Goal: Task Accomplishment & Management: Use online tool/utility

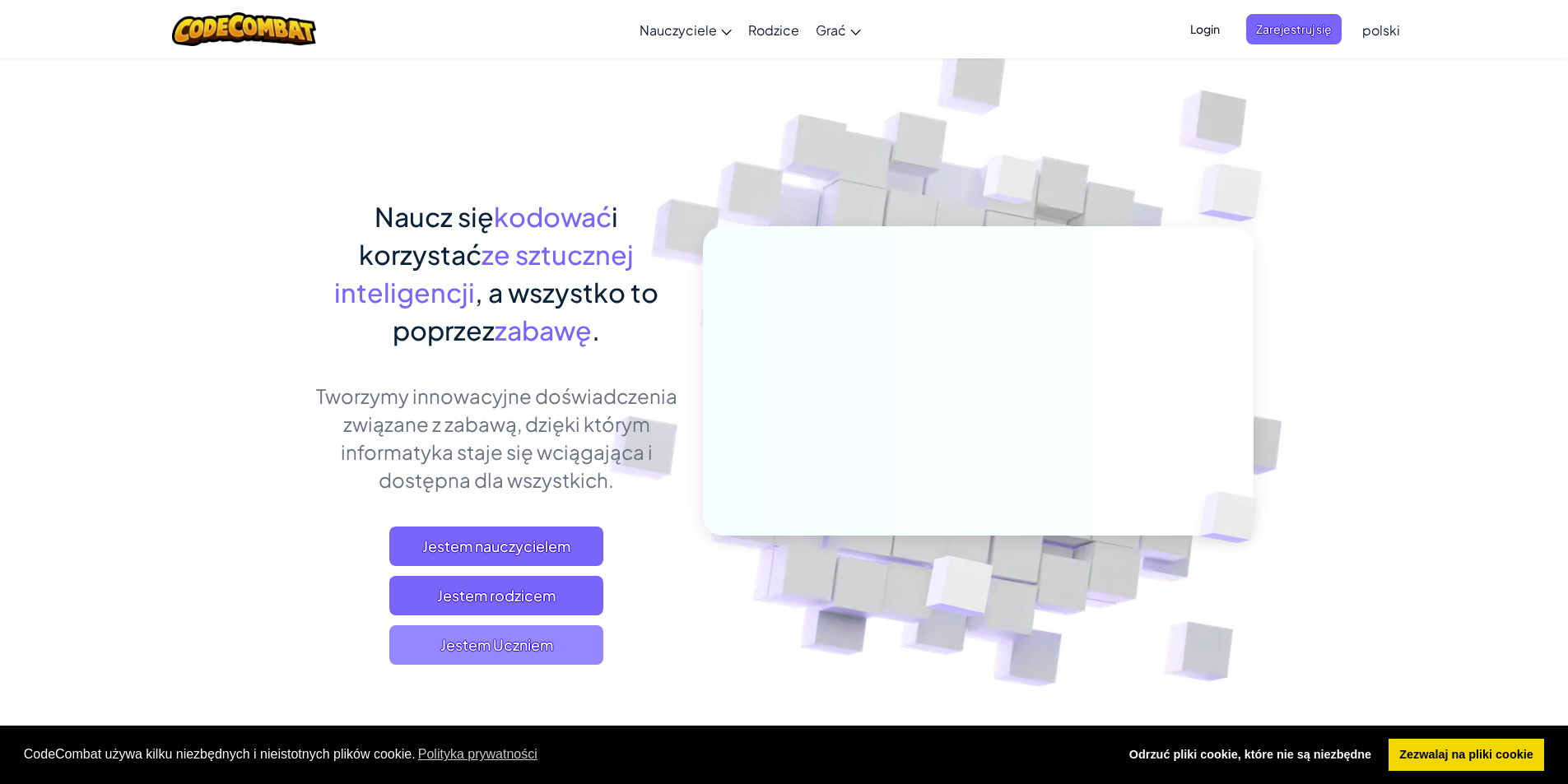
click at [539, 660] on span "Jestem Uczniem" at bounding box center [496, 645] width 214 height 39
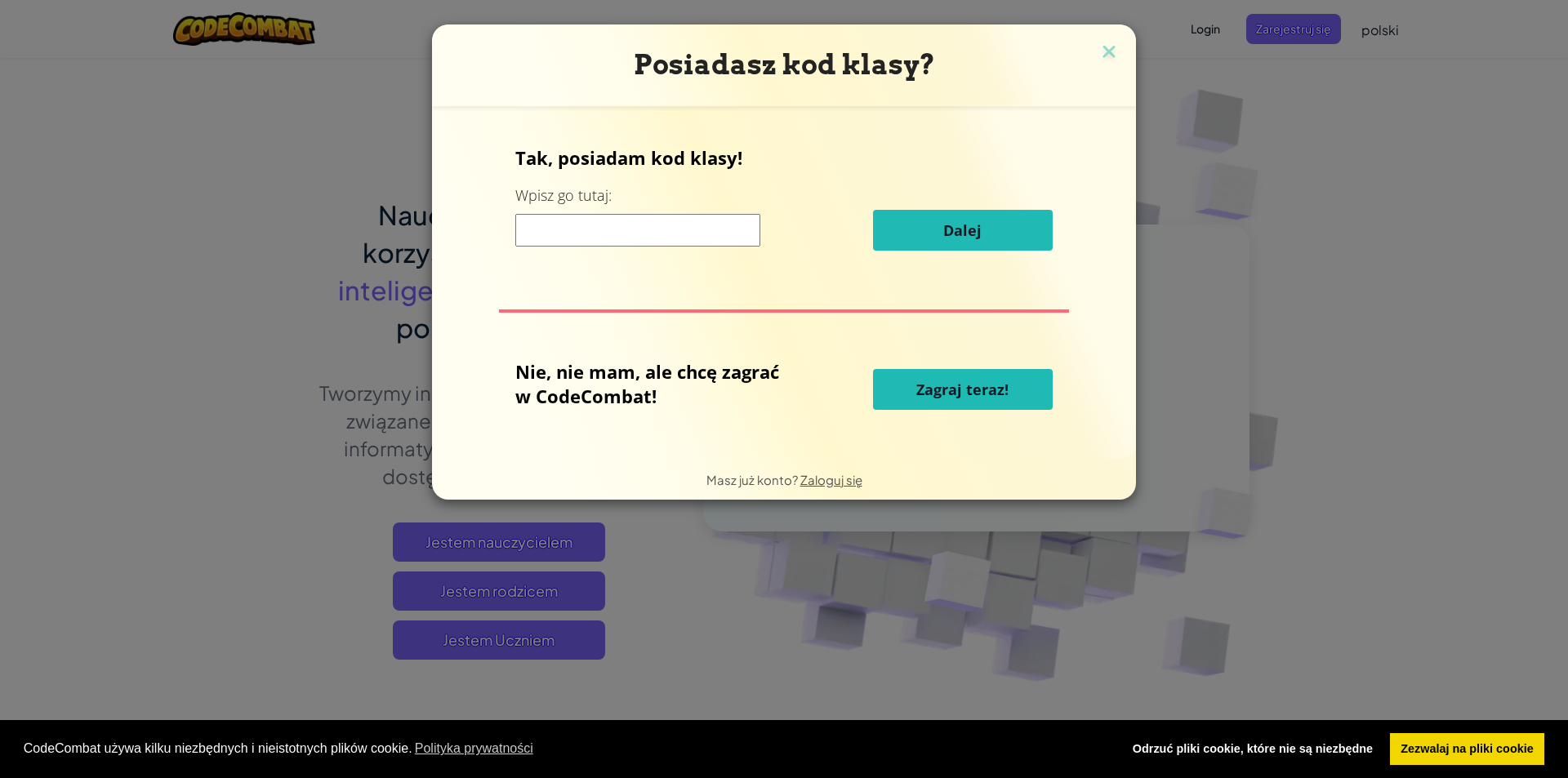
click at [895, 391] on button "Zagraj teraz!" at bounding box center [963, 389] width 180 height 41
click at [953, 386] on span "Zagraj teraz!" at bounding box center [962, 389] width 93 height 20
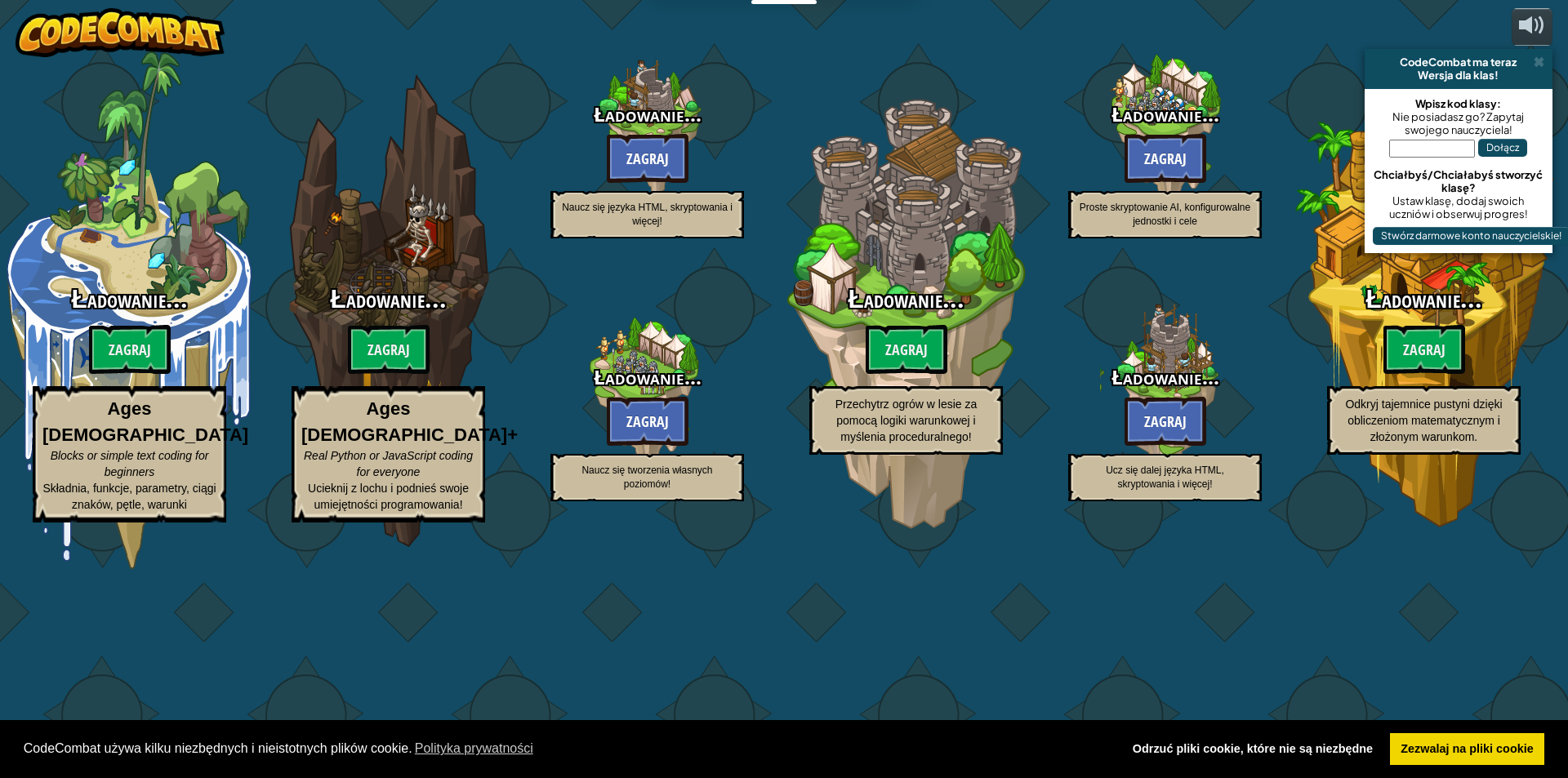
select select "pl"
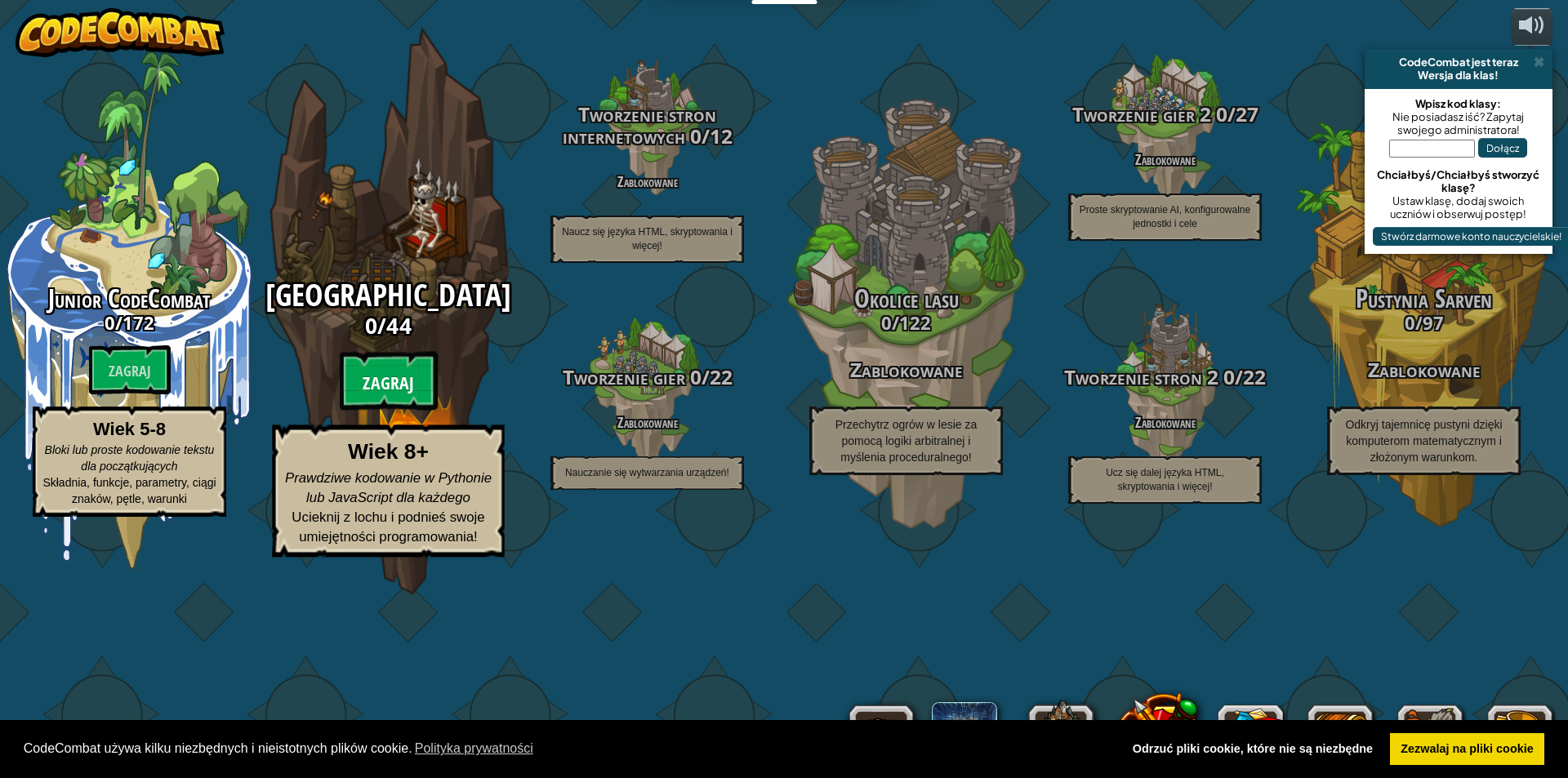
click at [404, 394] on font "Zagraj" at bounding box center [388, 382] width 51 height 25
select select "pl"
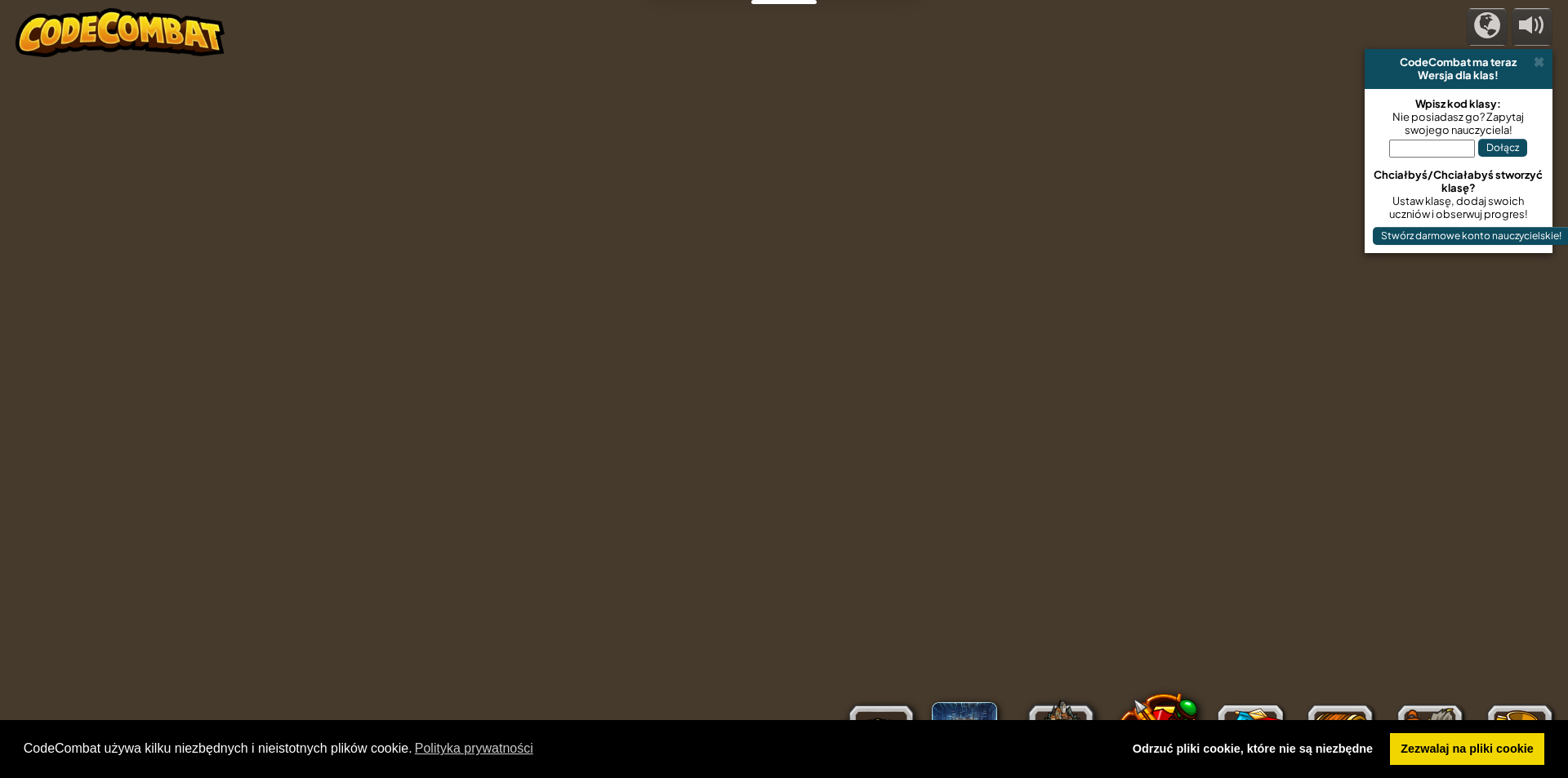
select select "pl"
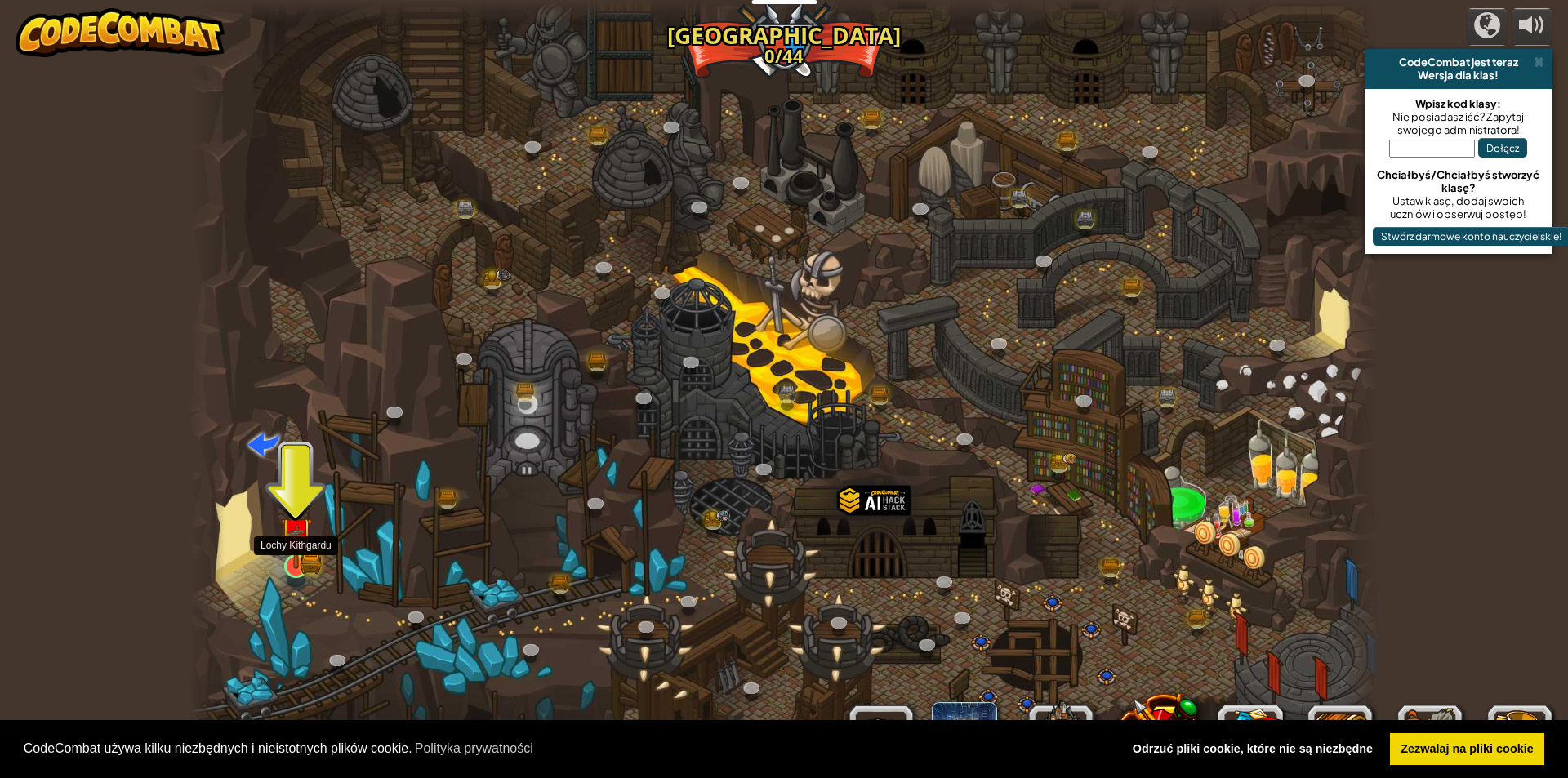
click at [303, 538] on img at bounding box center [296, 535] width 19 height 19
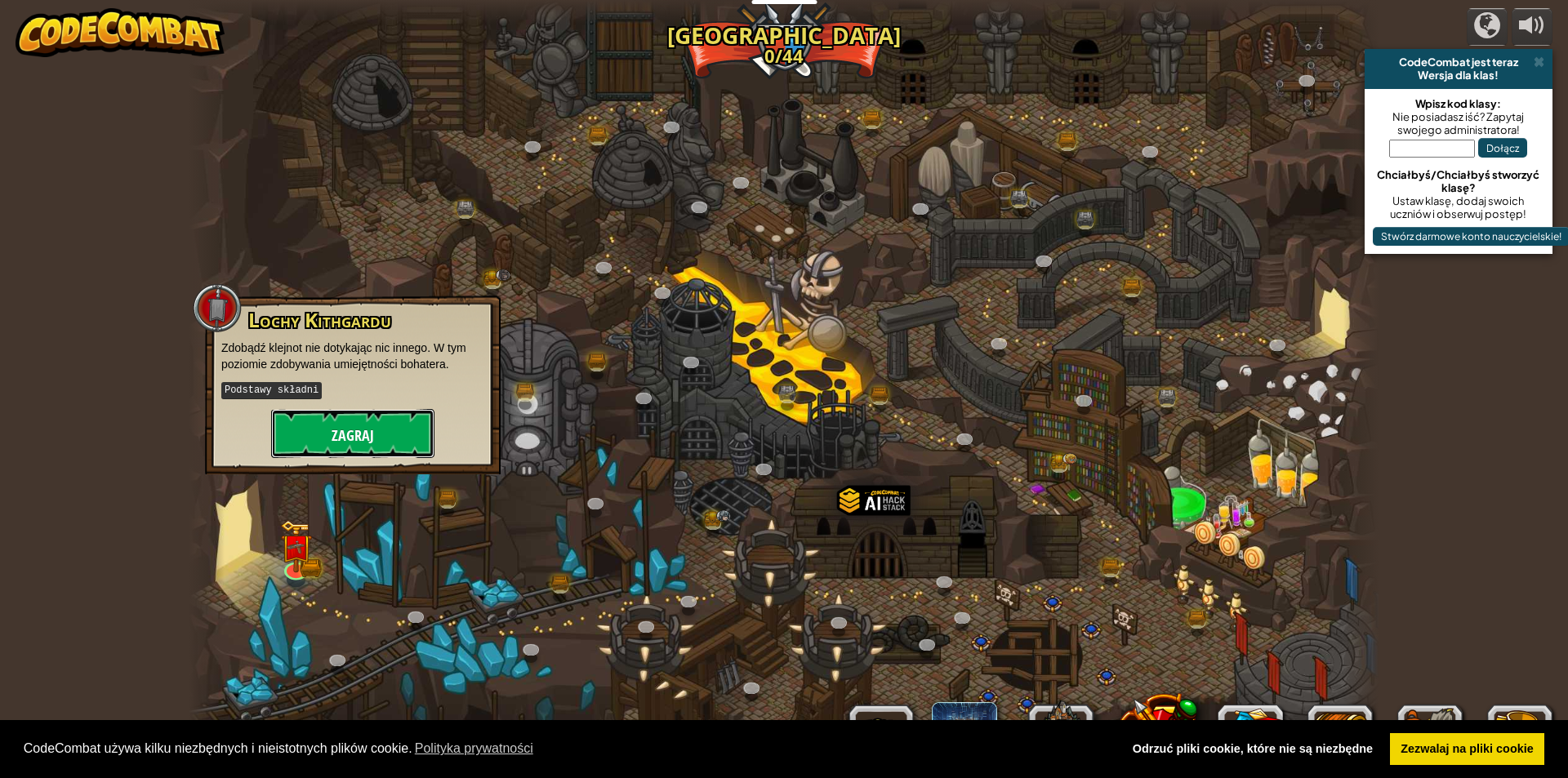
click at [314, 436] on button "Zagraj" at bounding box center [352, 432] width 163 height 49
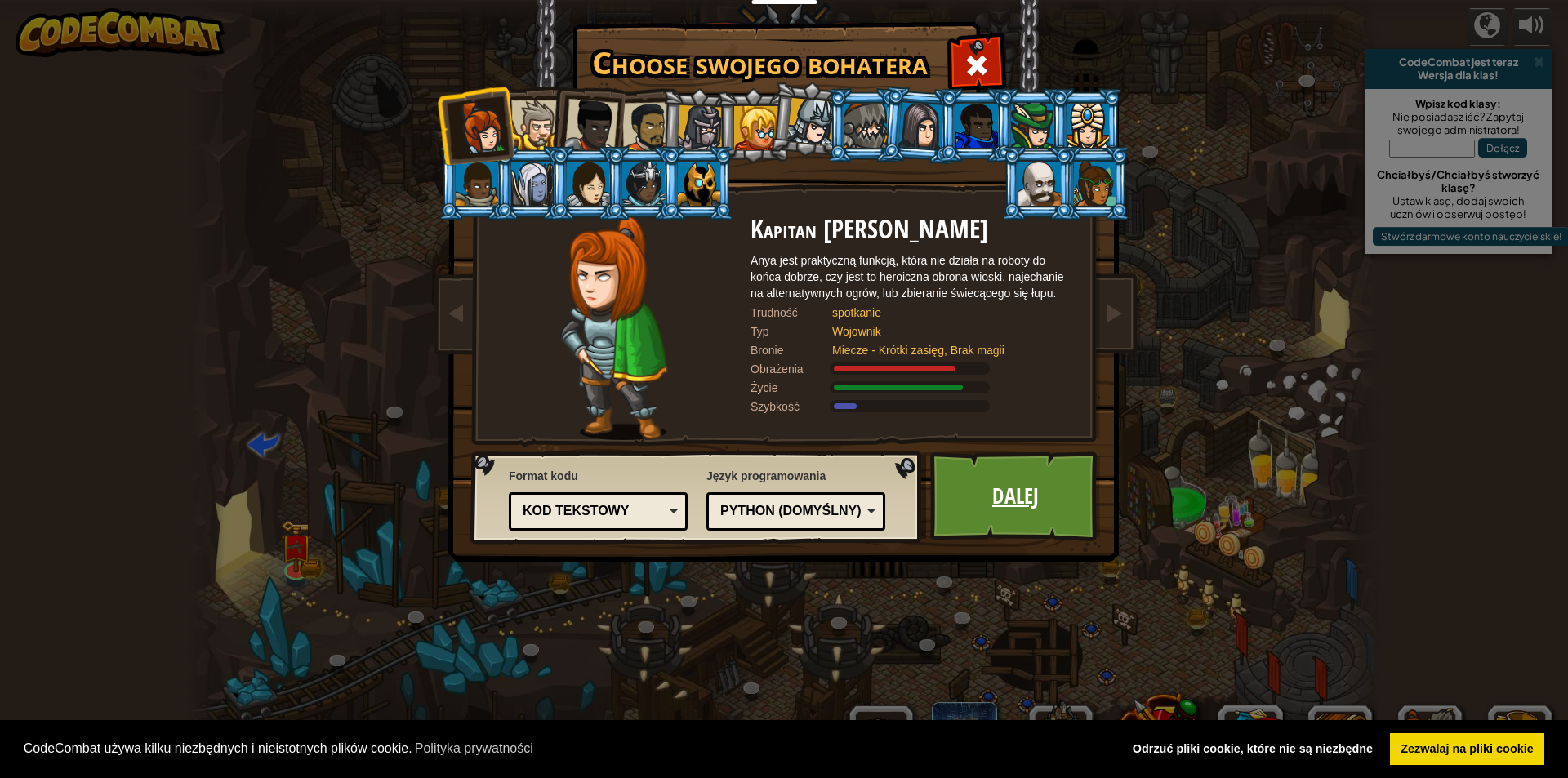
click at [1029, 475] on link "Dalej" at bounding box center [1015, 496] width 171 height 90
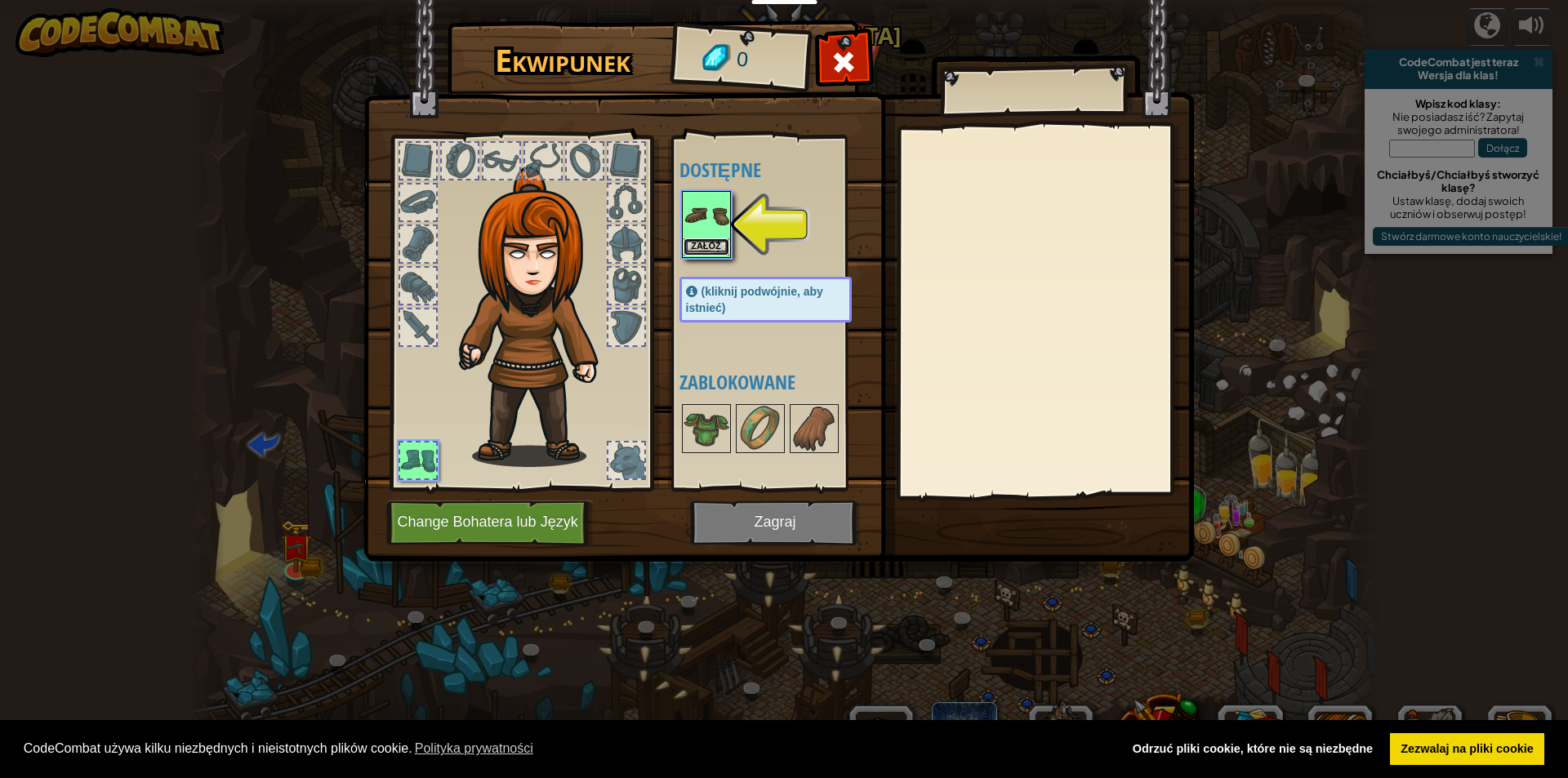
click at [706, 246] on font "Załóż" at bounding box center [706, 245] width 31 height 10
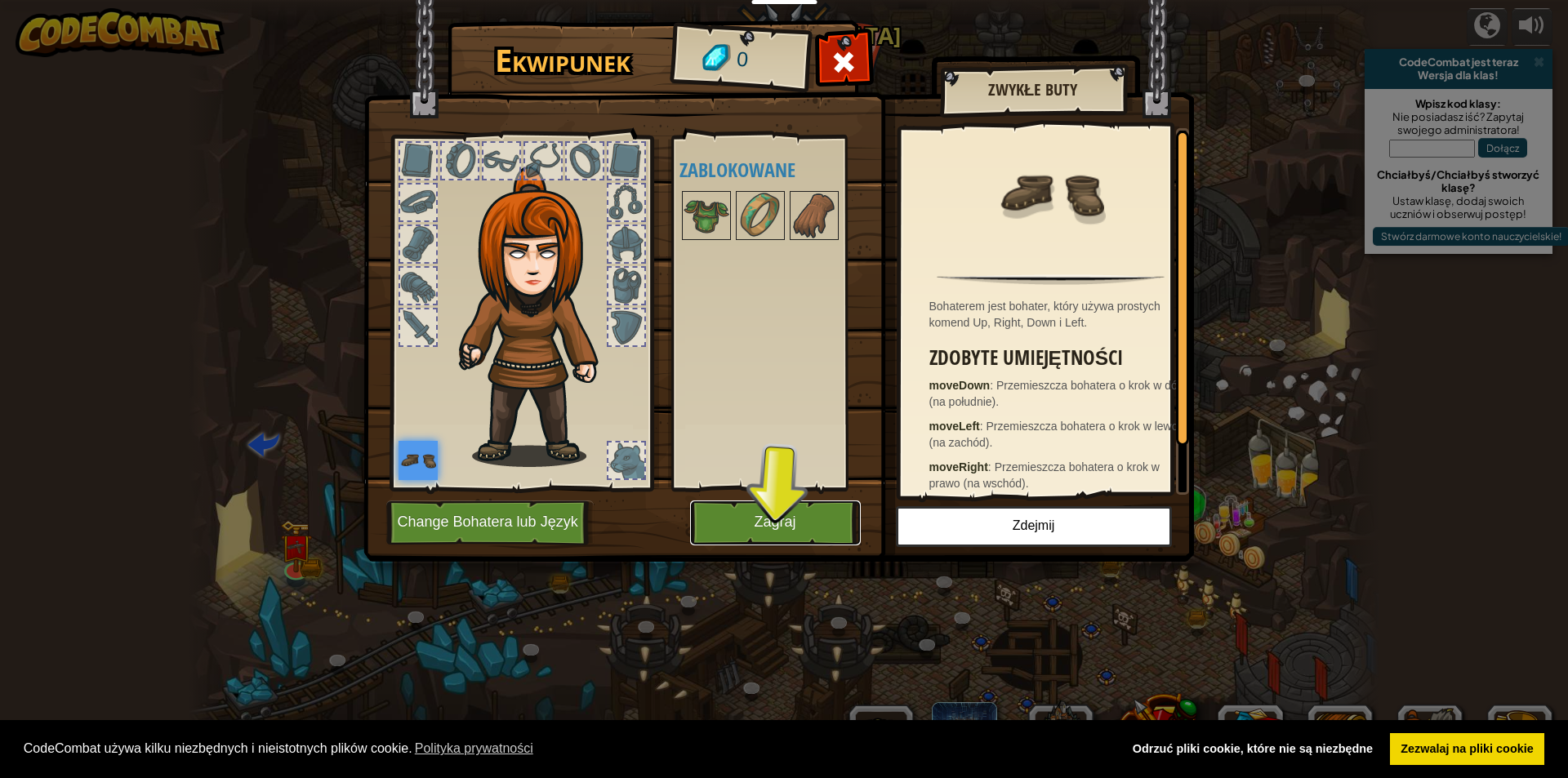
click at [778, 518] on font "Zagraj" at bounding box center [774, 522] width 42 height 16
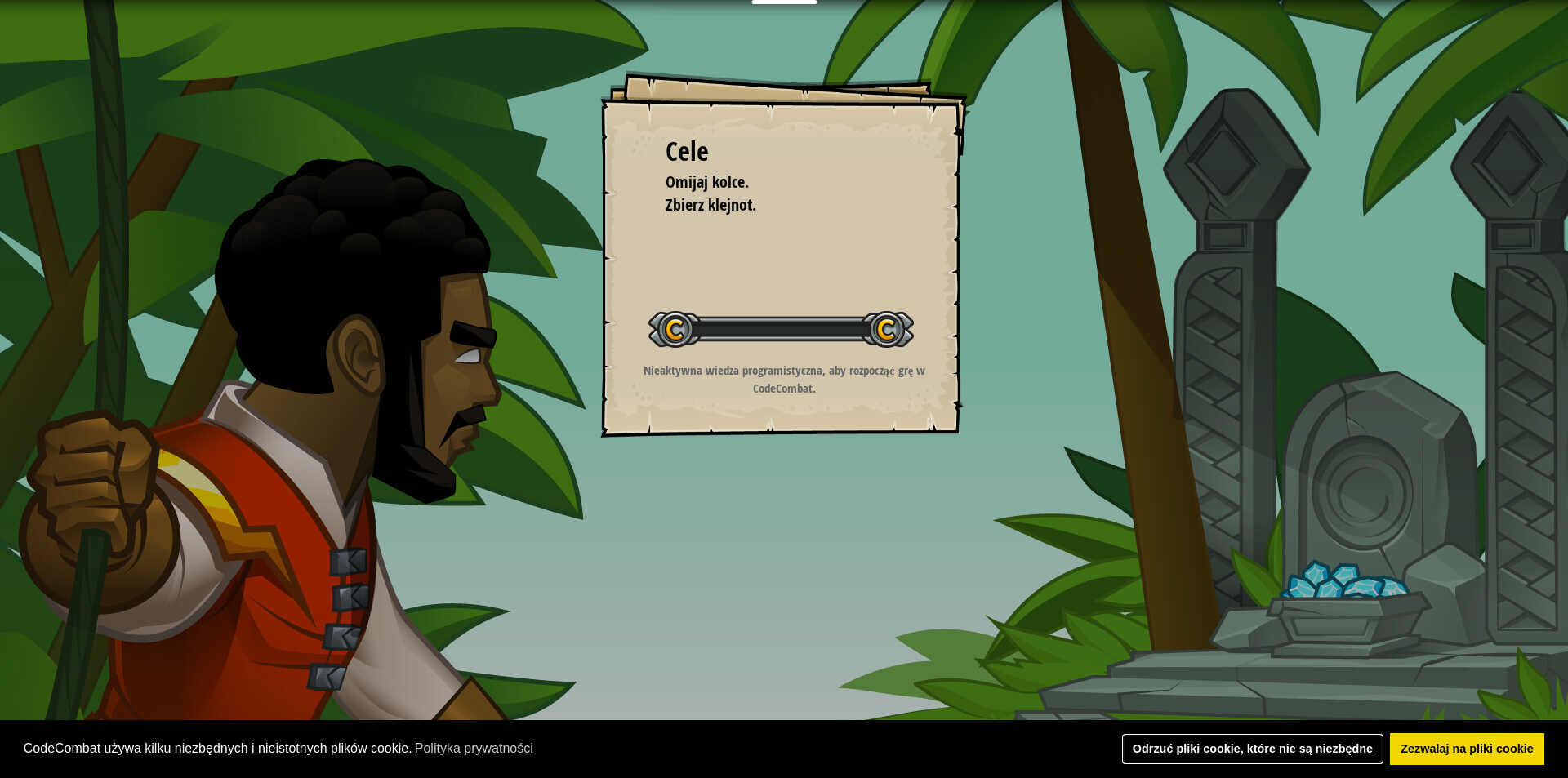
click at [1334, 746] on font "Odrzuć pliki cookie, które nie są niezbędne" at bounding box center [1252, 748] width 240 height 13
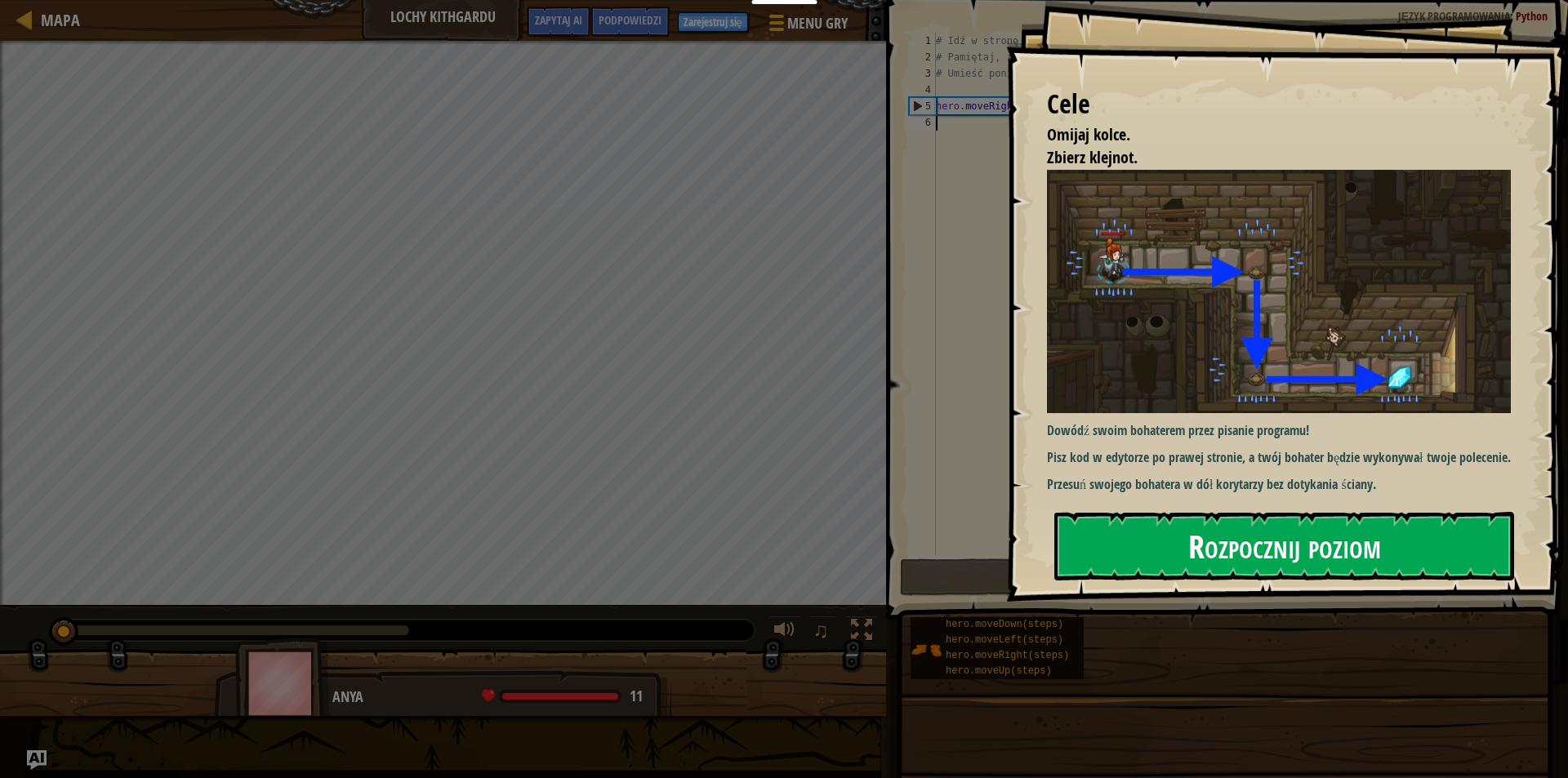
click at [1315, 541] on font "Rozpocznij poziom" at bounding box center [1284, 545] width 193 height 44
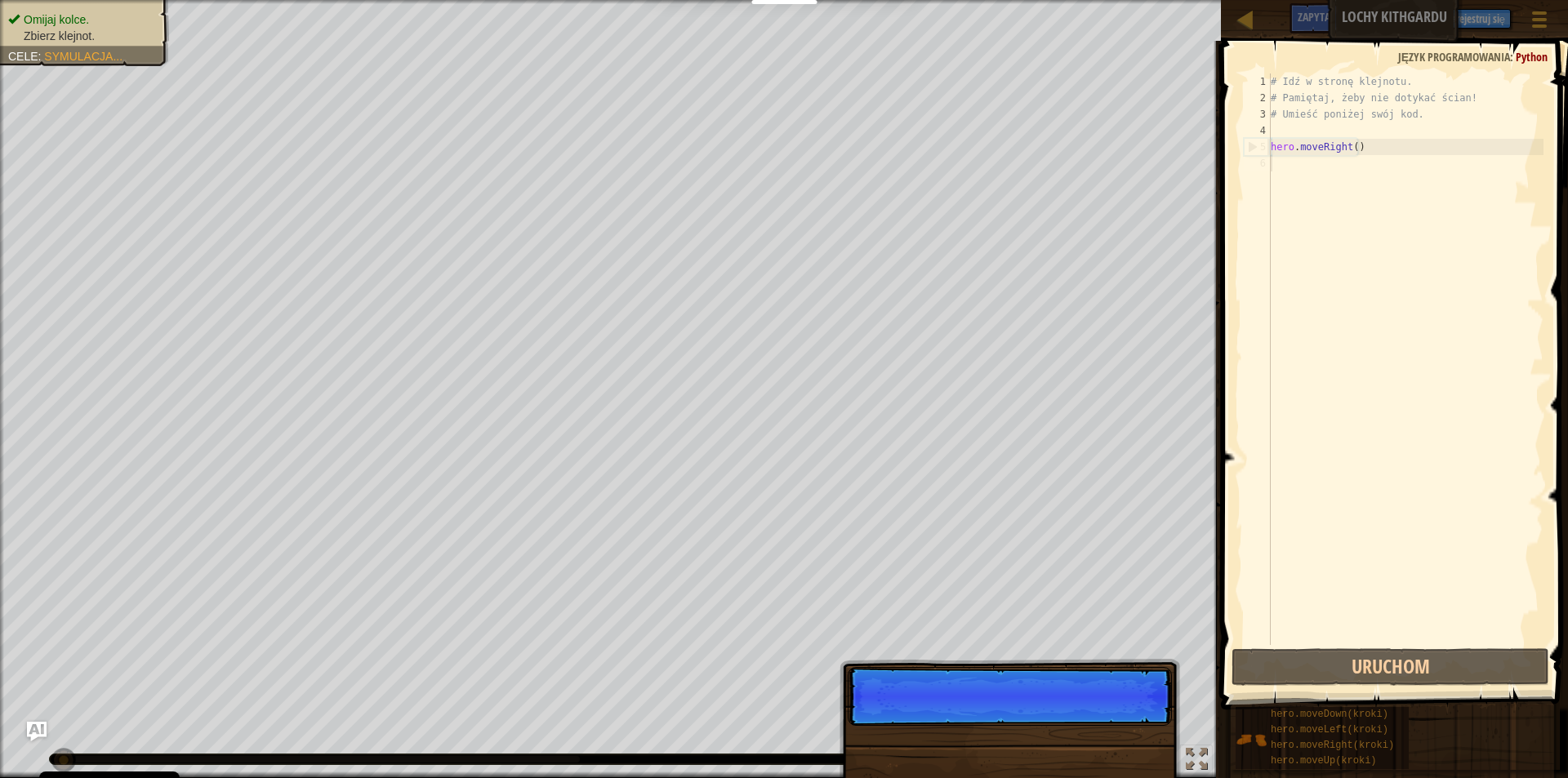
click at [1315, 541] on div "# Idź w stronę klejnotu. # Pamiętaj, żeby nie dotykać ścian! # Umieść poniżej s…" at bounding box center [1405, 375] width 276 height 604
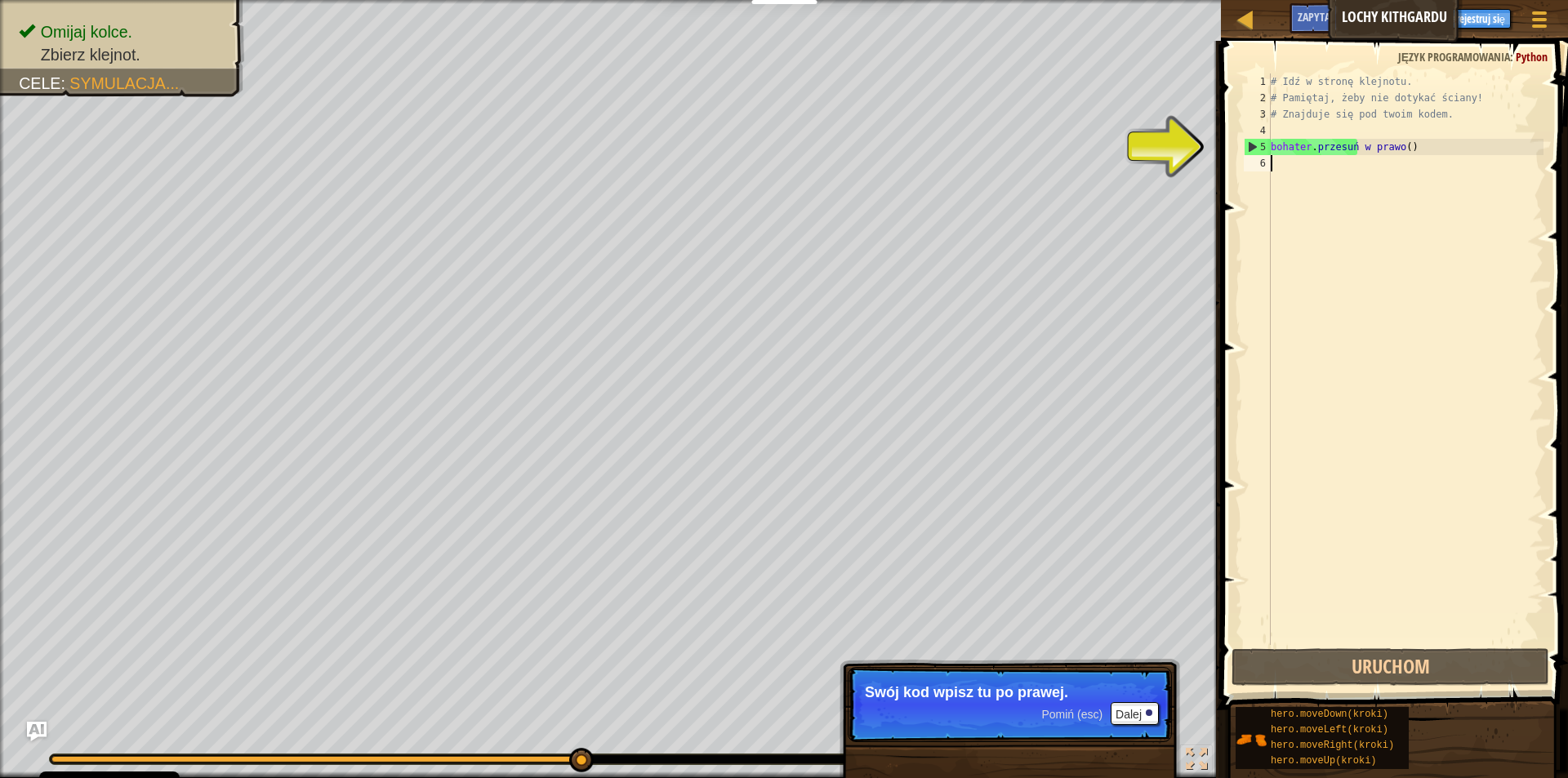
click at [1369, 195] on div "# Idź w stronę klejnotu. # Pamiętaj, żeby nie dotykać ściany! # Znajduje się po…" at bounding box center [1405, 375] width 276 height 604
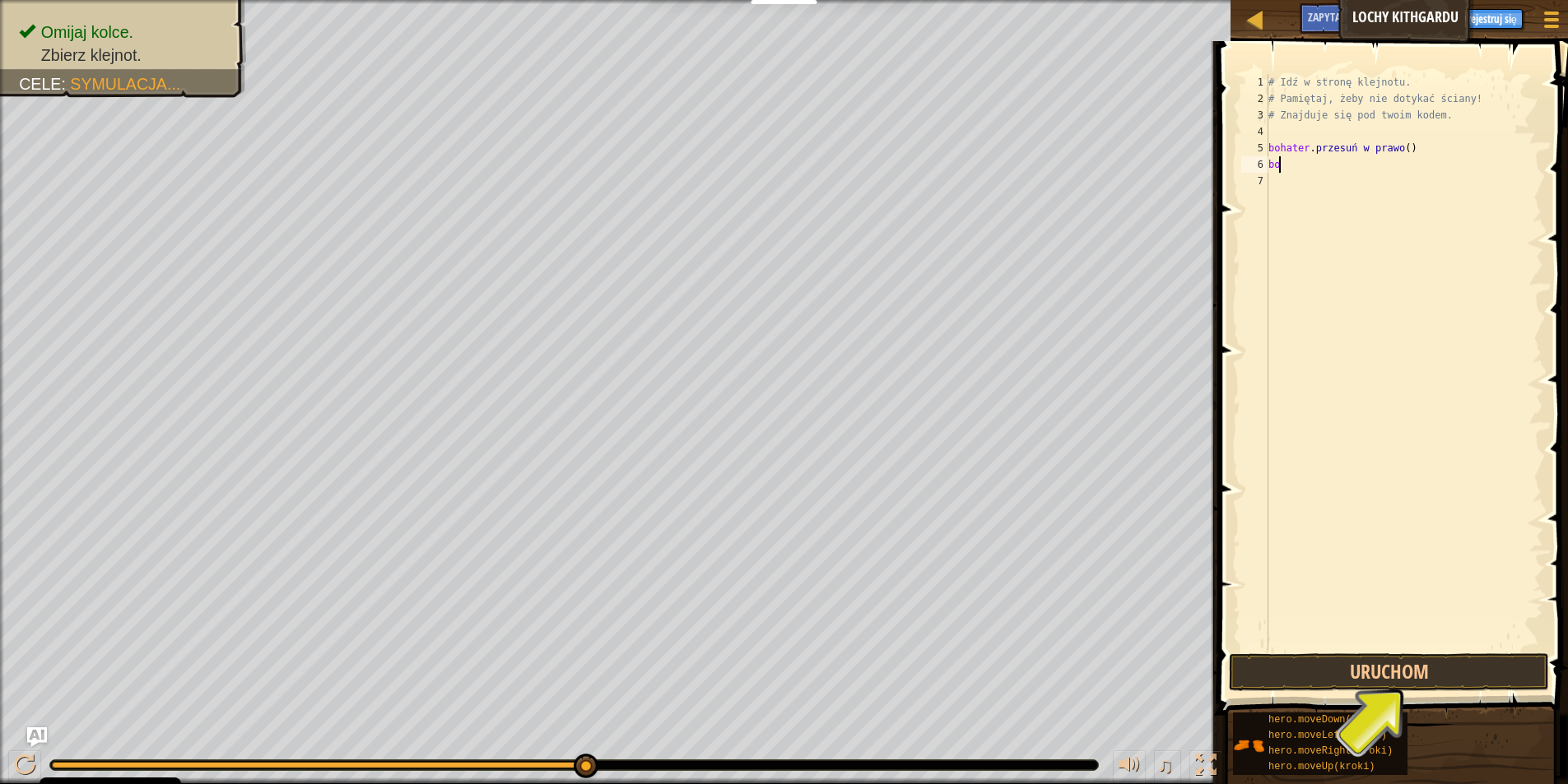
scroll to position [8, 0]
type textarea "boh"
click at [1382, 180] on div "# Idź w stronę klejnotu. # Pamiętaj, żeby nie dotykać ściany! # Znajduje się po…" at bounding box center [1403, 378] width 278 height 609
click at [1325, 161] on div "# Idź w stronę klejnotu. # Pamiętaj, żeby nie dotykać ściany! # Znajduje się po…" at bounding box center [1403, 378] width 278 height 609
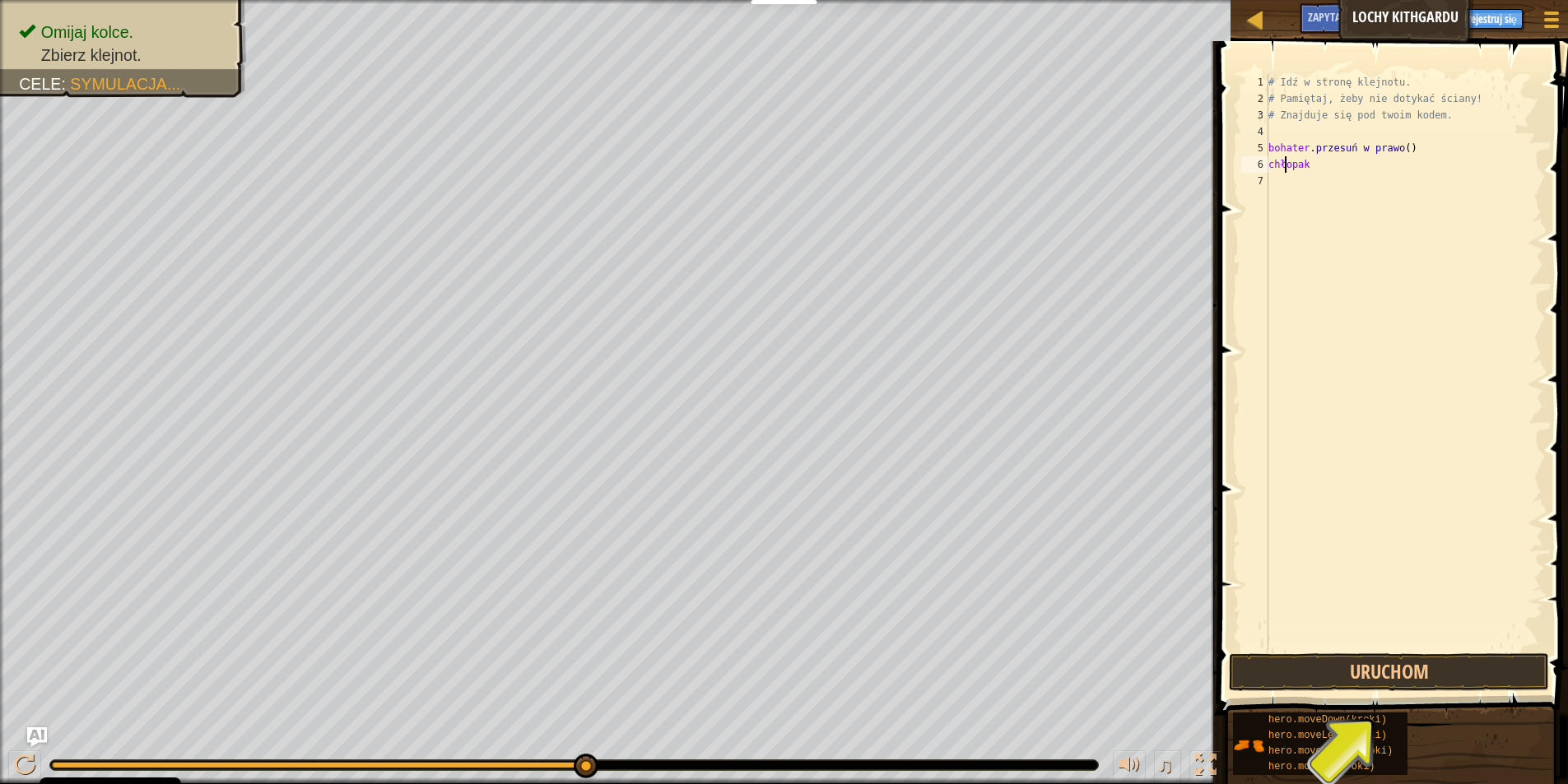
click at [1313, 161] on div "# Idź w stronę klejnotu. # Pamiętaj, żeby nie dotykać ściany! # Znajduje się po…" at bounding box center [1403, 378] width 278 height 609
type textarea "\"
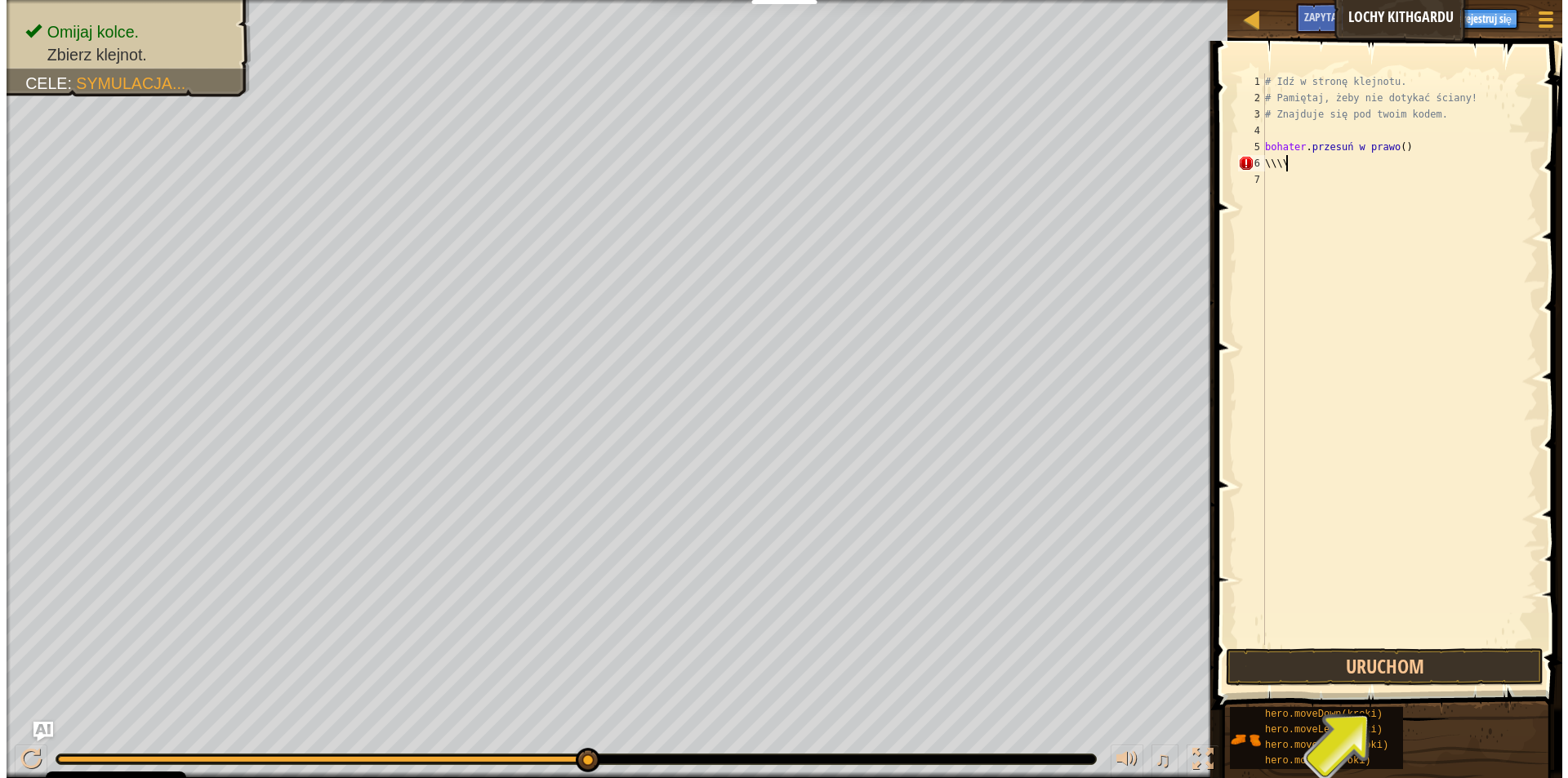
scroll to position [8, 0]
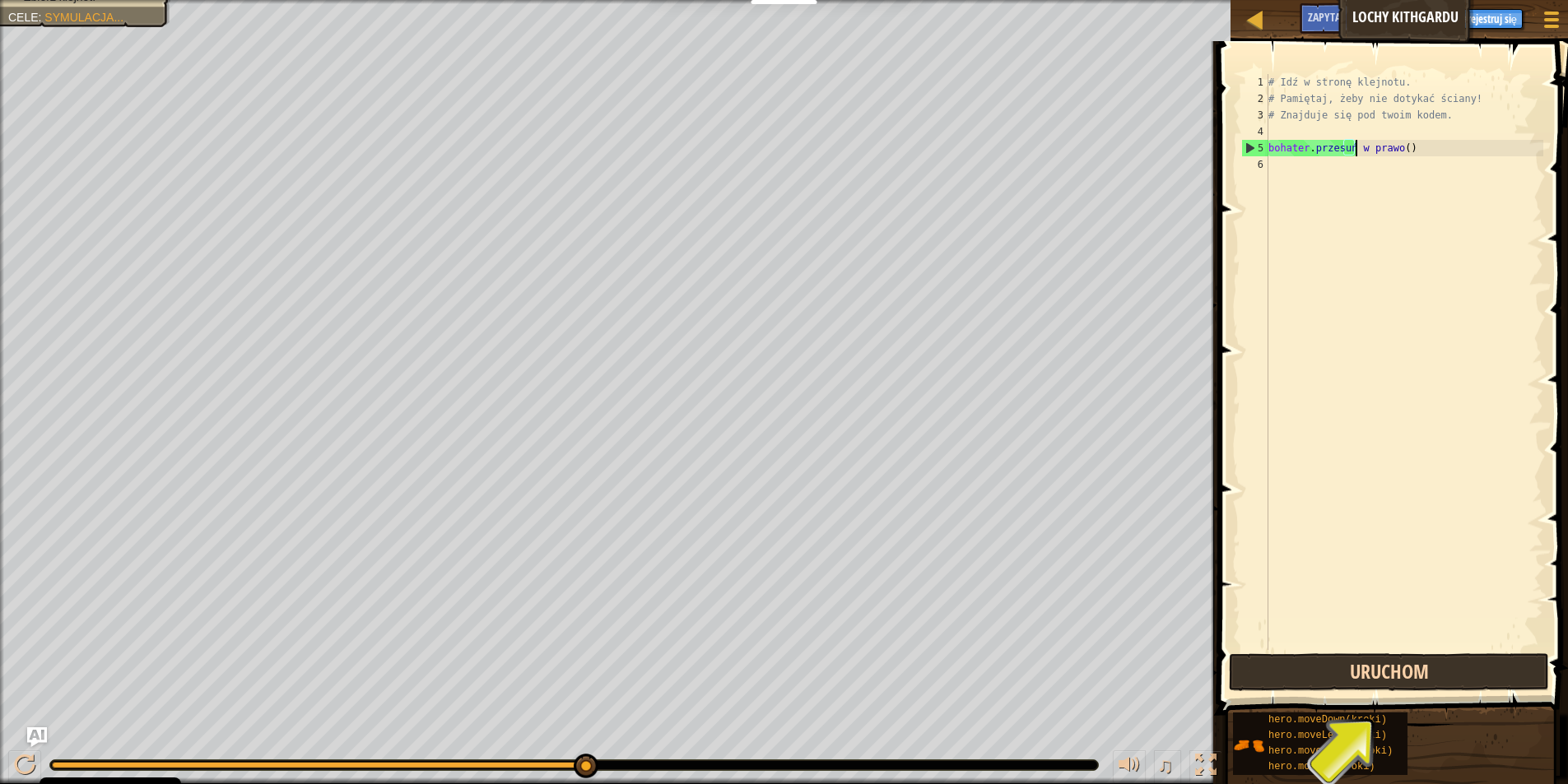
type textarea "hero.moveRight()"
click at [1402, 675] on button "Uruchom" at bounding box center [1388, 671] width 321 height 38
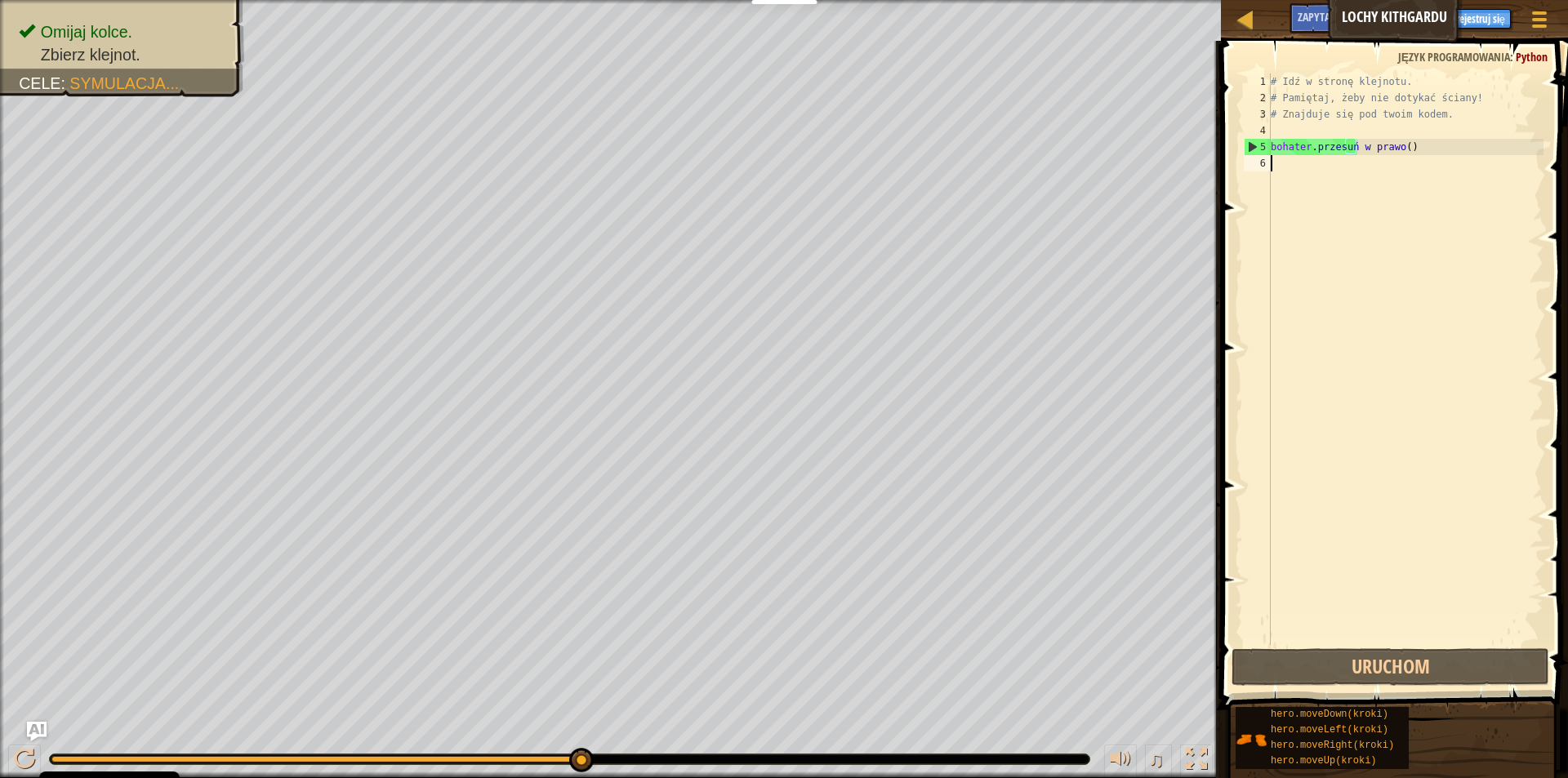
click at [1309, 312] on div "# Idź w stronę klejnotu. # Pamiętaj, żeby nie dotykać ściany! # Znajduje się po…" at bounding box center [1405, 375] width 276 height 604
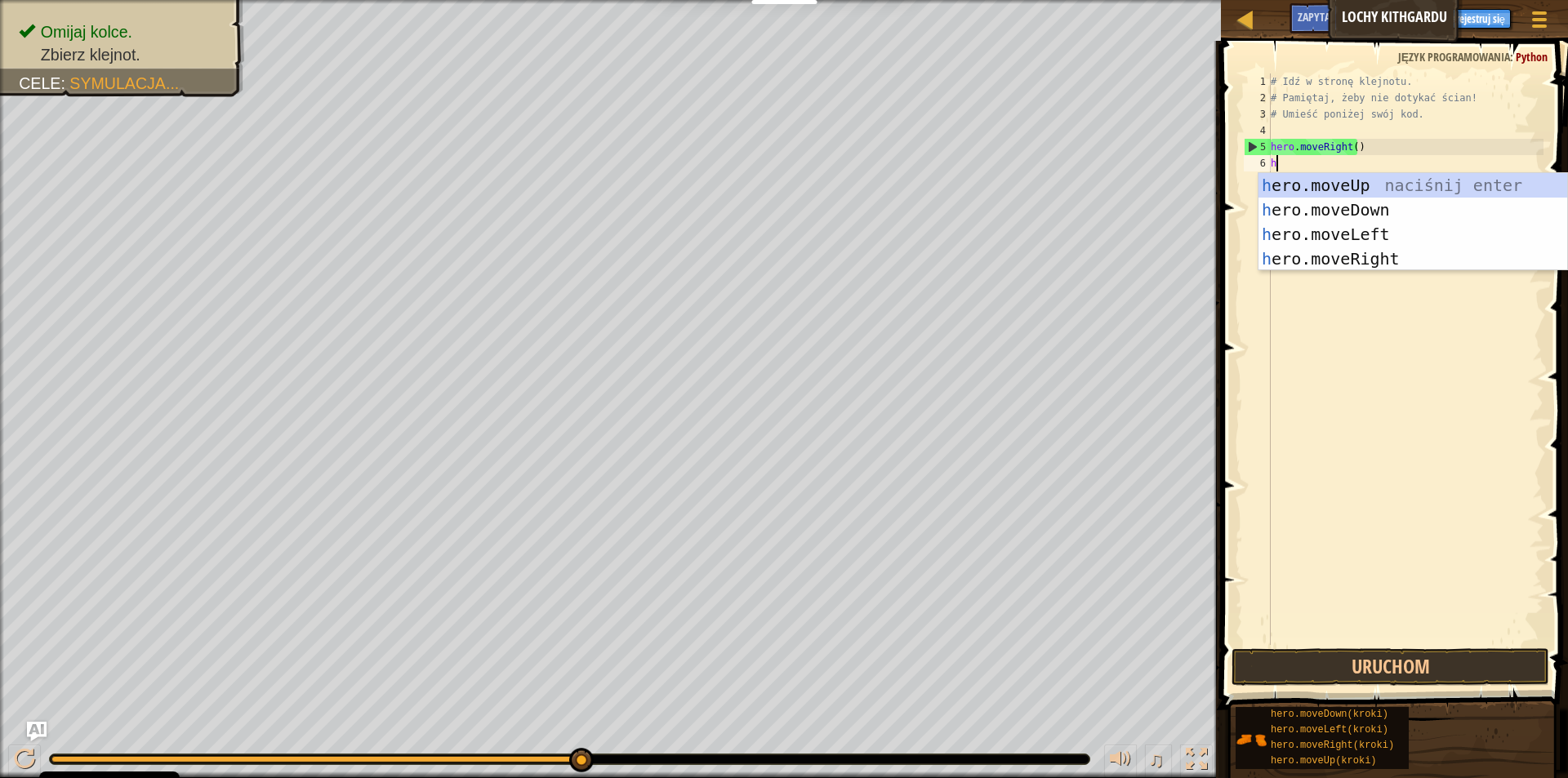
type textarea "he"
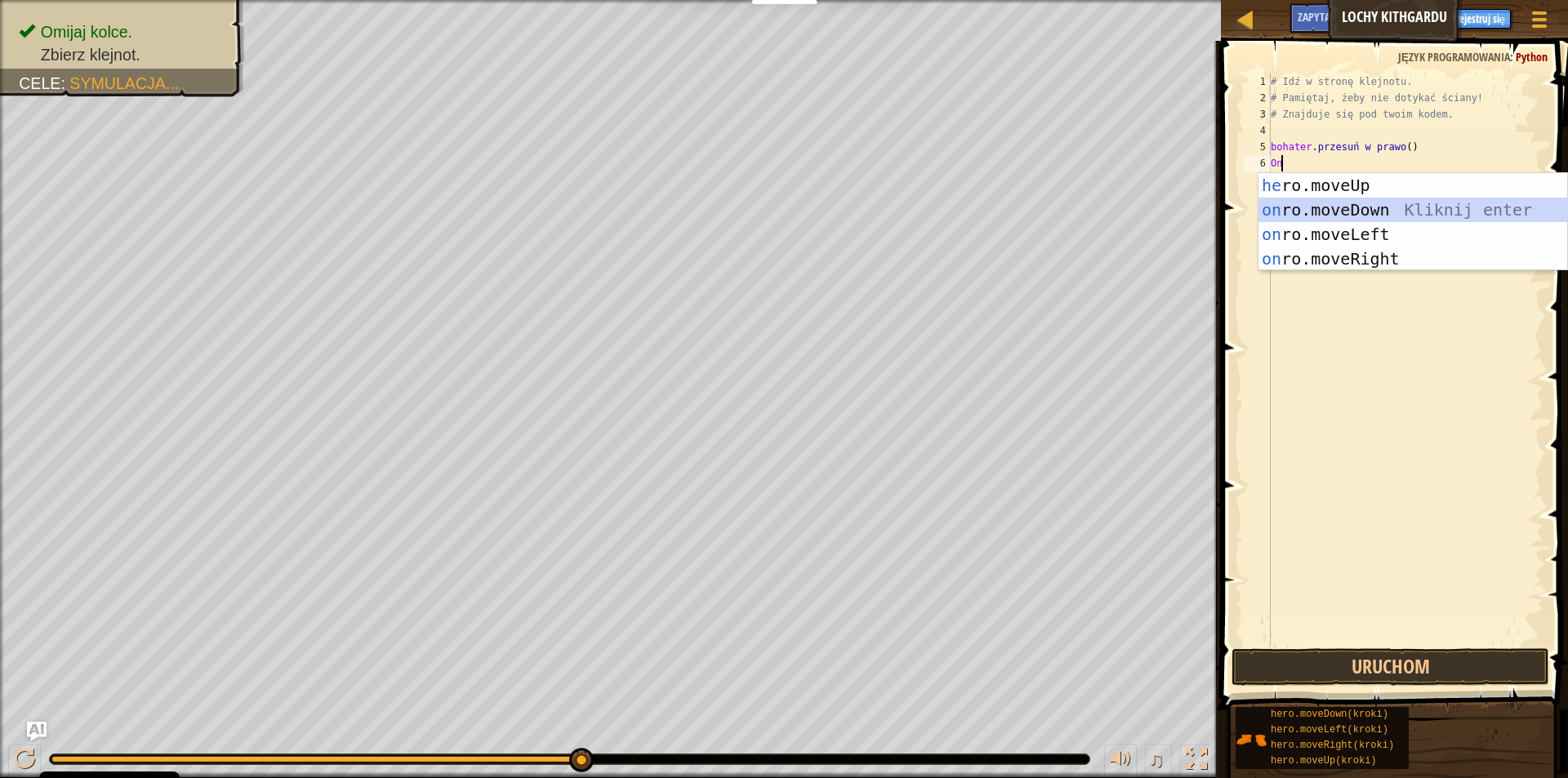
click at [1345, 216] on div "he ro.moveUp kliknij enter on ro.moveDown Kliknij enter on ro.moveLeft Kliknij …" at bounding box center [1412, 246] width 308 height 147
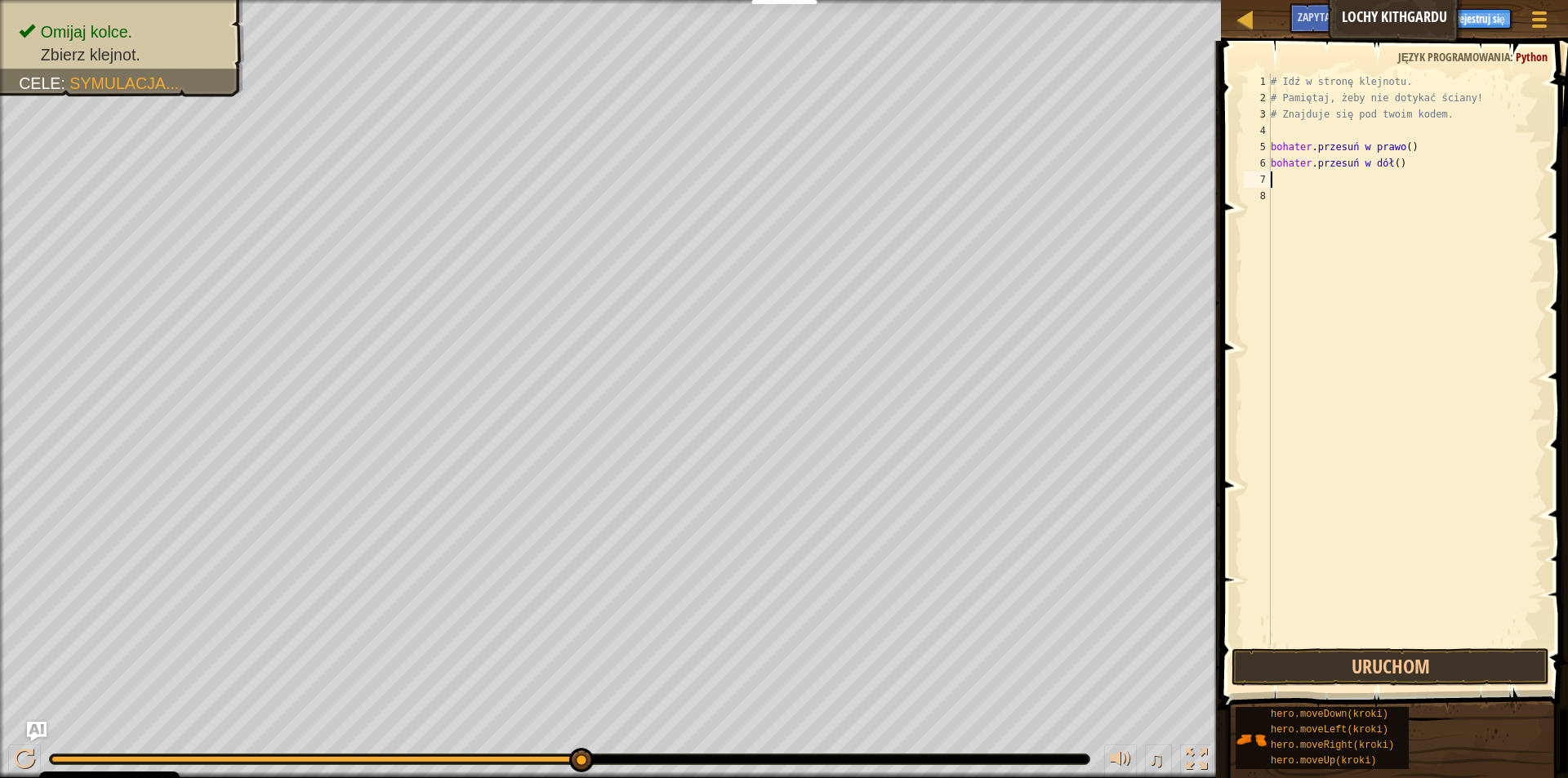
type textarea "h"
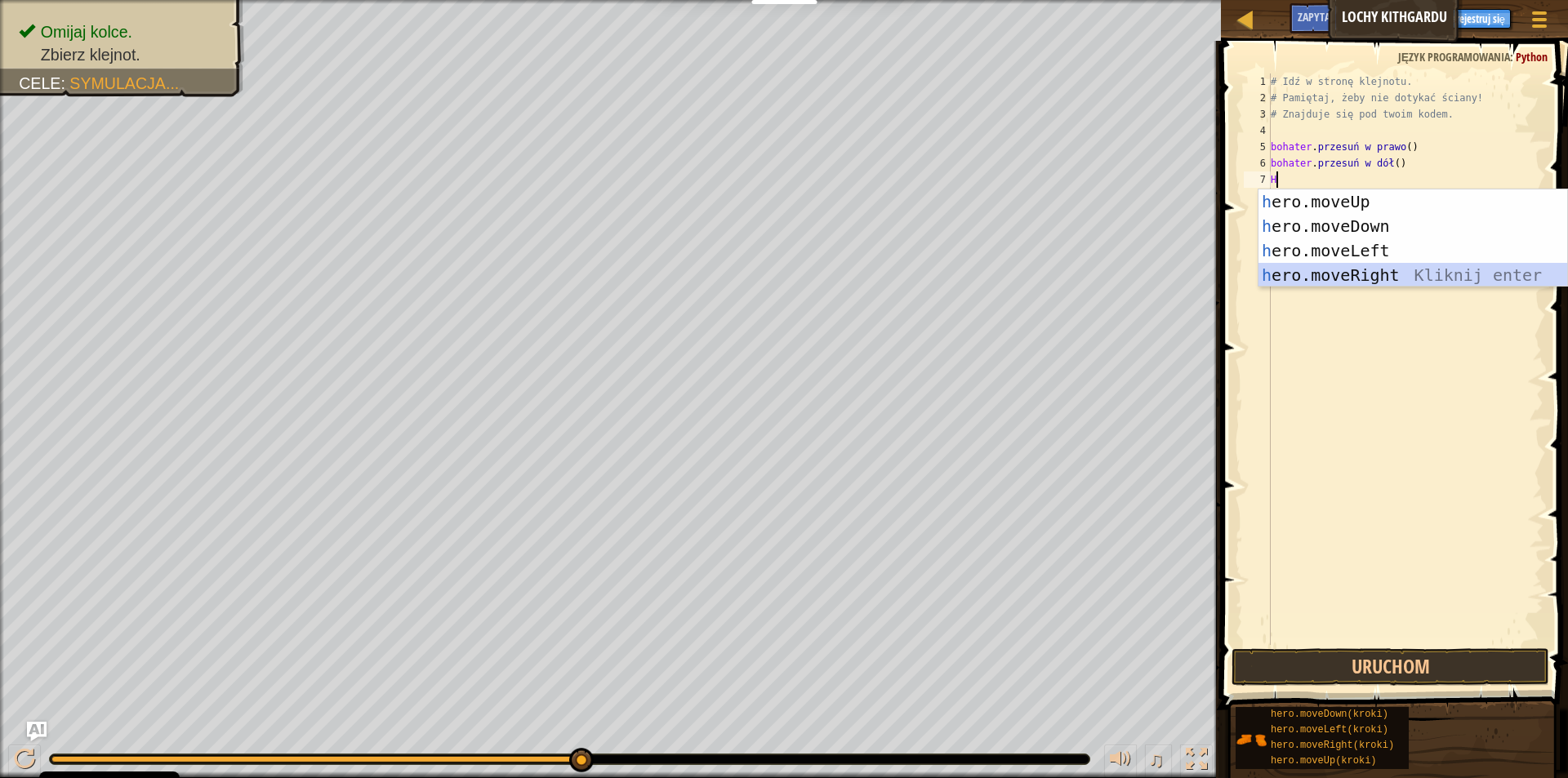
click at [1408, 274] on div "h ero.moveUp naciśnij enter h ero.moveDown Kliknij enter h ero.moveLeft Kliknij…" at bounding box center [1412, 263] width 308 height 147
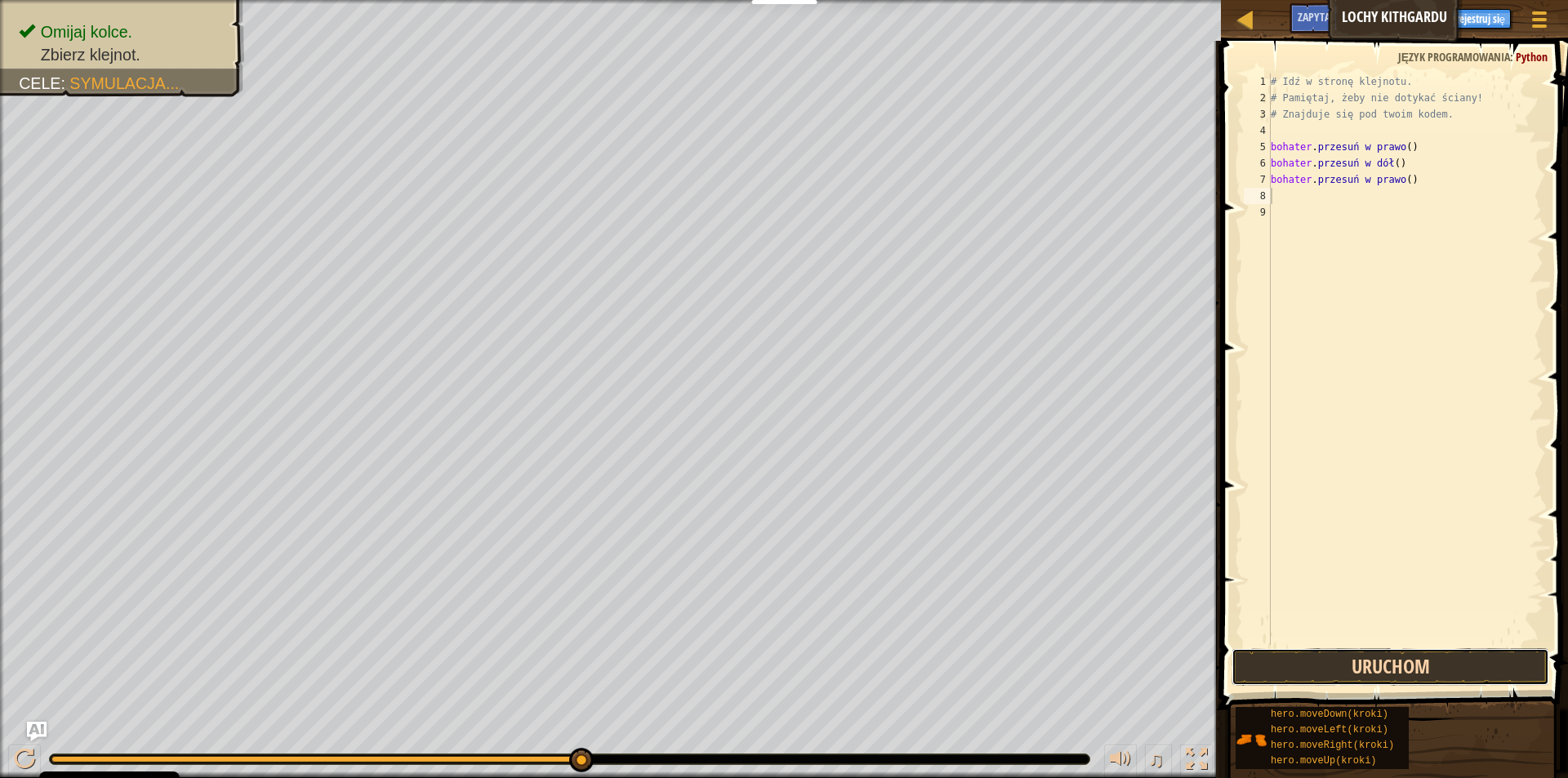
click at [1402, 677] on button "Uruchom" at bounding box center [1389, 666] width 318 height 37
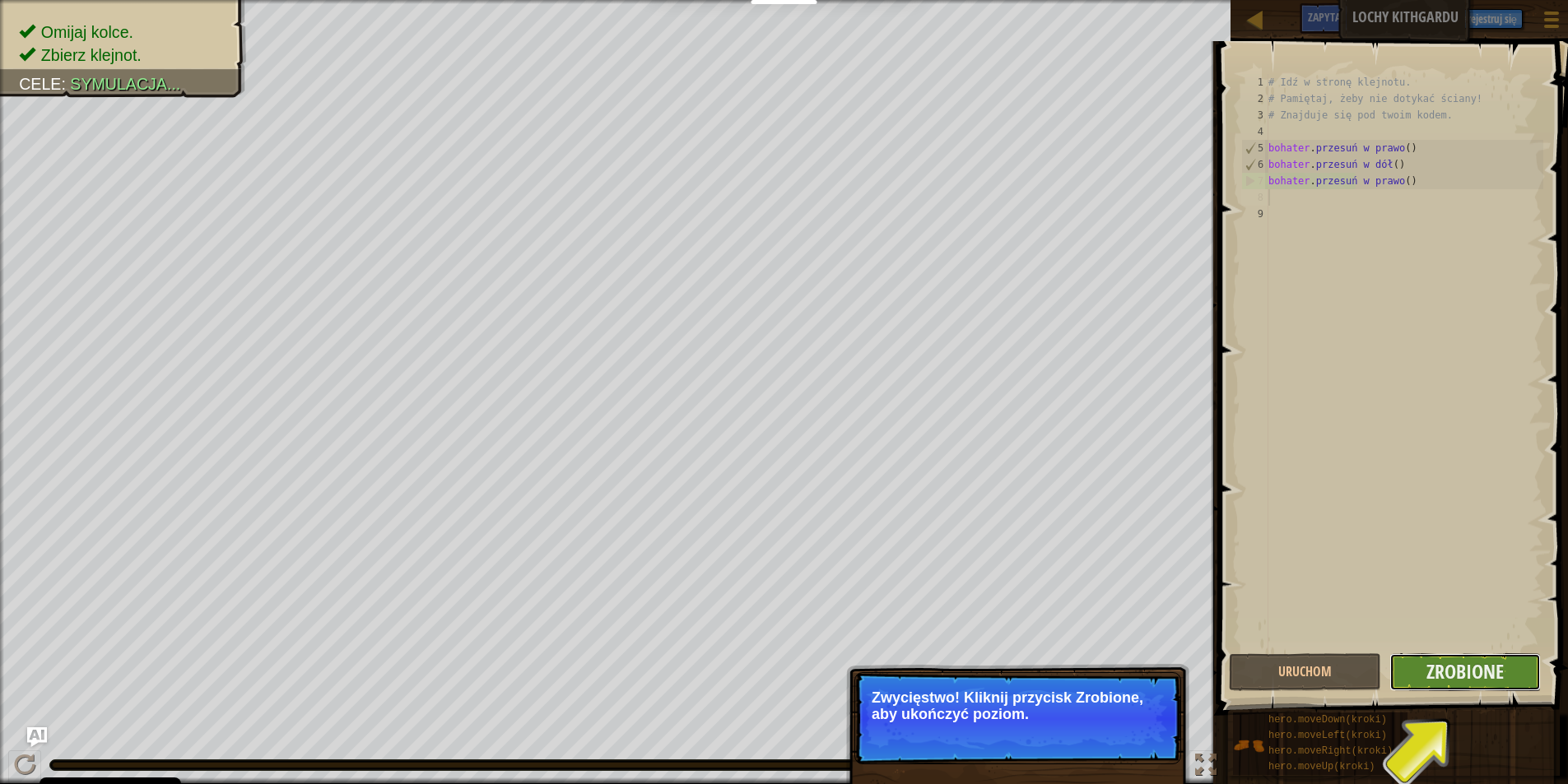
click at [1480, 685] on button "Zrobione" at bounding box center [1464, 671] width 151 height 38
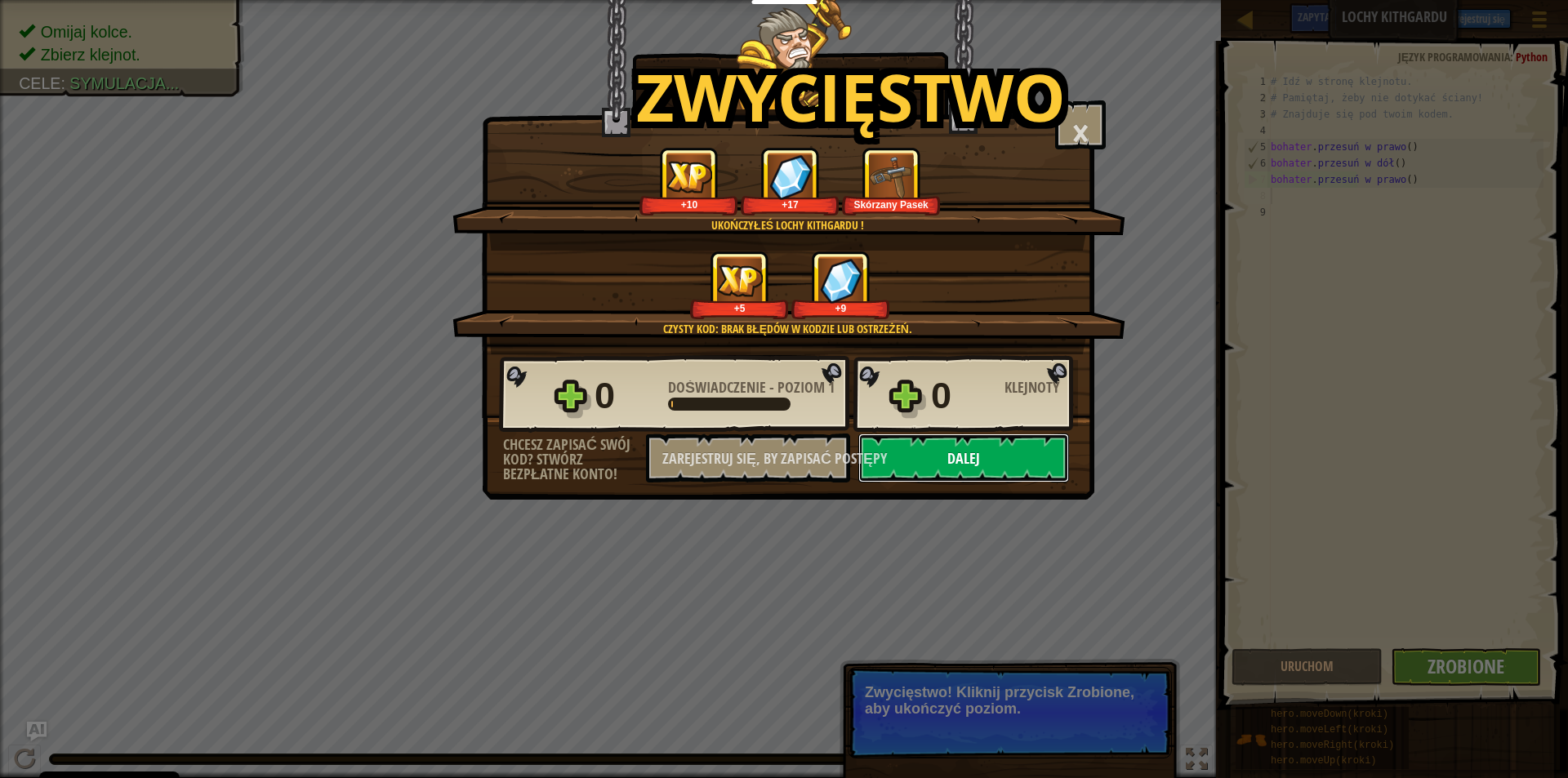
click at [1036, 473] on button "Dalej" at bounding box center [964, 457] width 211 height 49
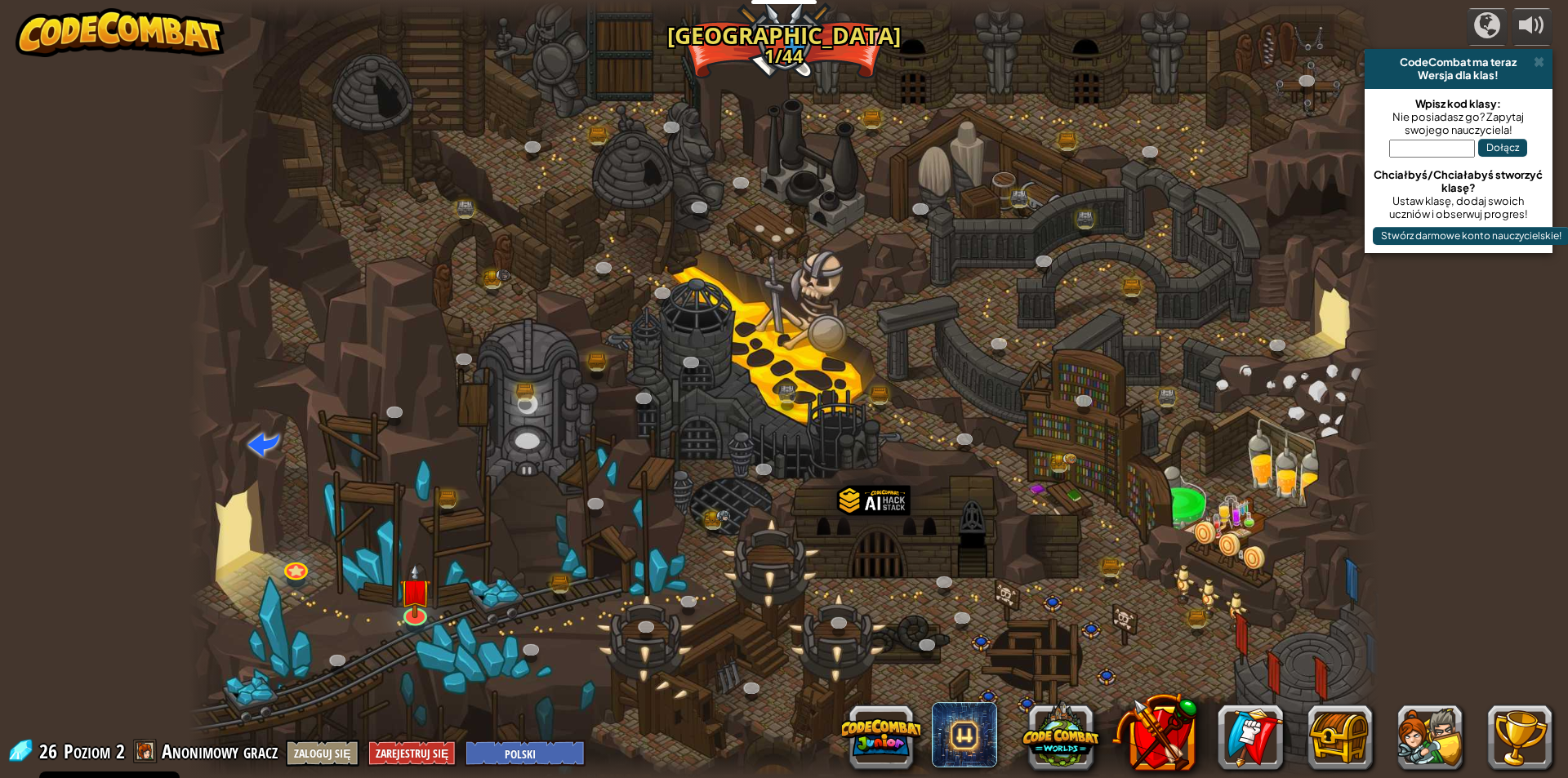
select select "pl"
click at [440, 579] on div at bounding box center [784, 389] width 1191 height 778
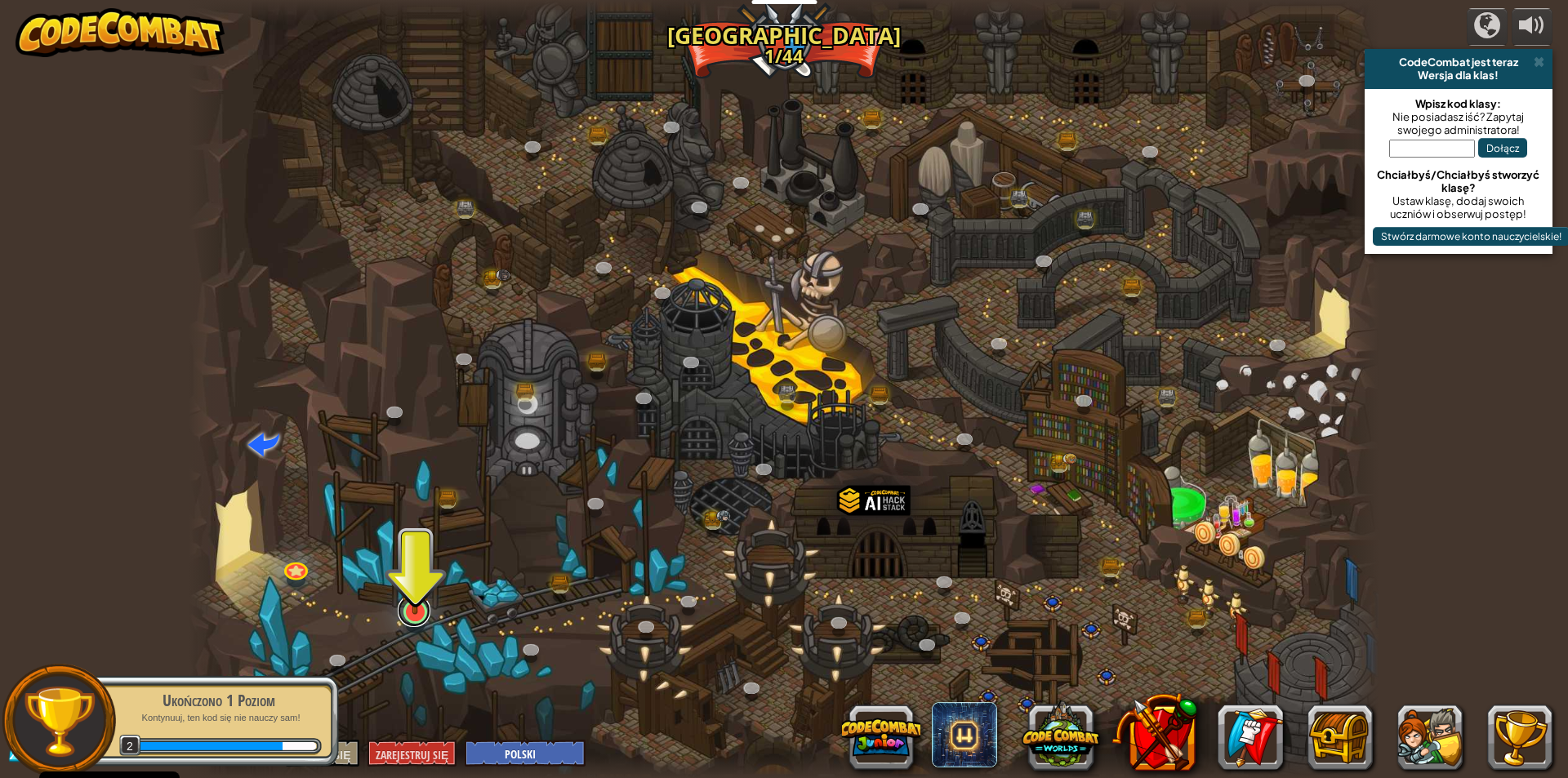
click at [423, 622] on link at bounding box center [413, 610] width 32 height 32
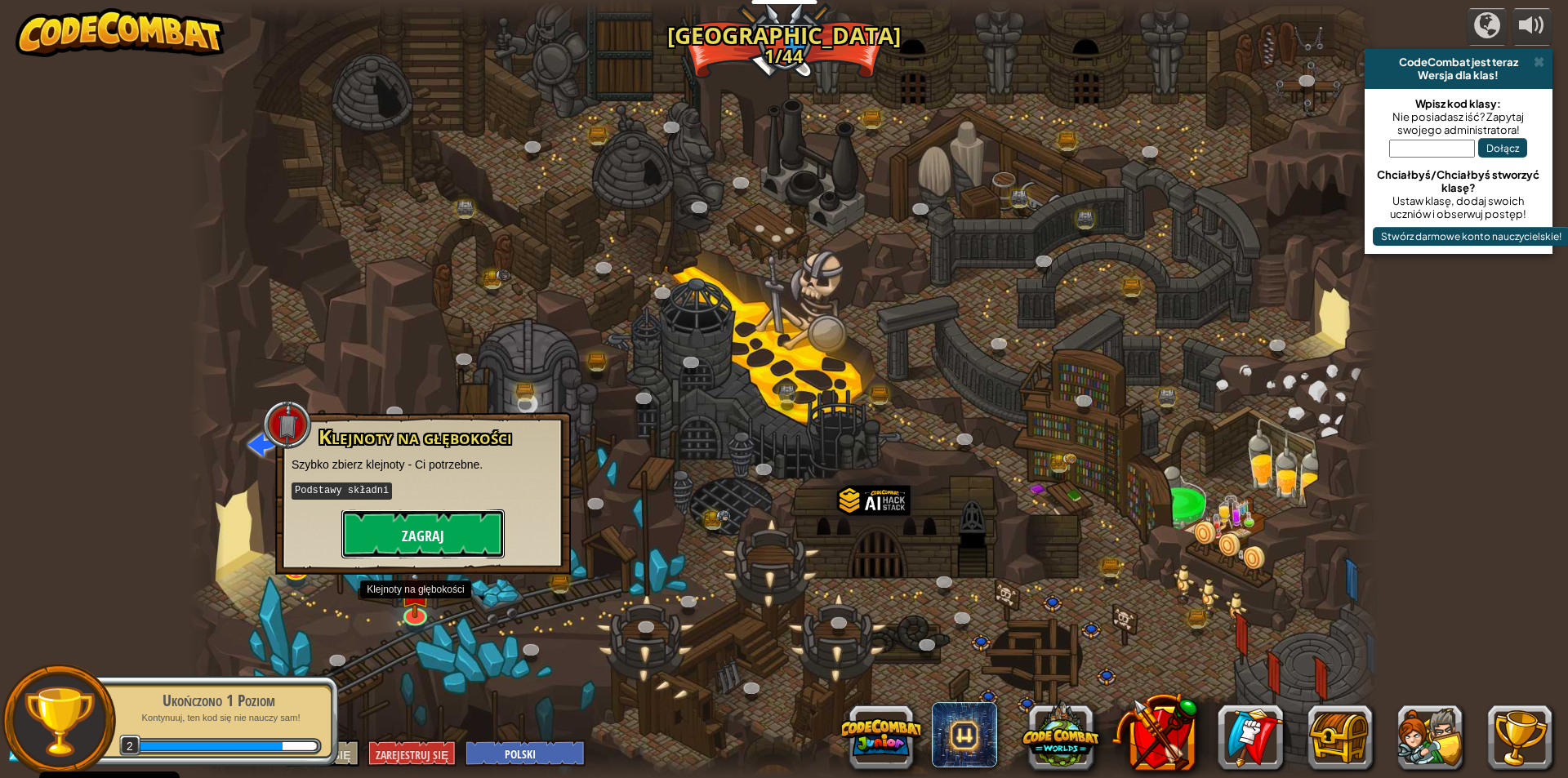
click at [414, 549] on button "Zagraj" at bounding box center [422, 534] width 163 height 49
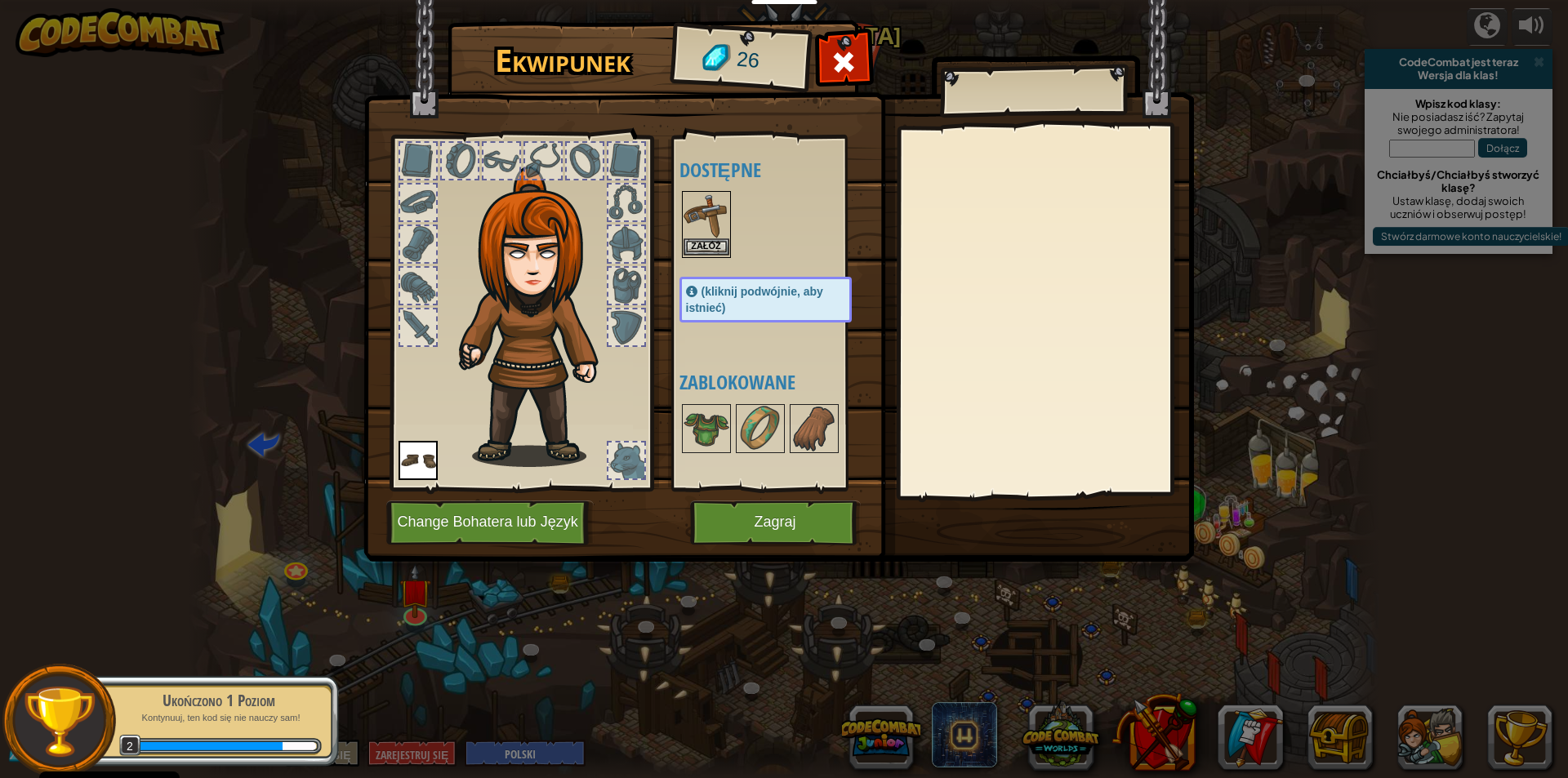
click at [721, 232] on img at bounding box center [707, 216] width 46 height 46
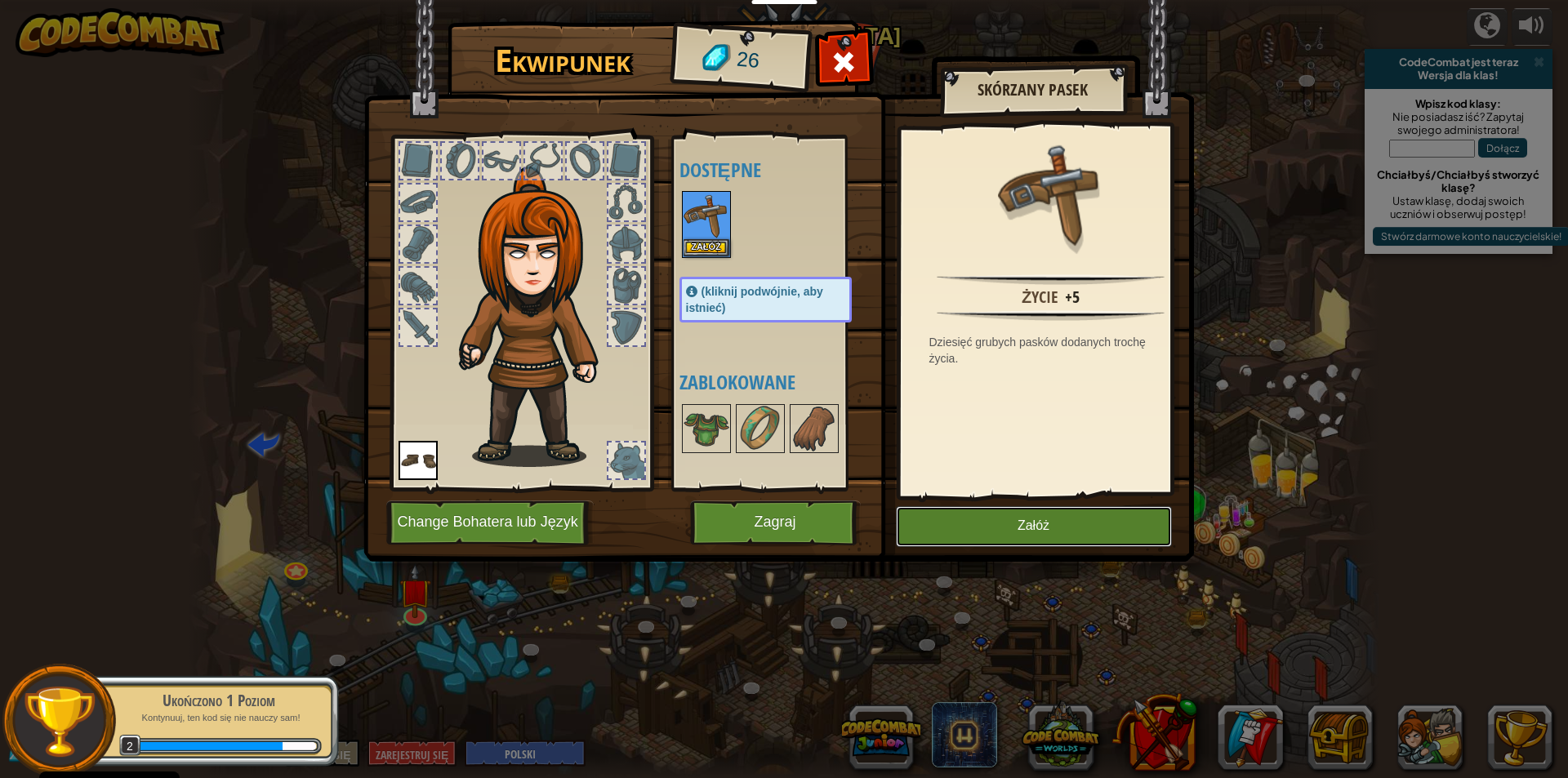
click at [990, 519] on button "Załóż" at bounding box center [1033, 526] width 276 height 41
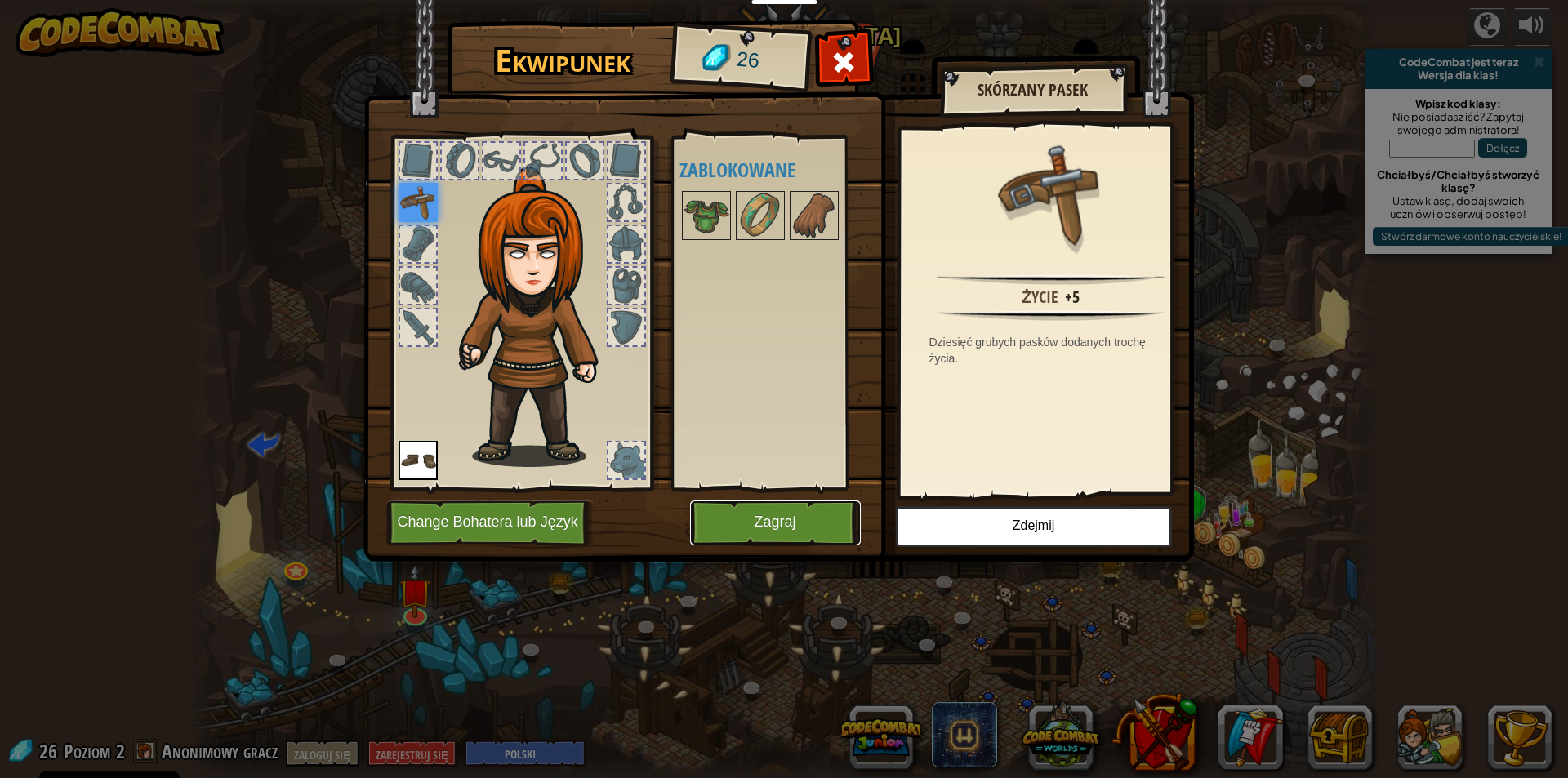
click at [798, 543] on button "Zagraj" at bounding box center [774, 522] width 171 height 45
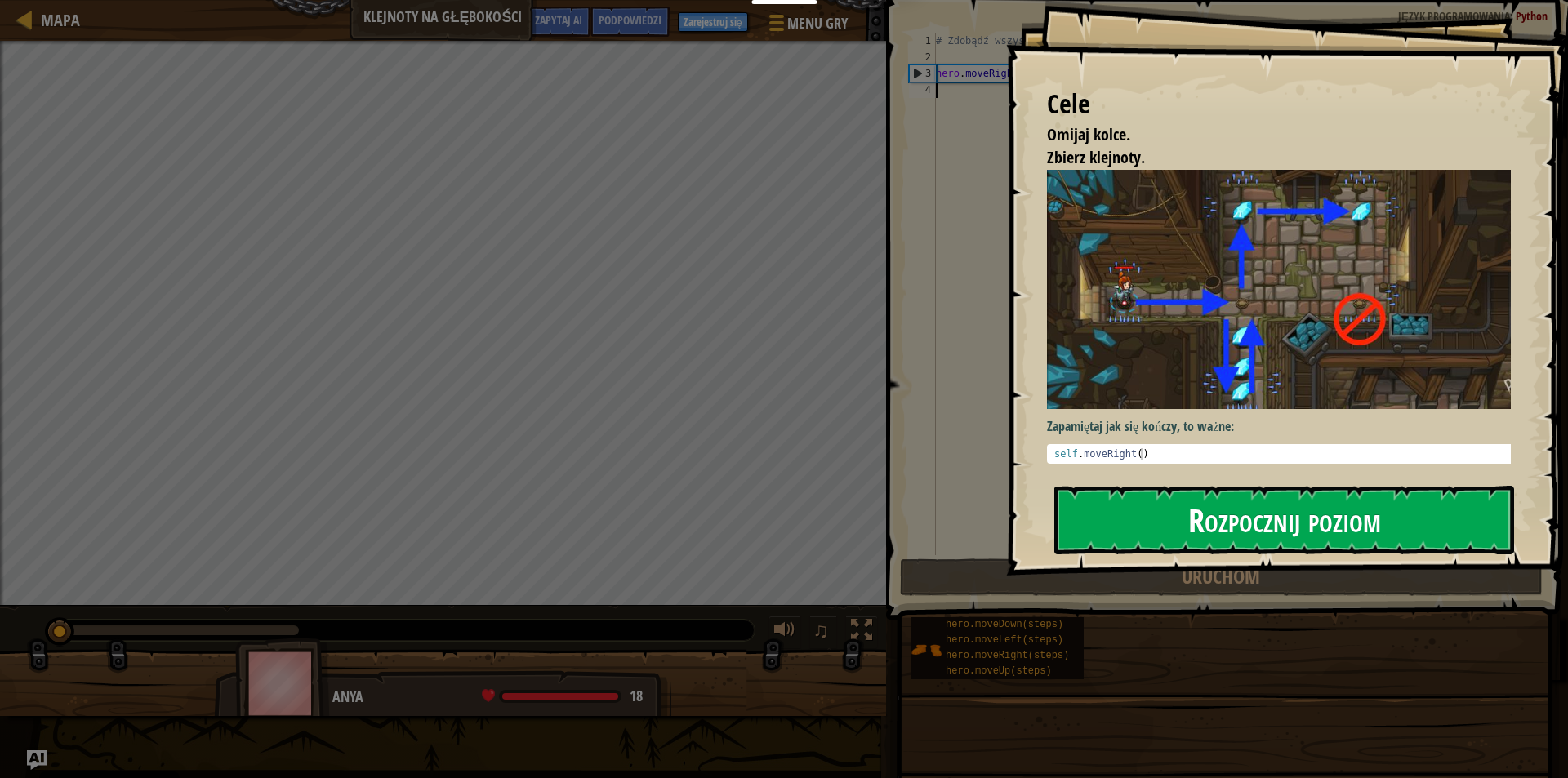
click at [1317, 490] on button "Rozpocznij poziom" at bounding box center [1283, 520] width 459 height 69
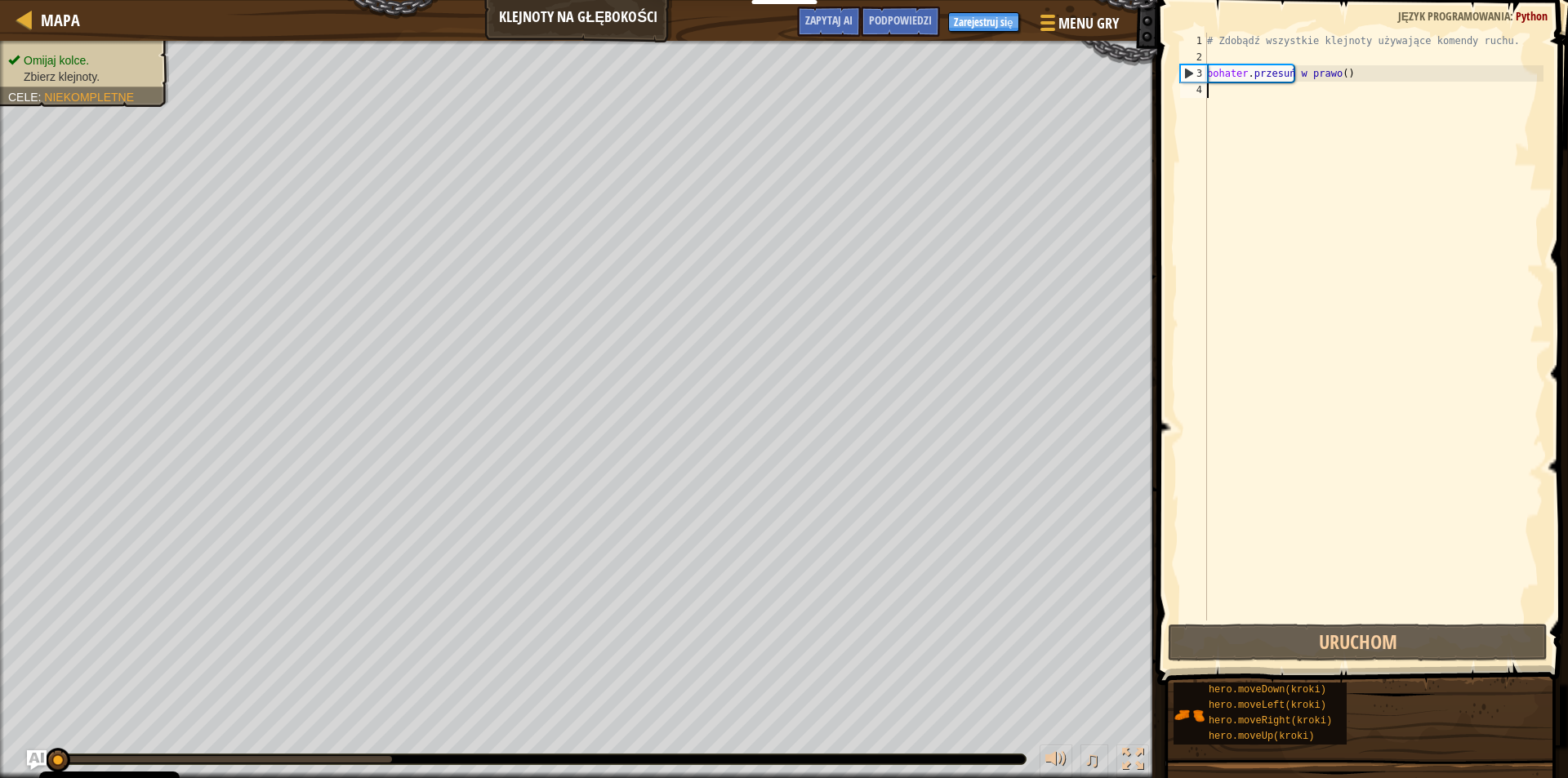
click at [1269, 116] on div "# Zdobądź wszystkie klejnoty używające komendy ruchu. bohater . przesuń w prawo…" at bounding box center [1373, 343] width 340 height 620
type textarea "g"
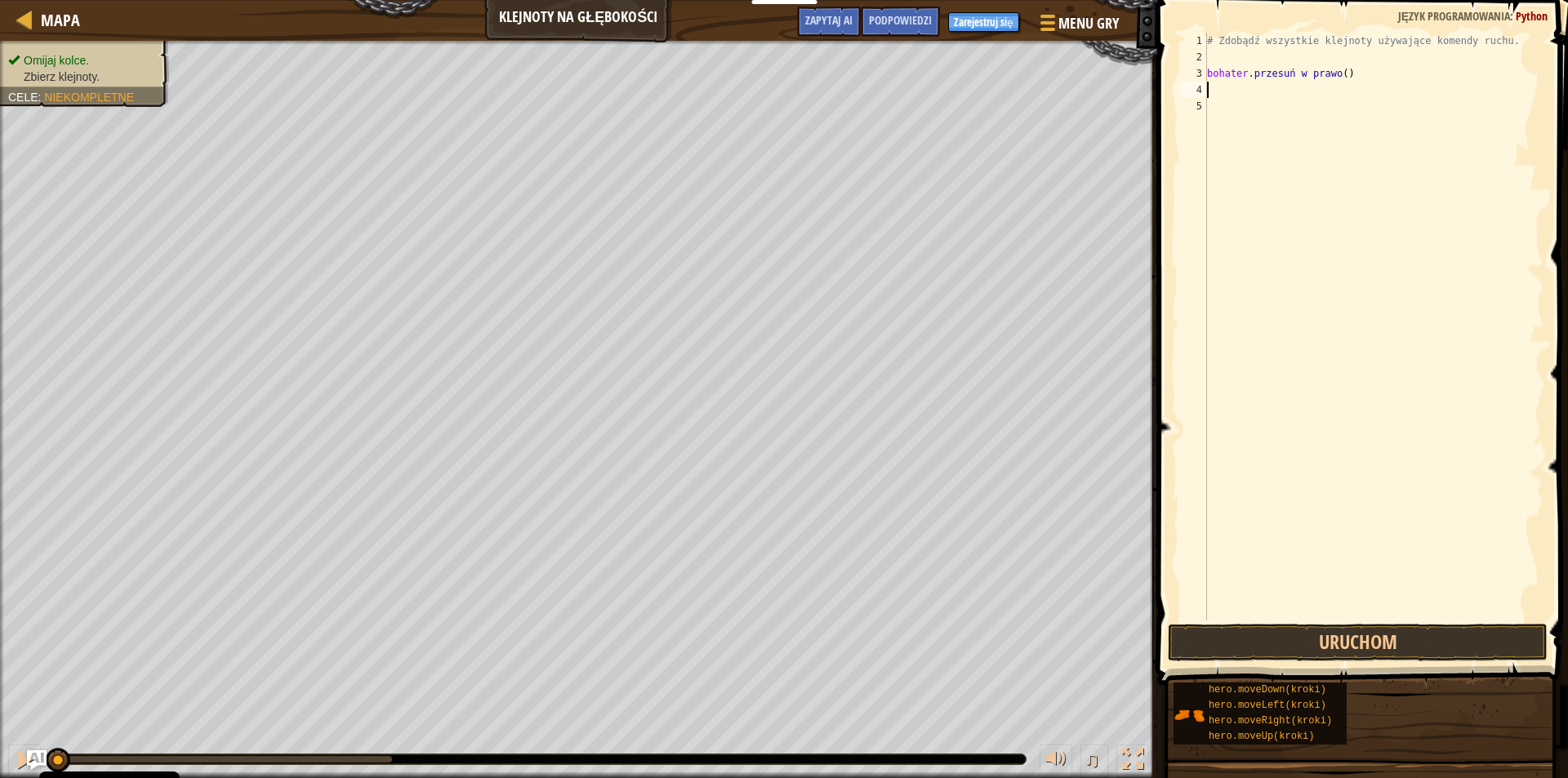
type textarea "h"
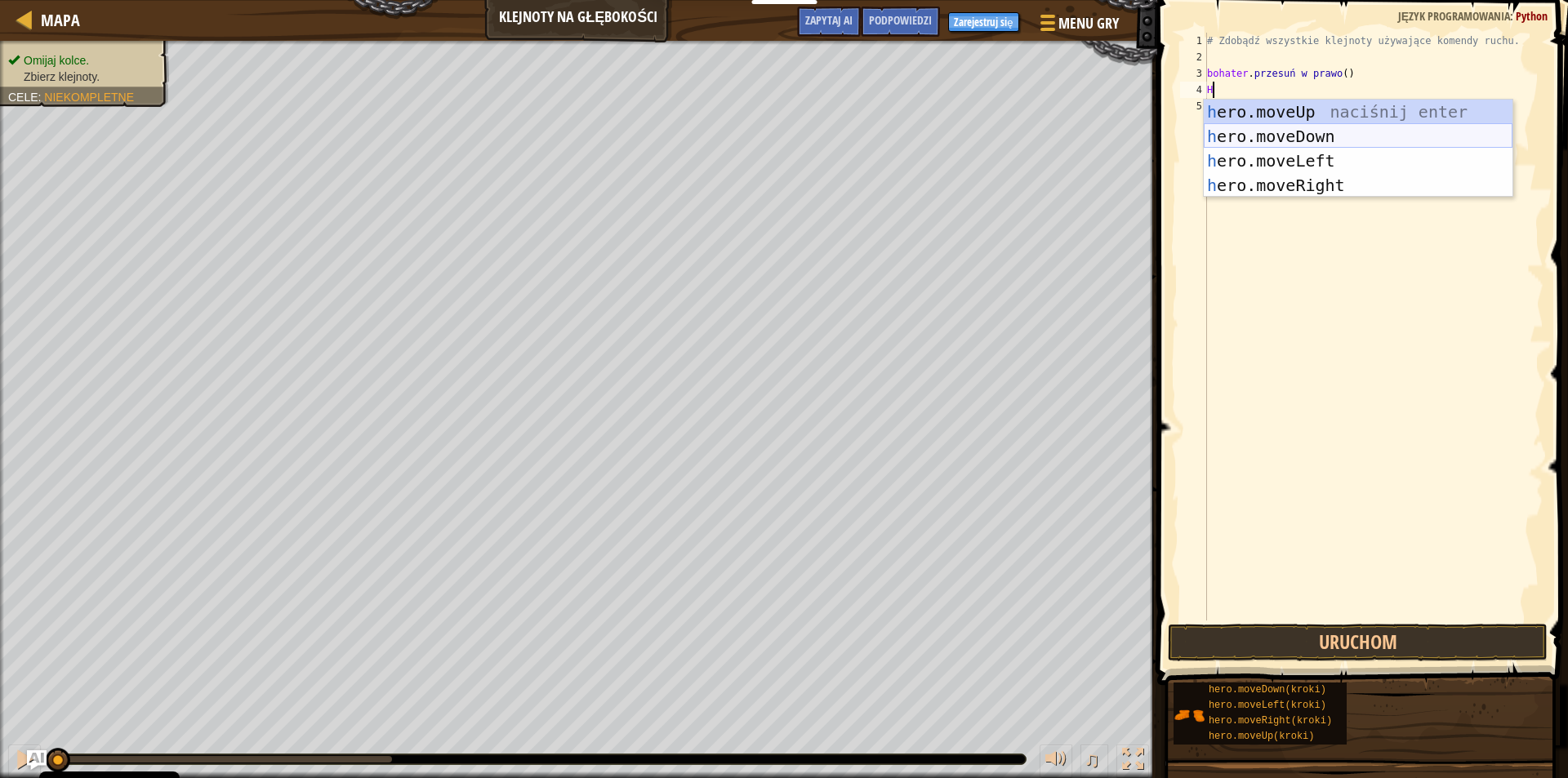
click at [1289, 128] on div "h ero.moveUp naciśnij enter h ero.moveDown Kliknij enter h ero.moveLeft Kliknij…" at bounding box center [1357, 173] width 308 height 147
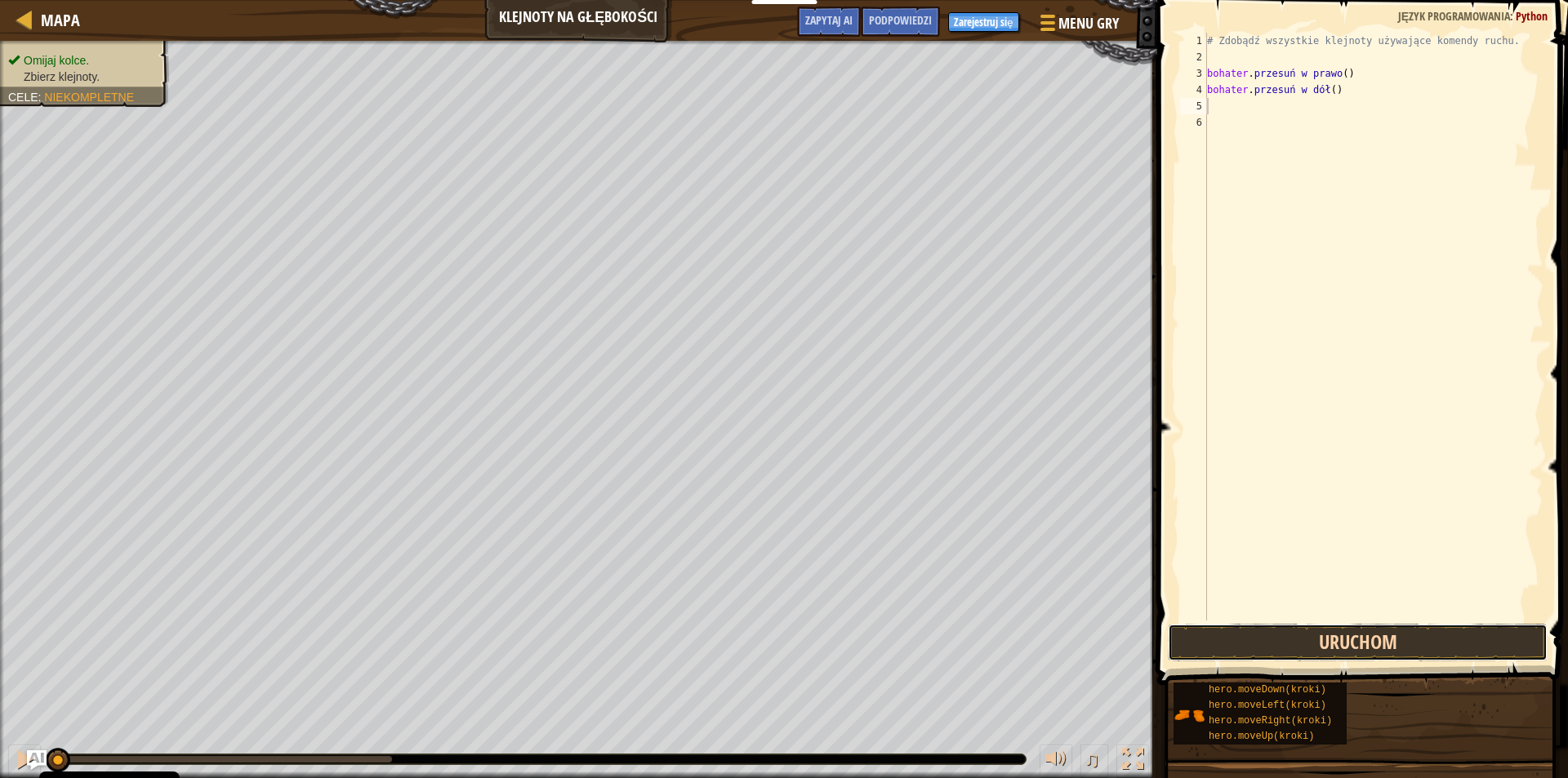
click at [1413, 638] on button "Uruchom" at bounding box center [1358, 641] width 380 height 37
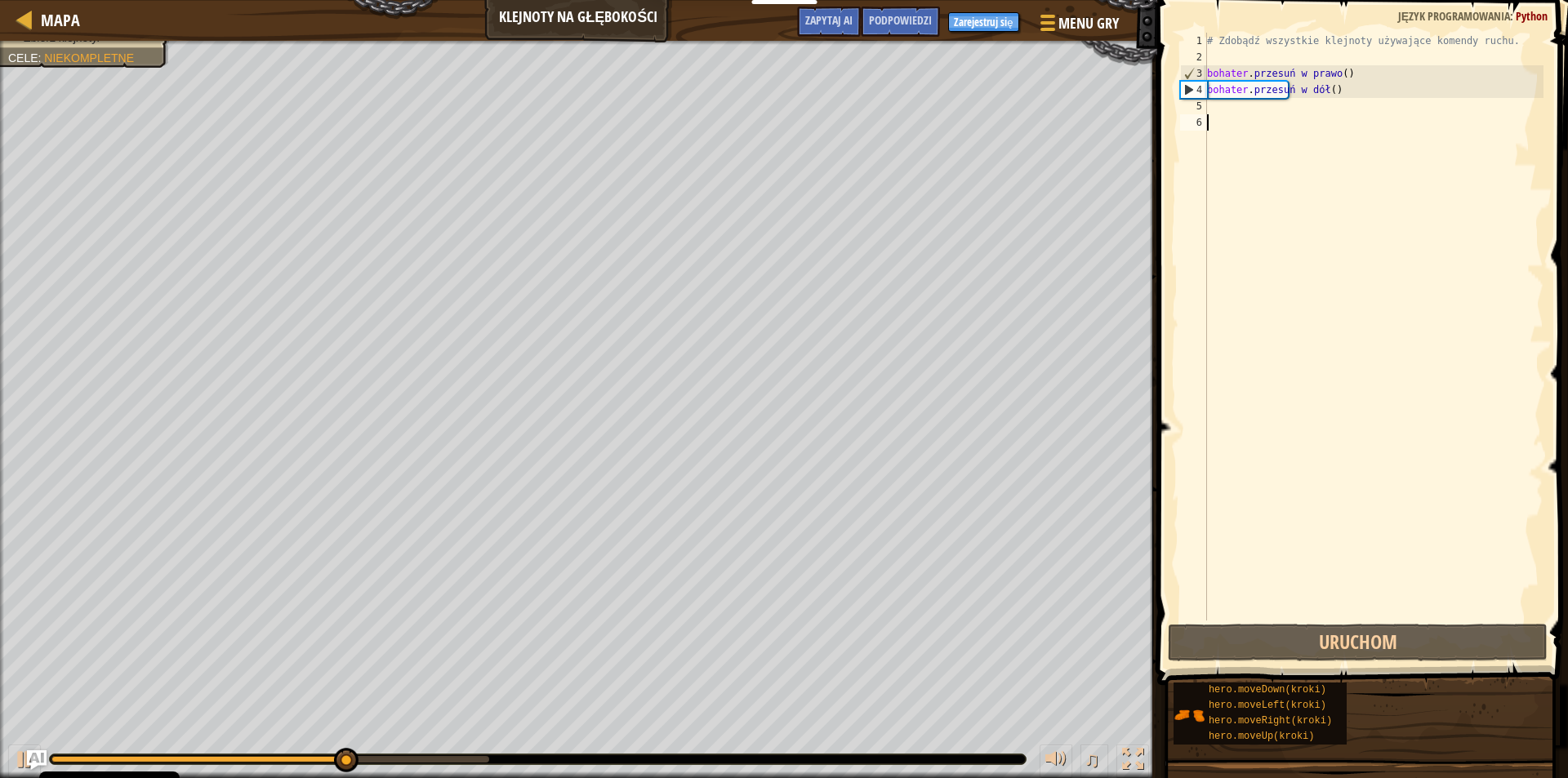
click at [1408, 182] on div "# Zdobądź wszystkie klejnoty używające komendy ruchu. bohater . przesuń w prawo…" at bounding box center [1373, 343] width 340 height 620
click at [1358, 138] on div "# Zdobądź wszystkie klejnoty używające komendy ruchu. bohater . przesuń w prawo…" at bounding box center [1373, 343] width 340 height 620
drag, startPoint x: 1358, startPoint y: 138, endPoint x: 1328, endPoint y: 120, distance: 35.0
click at [1353, 137] on div "# Zdobądź wszystkie klejnoty używające komendy ruchu. bohater . przesuń w prawo…" at bounding box center [1373, 343] width 340 height 620
click at [1325, 115] on div "# Zdobądź wszystkie klejnoty używające komendy ruchu. bohater . przesuń w prawo…" at bounding box center [1373, 343] width 340 height 620
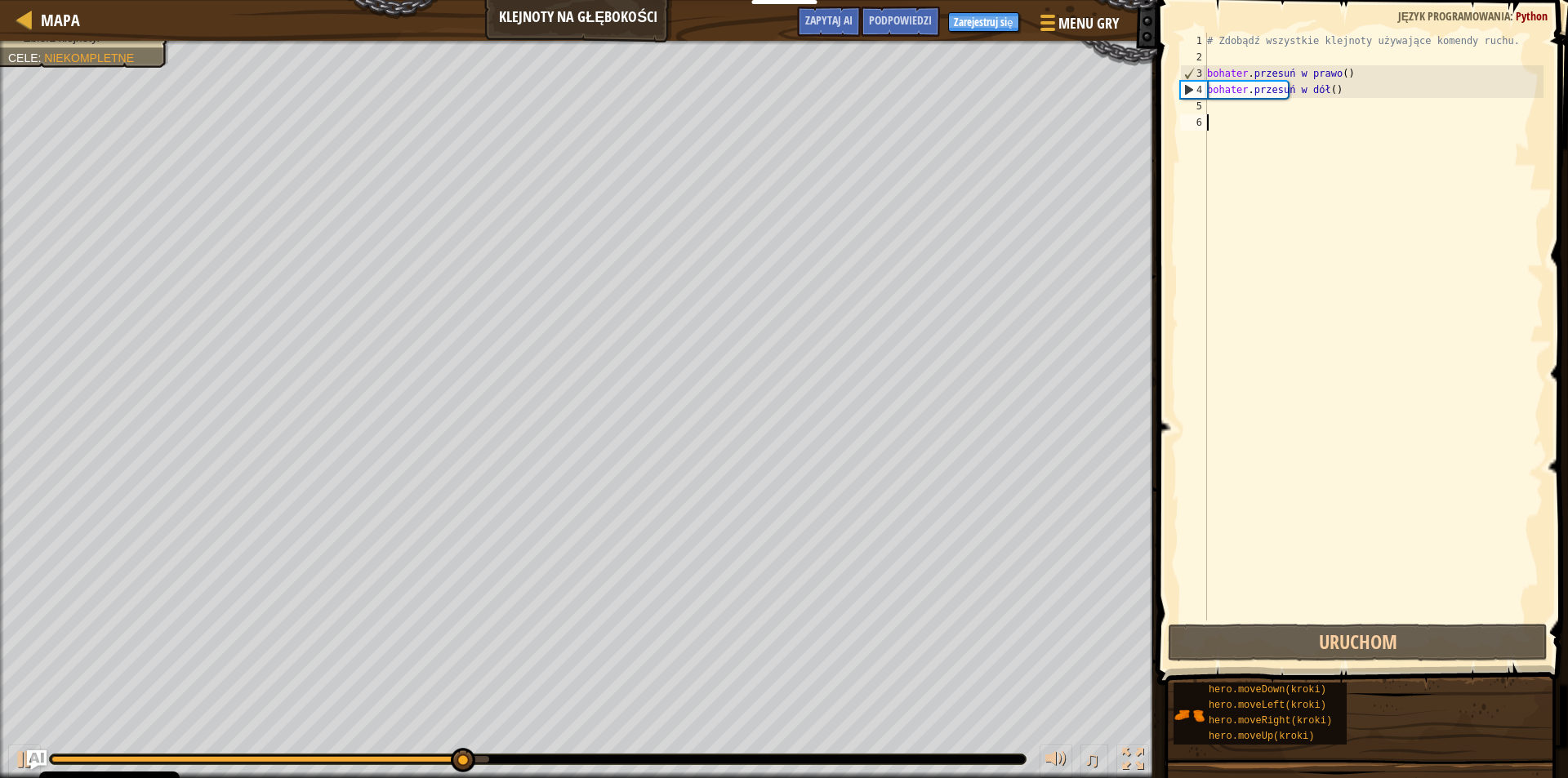
click at [1313, 95] on div "# Zdobądź wszystkie klejnoty używające komendy ruchu. bohater . przesuń w prawo…" at bounding box center [1373, 343] width 340 height 620
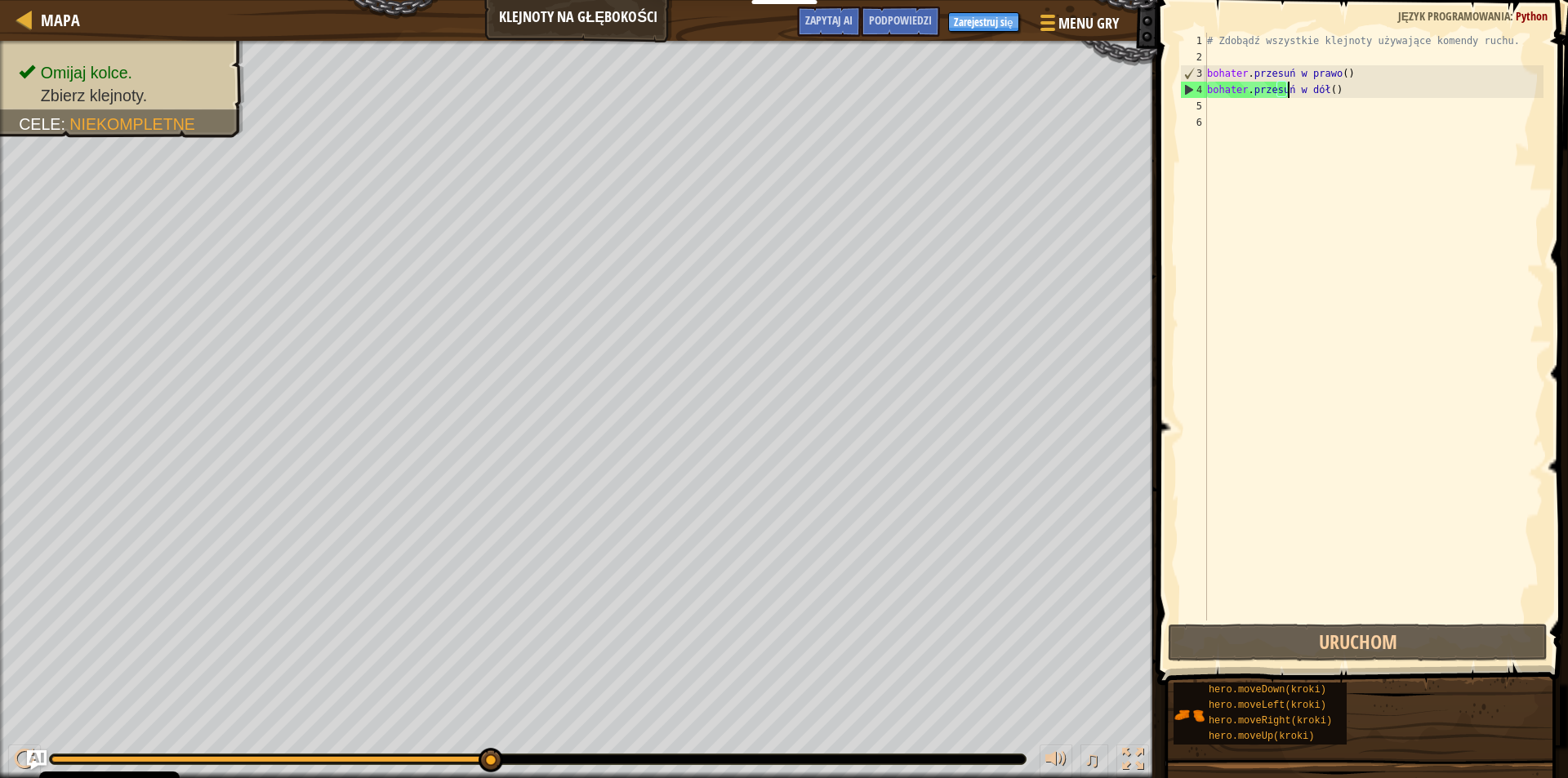
type textarea "hero.moveDown("
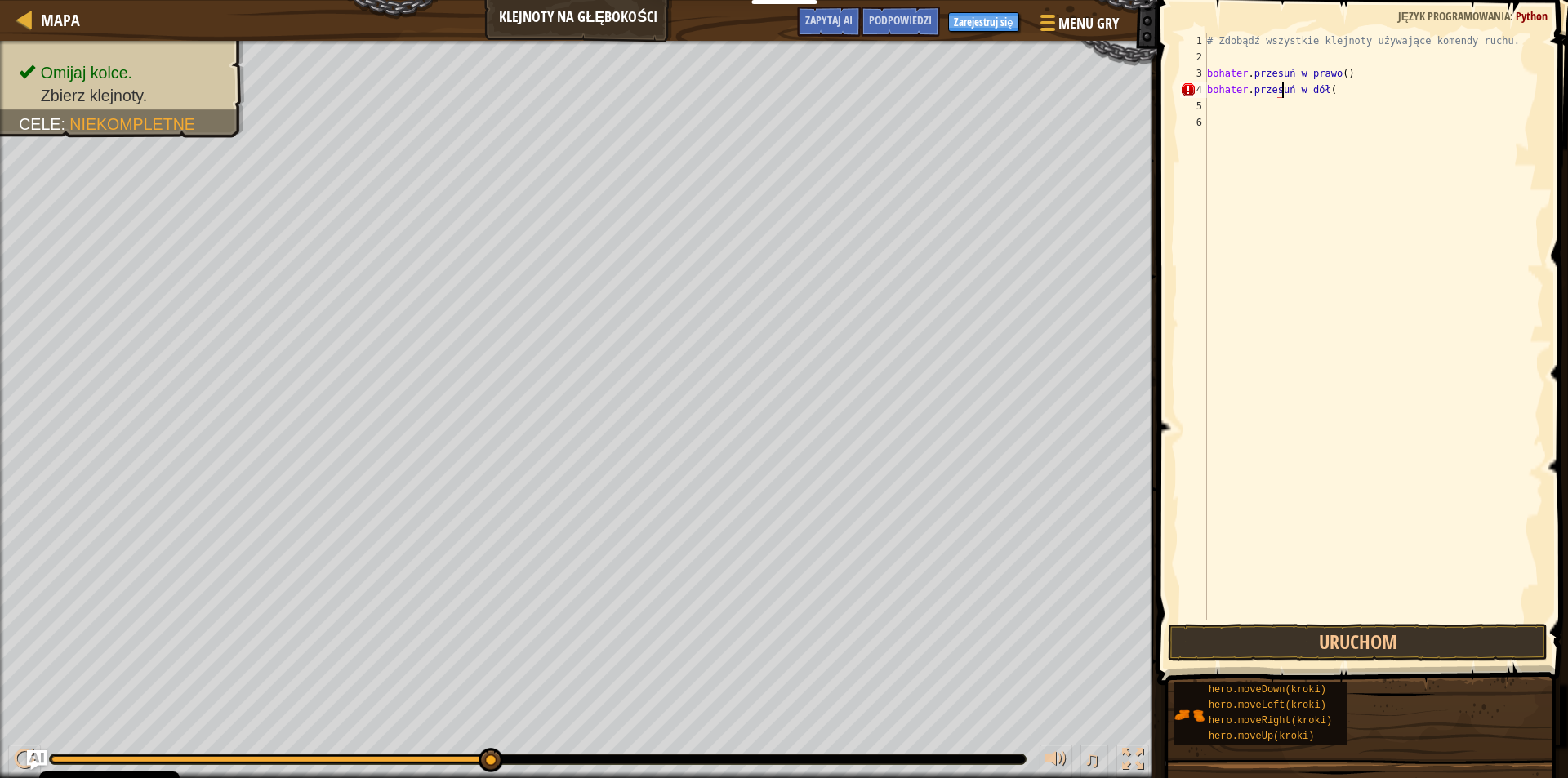
click at [1309, 109] on div "# Zdobądź wszystkie klejnoty używające komendy ruchu. bohater . przesuń w prawo…" at bounding box center [1373, 343] width 340 height 620
type textarea "h"
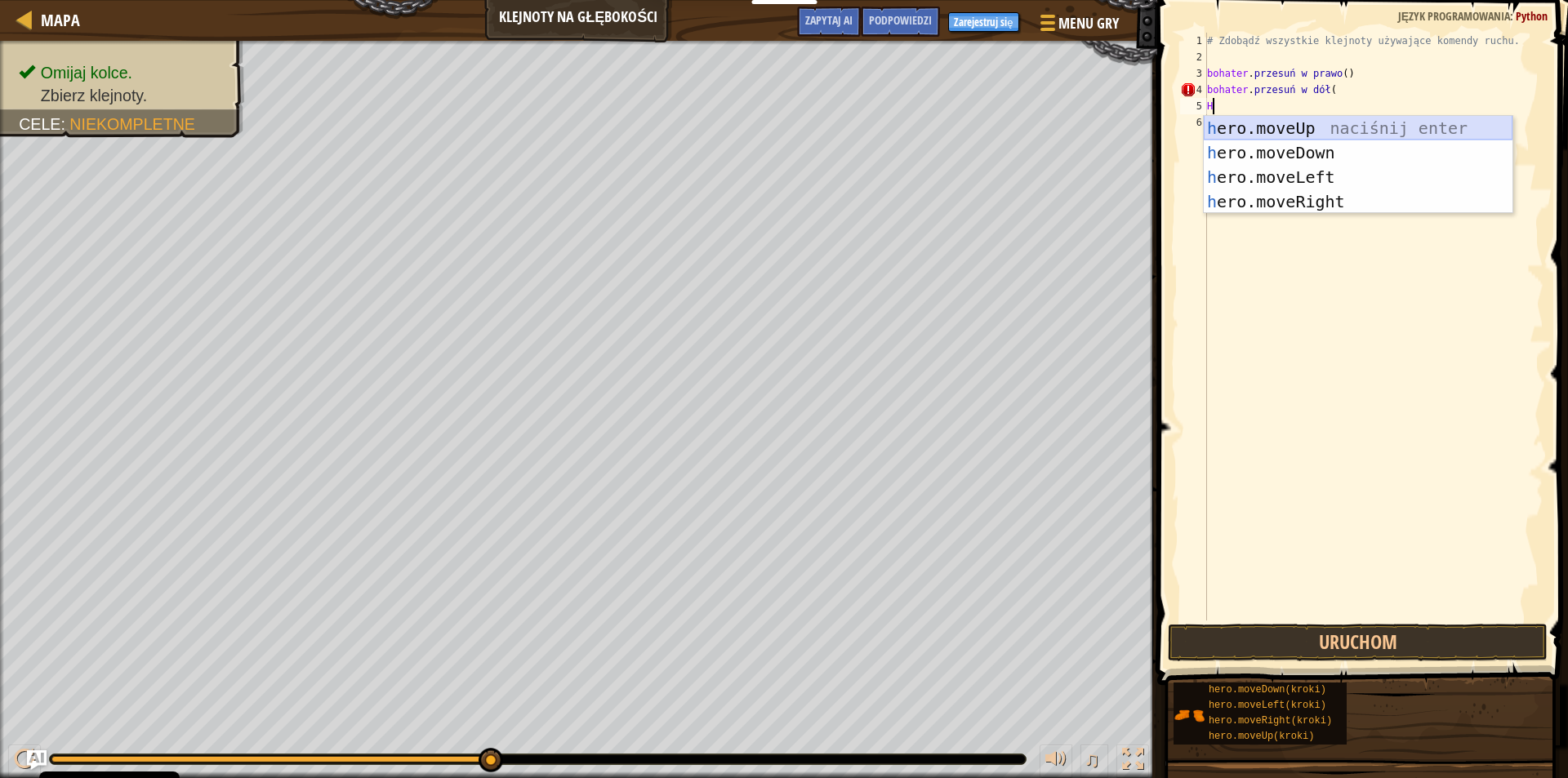
click at [1324, 117] on div "h ero.moveUp naciśnij enter h ero.moveDown Kliknij enter h ero.moveLeft Kliknij…" at bounding box center [1357, 189] width 308 height 147
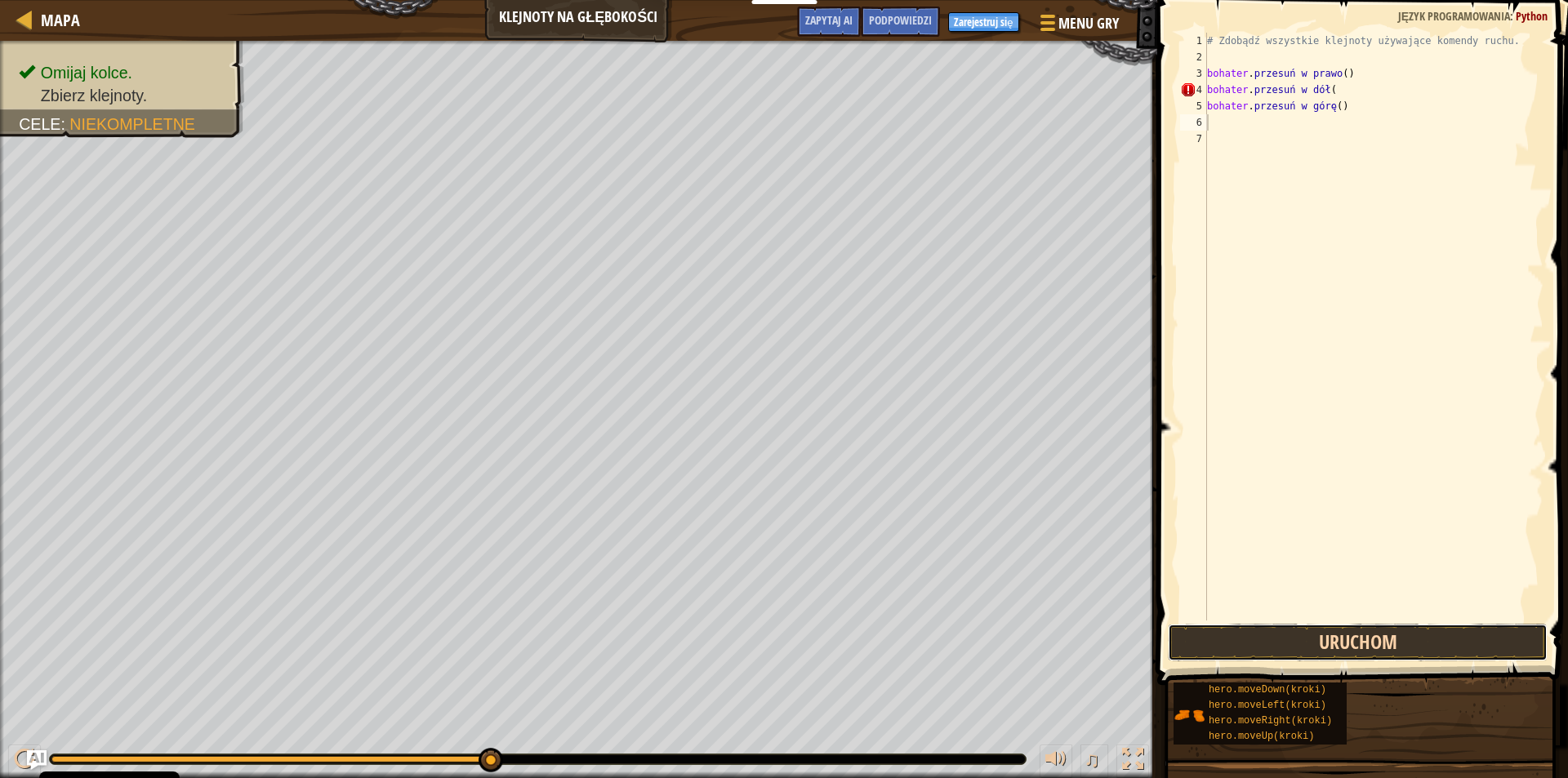
click at [1461, 631] on button "Uruchom" at bounding box center [1358, 641] width 380 height 37
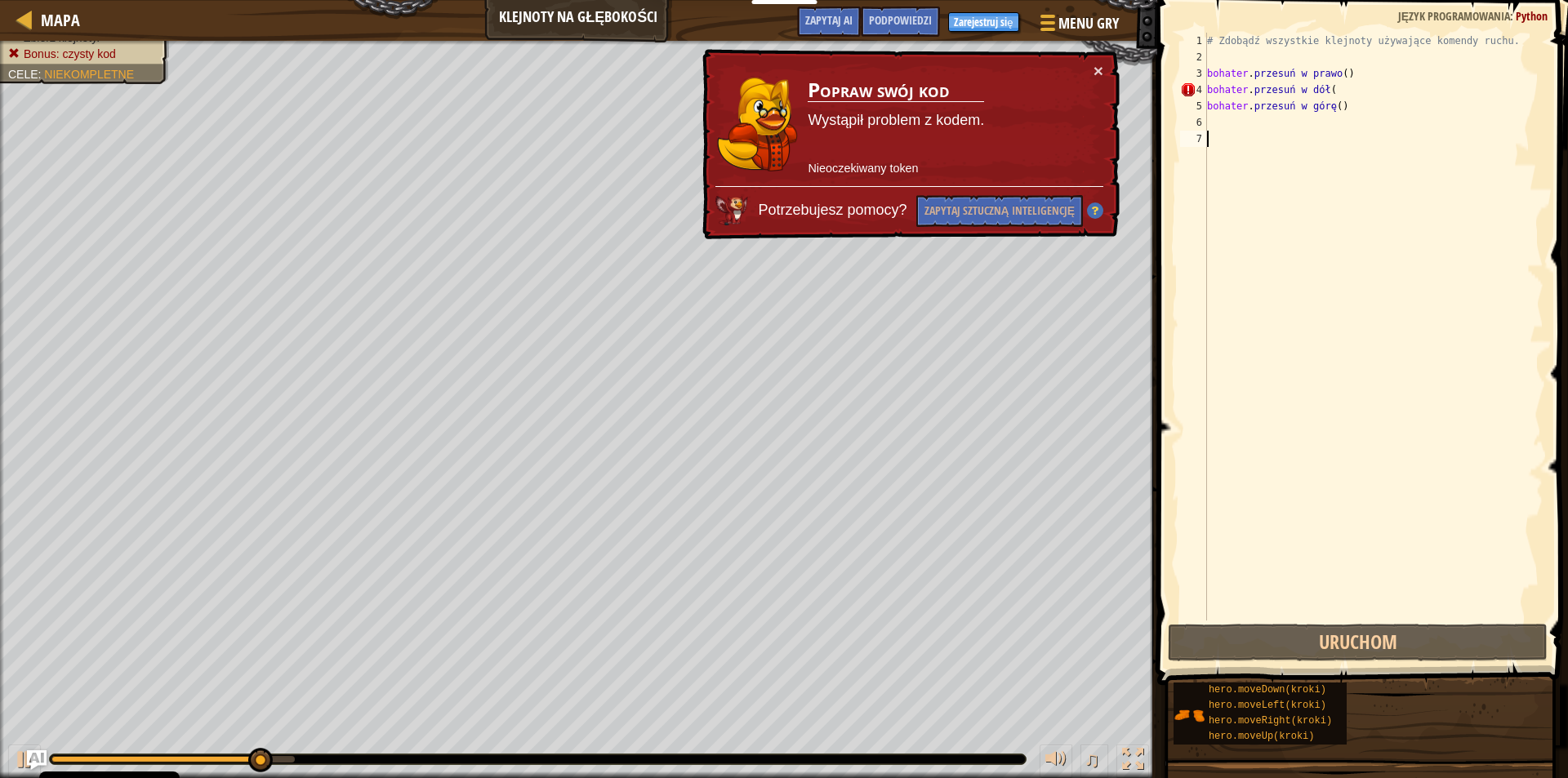
click at [1313, 202] on div "# Zdobądź wszystkie klejnoty używające komendy ruchu. bohater . przesuń w prawo…" at bounding box center [1373, 343] width 340 height 620
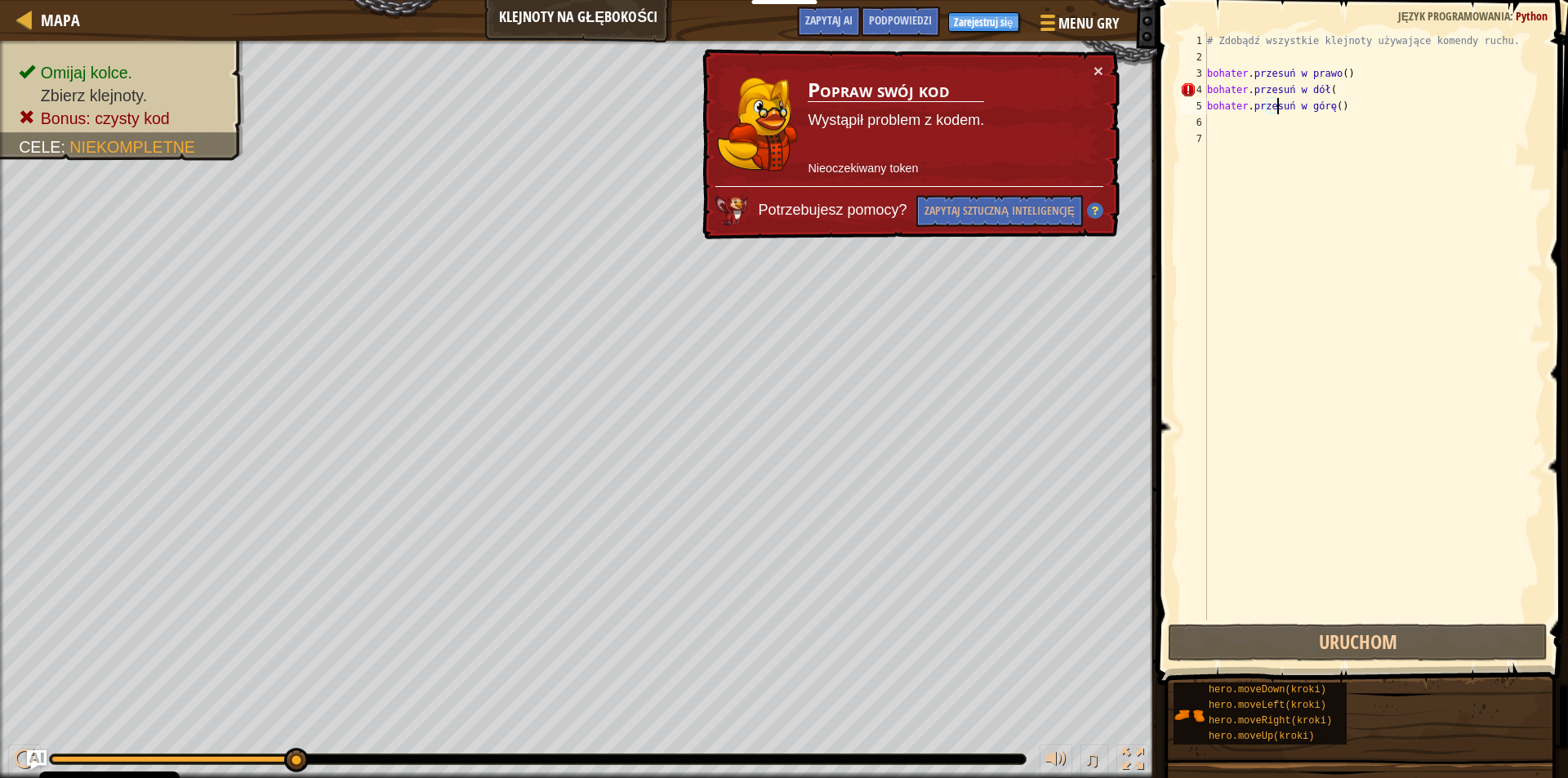
click at [1354, 100] on div "# Zdobądź wszystkie klejnoty używające komendy ruchu. bohater . przesuń w prawo…" at bounding box center [1373, 343] width 340 height 620
click at [1382, 83] on div "# Zdobądź wszystkie klejnoty używające komendy ruchu. bohater . przesuń w prawo…" at bounding box center [1373, 343] width 340 height 620
drag, startPoint x: 1382, startPoint y: 83, endPoint x: 1356, endPoint y: 84, distance: 26.0
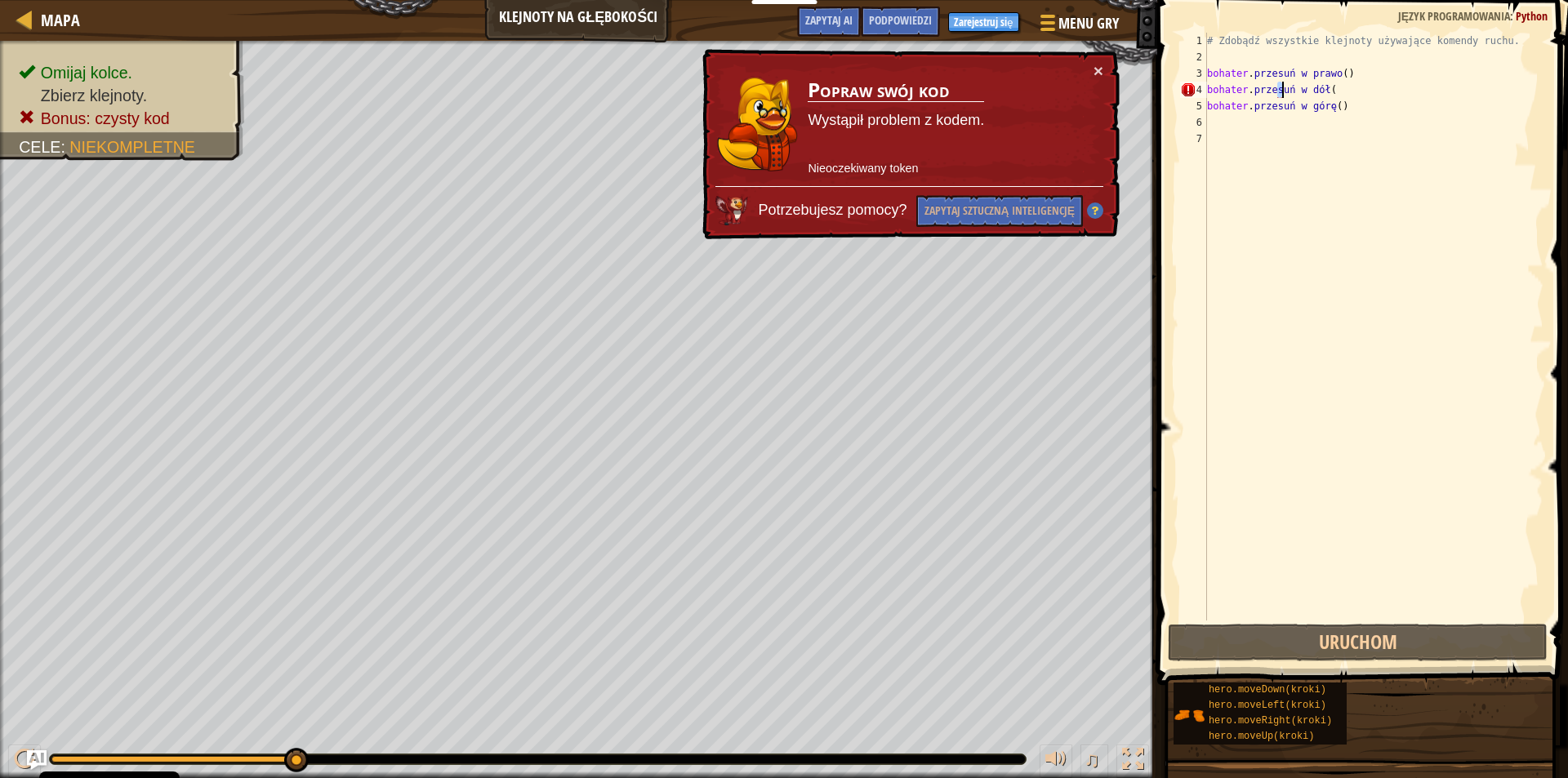
click at [1367, 85] on div "# Zdobądź wszystkie klejnoty używające komendy ruchu. bohater . przesuń w prawo…" at bounding box center [1373, 343] width 340 height 620
click at [1332, 87] on div "# Zdobądź wszystkie klejnoty używające komendy ruchu. bohater . przesuń w prawo…" at bounding box center [1373, 326] width 340 height 588
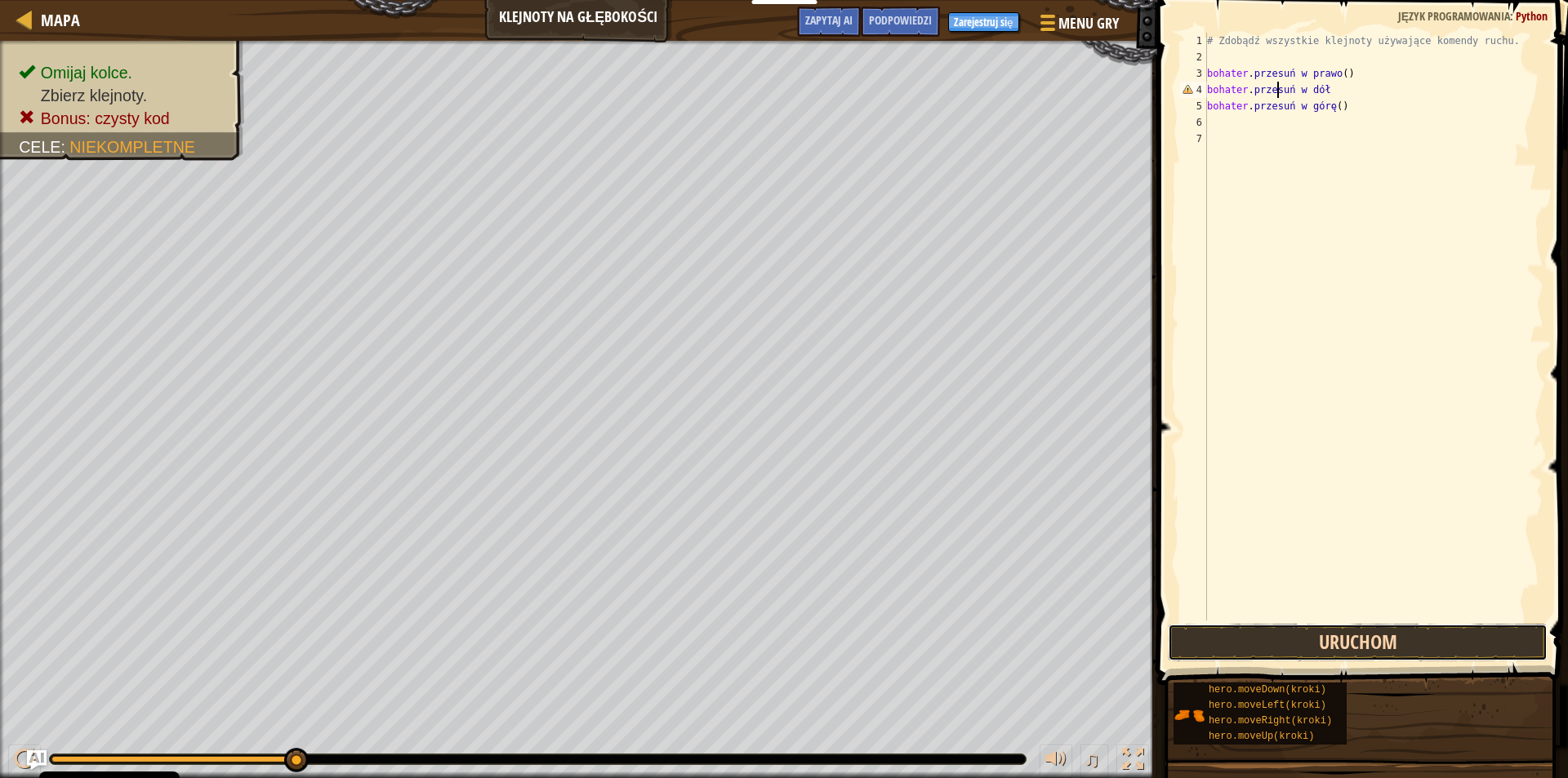
click at [1419, 652] on button "Uruchom" at bounding box center [1358, 641] width 380 height 37
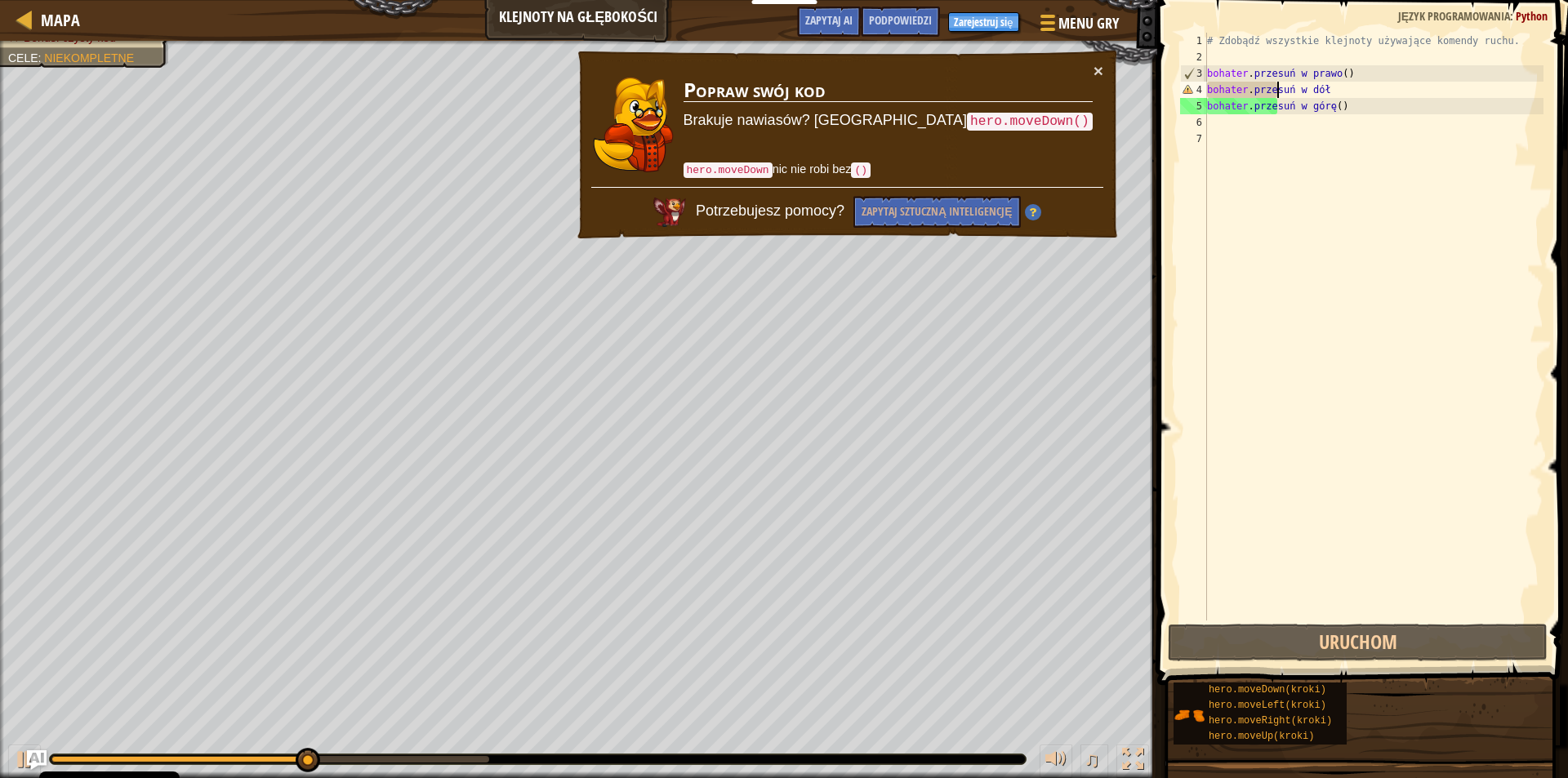
click at [1367, 93] on div "# Zdobądź wszystkie klejnoty używające komendy ruchu. bohater . przesuń w prawo…" at bounding box center [1373, 343] width 340 height 620
click at [1349, 92] on div "# Zdobądź wszystkie klejnoty używające komendy ruchu. bohater . przesuń w prawo…" at bounding box center [1373, 343] width 340 height 620
click at [1322, 88] on div "# Zdobądź wszystkie klejnoty używające komendy ruchu. bohater . przesuń w prawo…" at bounding box center [1373, 343] width 340 height 620
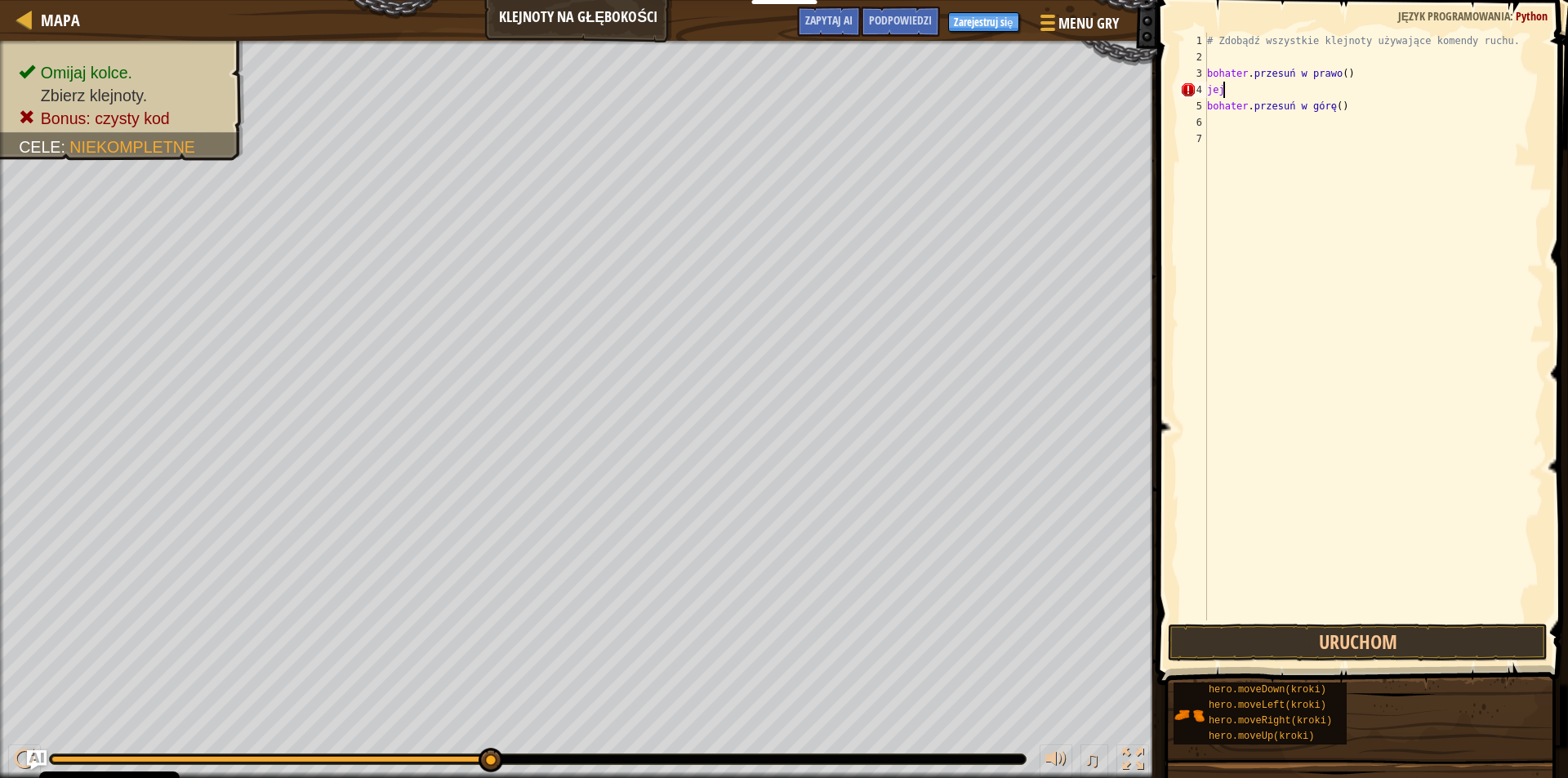
type textarea "h"
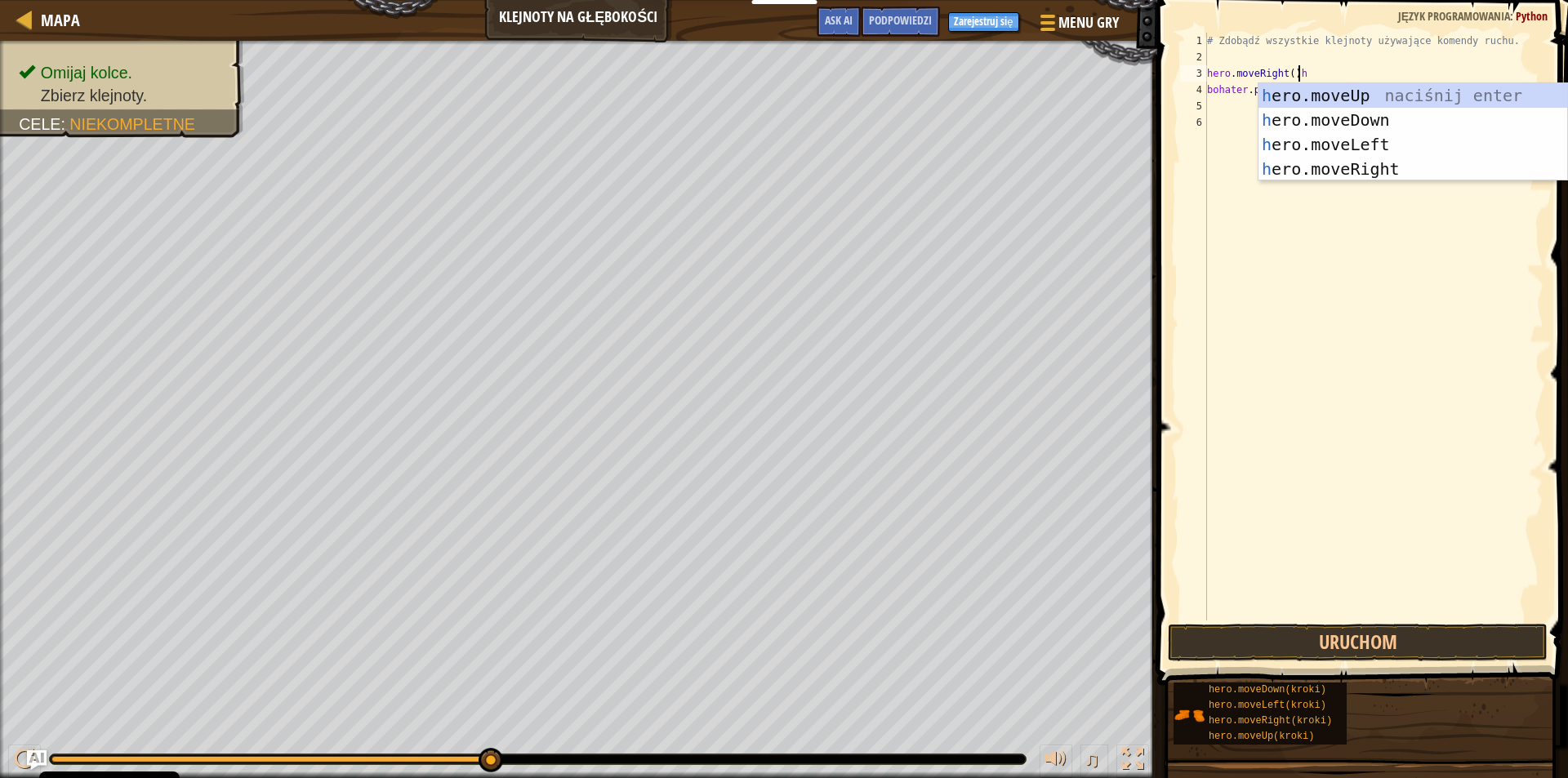
scroll to position [8, 7]
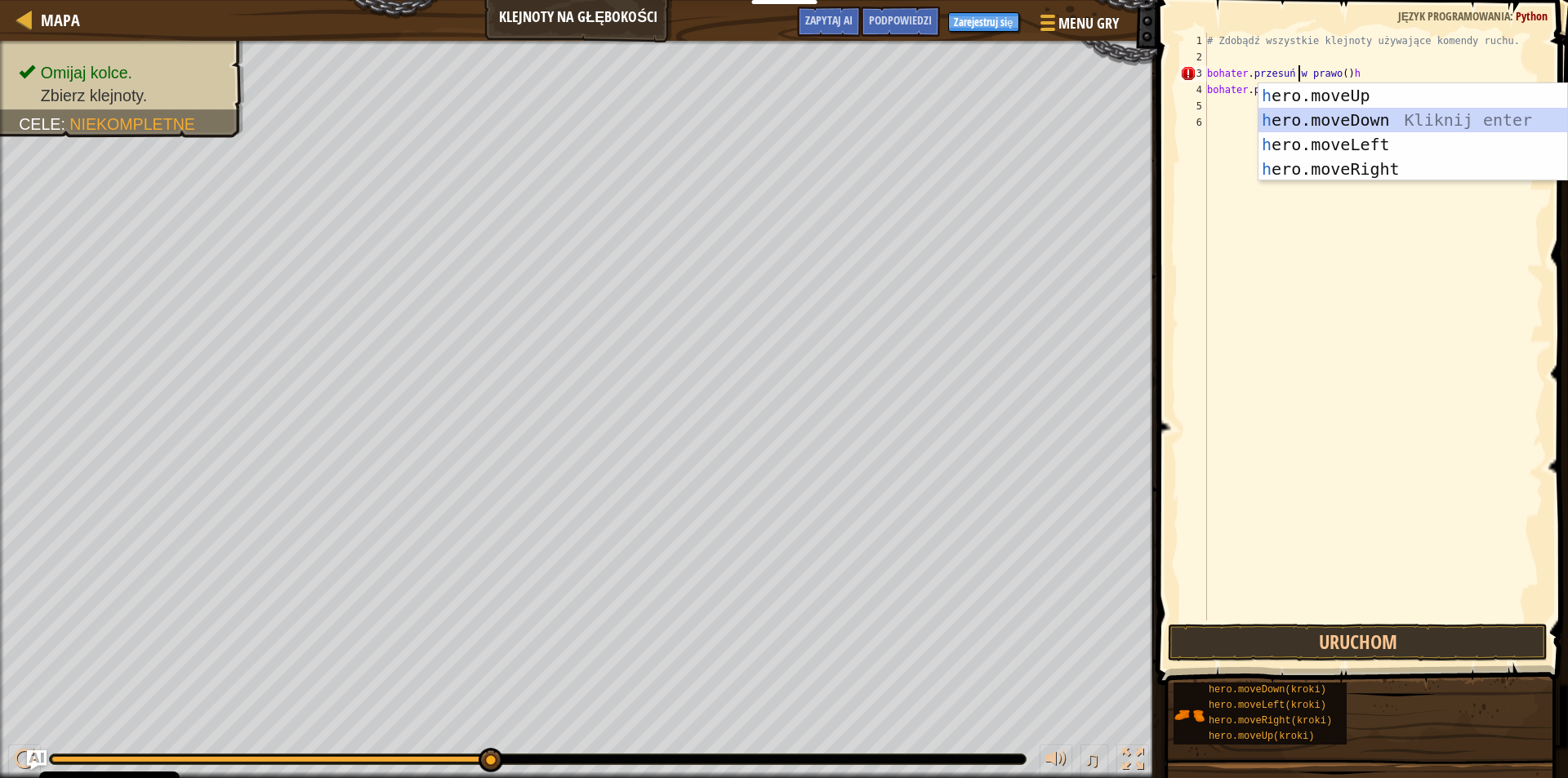
click at [1405, 116] on div "h ero.moveUp naciśnij enter h ero.moveDown Kliknij enter h ero.moveLeft Kliknij…" at bounding box center [1412, 157] width 308 height 147
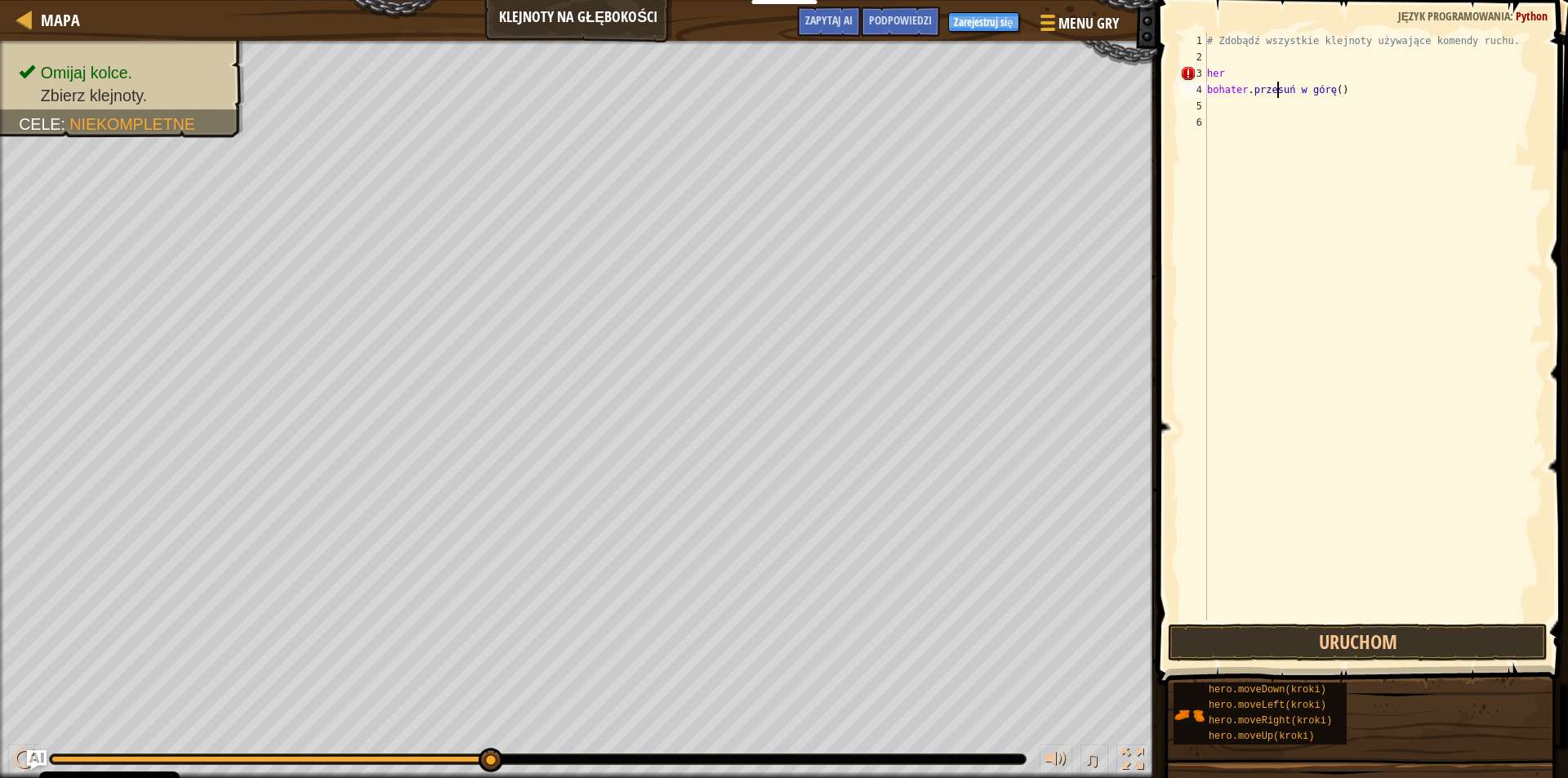
scroll to position [8, 1]
click at [1393, 94] on div "# Zdobądź wszystkie klejnoty używające komendy ruchu. her bohater . przesuń w g…" at bounding box center [1373, 343] width 340 height 620
type textarea "h"
click at [1393, 94] on div "# Zdobądź wszystkie klejnoty używające komendy ruchu. jej" at bounding box center [1373, 343] width 340 height 620
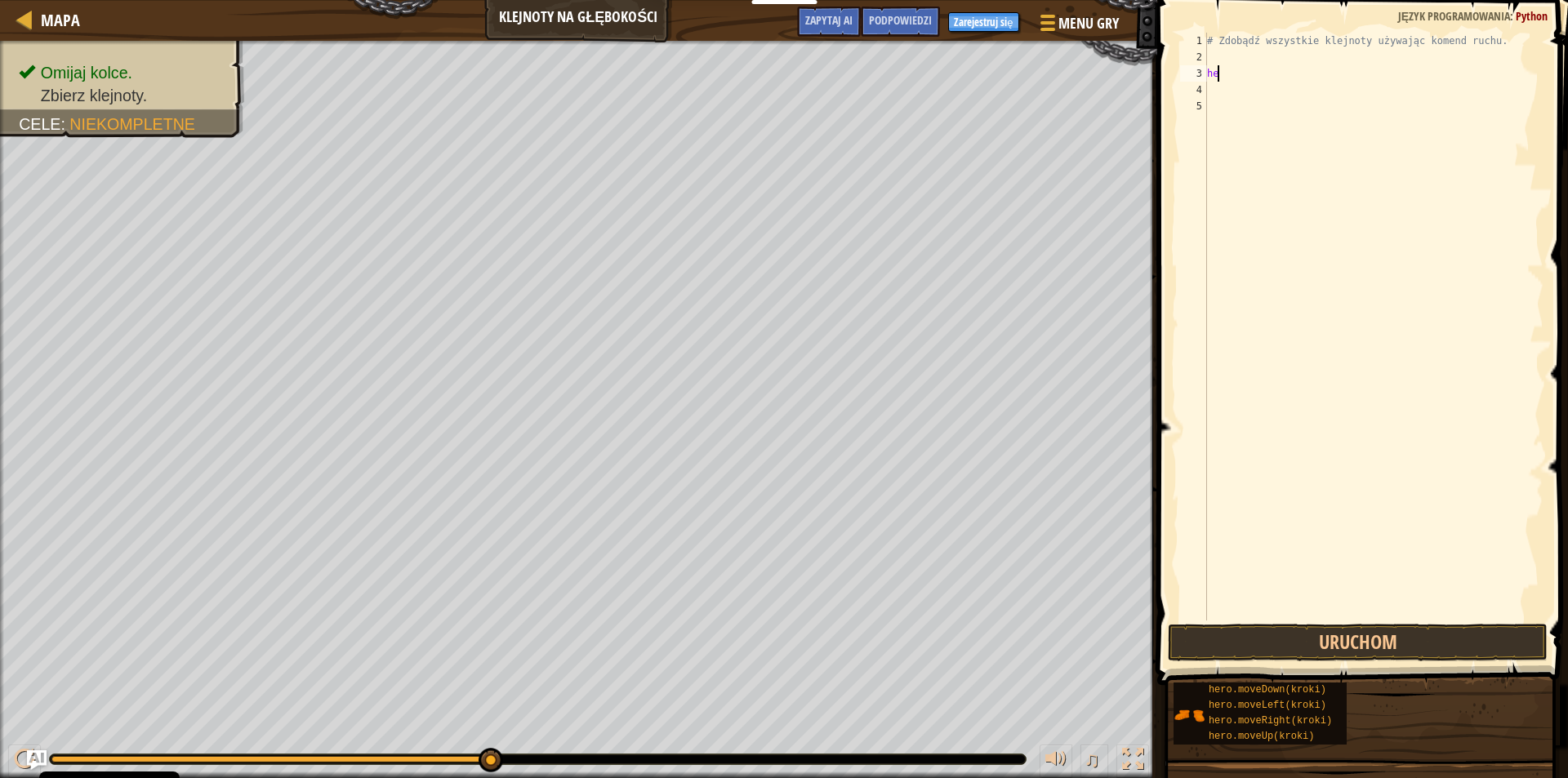
type textarea "h"
type textarea "# Zdobądź wszystkie klejnoty używając komend ru"
click at [1345, 72] on div "# Zdobądź wszystkie klejnoty używając komend ru" at bounding box center [1373, 343] width 340 height 620
click at [1340, 59] on div "# Zdobądź wszystkie klejnoty za pomocą poleceń ru" at bounding box center [1373, 343] width 340 height 620
type textarea "h"
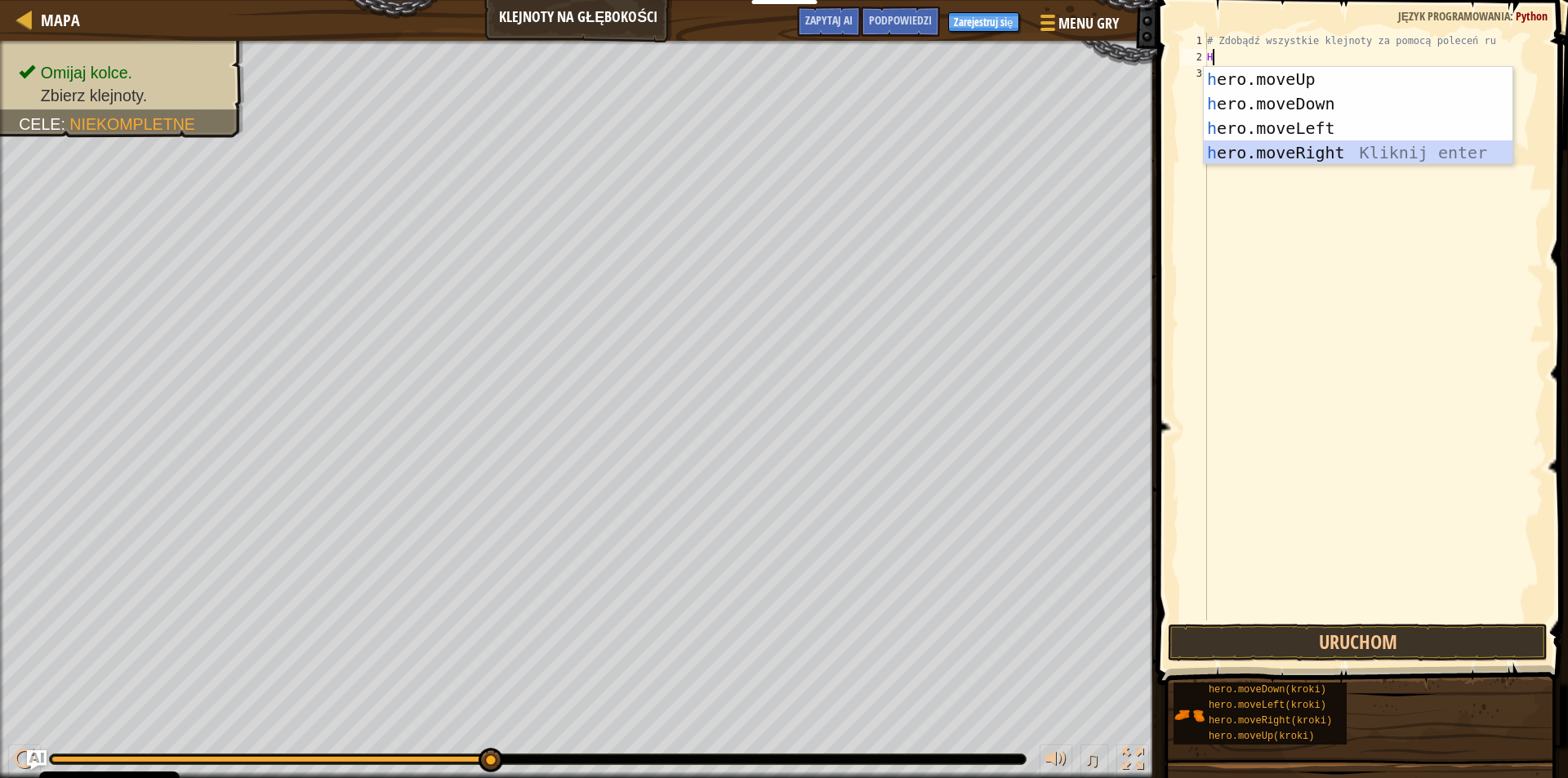
click at [1360, 155] on div "h ero.moveUp naciśnij enter h ero.moveDown Kliknij enter h ero.moveLeft Kliknij…" at bounding box center [1357, 140] width 308 height 147
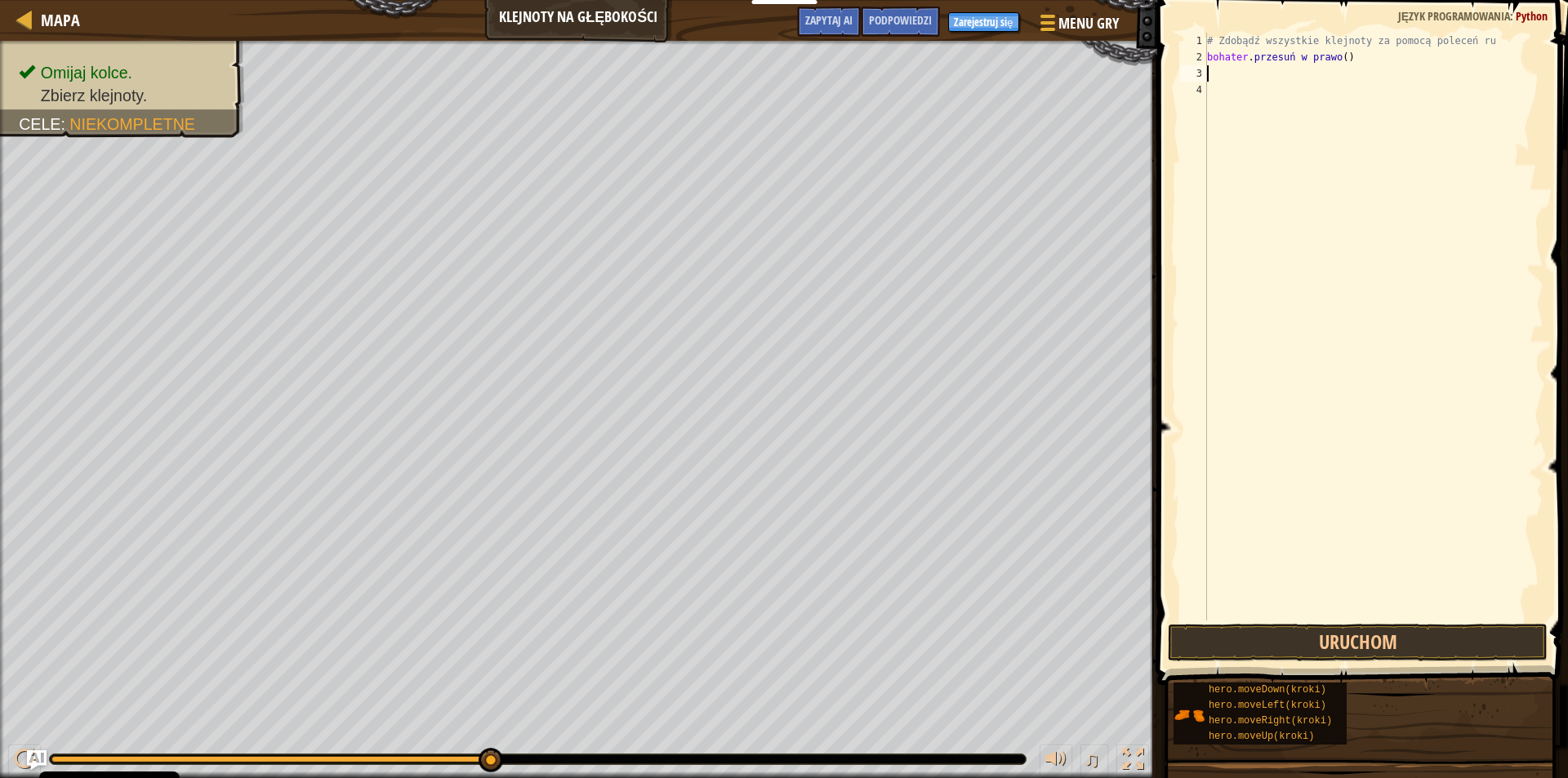
type textarea "h"
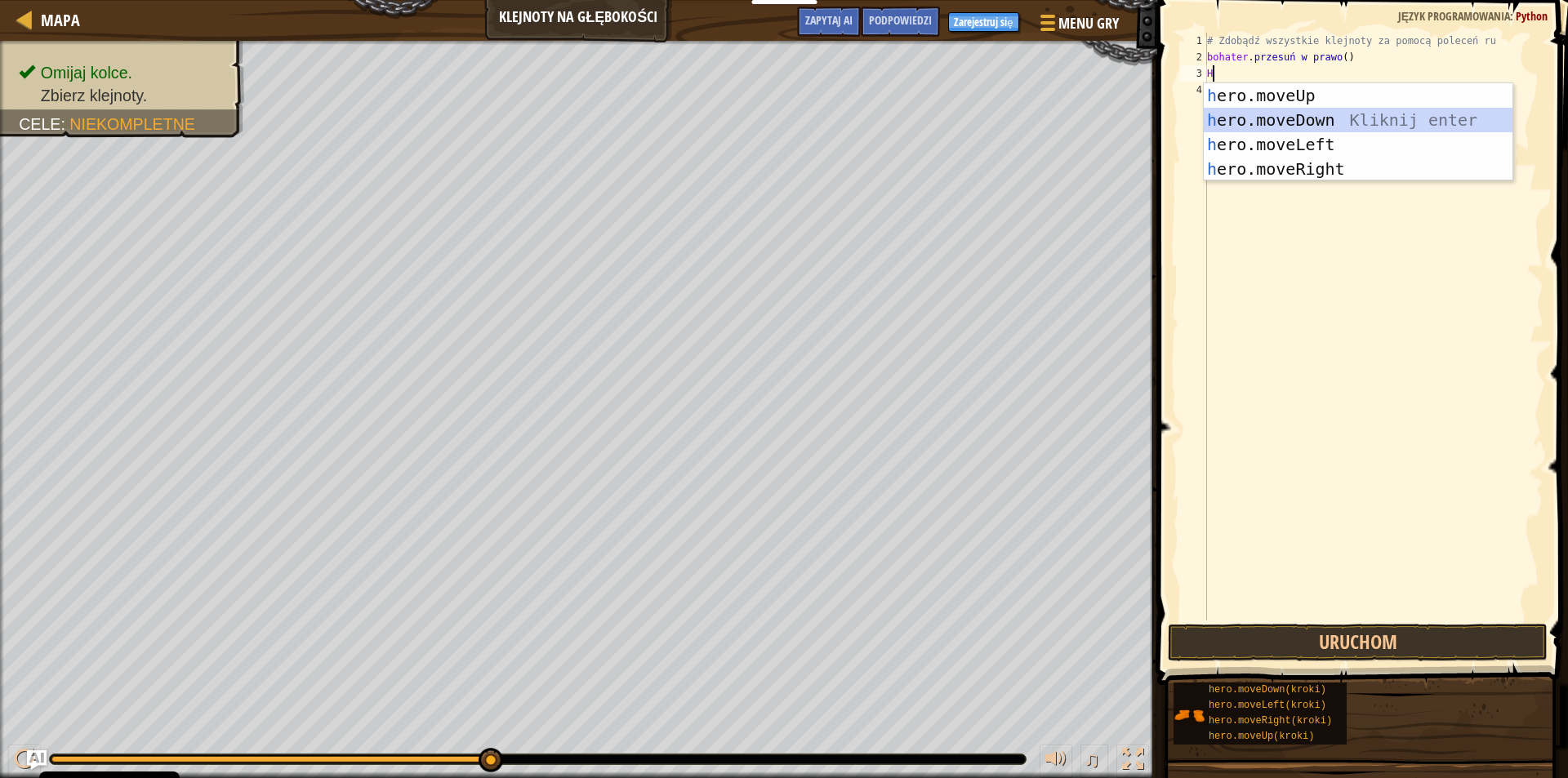
click at [1327, 116] on div "h ero.moveUp naciśnij enter h ero.moveDown Kliknij enter h ero.moveLeft Kliknij…" at bounding box center [1357, 157] width 308 height 147
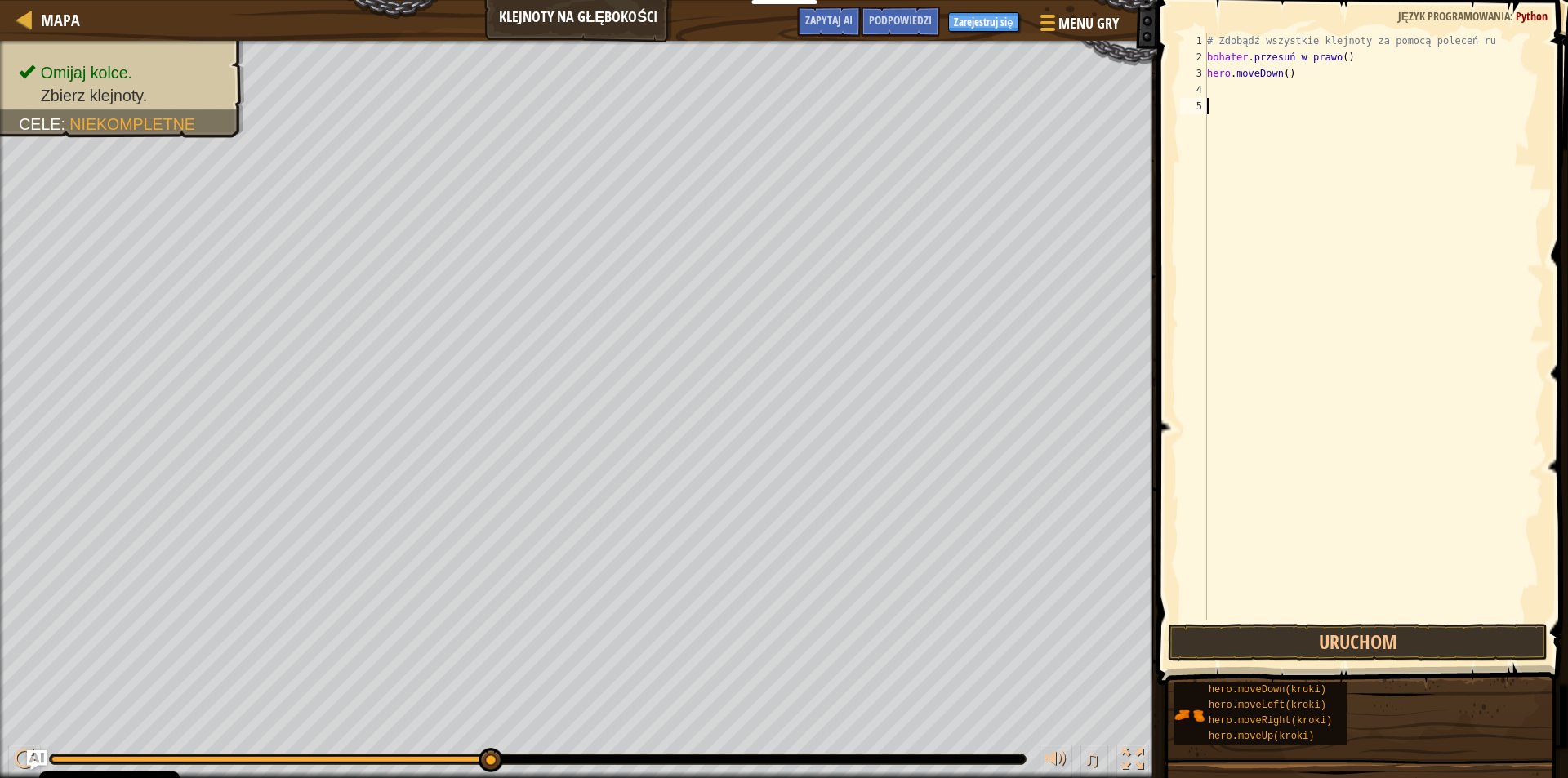
click at [1327, 116] on div "# Zdobądź wszystkie klejnoty za pomocą poleceń ru bohater . przesuń w prawo ( )…" at bounding box center [1373, 343] width 340 height 620
type textarea "h"
click at [1329, 112] on div "# Zdobądź wszystkie klejnoty za pomocą poleceń ru bohater . przesuń w prawo ( )…" at bounding box center [1373, 343] width 340 height 620
click at [1295, 95] on div "# Zdobądź wszystkie klejnoty za pomocą poleceń ru bohater . przesuń w prawo ( )…" at bounding box center [1373, 343] width 340 height 620
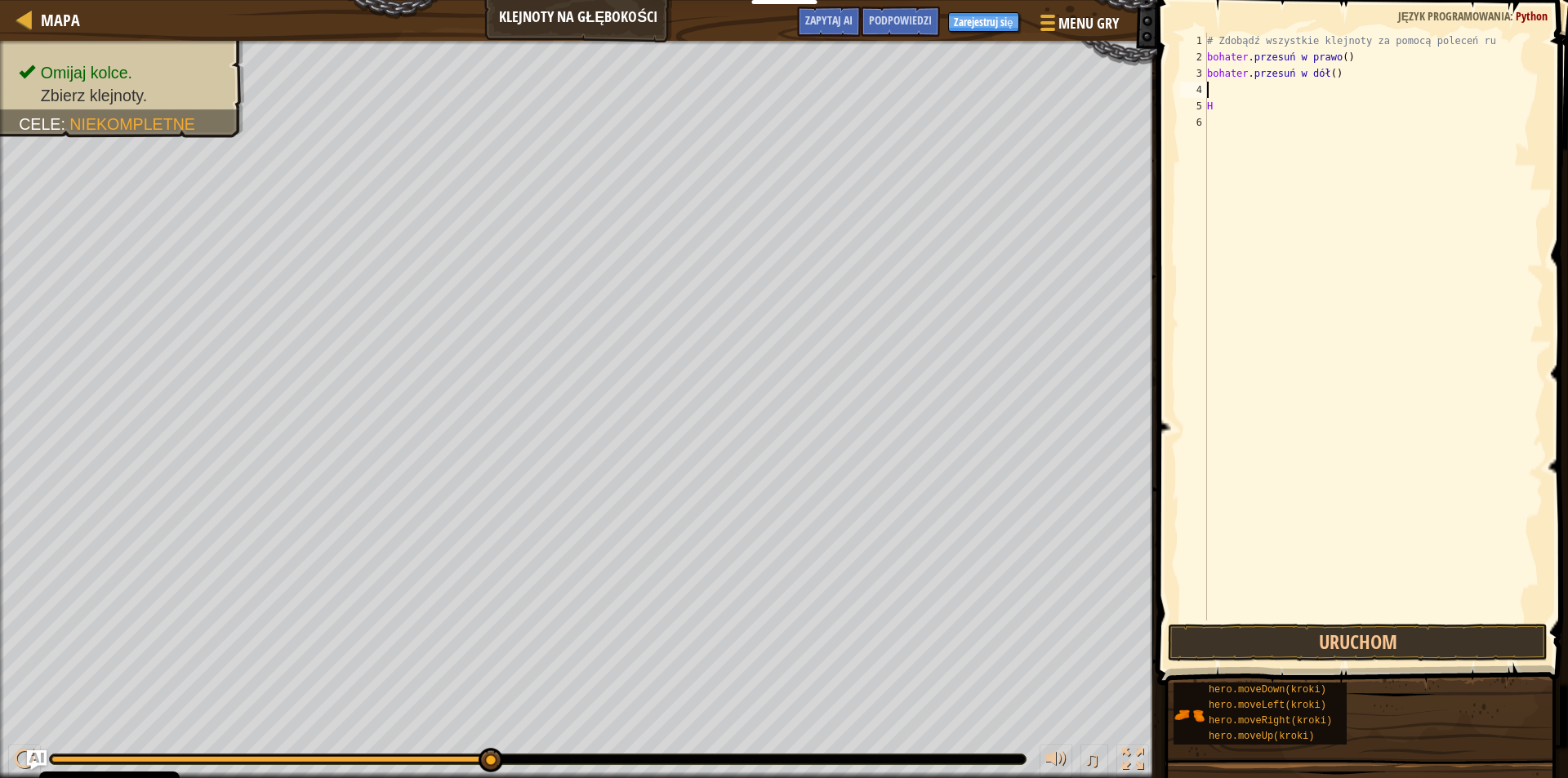
type textarea "h"
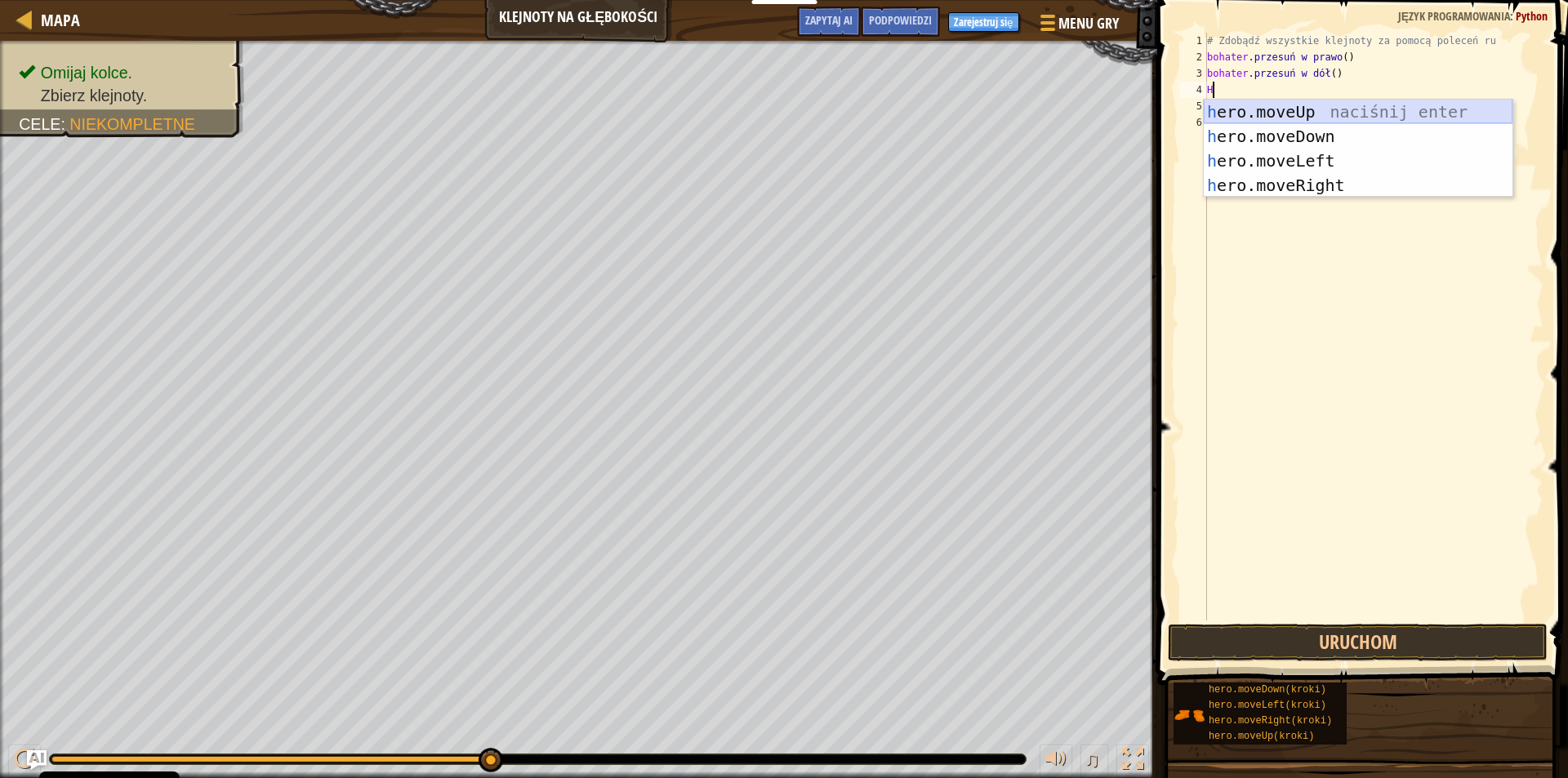
click at [1315, 116] on div "h ero.moveUp naciśnij enter h ero.moveDown Kliknij enter h ero.moveLeft Kliknij…" at bounding box center [1357, 173] width 308 height 147
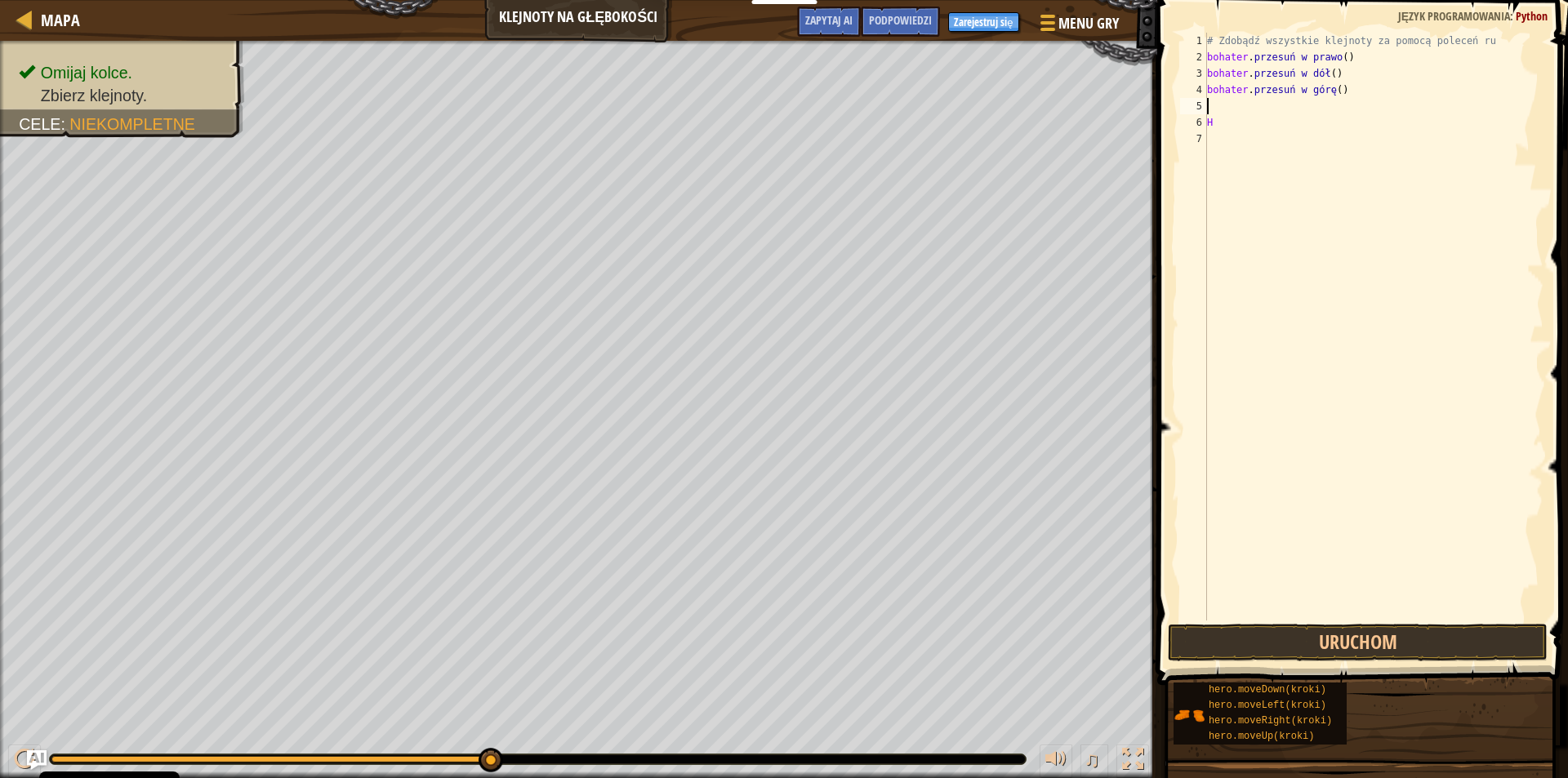
type textarea "h"
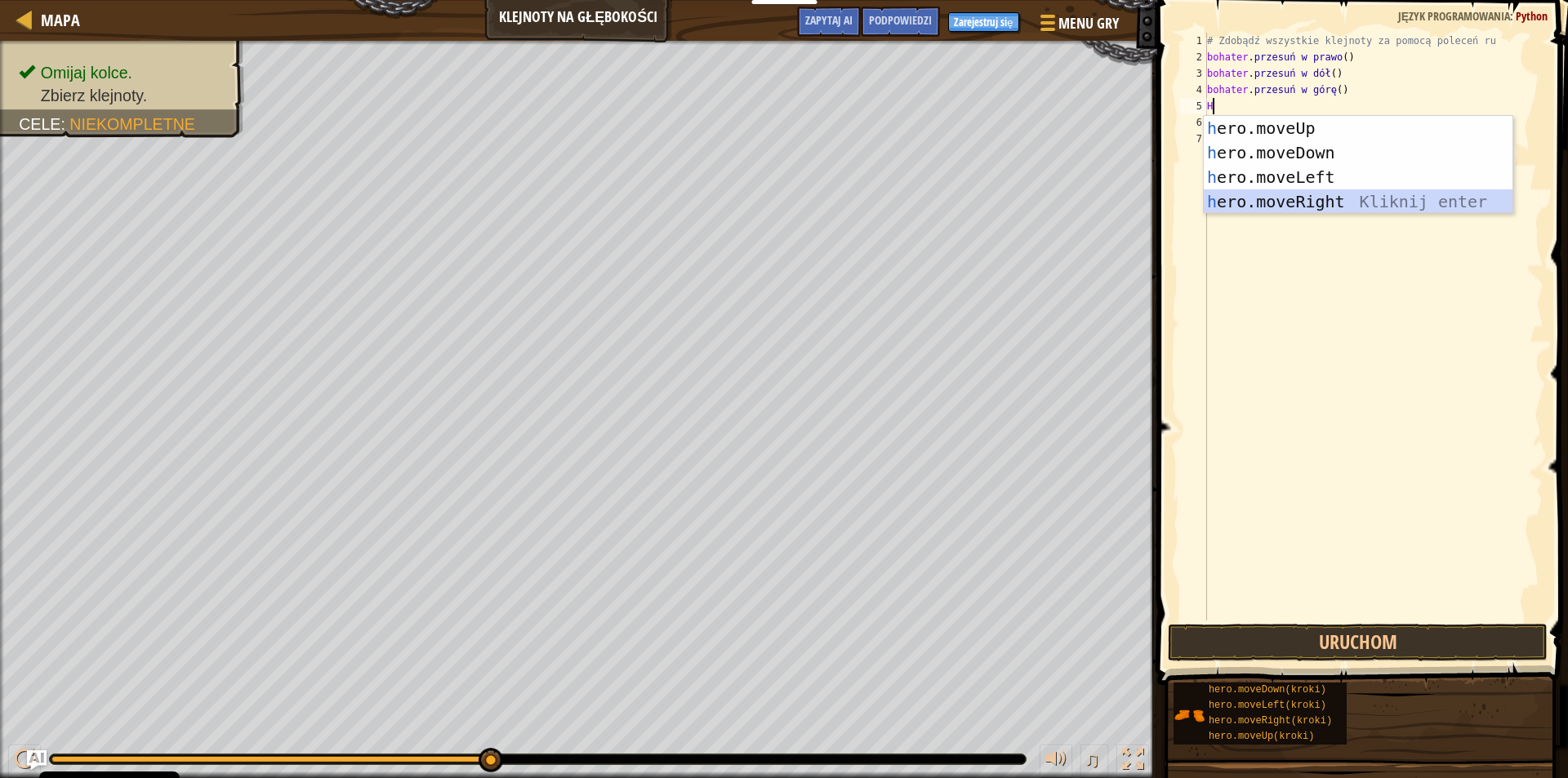
click at [1335, 192] on div "h ero.moveUp naciśnij enter h ero.moveDown Kliknij enter h ero.moveLeft Kliknij…" at bounding box center [1357, 189] width 308 height 147
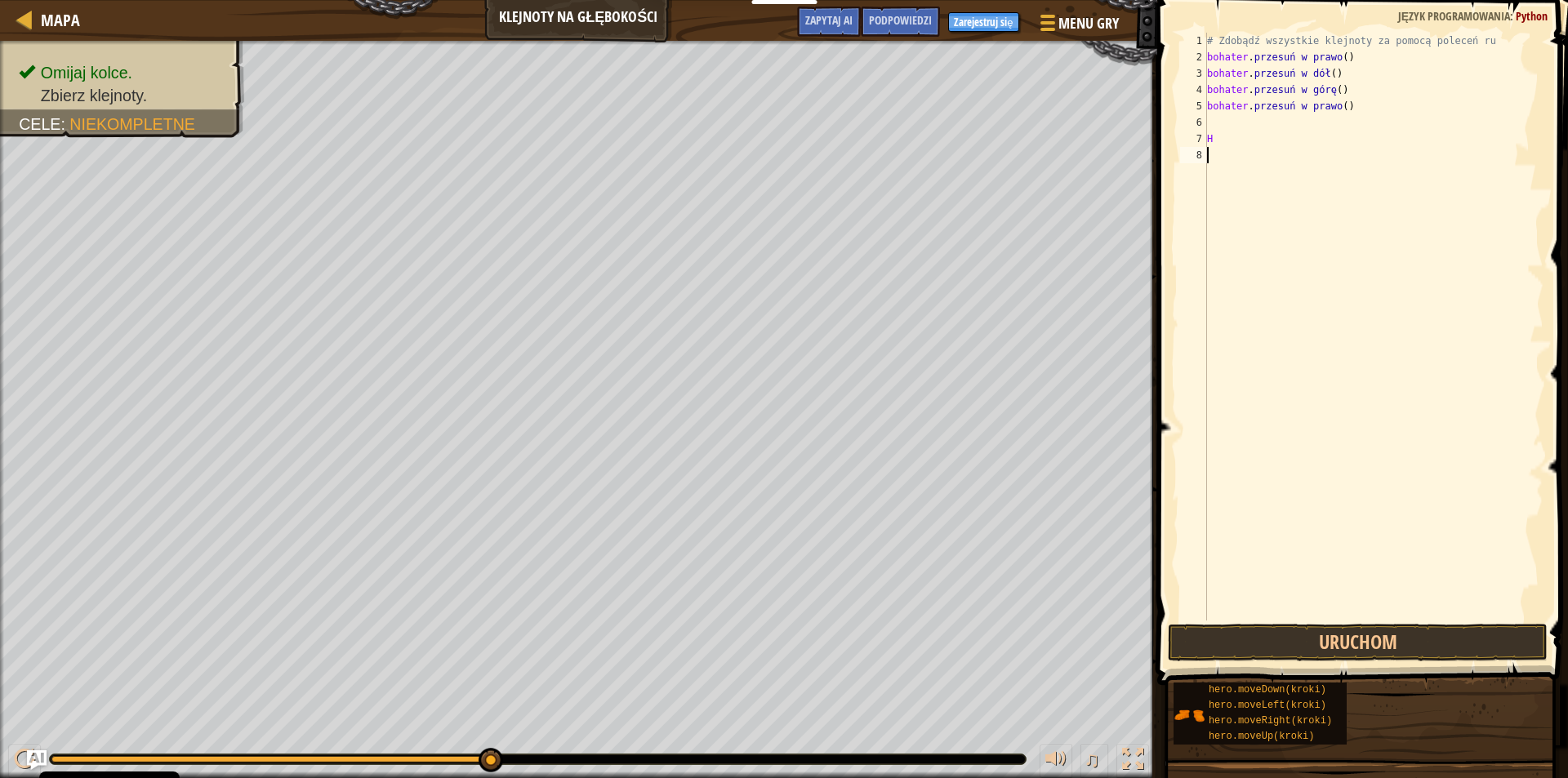
click at [1269, 159] on div "# Zdobądź wszystkie klejnoty za pomocą poleceń ru bohater . przesuń w prawo ( )…" at bounding box center [1373, 343] width 340 height 620
type textarea "h"
type textarea "hero.moveRight()"
click at [1387, 654] on button "Uruchom" at bounding box center [1358, 641] width 380 height 37
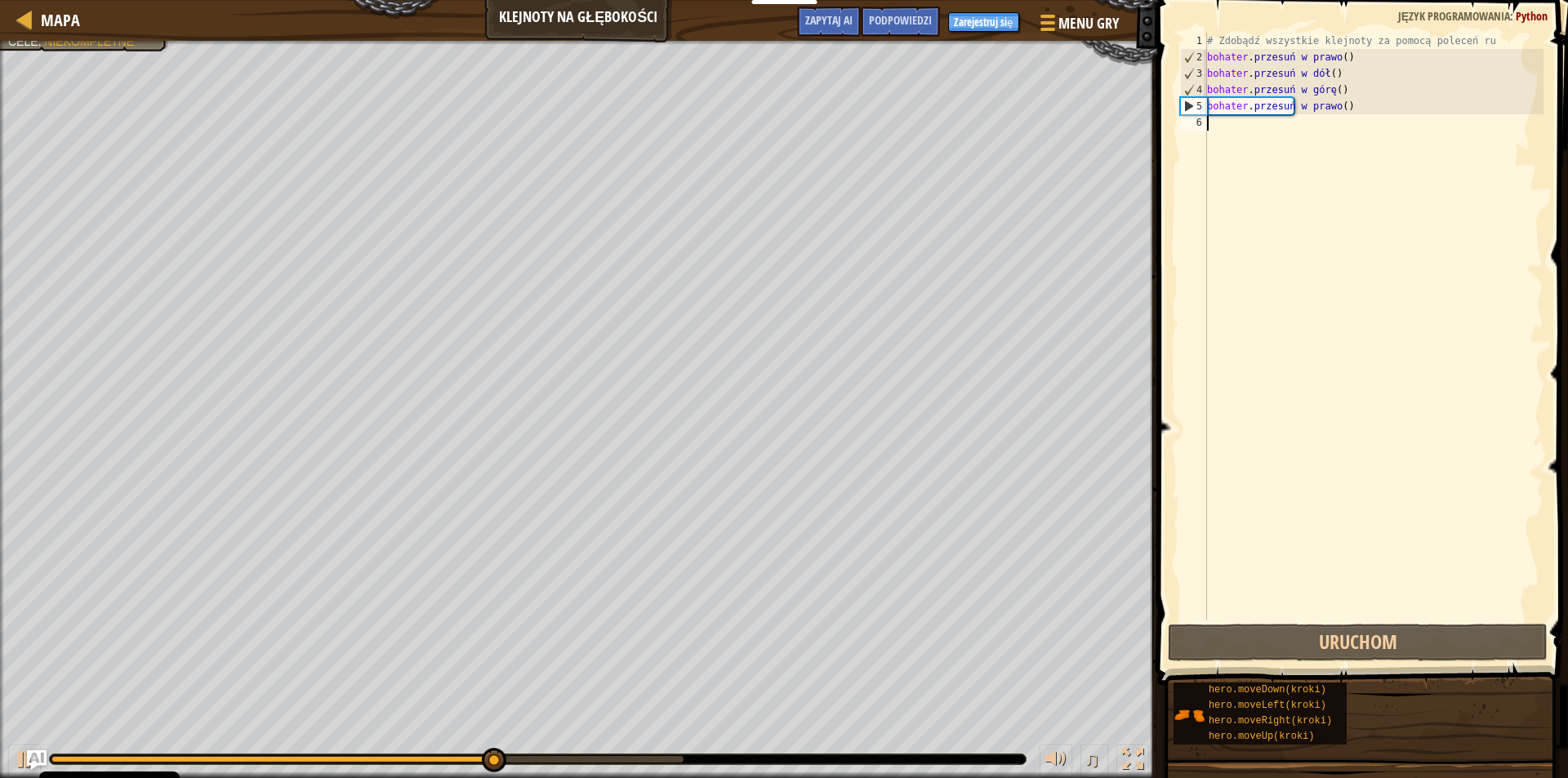
click at [1448, 147] on div "# Zdobądź wszystkie klejnoty za pomocą poleceń ru bohater . przesuń w prawo ( )…" at bounding box center [1373, 343] width 340 height 620
click at [1399, 105] on div "# Zdobądź wszystkie klejnoty za pomocą poleceń ru bohater . przesuń w prawo ( )…" at bounding box center [1373, 343] width 340 height 620
type textarea "hero.moveRight()"
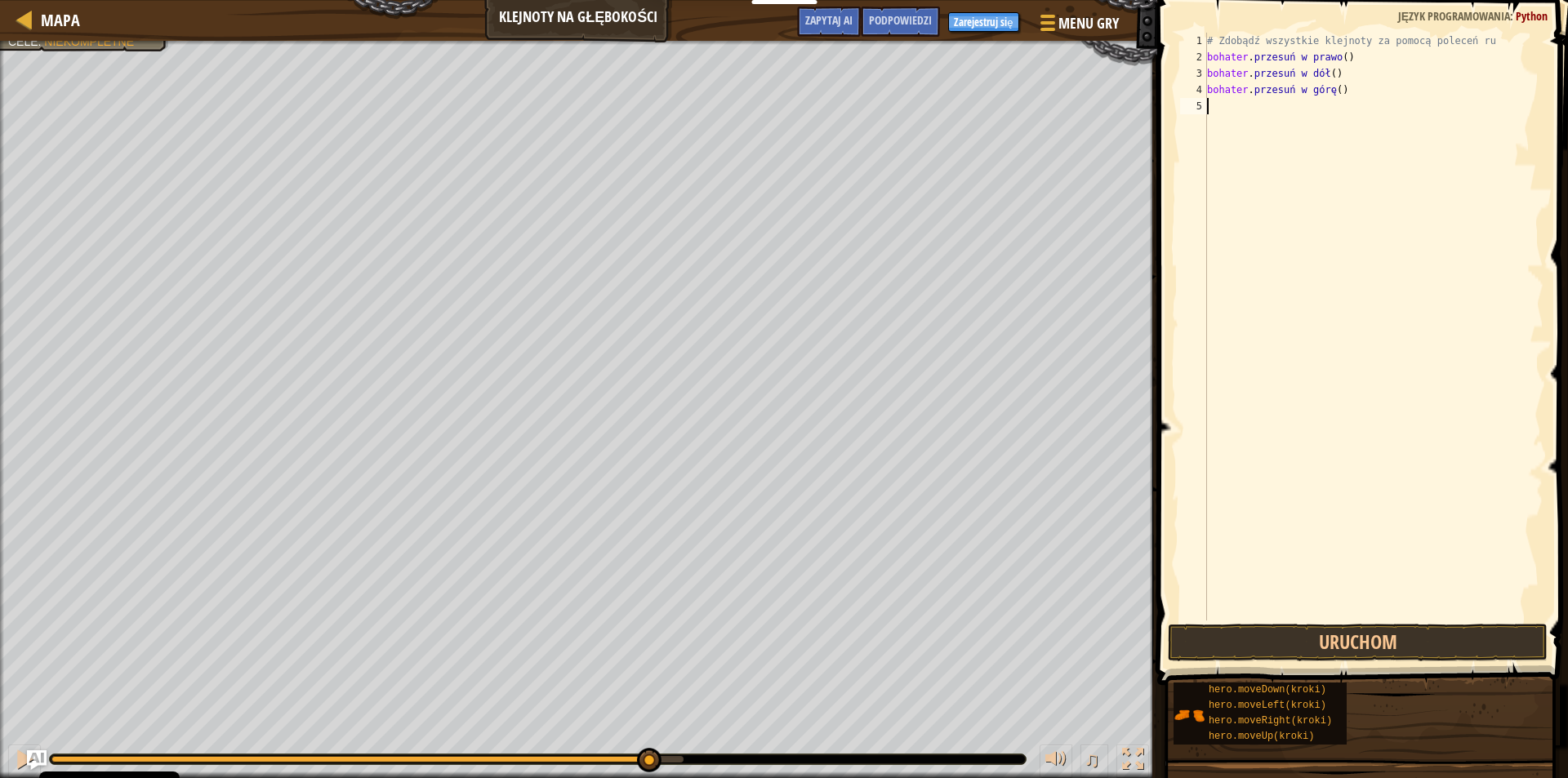
type textarea "h"
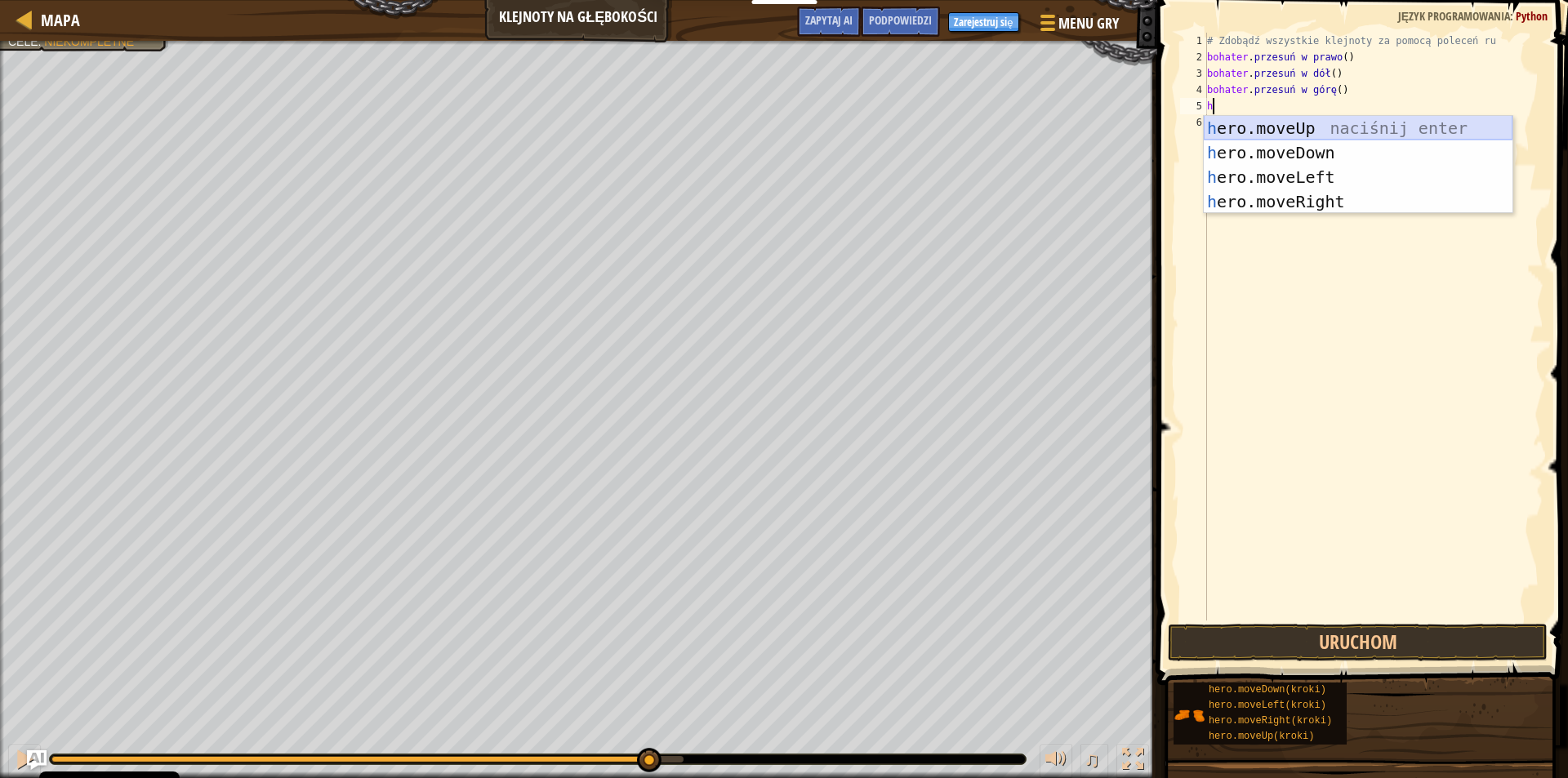
click at [1379, 127] on div "h ero.moveUp naciśnij enter h ero.moveDown Kliknij enter h ero.moveLeft Kliknij…" at bounding box center [1357, 189] width 308 height 147
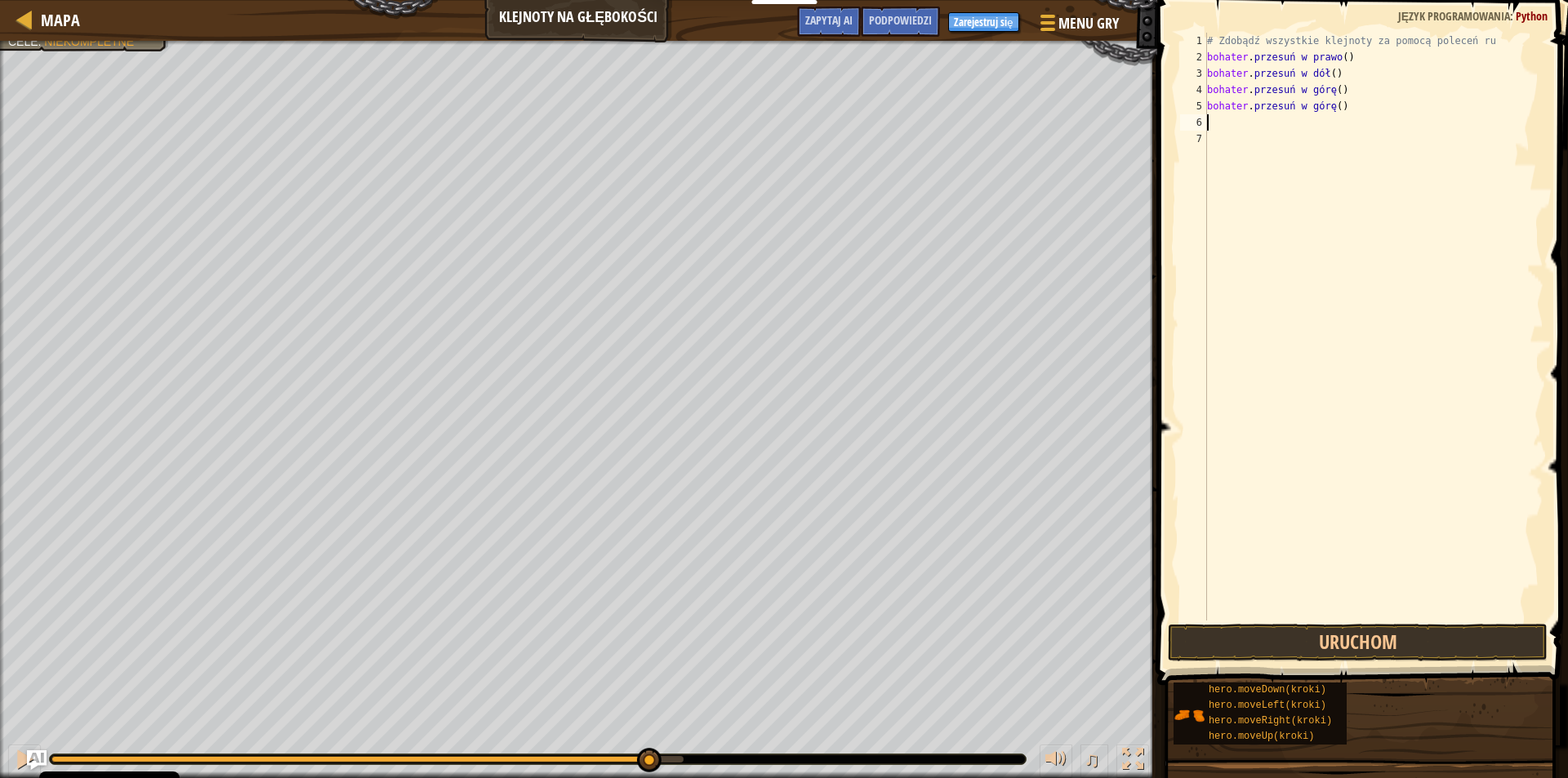
type textarea "h"
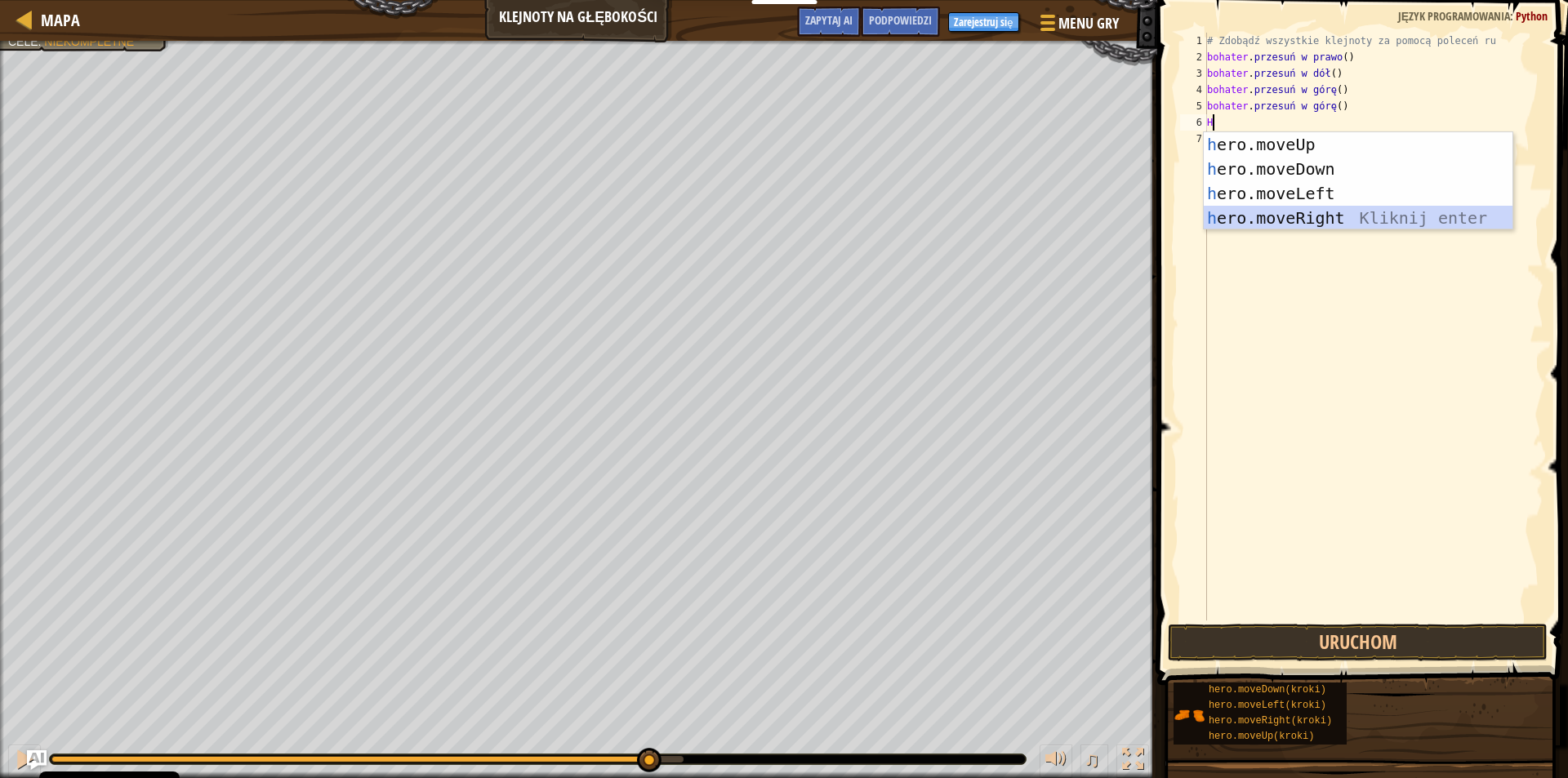
click at [1353, 220] on div "h ero.moveUp naciśnij enter h ero.moveDown Kliknij enter h ero.moveLeft Kliknij…" at bounding box center [1357, 206] width 308 height 147
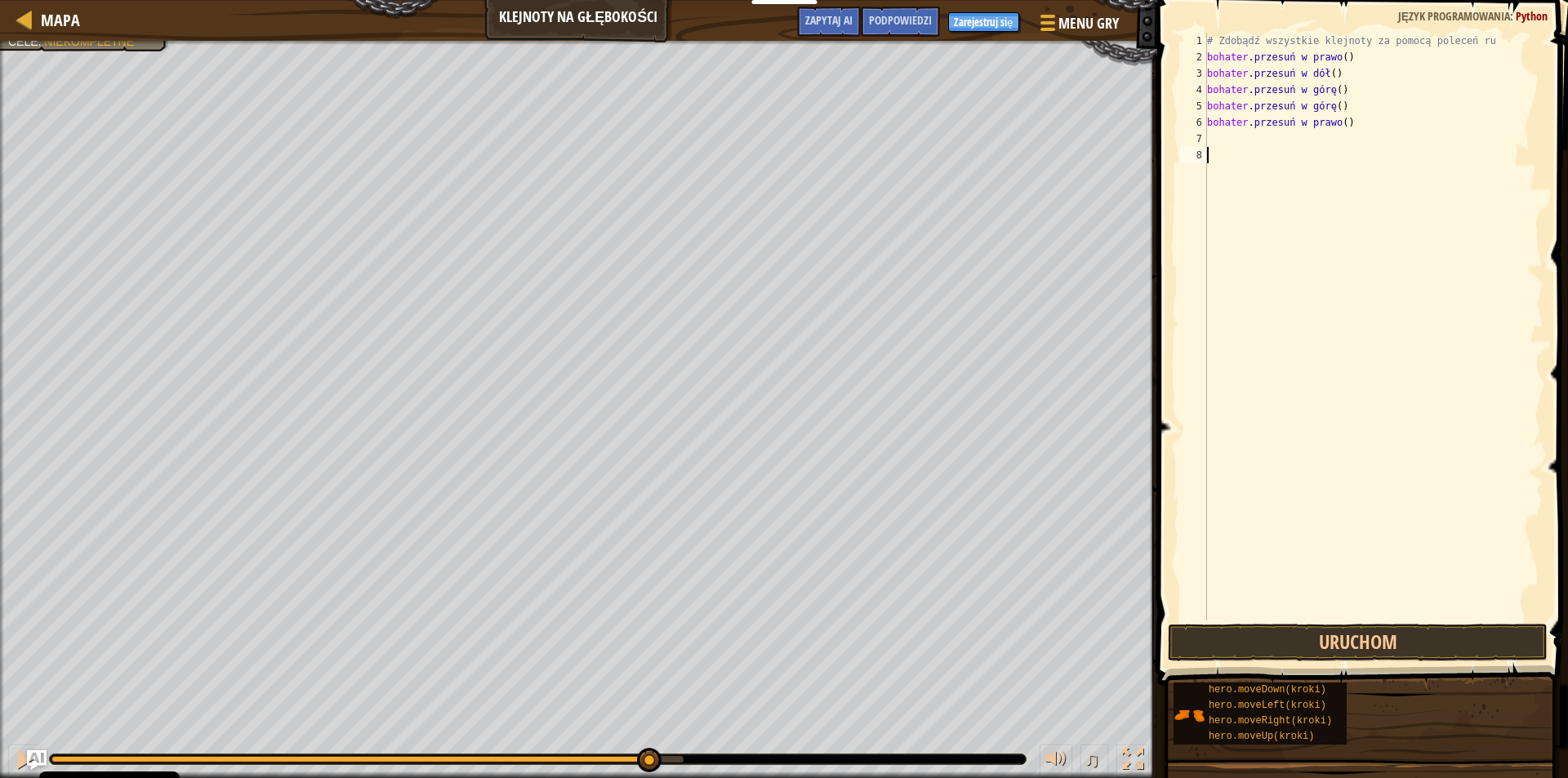
click at [1305, 161] on div "# Zdobądź wszystkie klejnoty za pomocą poleceń ru bohater . przesuń w prawo ( )…" at bounding box center [1373, 343] width 340 height 620
type textarea "h"
click at [1287, 155] on div "# Zdobądź wszystkie klejnoty za pomocą poleceń ru bohater . przesuń w prawo ( )…" at bounding box center [1373, 343] width 340 height 620
click at [1281, 139] on div "# Zdobądź wszystkie klejnoty za pomocą poleceń ru bohater . przesuń w prawo ( )…" at bounding box center [1373, 343] width 340 height 620
type textarea "h"
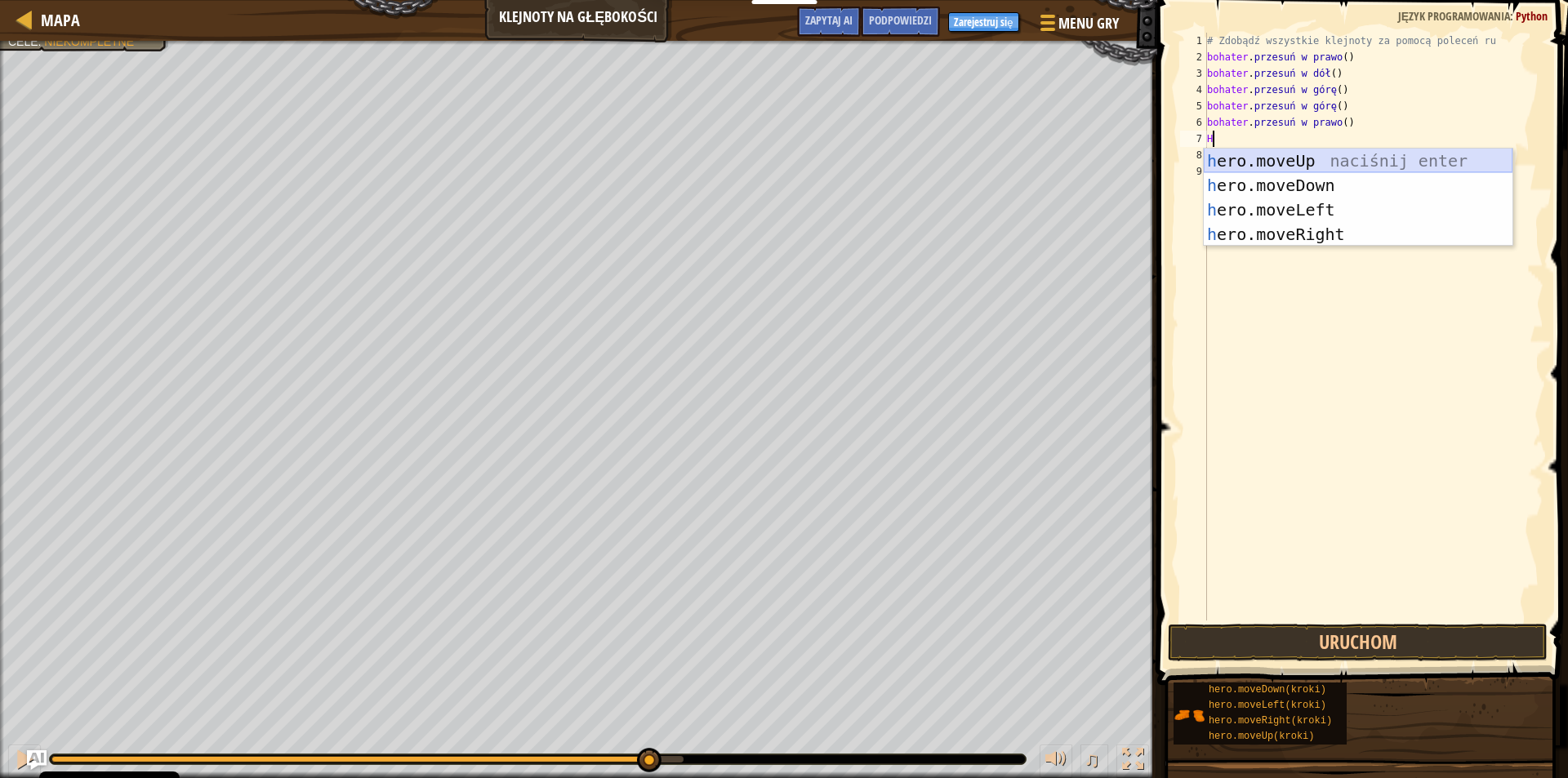
click at [1311, 171] on div "h ero.moveUp naciśnij enter h ero.moveDown Kliknij enter h ero.moveLeft Kliknij…" at bounding box center [1357, 222] width 308 height 147
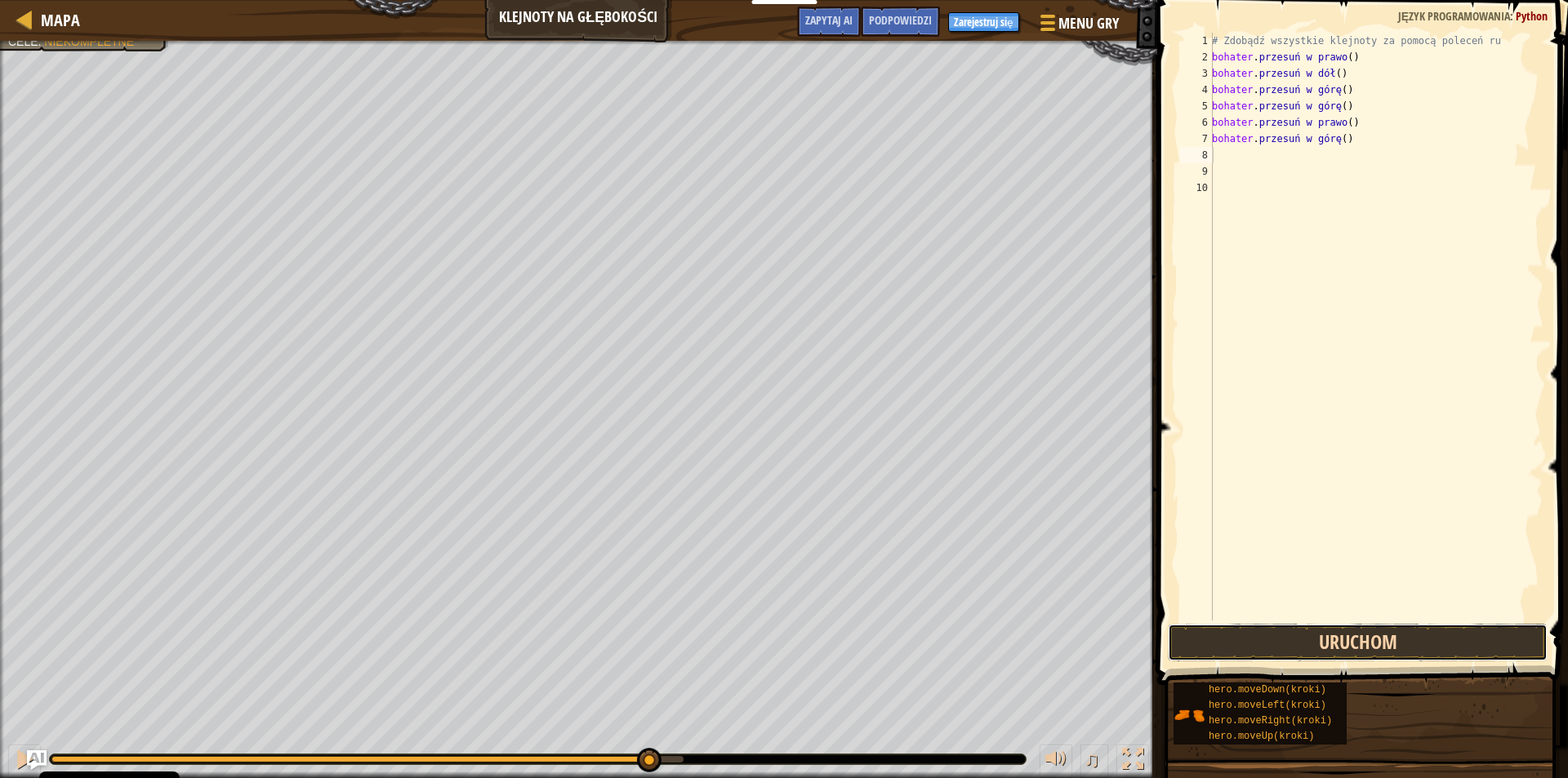
click at [1403, 636] on button "Uruchom" at bounding box center [1358, 641] width 380 height 37
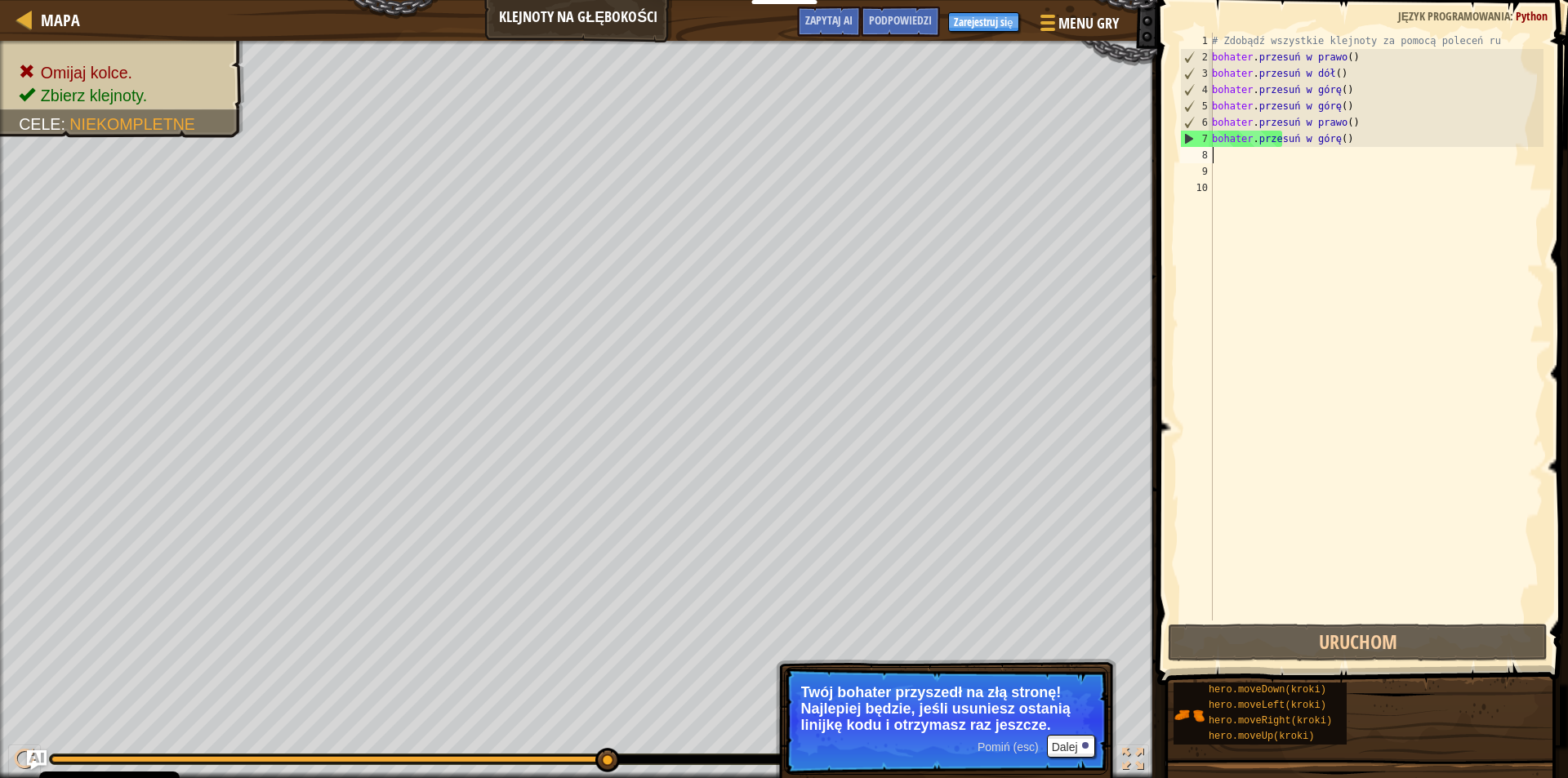
click at [1375, 157] on div "# Zdobądź wszystkie klejnoty za pomocą poleceń ru bohater . przesuń w prawo ( )…" at bounding box center [1375, 343] width 335 height 620
click at [1384, 121] on div "# Zdobądź wszystkie klejnoty za pomocą poleceń ru bohater . przesuń w prawo ( )…" at bounding box center [1375, 343] width 335 height 620
click at [1390, 132] on div "# Zdobądź wszystkie klejnoty za pomocą poleceń ru bohater . przesuń w prawo ( )…" at bounding box center [1375, 343] width 335 height 620
click at [1393, 135] on div "# Zdobądź wszystkie klejnoty za pomocą poleceń ru bohater . przesuń w prawo ( )…" at bounding box center [1375, 343] width 335 height 620
click at [1392, 137] on div "# Zdobądź wszystkie klejnoty za pomocą poleceń ru bohater . przesuń w prawo ( )…" at bounding box center [1375, 343] width 335 height 620
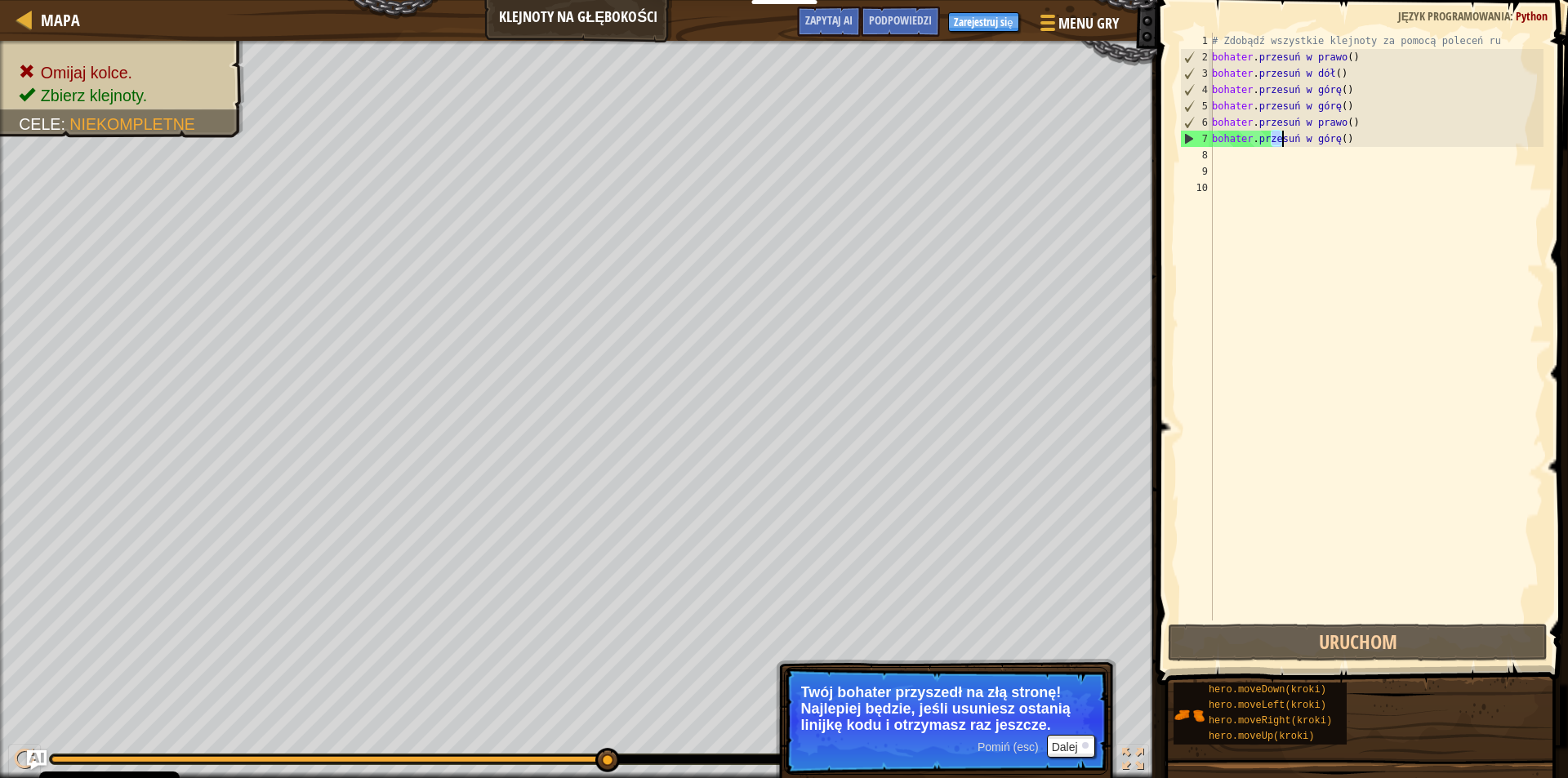
click at [1392, 138] on div "# Zdobądź wszystkie klejnoty za pomocą poleceń ru bohater . przesuń w prawo ( )…" at bounding box center [1375, 326] width 335 height 588
click at [1392, 138] on div "# Zdobądź wszystkie klejnoty za pomocą poleceń ru bohater . przesuń w prawo ( )…" at bounding box center [1375, 343] width 335 height 620
type textarea "hero.moveUp()"
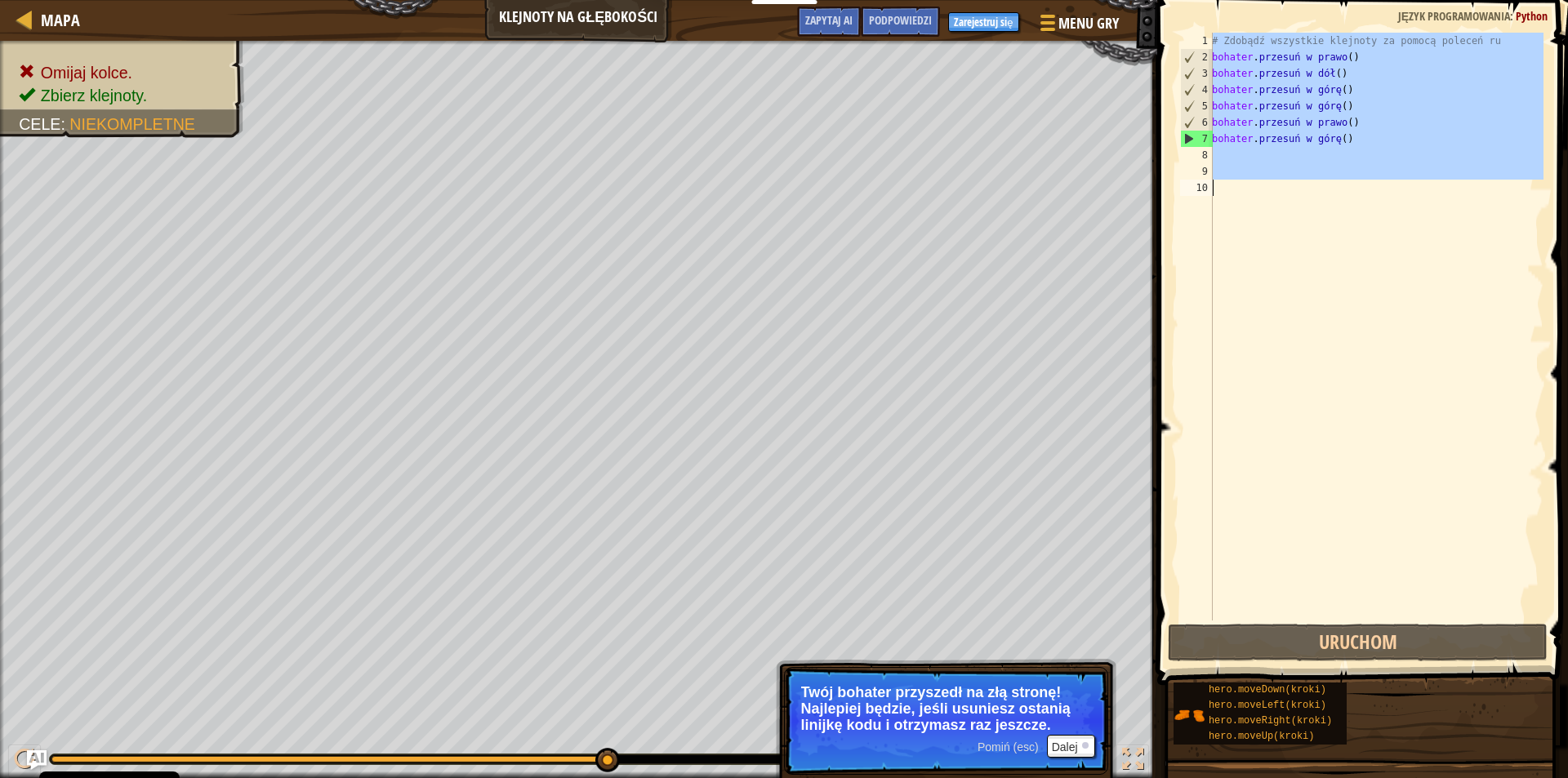
click at [1392, 138] on div "# Zdobądź wszystkie klejnoty za pomocą poleceń ru bohater . przesuń w prawo ( )…" at bounding box center [1375, 343] width 335 height 620
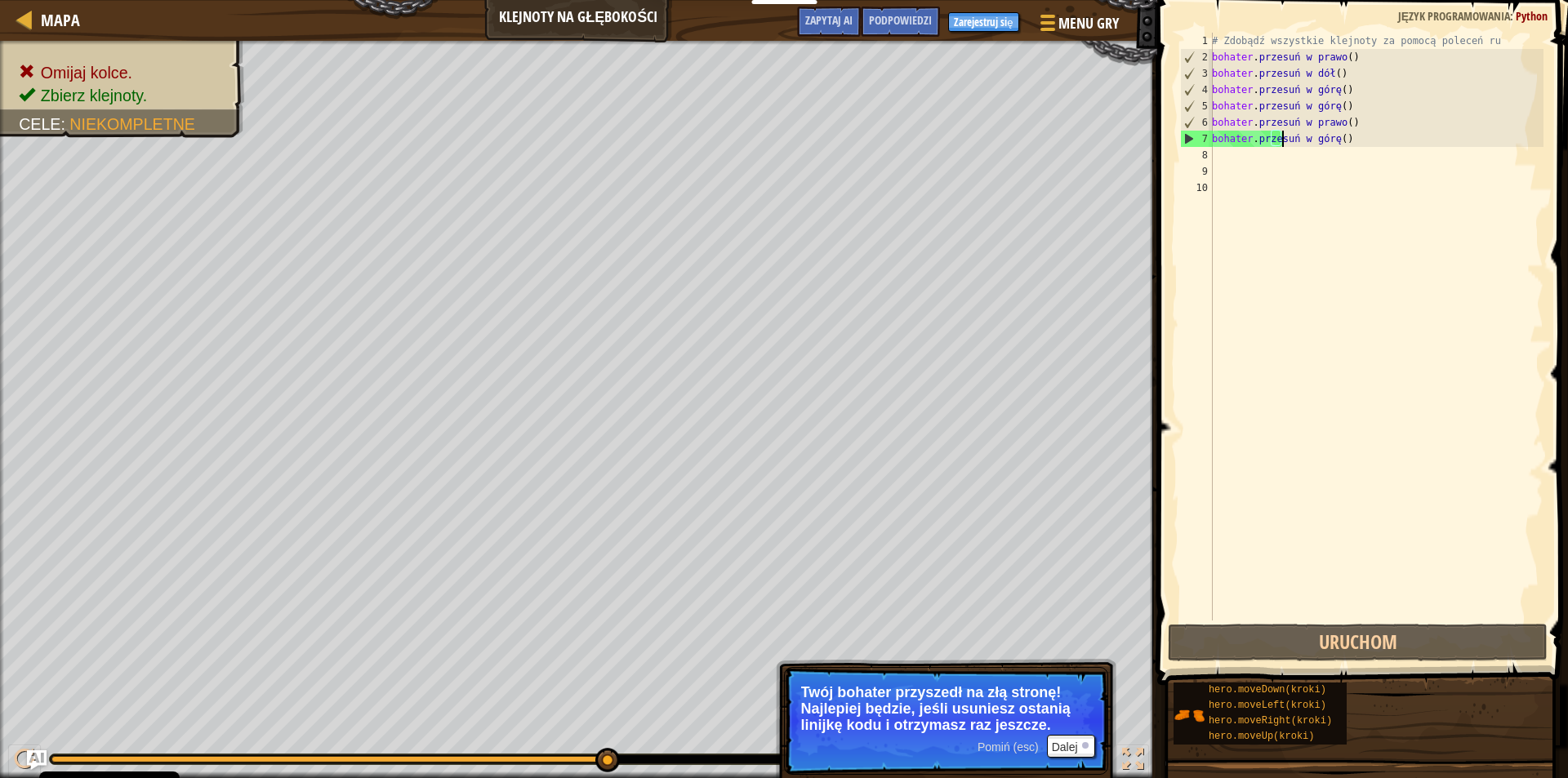
click at [1392, 138] on div "# Zdobądź wszystkie klejnoty za pomocą poleceń ru bohater . przesuń w prawo ( )…" at bounding box center [1375, 343] width 335 height 620
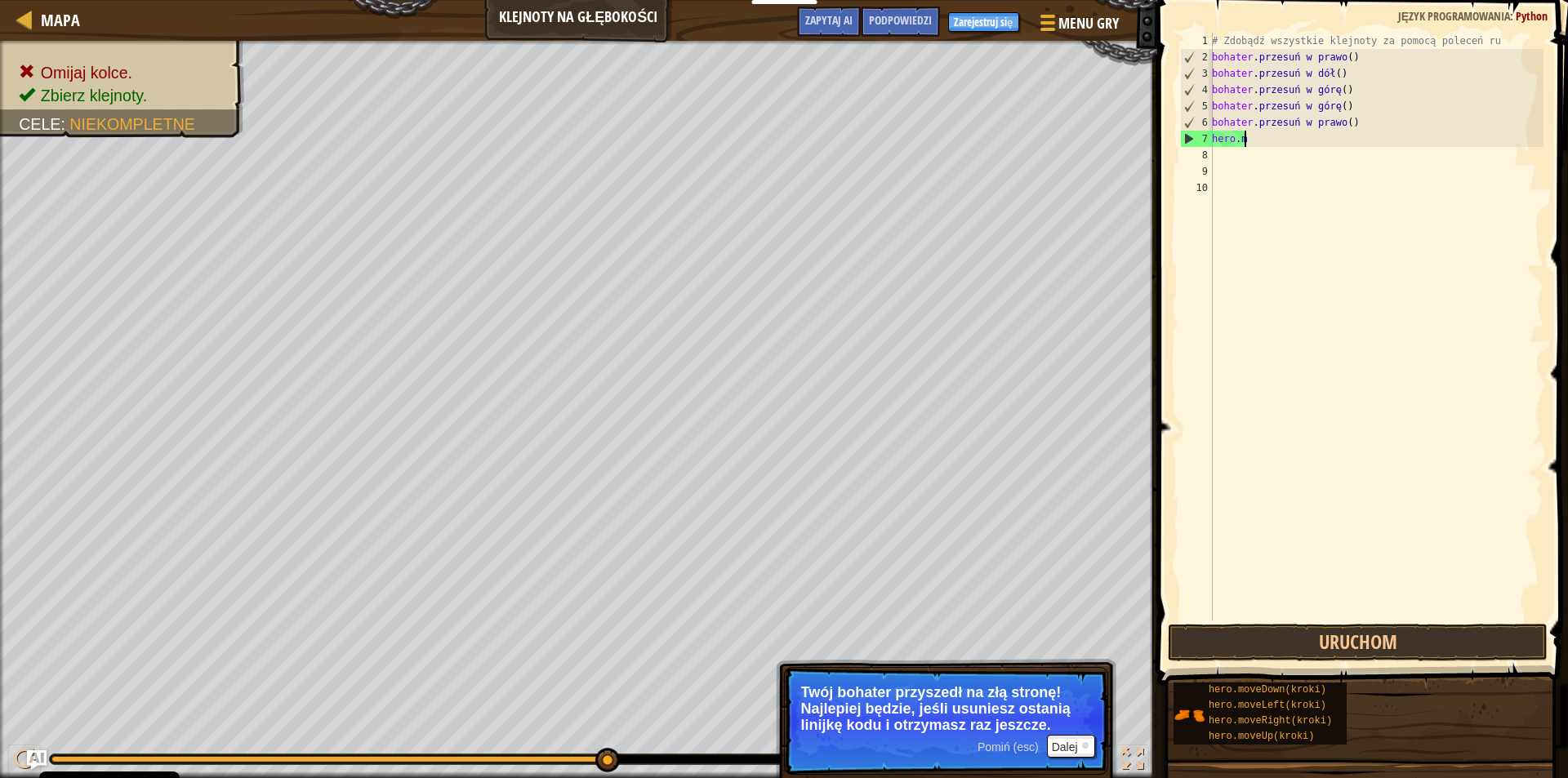
type textarea "h"
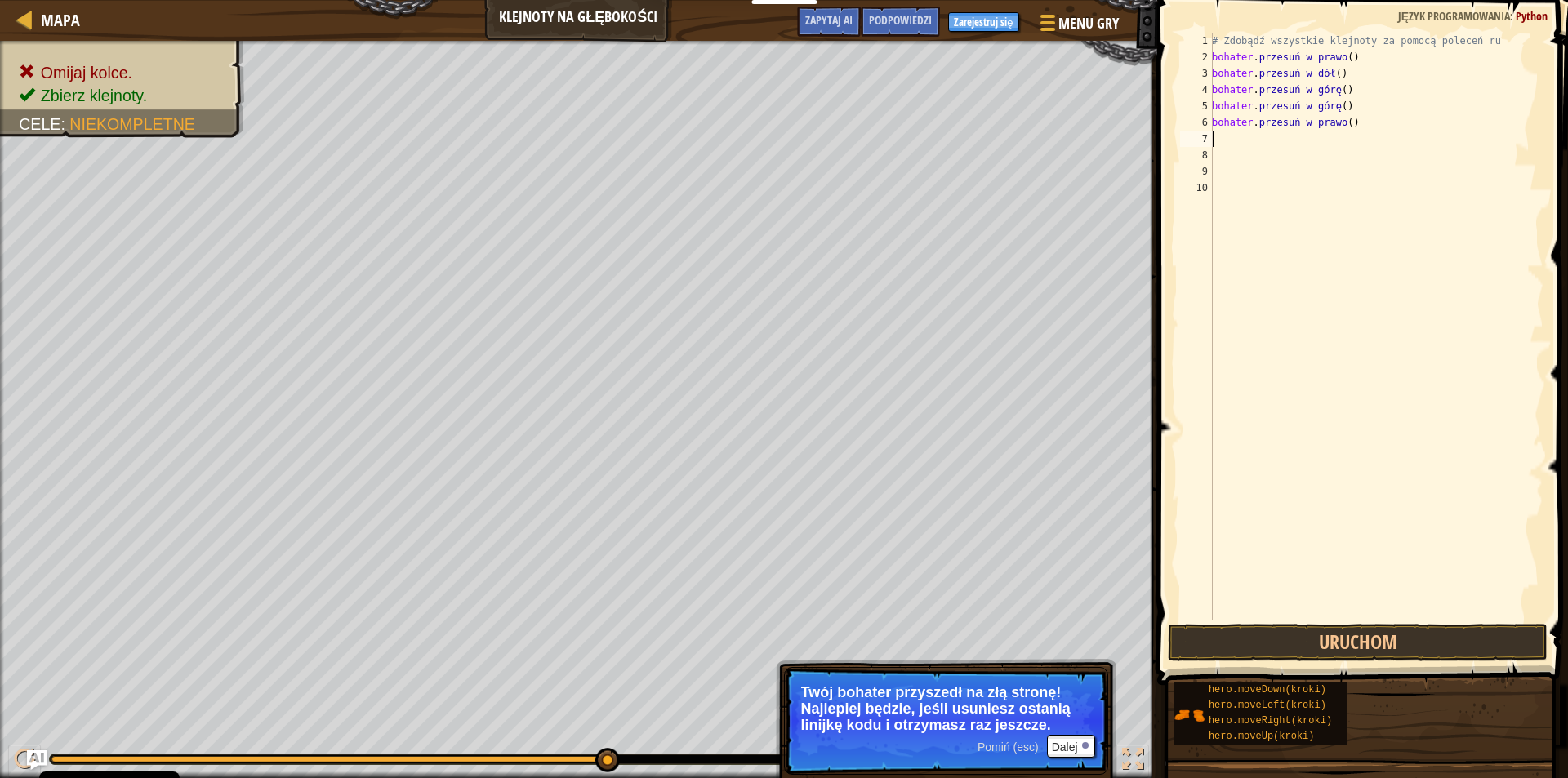
type textarea "h"
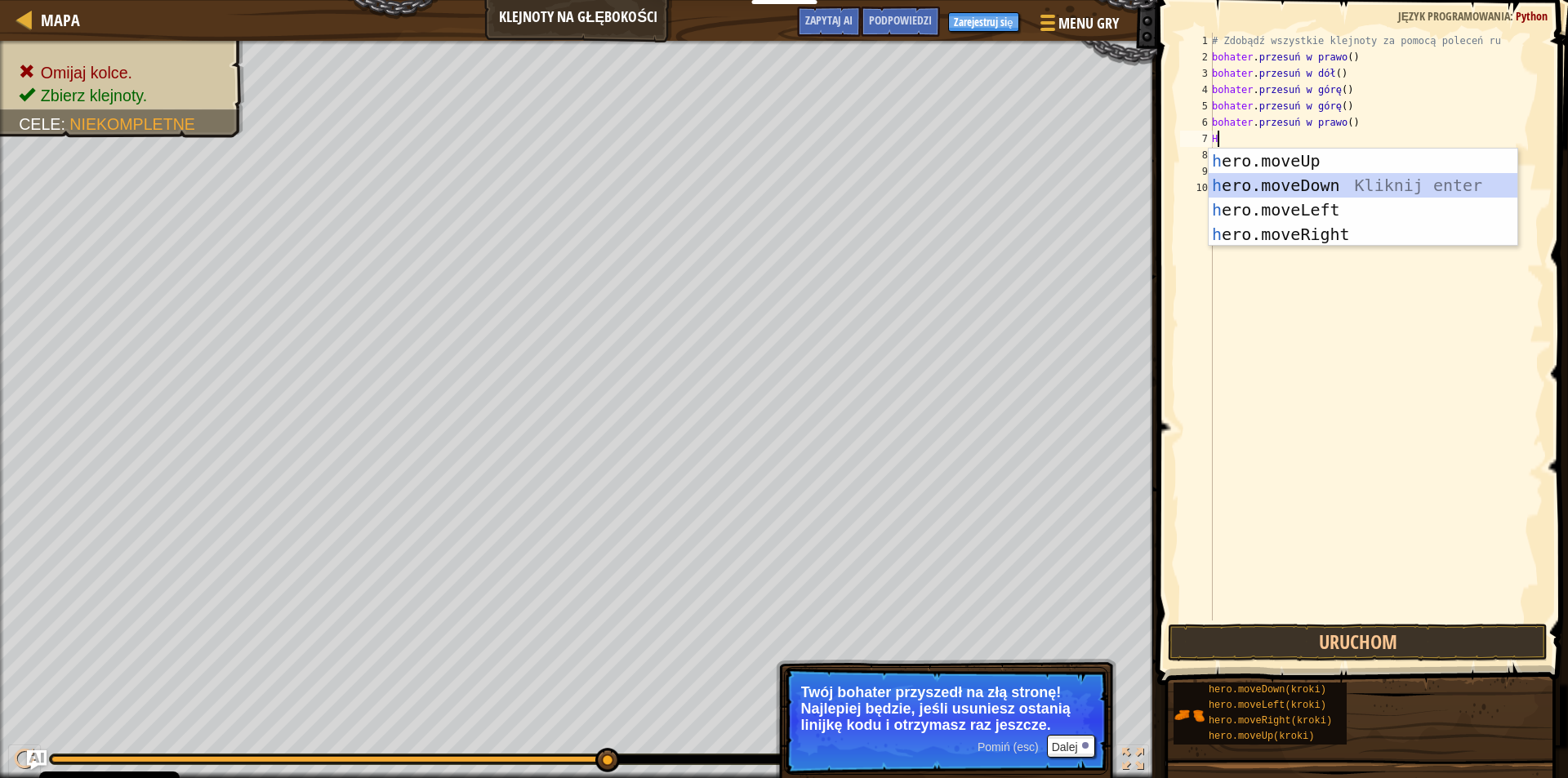
click at [1406, 197] on div "h ero.moveUp naciśnij enter h ero.moveDown Kliknij enter h ero.moveLeft Kliknij…" at bounding box center [1362, 222] width 308 height 147
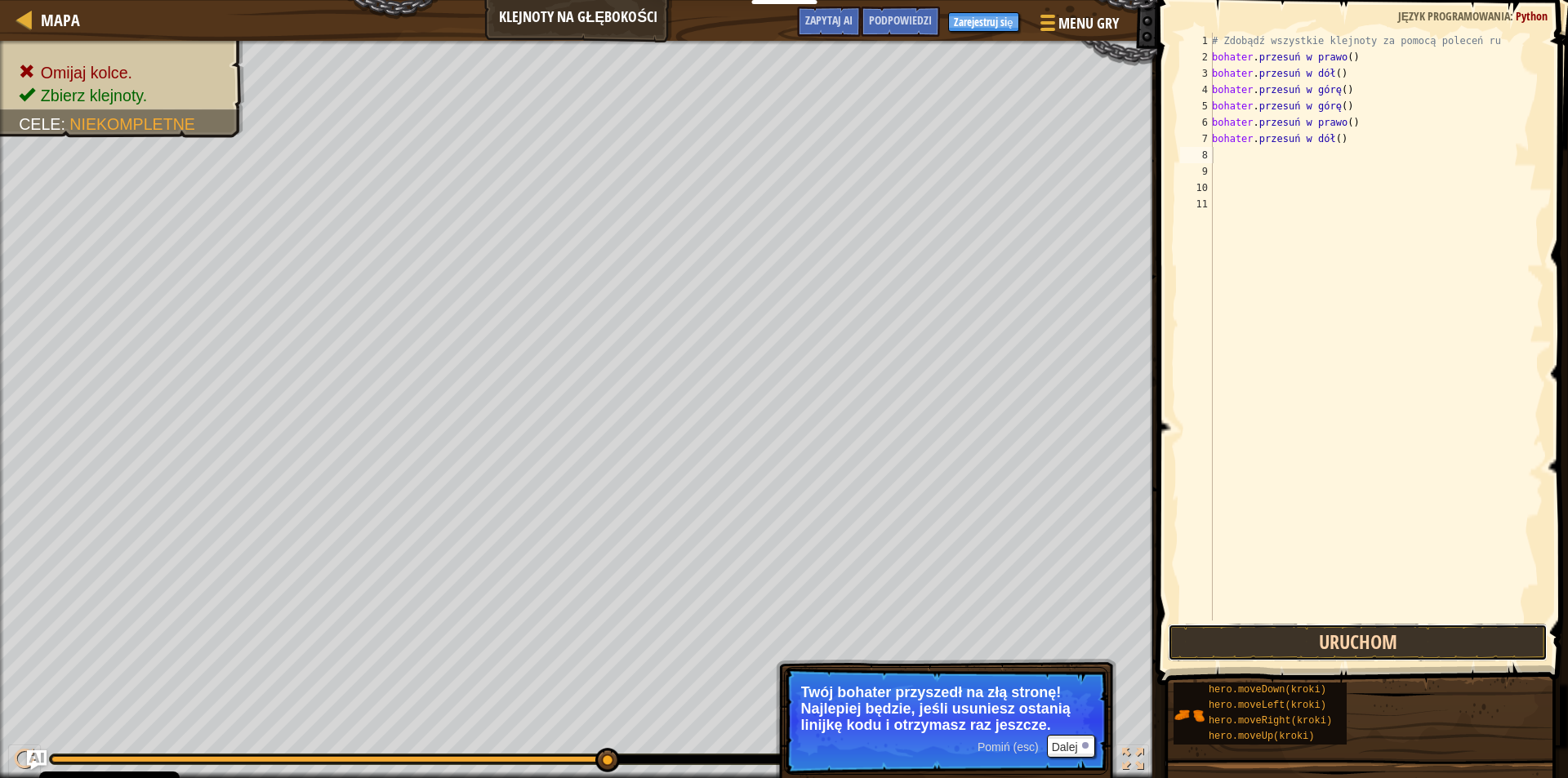
click at [1478, 639] on button "Uruchom" at bounding box center [1358, 641] width 380 height 37
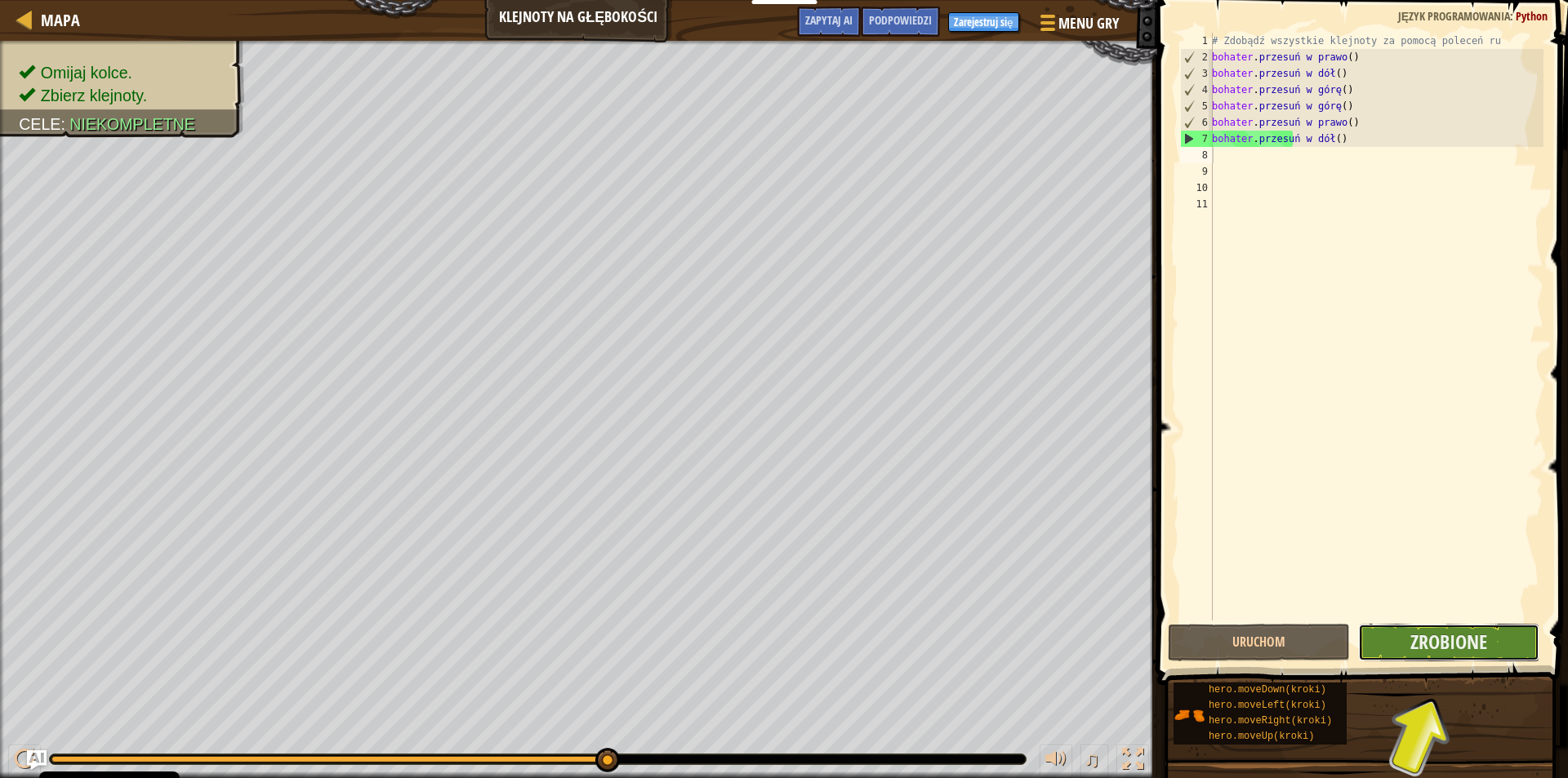
click at [1522, 636] on button "Zrobione" at bounding box center [1449, 641] width 182 height 37
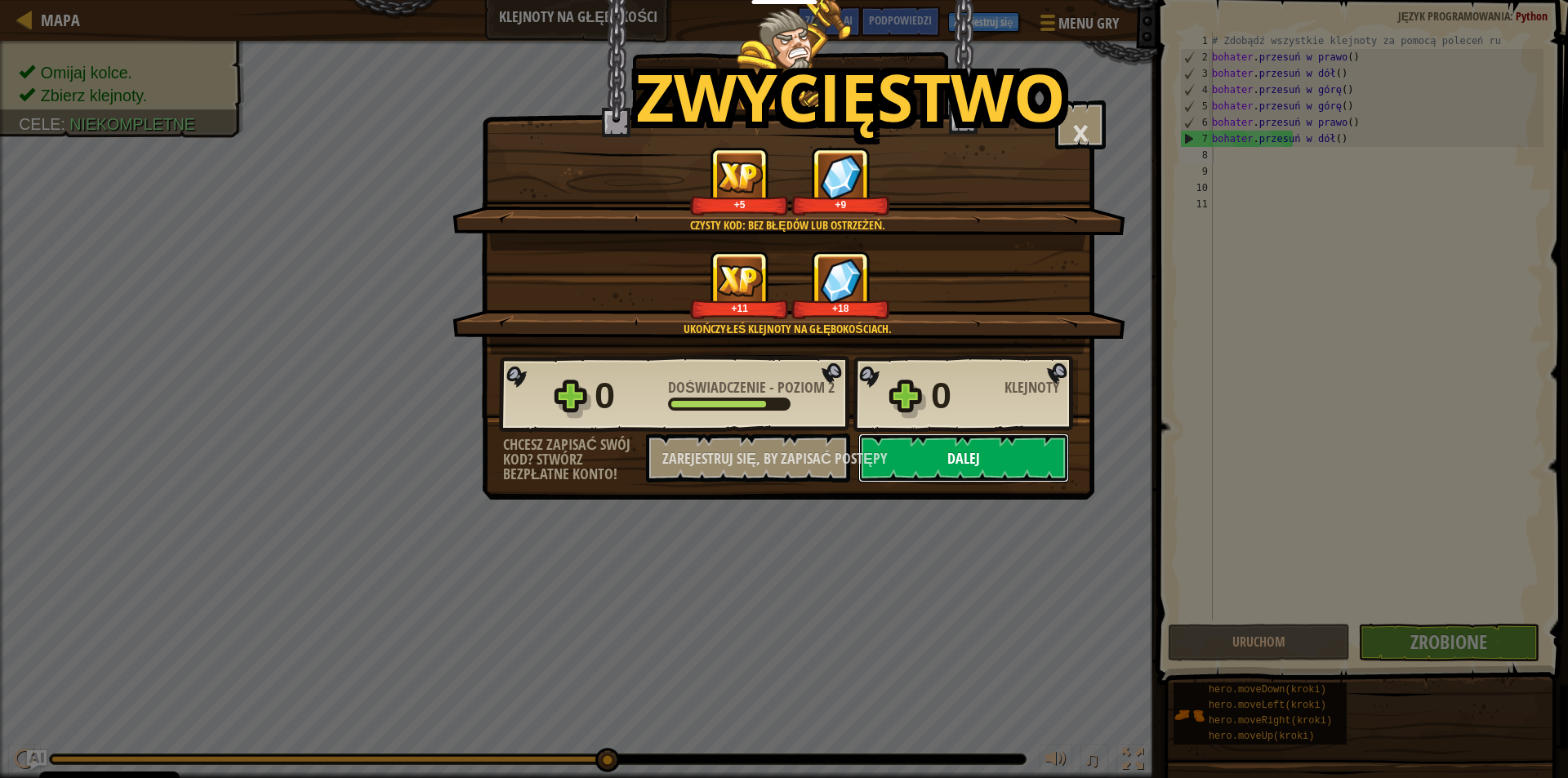
click at [985, 470] on button "Dalej" at bounding box center [964, 457] width 211 height 49
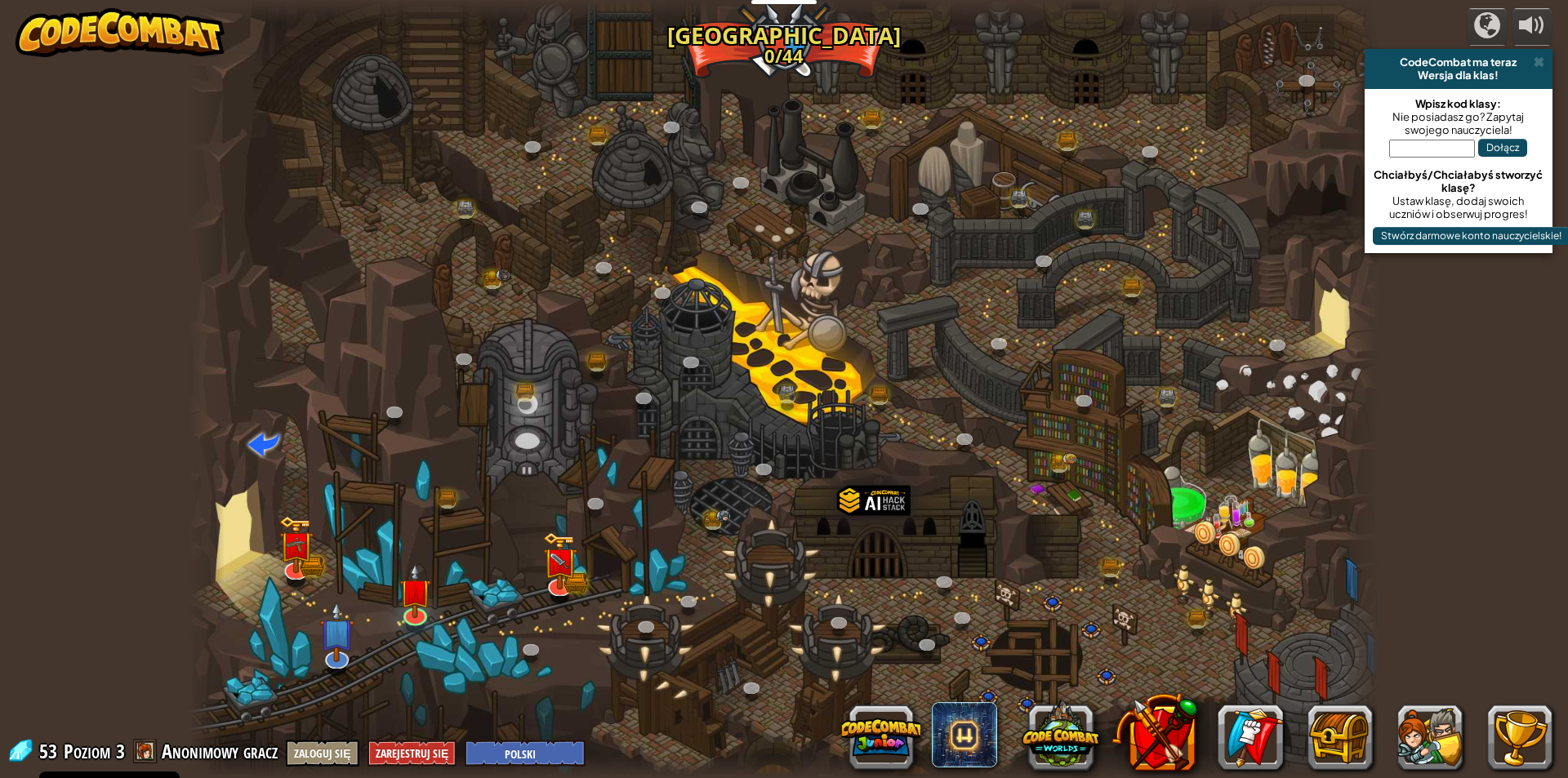
select select "pl"
click at [558, 559] on img at bounding box center [560, 551] width 19 height 19
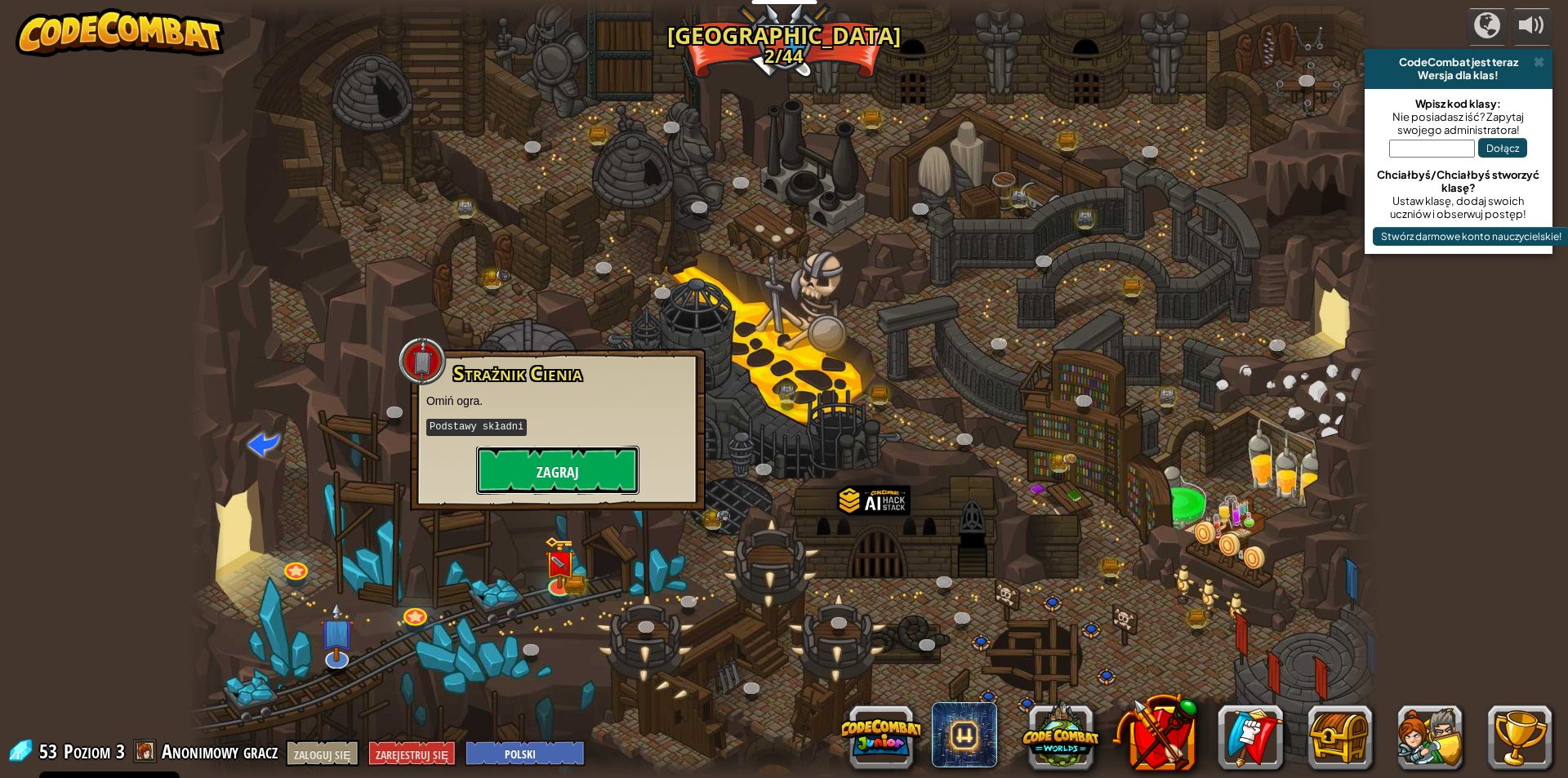
click at [549, 475] on font "Zagraj" at bounding box center [558, 472] width 42 height 20
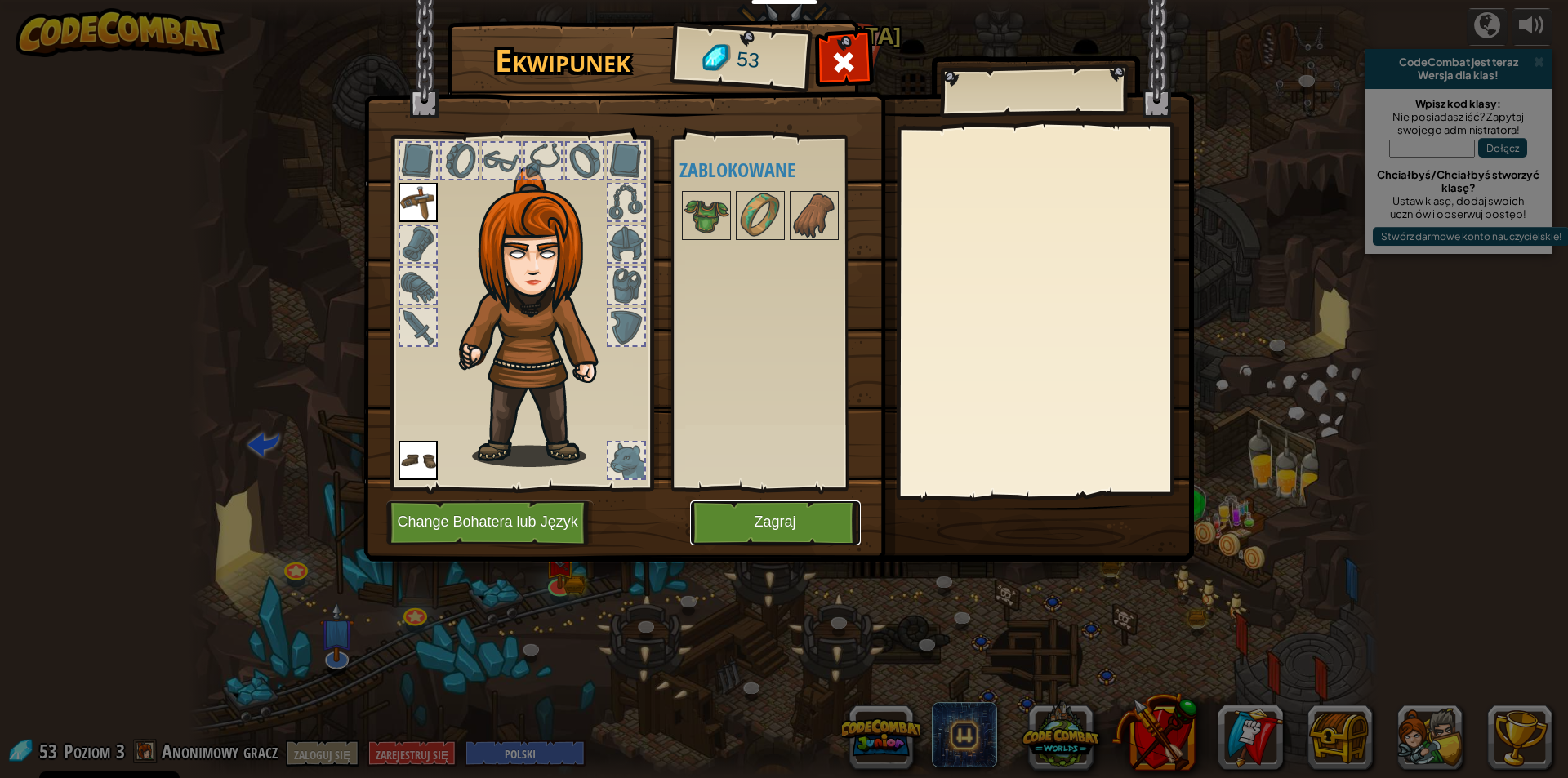
click at [814, 511] on button "Zagraj" at bounding box center [774, 522] width 171 height 45
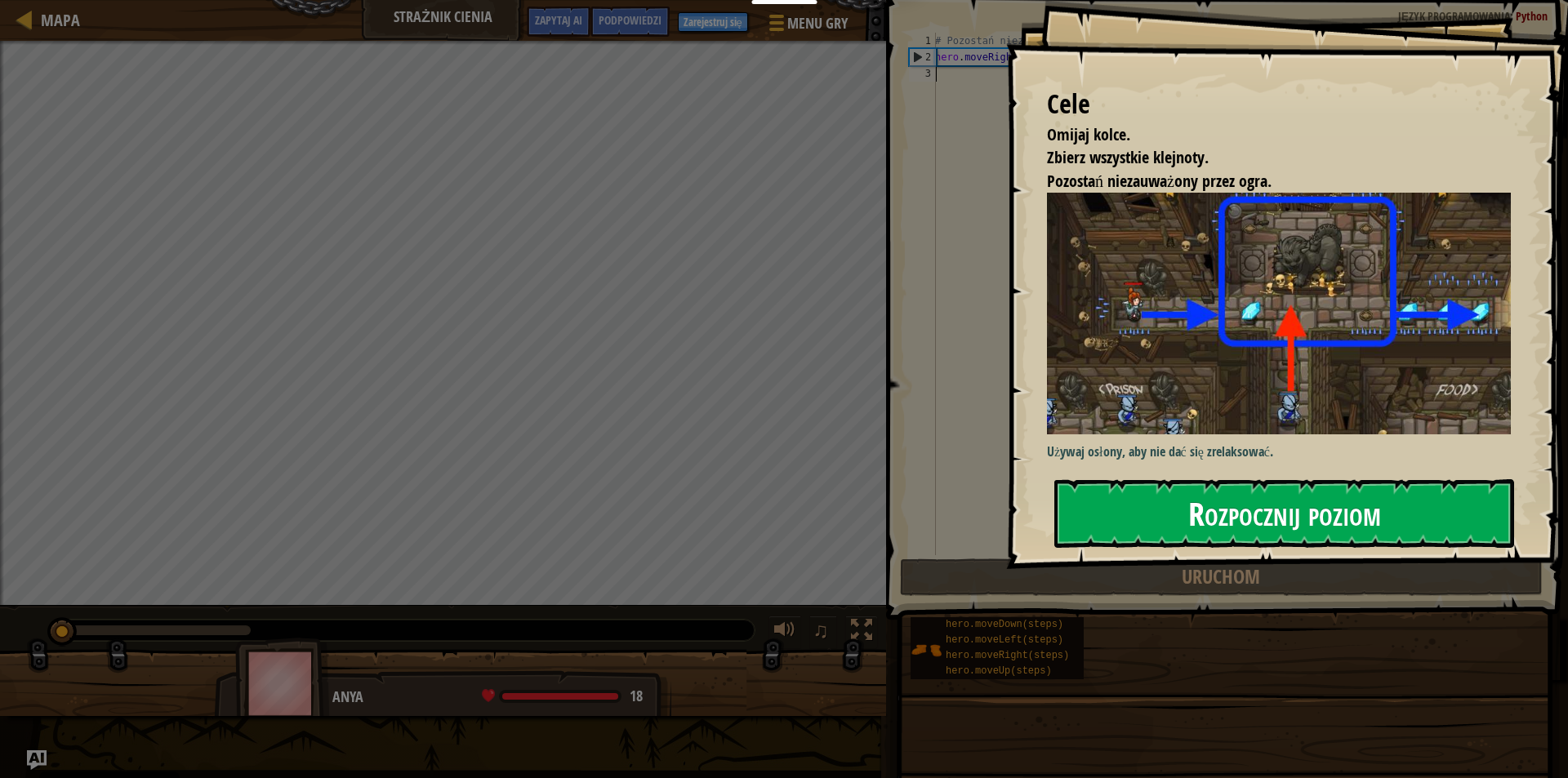
click at [1287, 497] on font "Rozpocznij poziom" at bounding box center [1284, 513] width 193 height 44
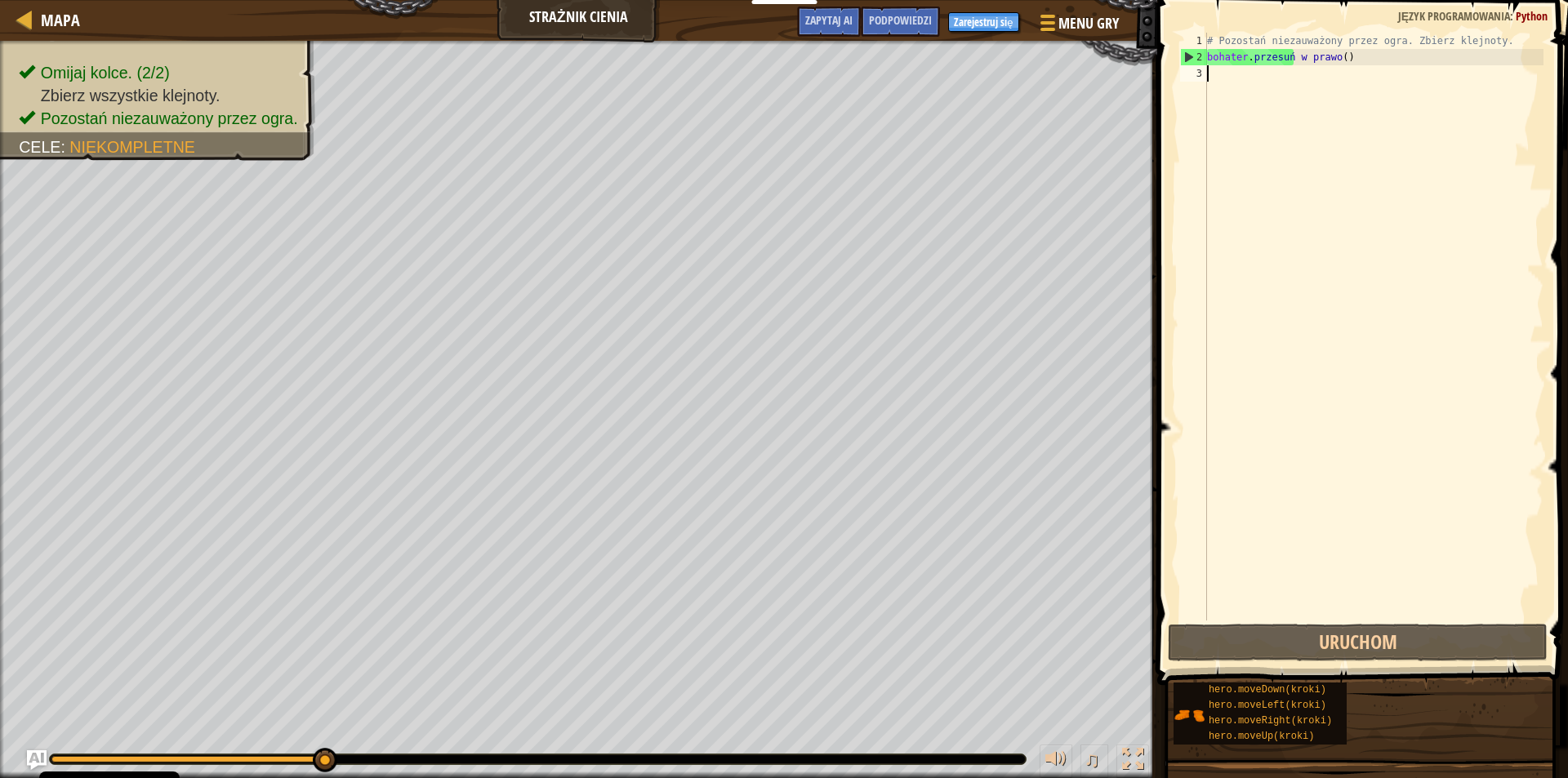
click at [1291, 207] on div "# Pozostań niezauważony przez ogra. Zbierz klejnoty. bohater . przesuń w prawo …" at bounding box center [1373, 343] width 340 height 620
type textarea "h"
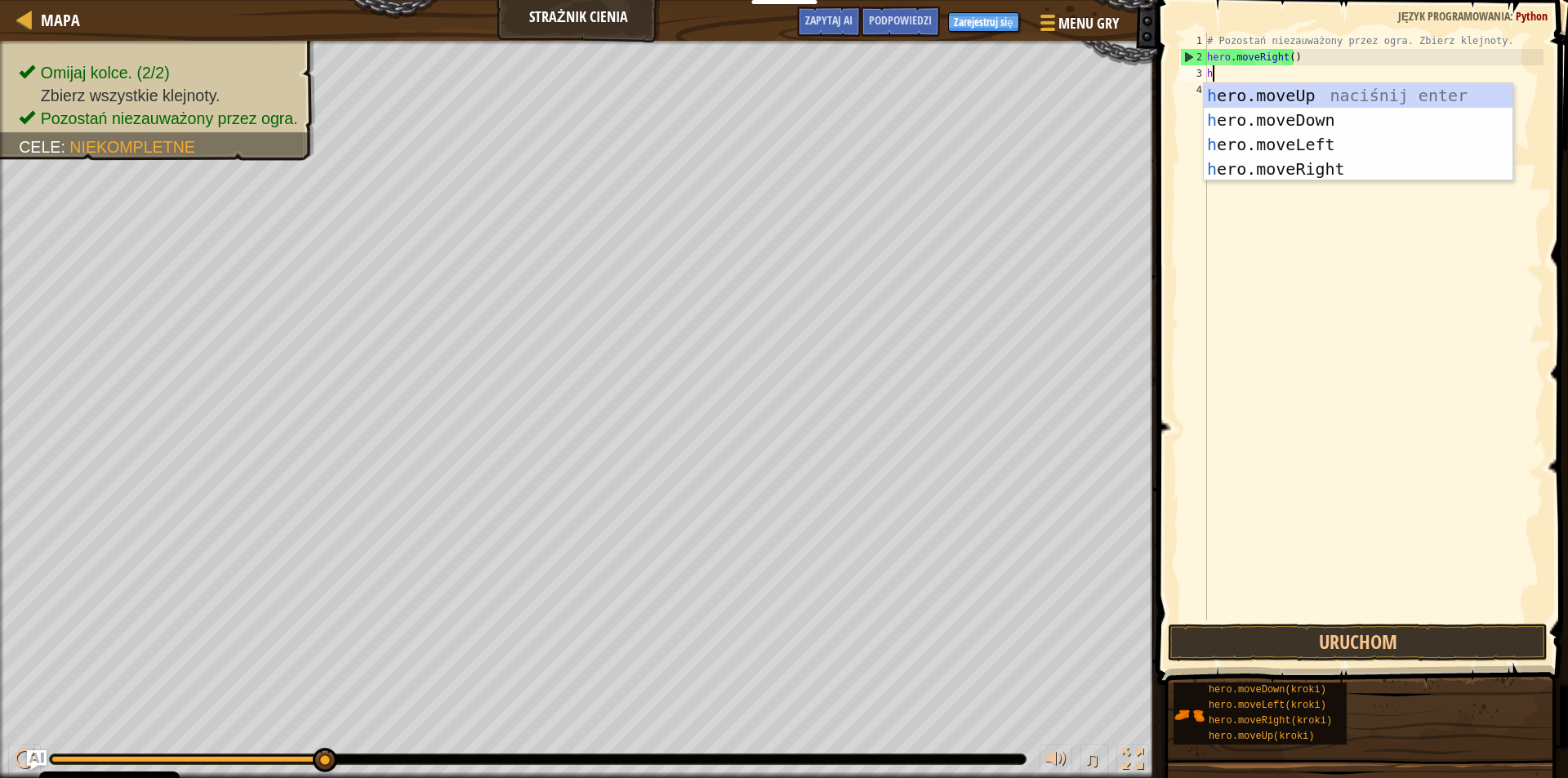
scroll to position [8, 0]
click at [1275, 91] on div "h ero.moveUp naciśnij enter h ero.moveDown Kliknij enter h ero.moveLeft Kliknij…" at bounding box center [1357, 157] width 308 height 147
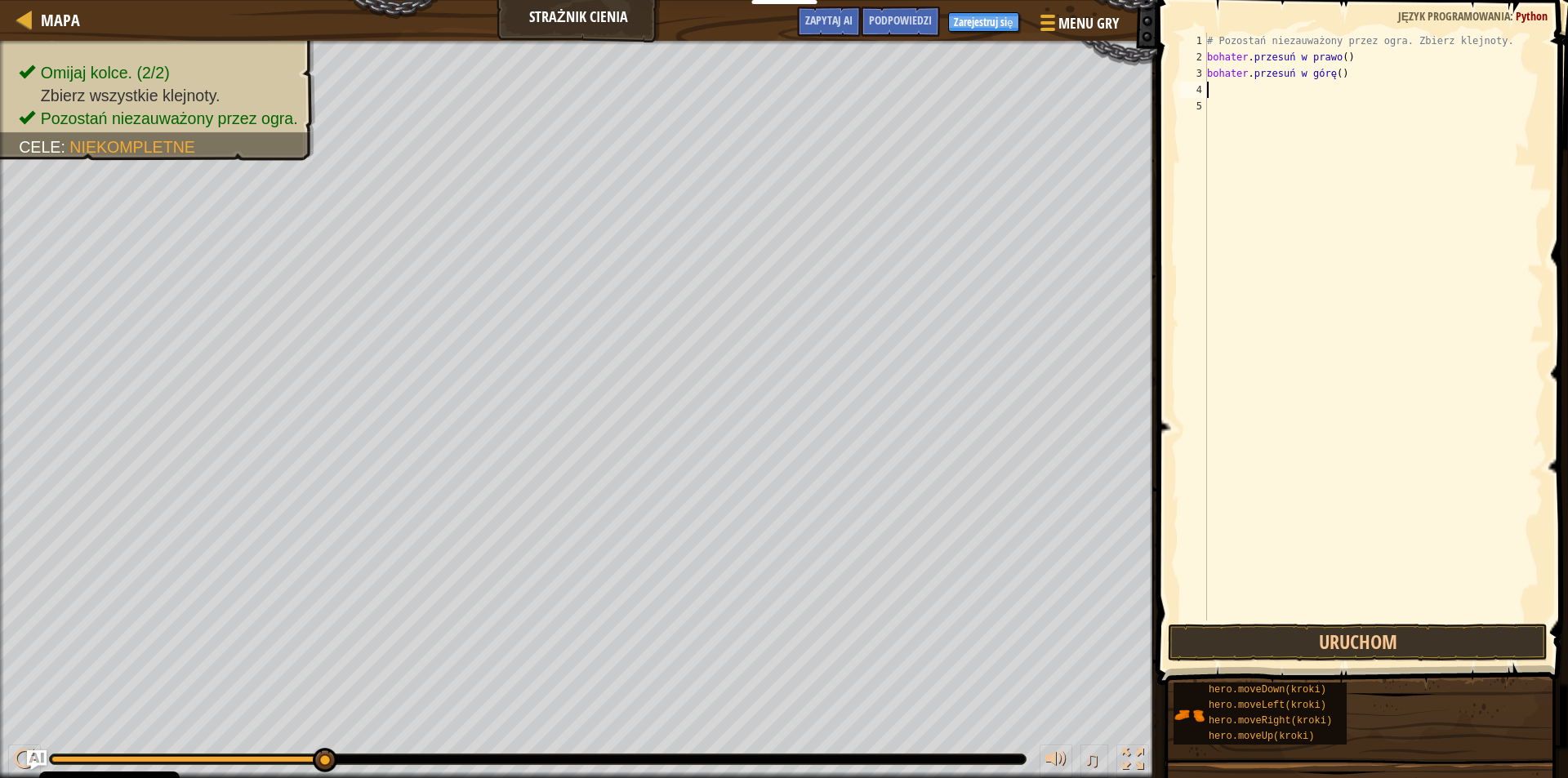
type textarea "h"
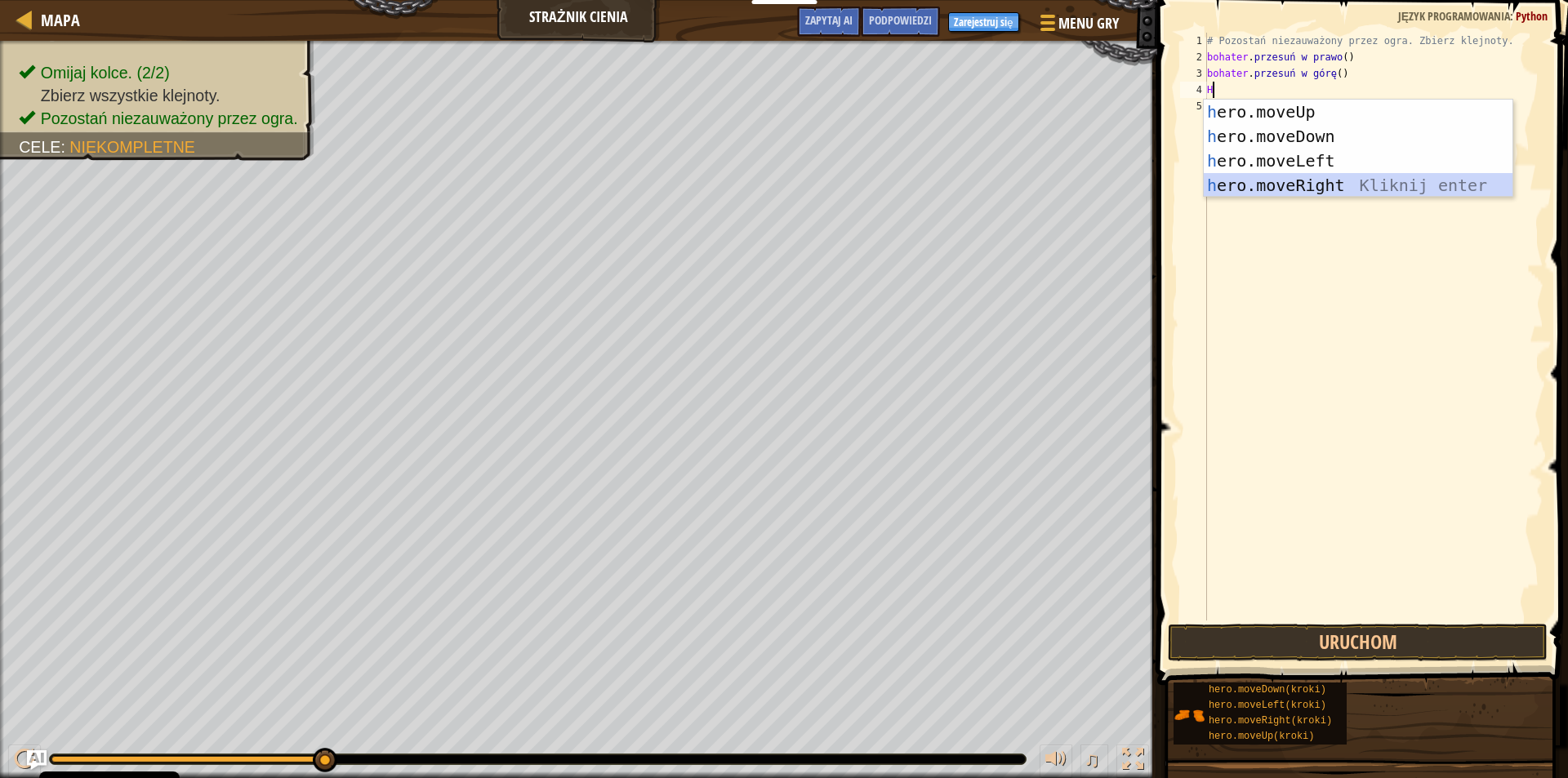
click at [1335, 186] on div "h ero.moveUp naciśnij enter h ero.moveDown Kliknij enter h ero.moveLeft Kliknij…" at bounding box center [1357, 173] width 308 height 147
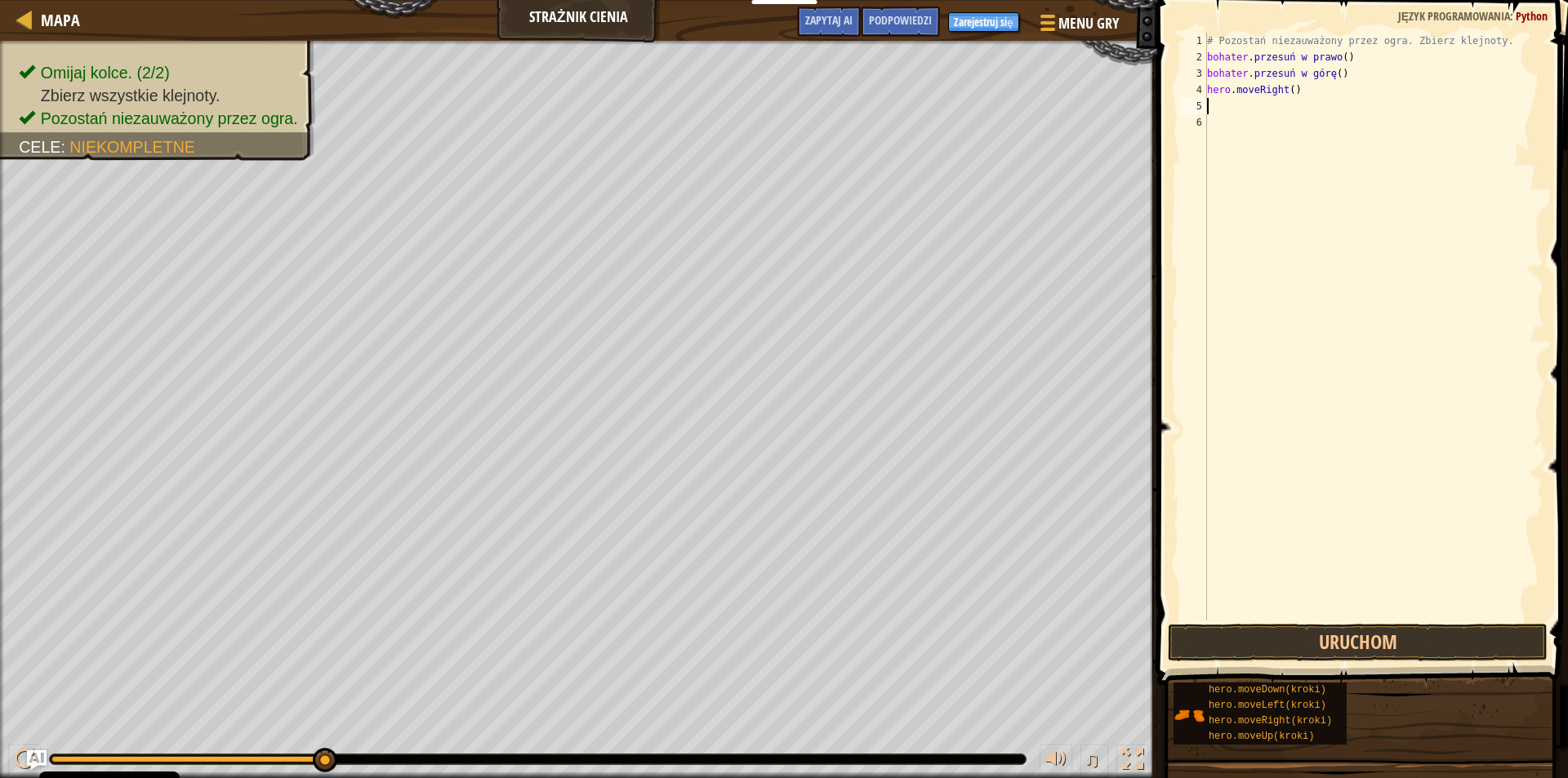
type textarea "h"
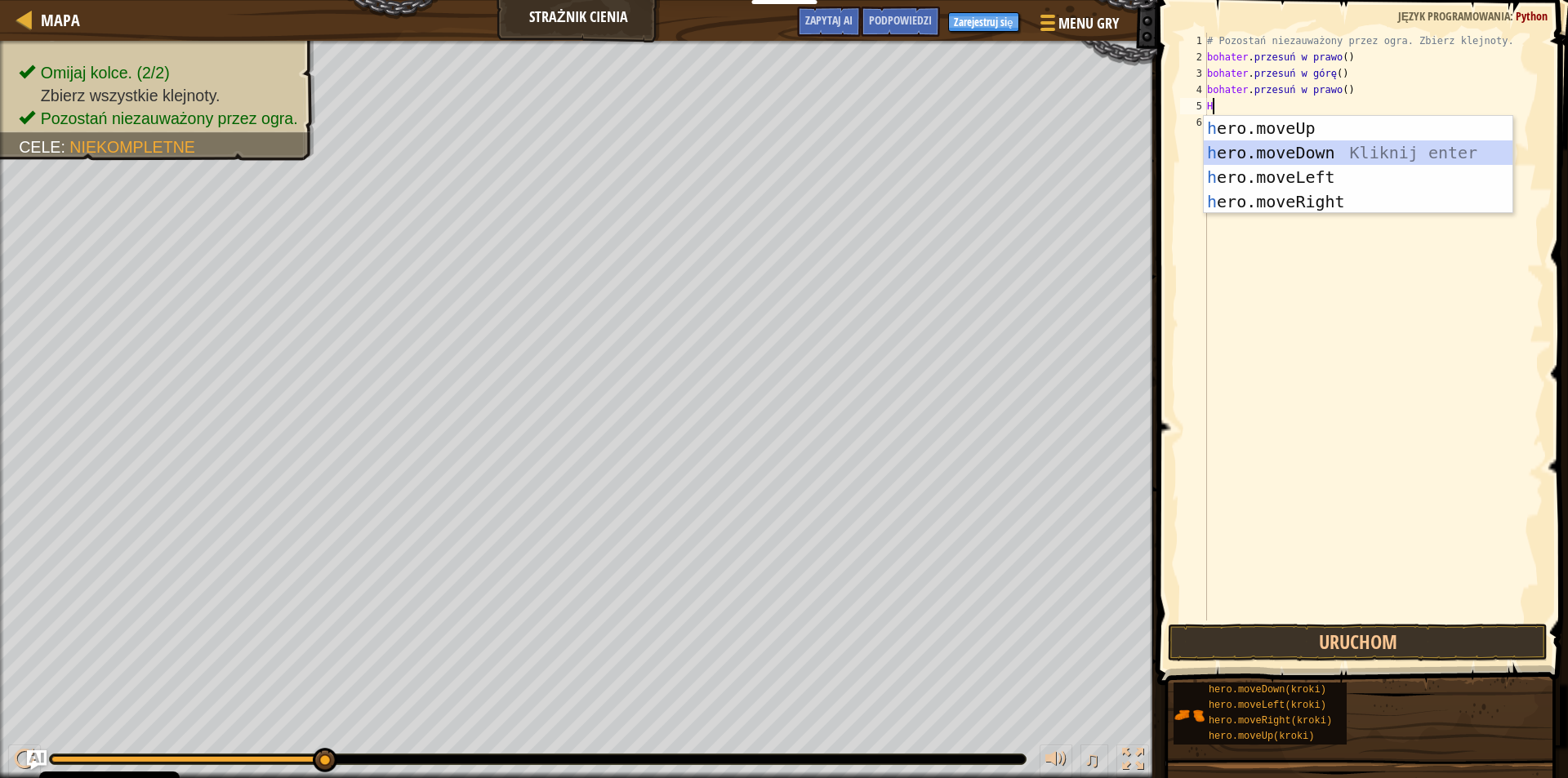
click at [1312, 155] on div "h ero.moveUp naciśnij enter h ero.moveDown Kliknij enter h ero.moveLeft Kliknij…" at bounding box center [1357, 189] width 308 height 147
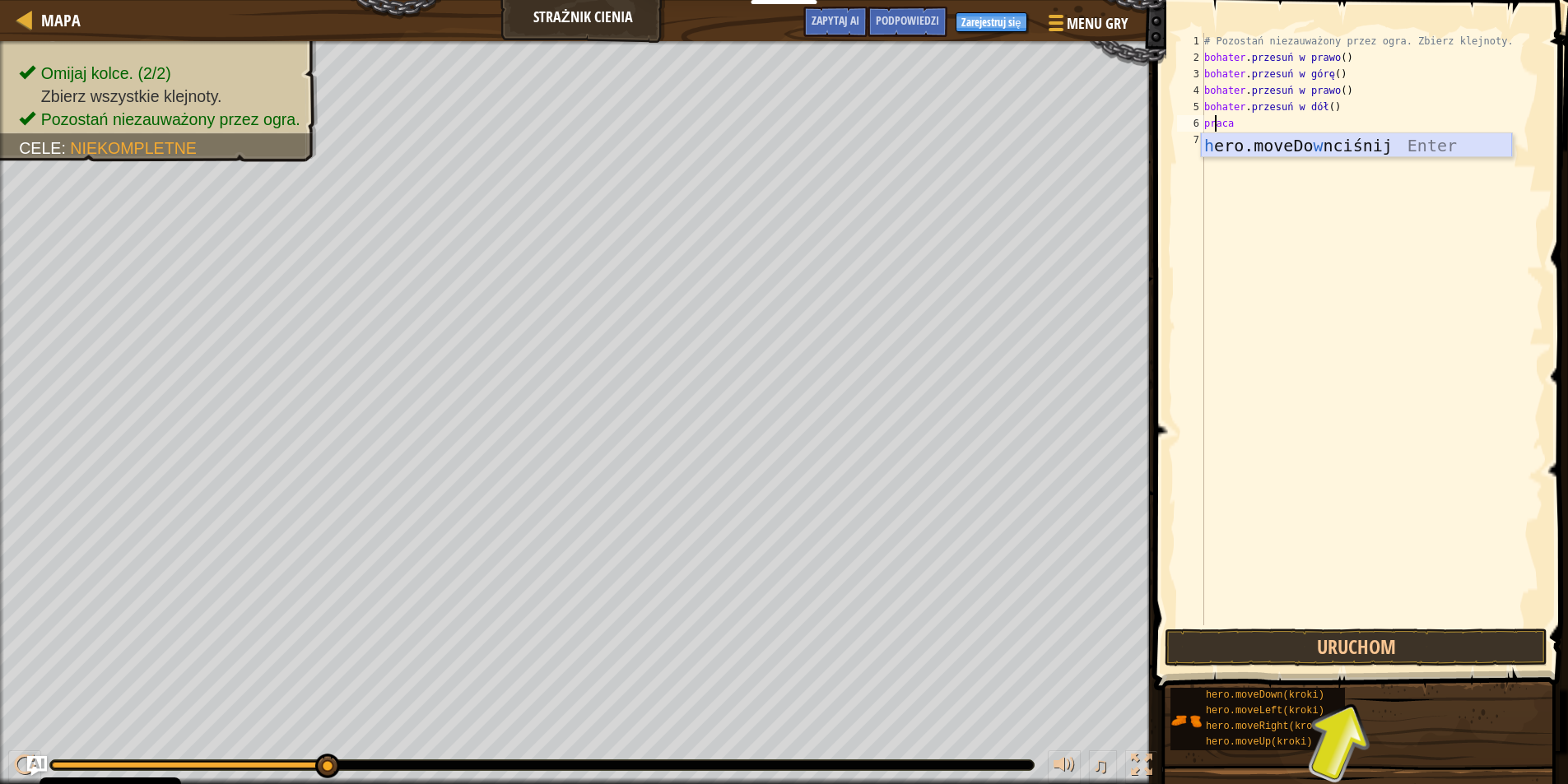
type textarea "h"
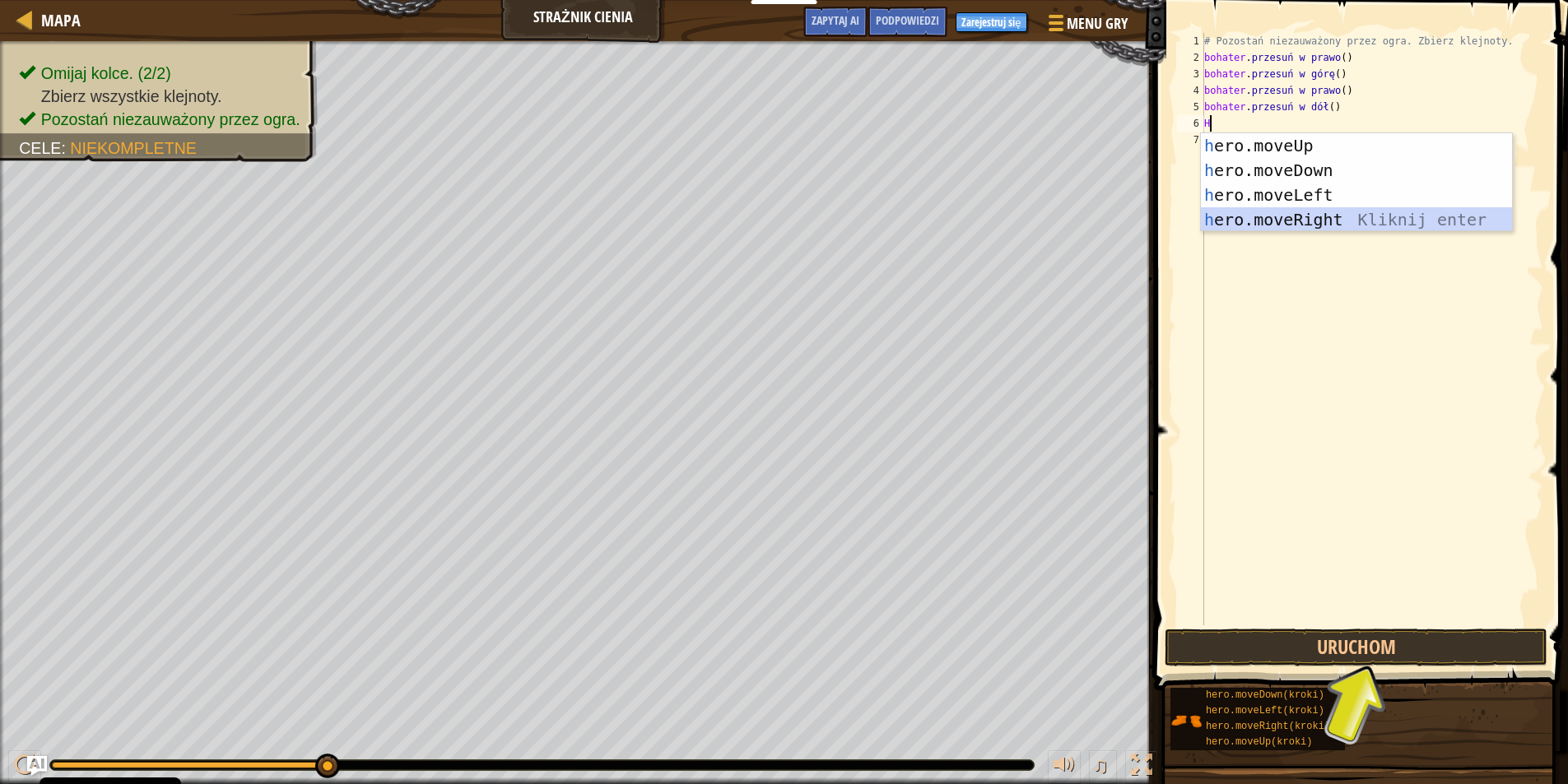
click at [1278, 214] on div "h ero.moveUp naciśnij enter h ero.moveDown Kliknij enter h ero.moveLeft Kliknij…" at bounding box center [1355, 208] width 311 height 148
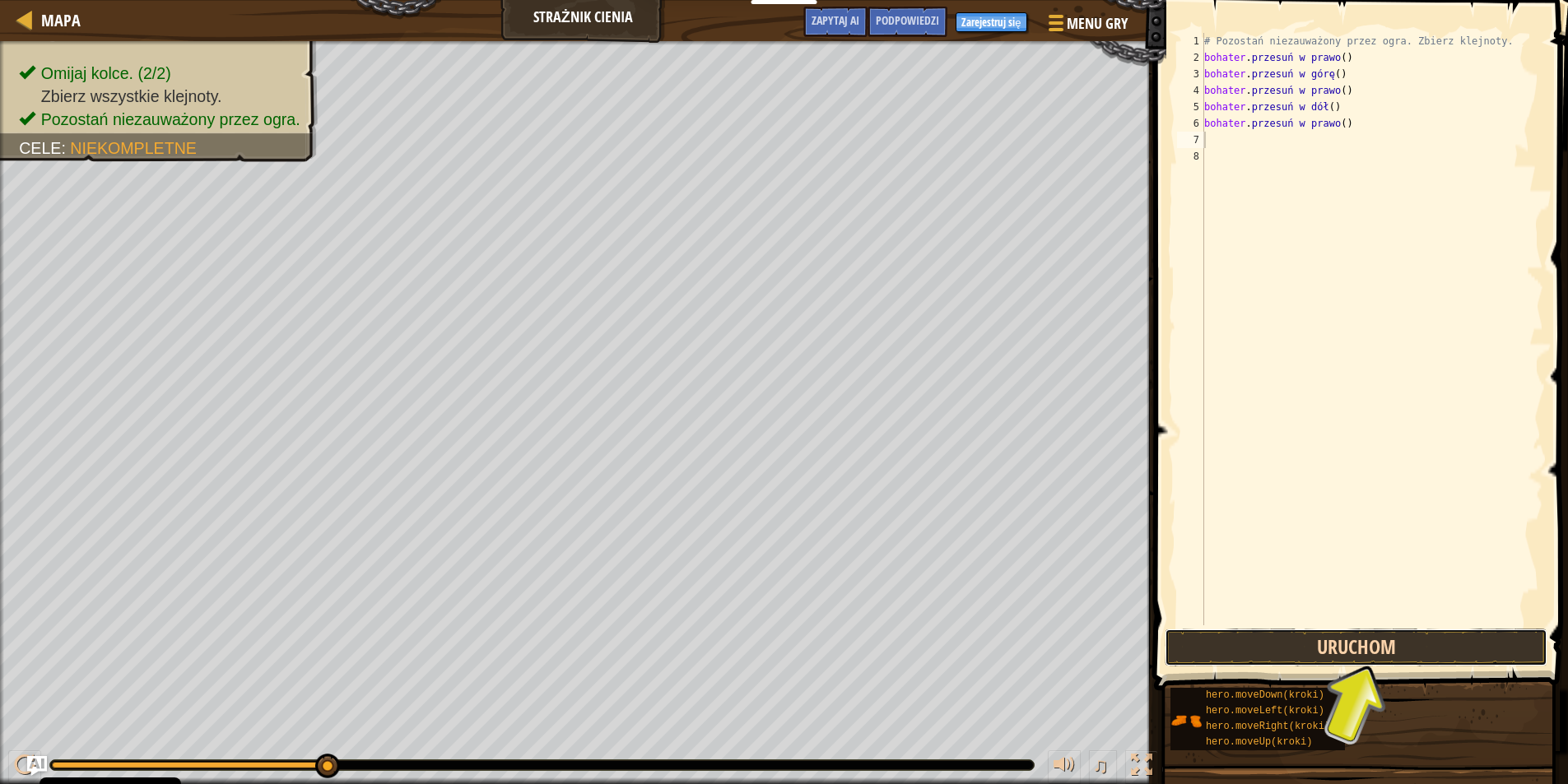
click at [1348, 642] on button "Uruchom" at bounding box center [1356, 646] width 383 height 38
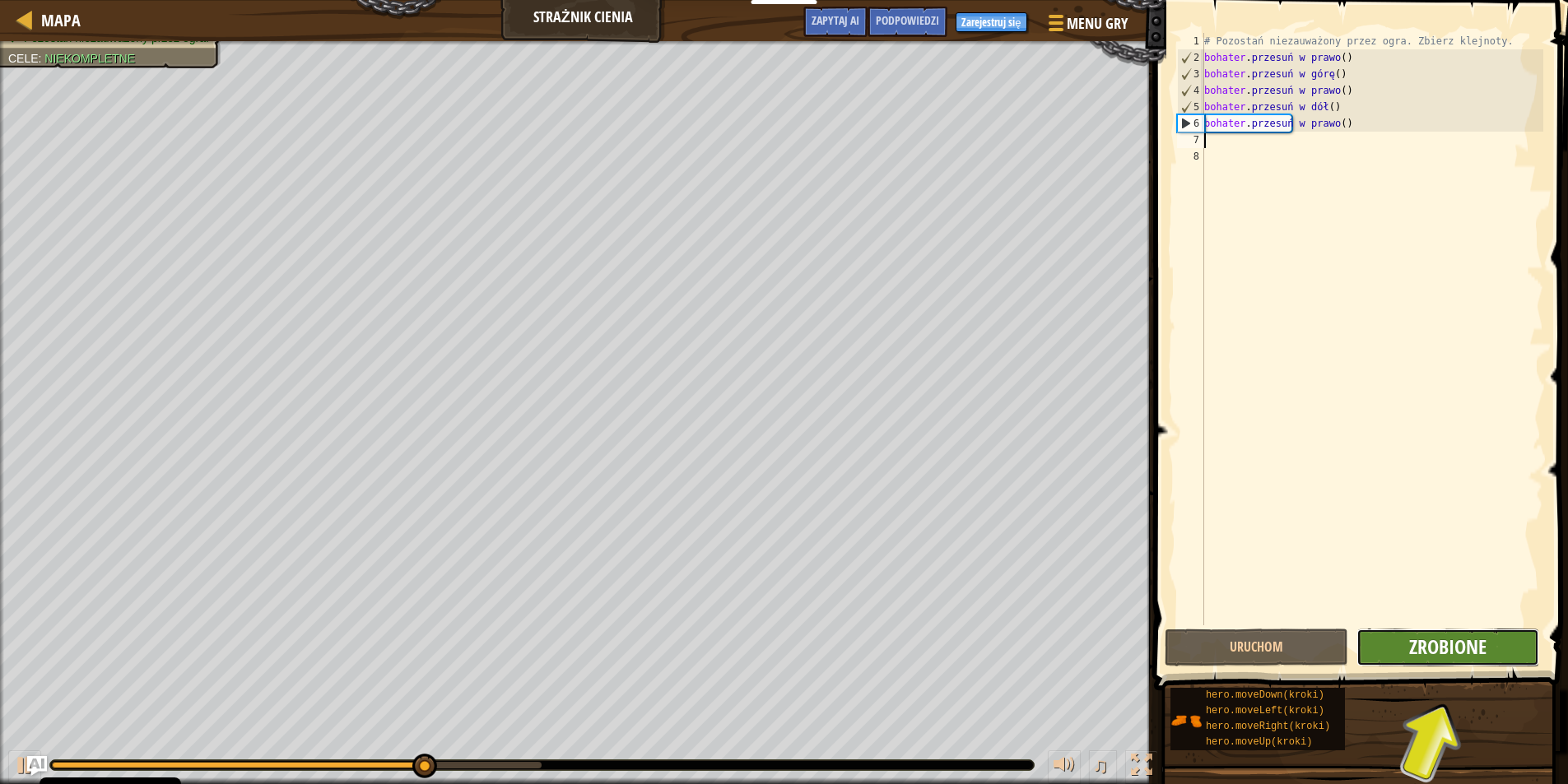
click at [1427, 650] on font "Zrobione" at bounding box center [1448, 645] width 77 height 26
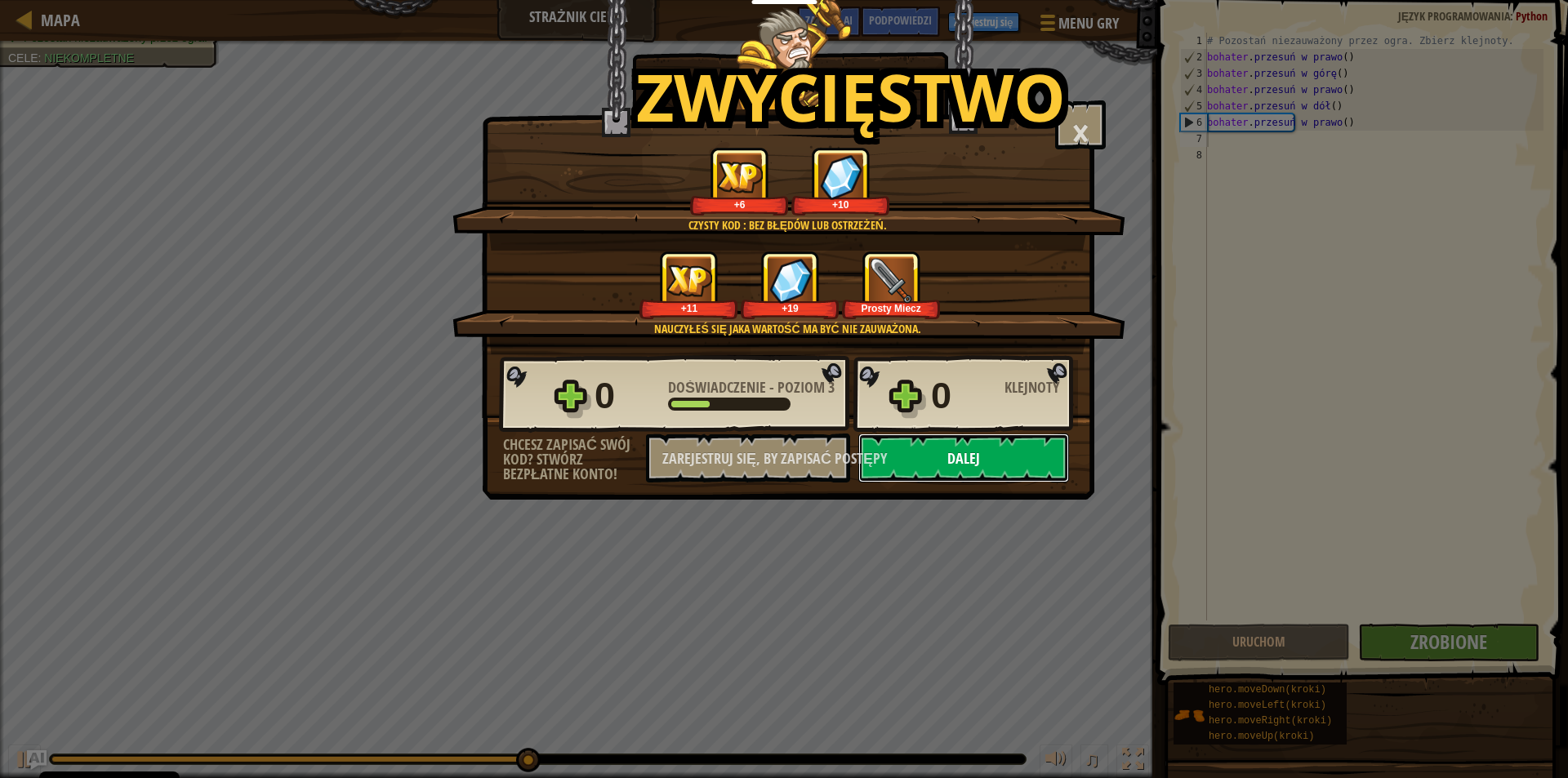
click at [1045, 441] on button "Dalej" at bounding box center [964, 457] width 211 height 49
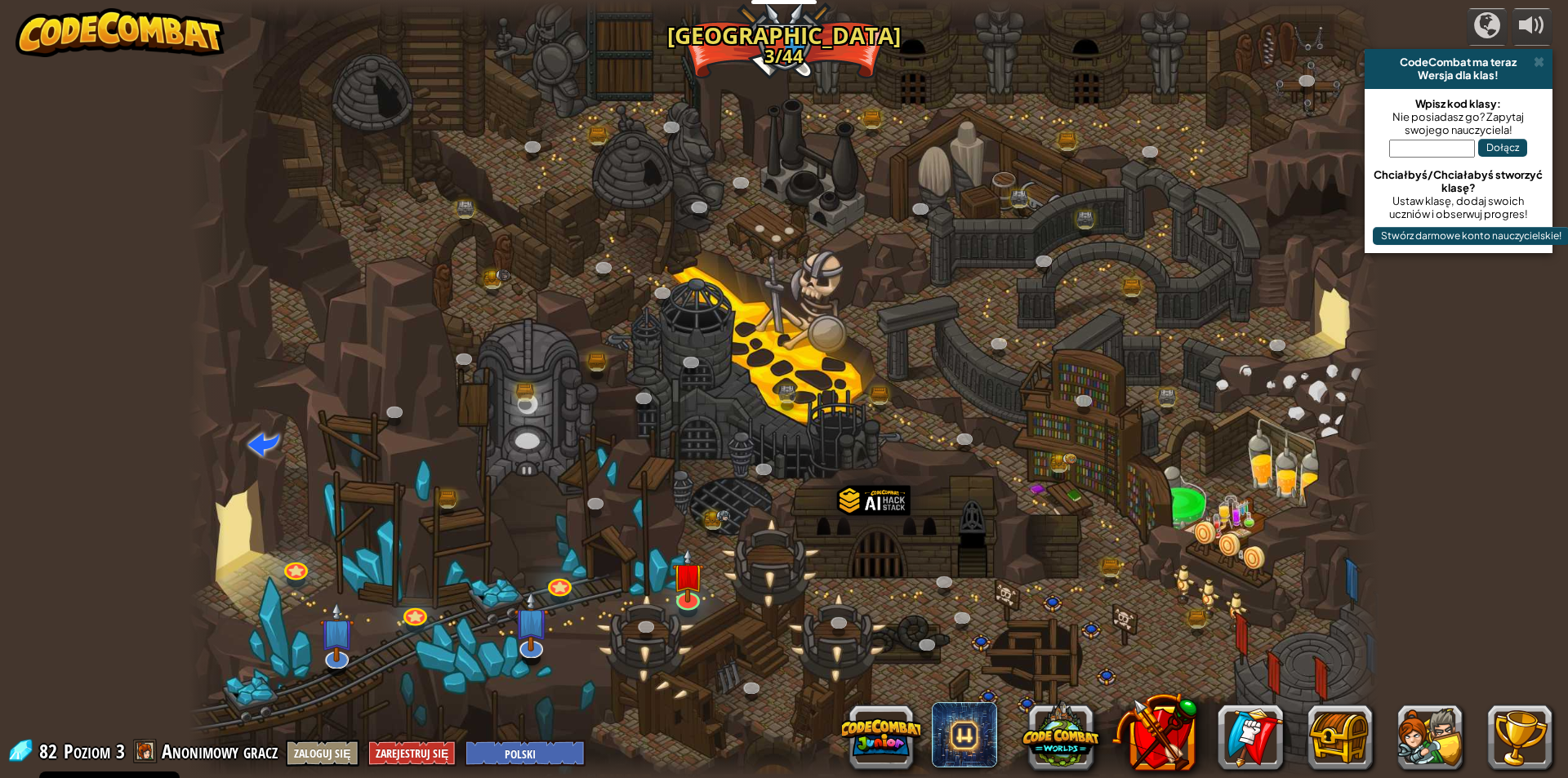
select select "pl"
click at [700, 596] on img at bounding box center [688, 561] width 32 height 74
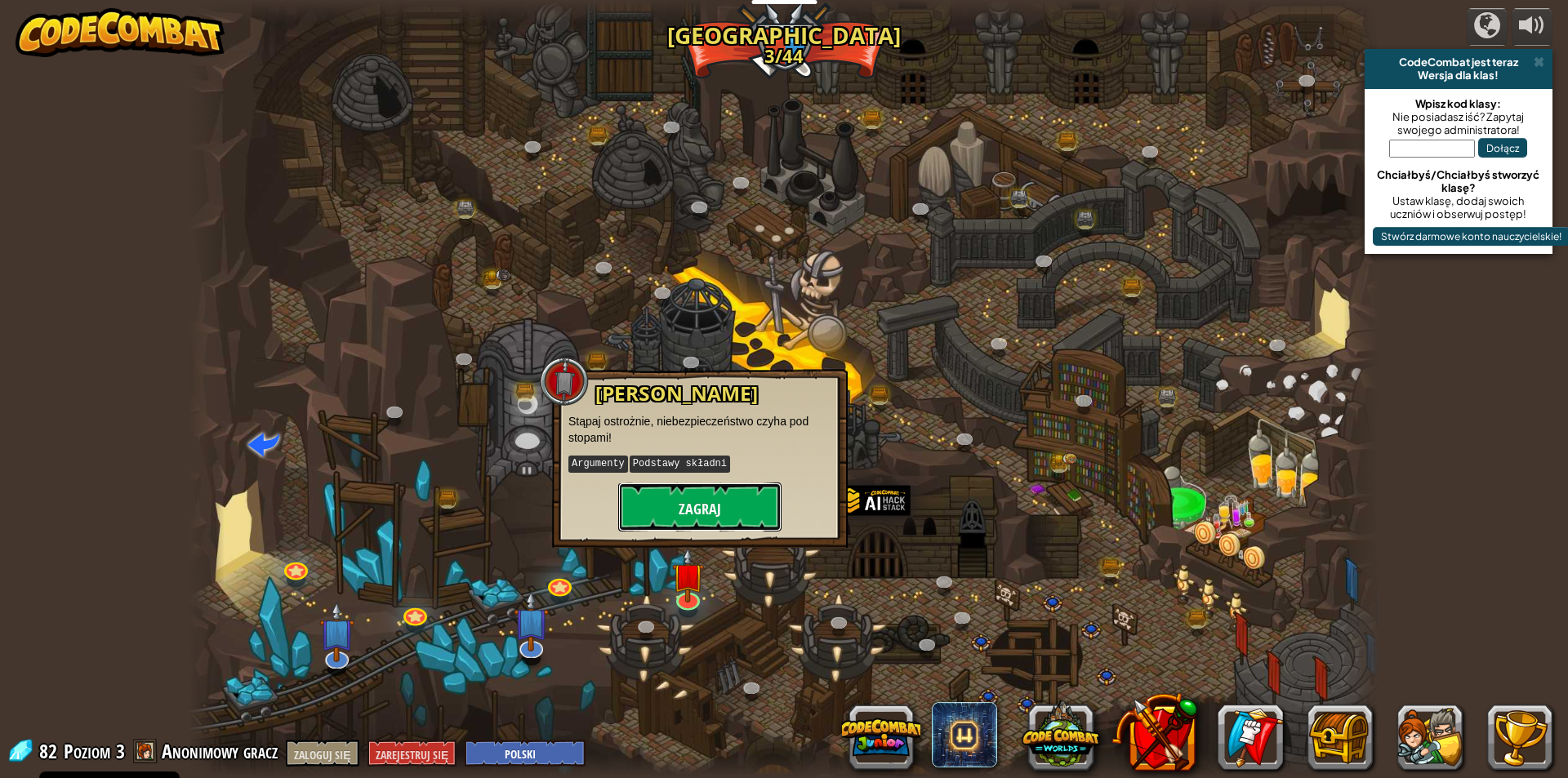
click at [712, 493] on button "Zagraj" at bounding box center [699, 506] width 163 height 49
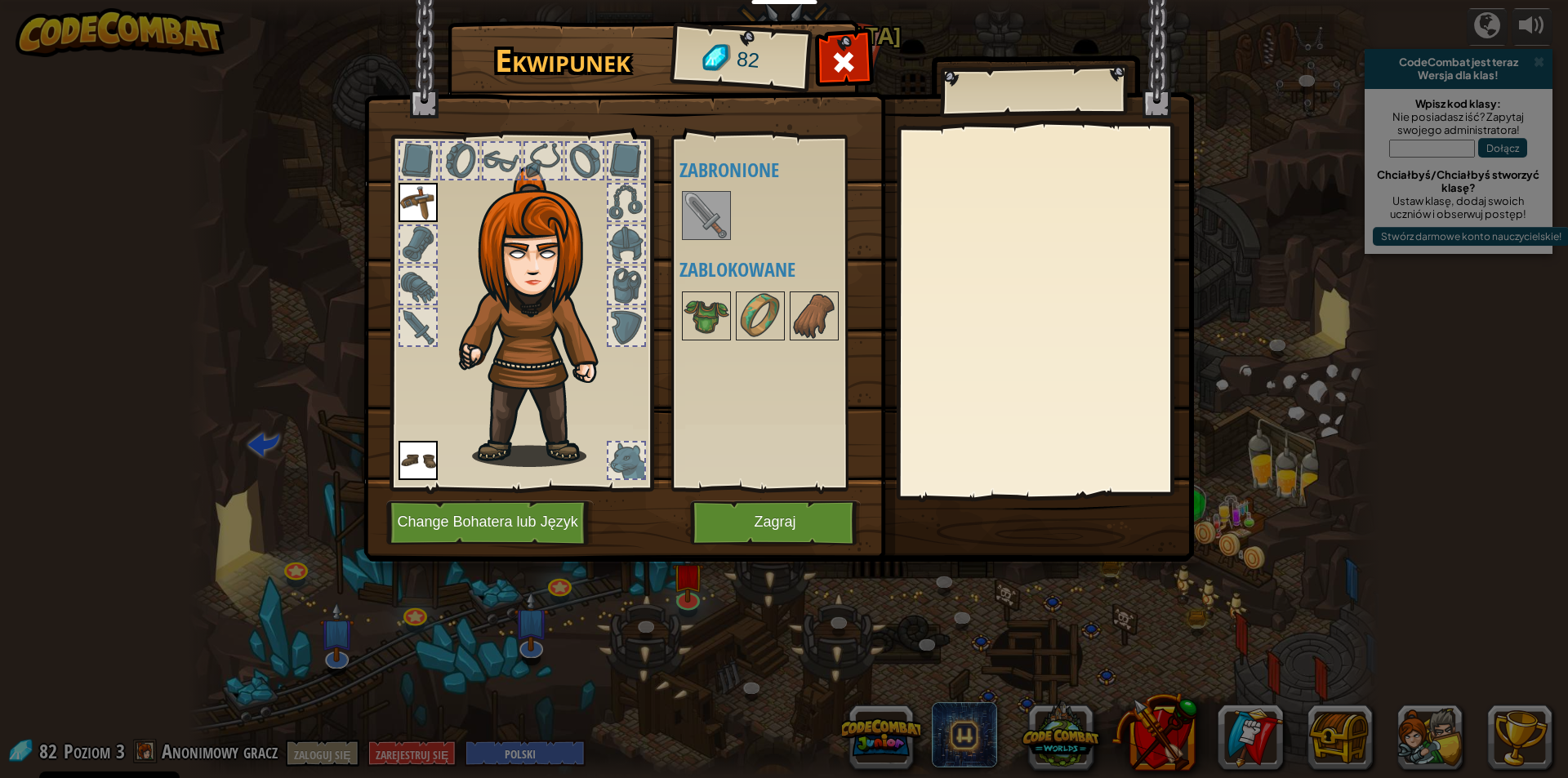
click at [716, 230] on img at bounding box center [707, 216] width 46 height 46
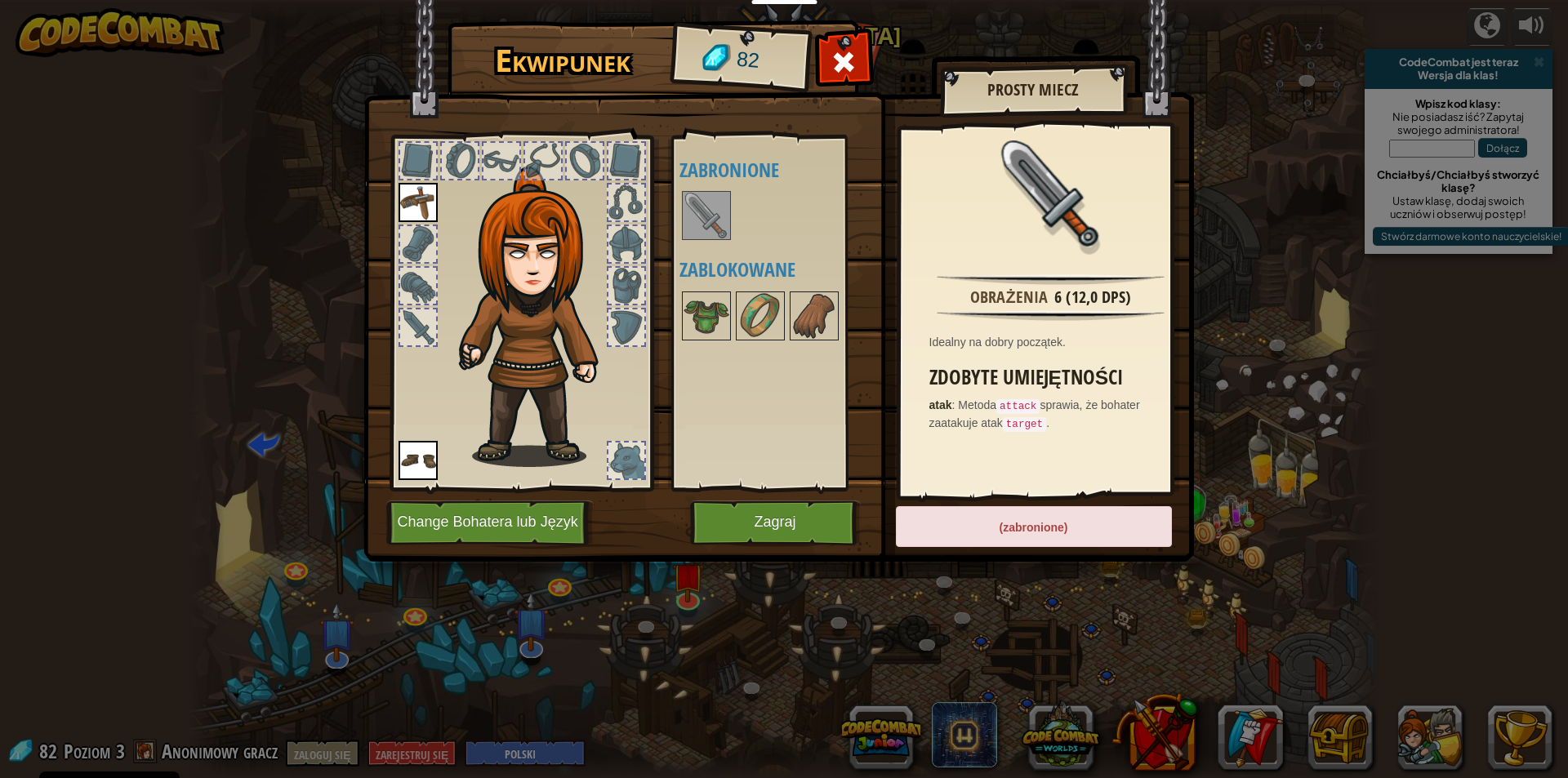
click at [990, 526] on div "(zabronione)" at bounding box center [1033, 526] width 276 height 41
click at [1005, 530] on font "(zabronione)" at bounding box center [1033, 527] width 69 height 13
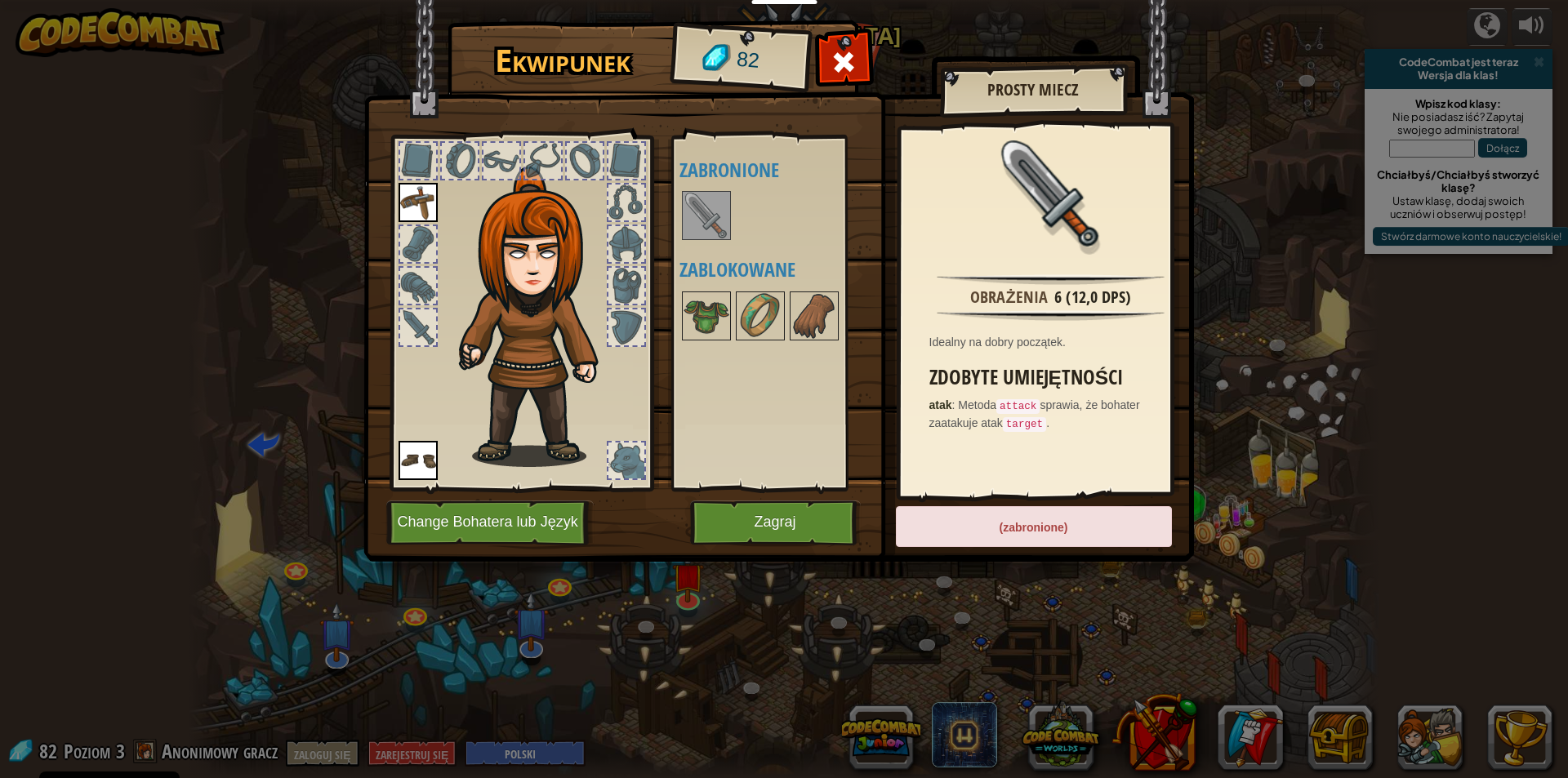
click at [1005, 530] on font "(zabronione)" at bounding box center [1033, 527] width 69 height 13
click at [748, 520] on button "Zagraj" at bounding box center [774, 522] width 171 height 45
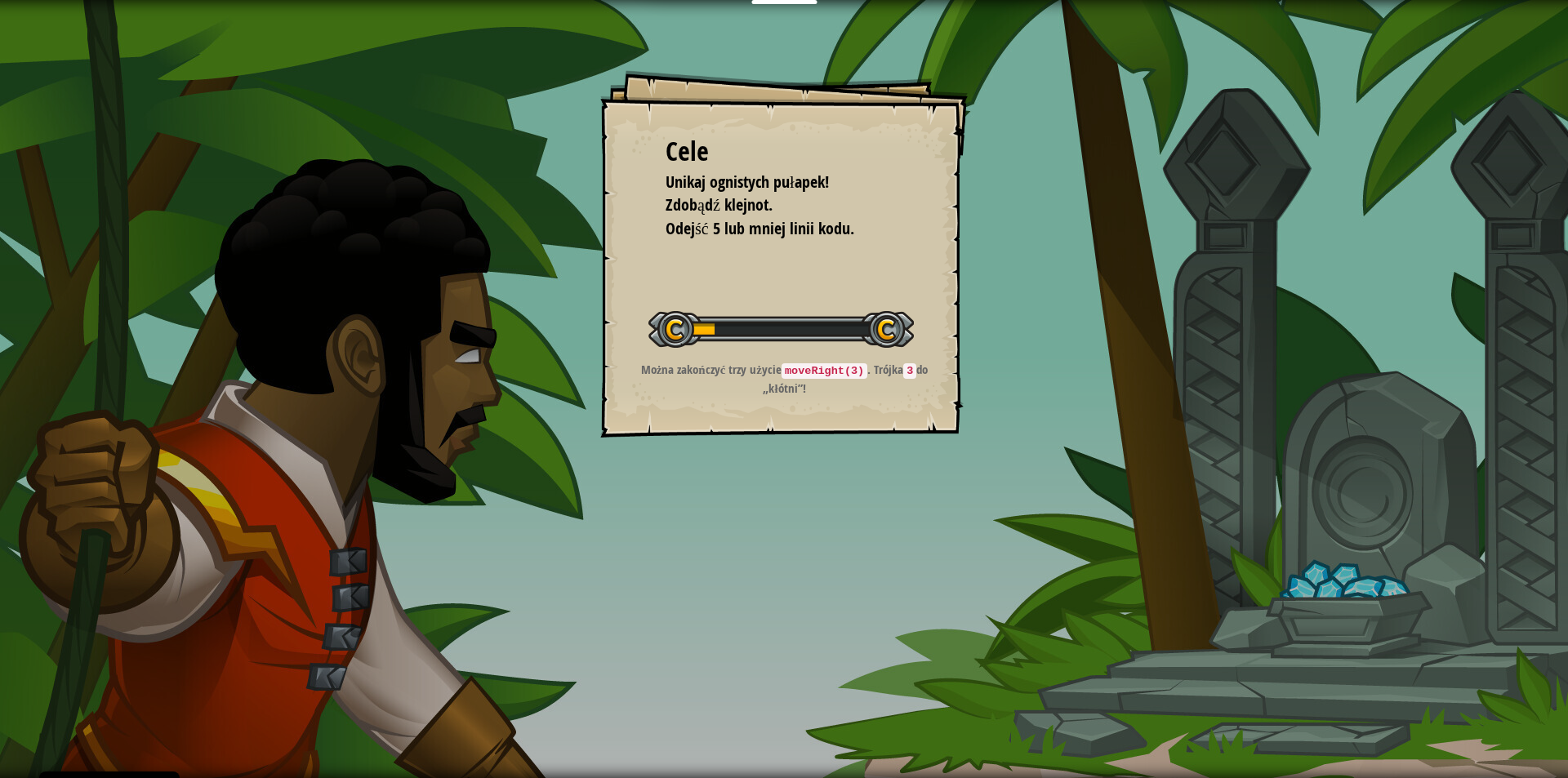
click at [830, 410] on div "Cele Unikaj ognistych pułapek! Zdobądź klejnot. Odejść 5 lub mniej linii kodu. …" at bounding box center [783, 254] width 368 height 368
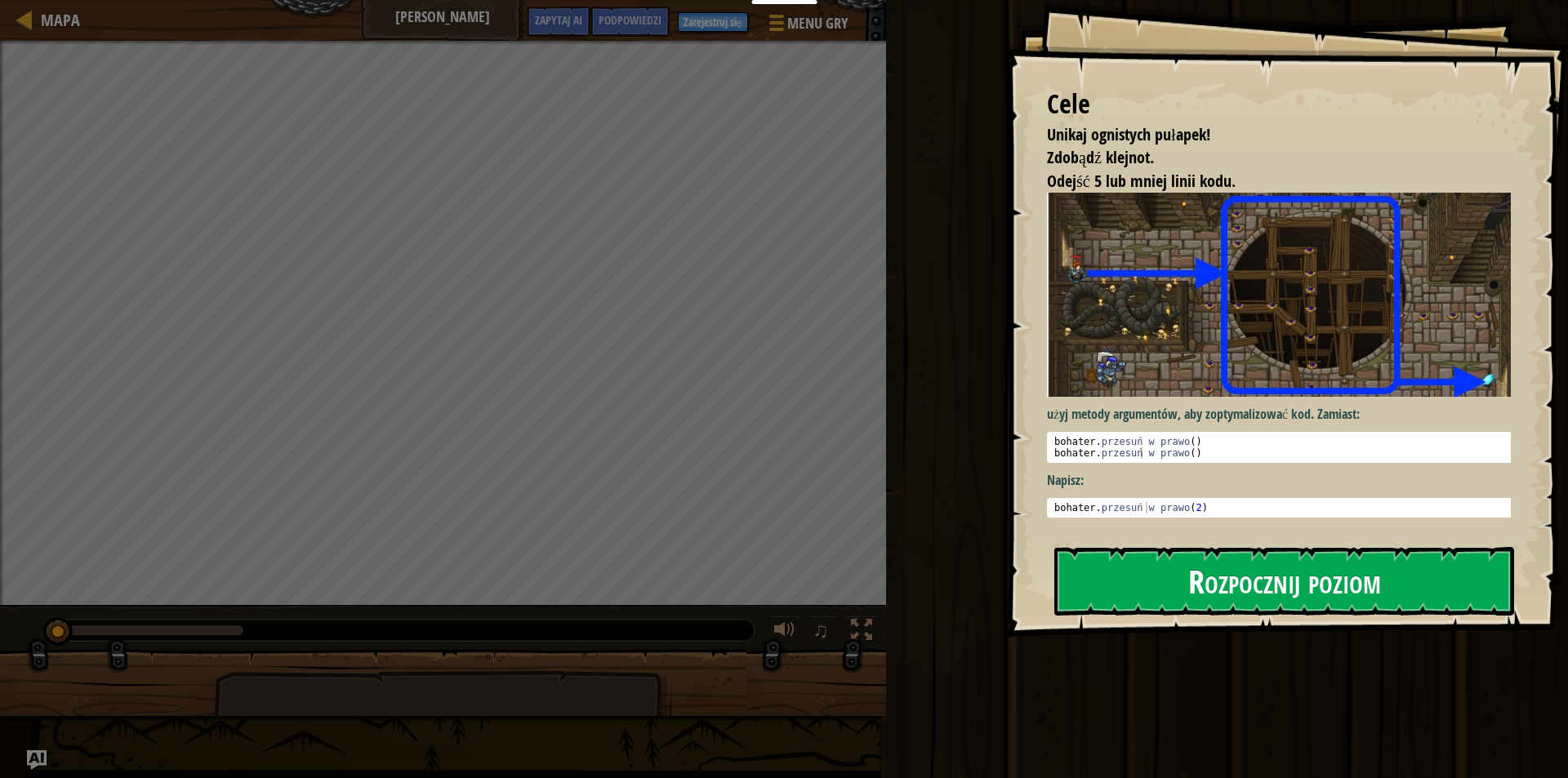
click at [1433, 562] on button "Rozpocznij poziom" at bounding box center [1283, 581] width 459 height 69
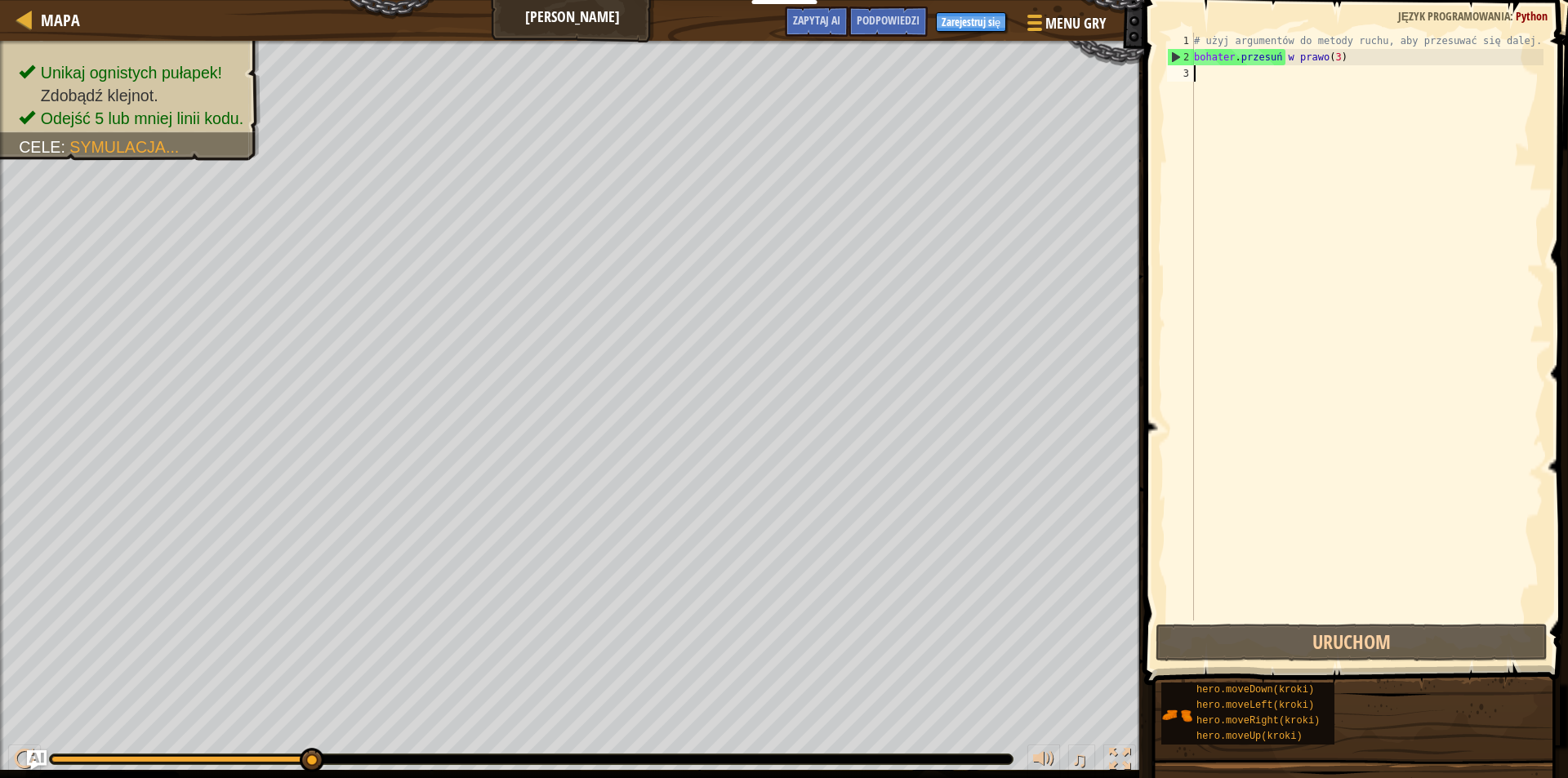
type textarea "h"
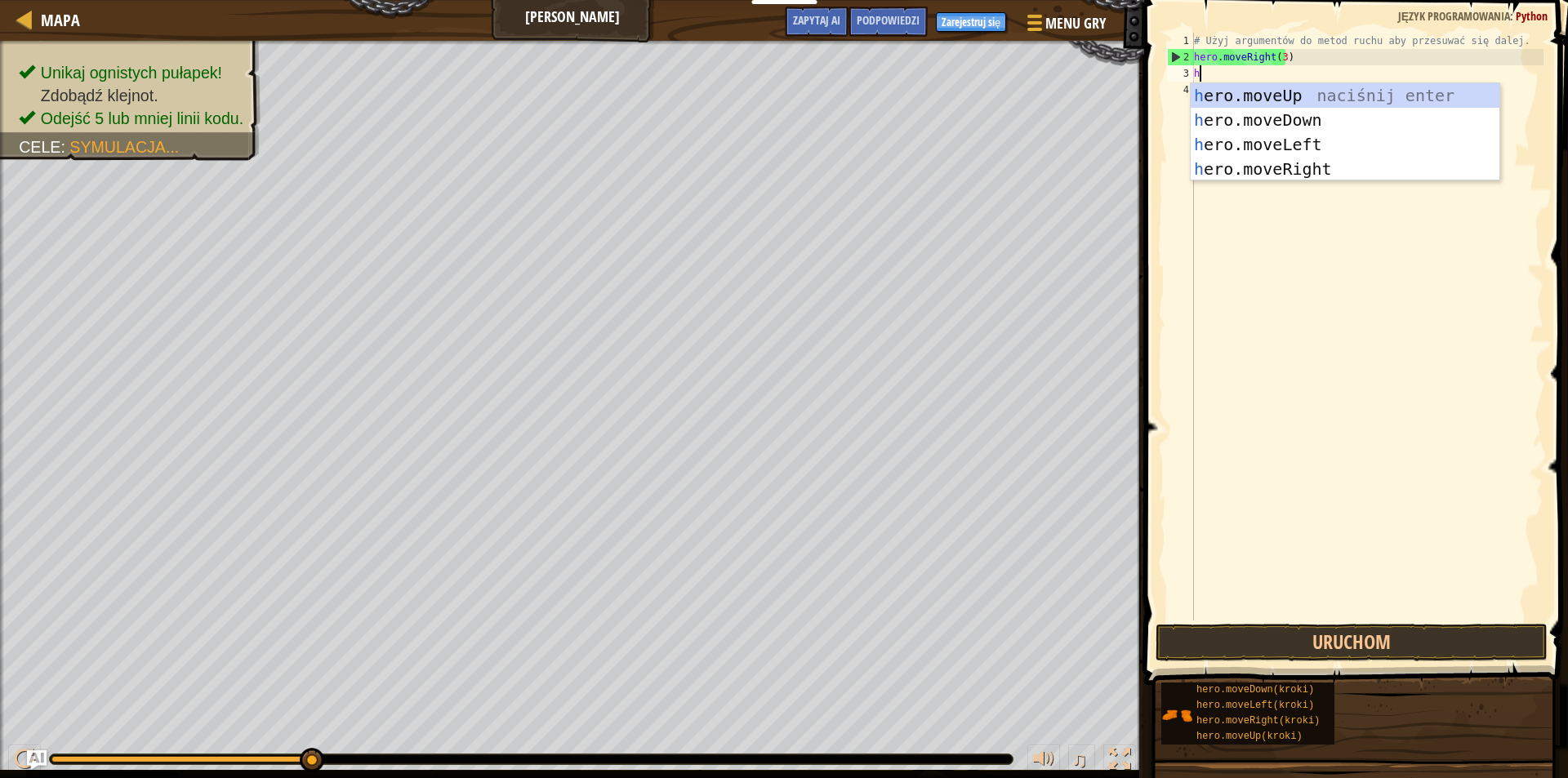
scroll to position [8, 0]
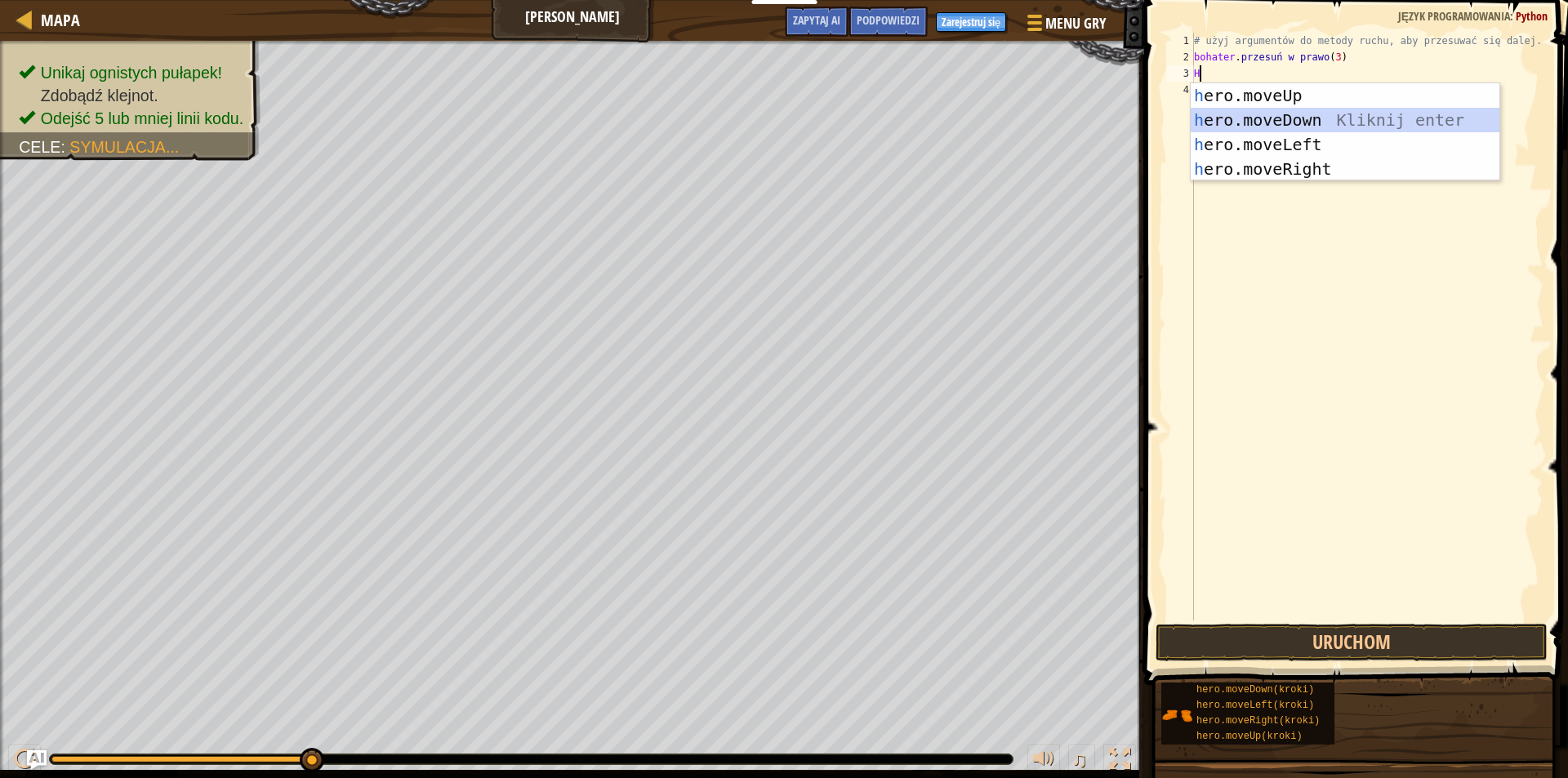
click at [1326, 110] on div "h ero.moveUp naciśnij enter h ero.moveDown Kliknij enter h ero.moveLeft Kliknij…" at bounding box center [1345, 157] width 308 height 147
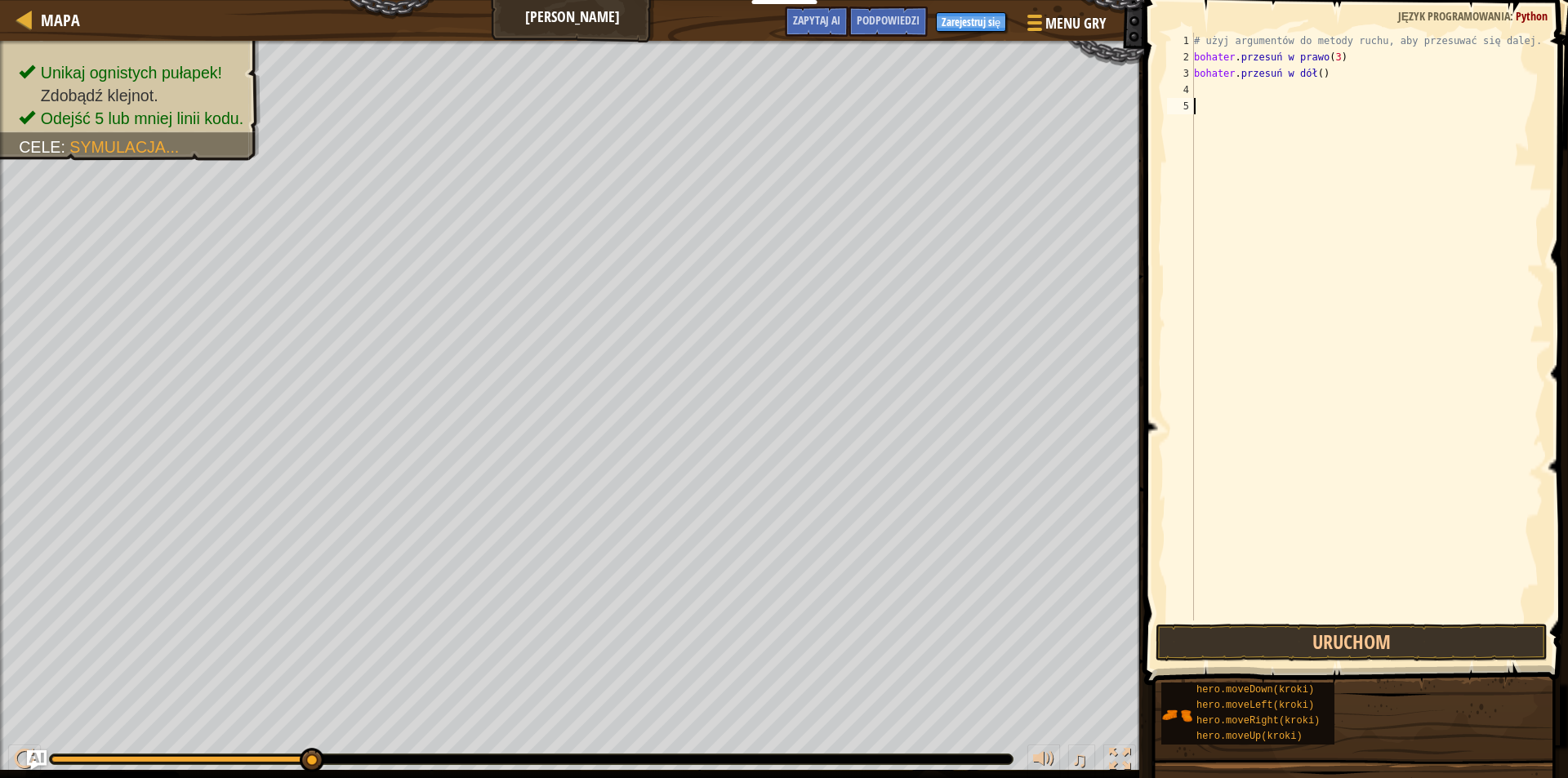
click at [1350, 108] on div "# użyj argumentów do metody ruchu, aby przesuwać się dalej. bohater . przesuń w…" at bounding box center [1367, 343] width 352 height 620
click at [1351, 97] on div "# użyj argumentów do metody ruchu, aby przesuwać się dalej. bohater . przesuń w…" at bounding box center [1367, 343] width 352 height 620
type textarea "h"
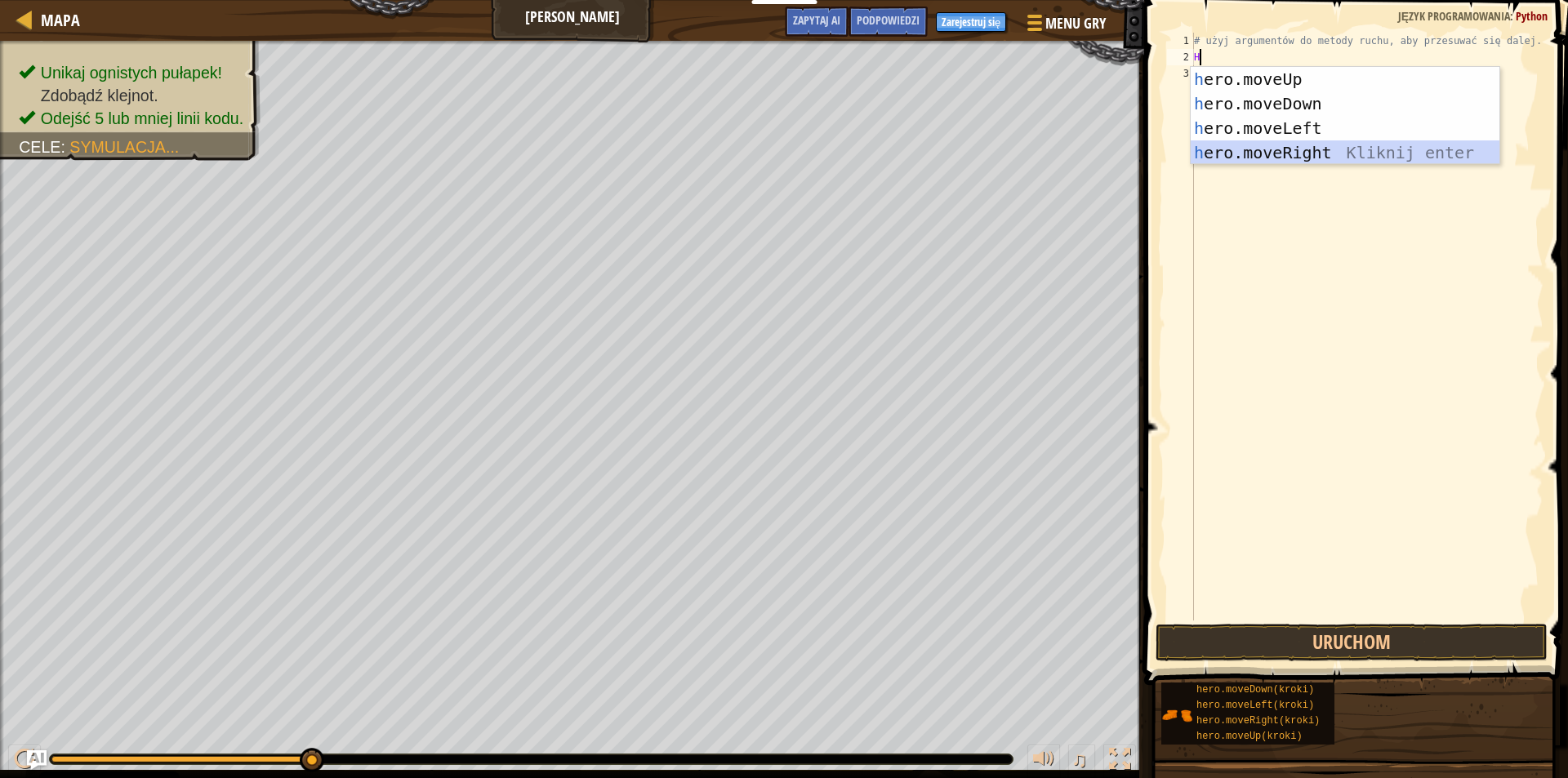
click at [1334, 153] on div "h ero.moveUp naciśnij enter h ero.moveDown Kliknij enter h ero.moveLeft Kliknij…" at bounding box center [1345, 140] width 308 height 147
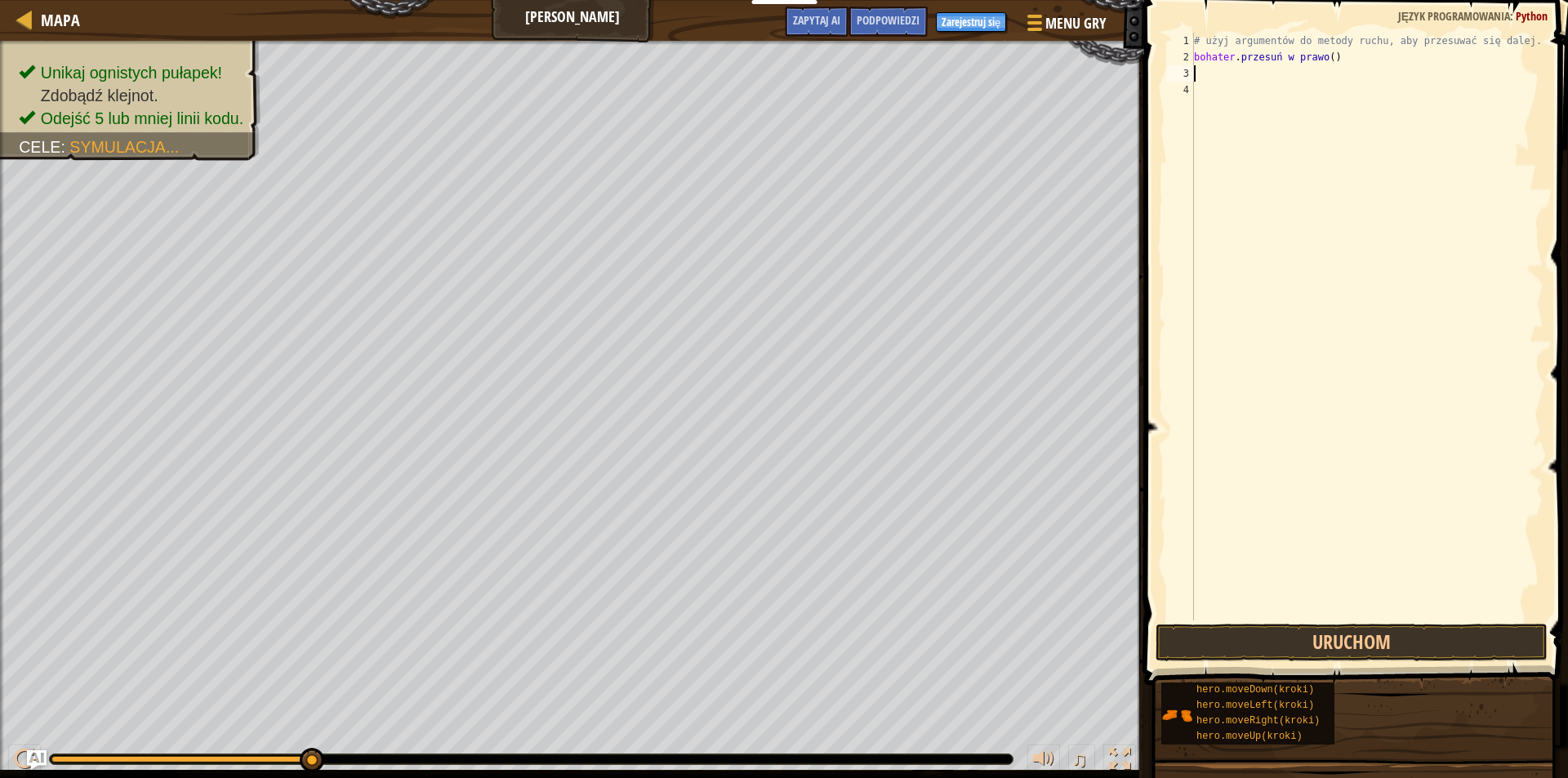
click at [1337, 66] on div "# użyj argumentów do metody ruchu, aby przesuwać się dalej. bohater . przesuń w…" at bounding box center [1367, 343] width 352 height 620
click at [1337, 55] on div "# użyj argumentów do metody ruchu, aby przesuwać się dalej. bohater . przesuń w…" at bounding box center [1367, 343] width 352 height 620
click at [1342, 55] on div "# użyj argumentów do metody ruchu, aby przesuwać się dalej. bohater . przesuń w…" at bounding box center [1367, 343] width 352 height 620
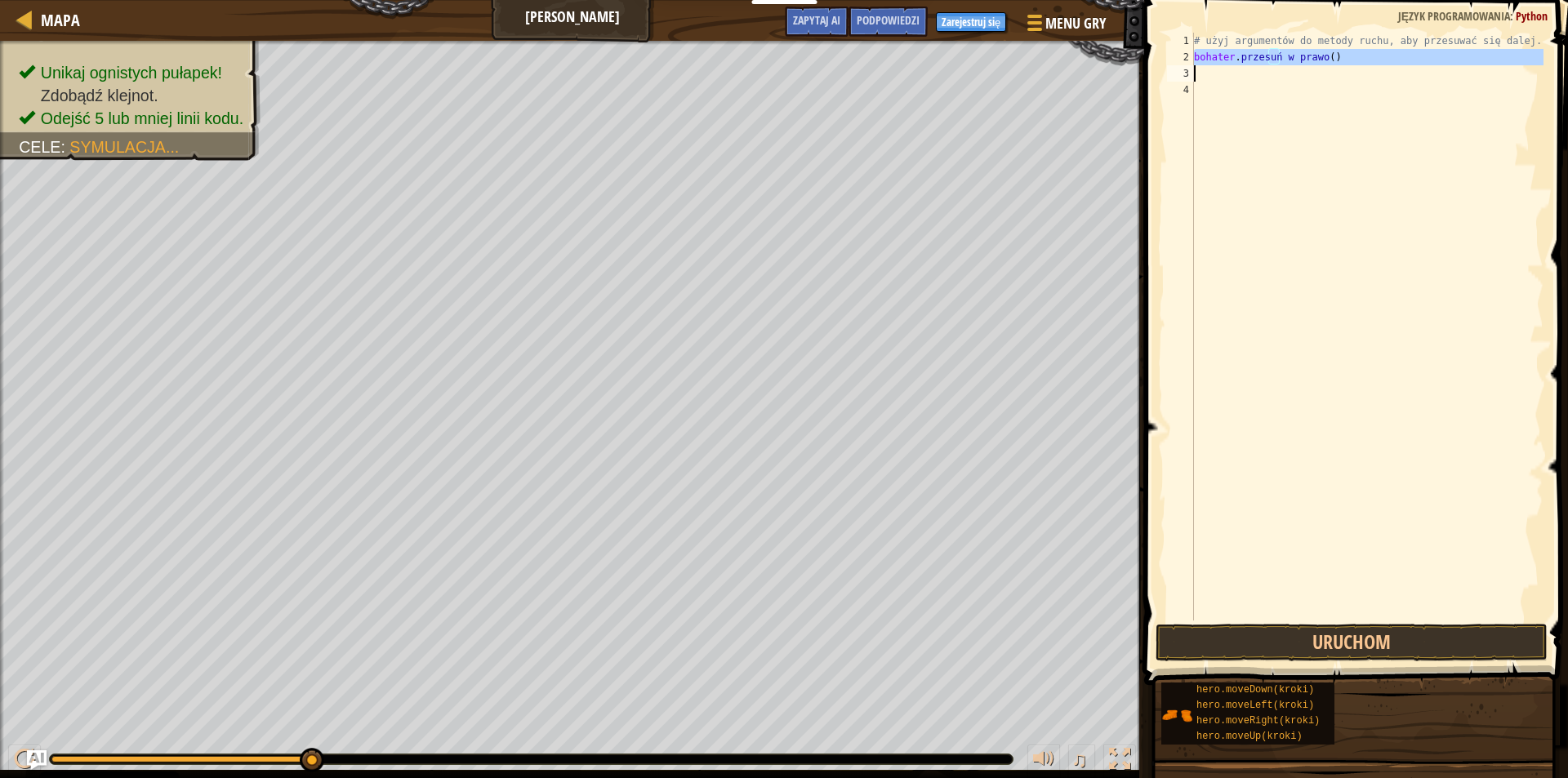
click at [1342, 55] on div "# użyj argumentów do metody ruchu, aby przesuwać się dalej. bohater . przesuń w…" at bounding box center [1367, 343] width 352 height 620
click at [1342, 55] on div "# użyj argumentów do metody ruchu, aby przesuwać się dalej. bohater . przesuń w…" at bounding box center [1367, 326] width 352 height 588
type textarea "hero.moveRight()"
click at [1342, 55] on div "# użyj argumentów do metody ruchu, aby przesuwać się dalej. bohater . przesuń w…" at bounding box center [1367, 343] width 352 height 620
click at [1343, 54] on div "# użyj argumentów do metody ruchu, aby przesuwać się dalej. bohater . przesuń w…" at bounding box center [1367, 343] width 352 height 620
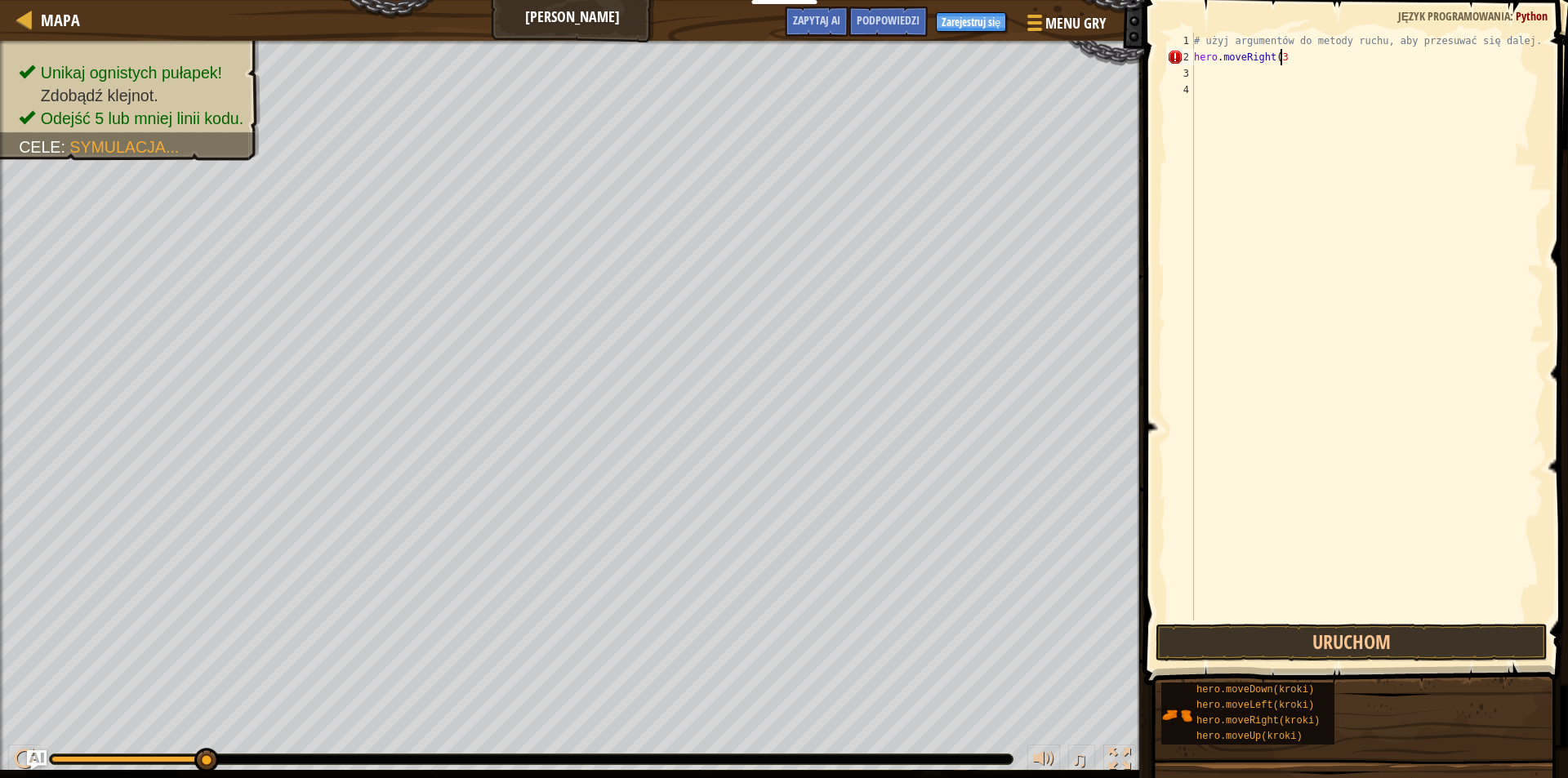
scroll to position [8, 7]
type textarea "hero.moveRight(3)"
click at [1327, 104] on div "# użyj argumentów do metody ruchu, aby przesuwać się dalej. bohater . przesuń w…" at bounding box center [1367, 343] width 352 height 620
click at [1279, 83] on div "# użyj argumentów do metody ruchu, aby przesuwać się dalej. bohater . przesuń w…" at bounding box center [1367, 343] width 352 height 620
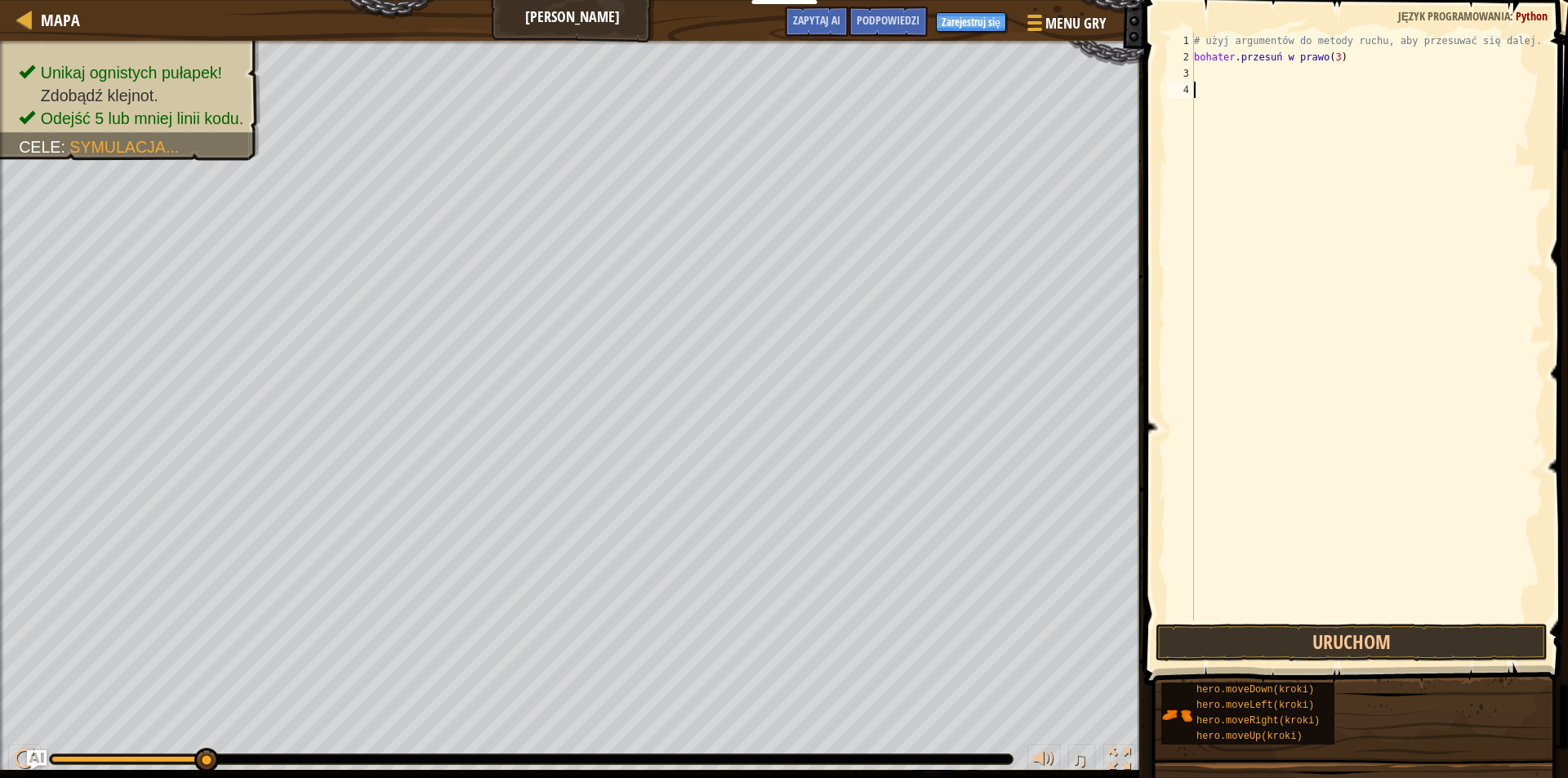
click at [1267, 79] on div "# użyj argumentów do metody ruchu, aby przesuwać się dalej. bohater . przesuń w…" at bounding box center [1367, 343] width 352 height 620
type textarea "h"
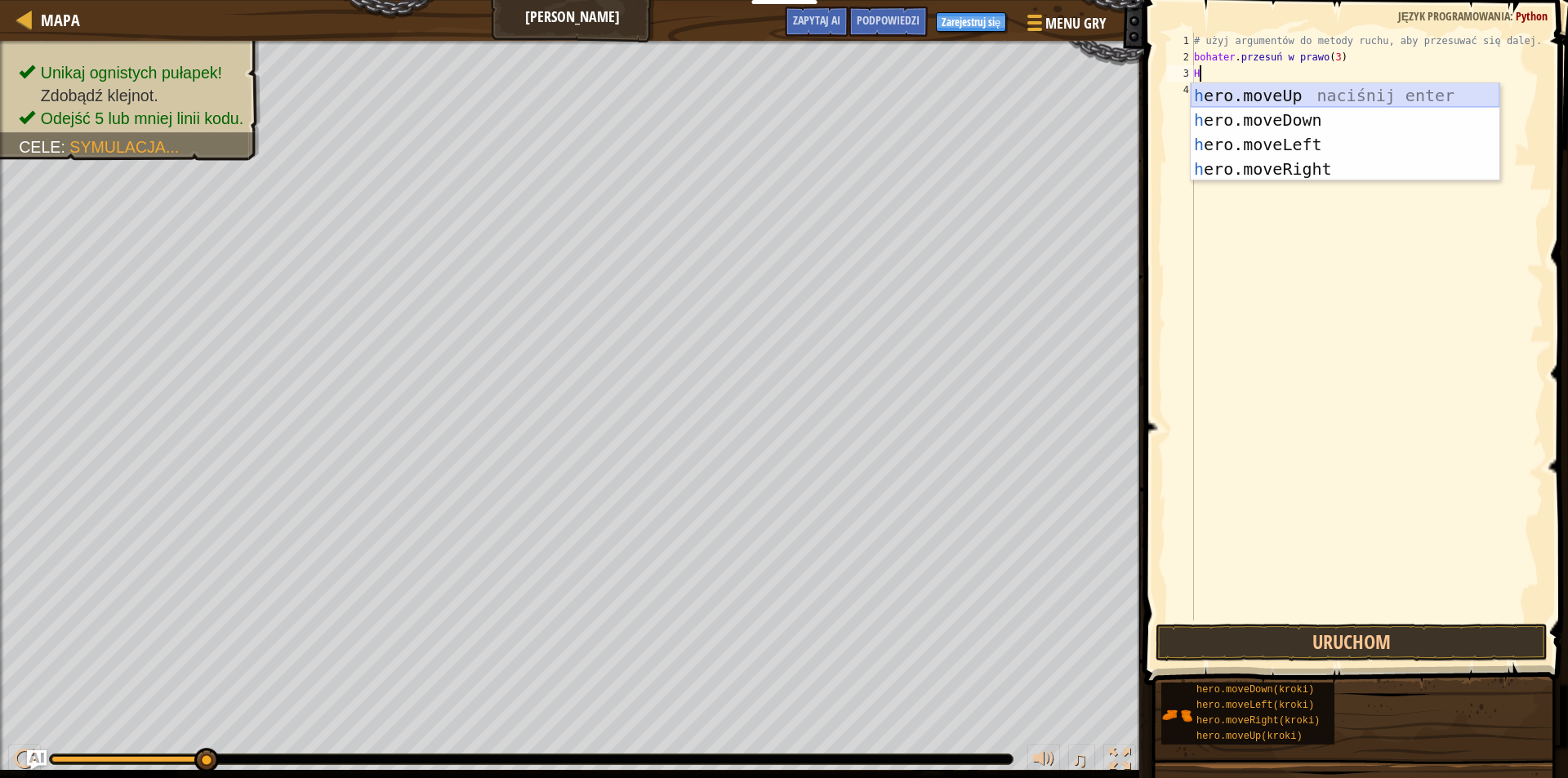
click at [1312, 84] on div "h ero.moveUp naciśnij enter h ero.moveDown Kliknij enter h ero.moveLeft Kliknij…" at bounding box center [1345, 157] width 308 height 147
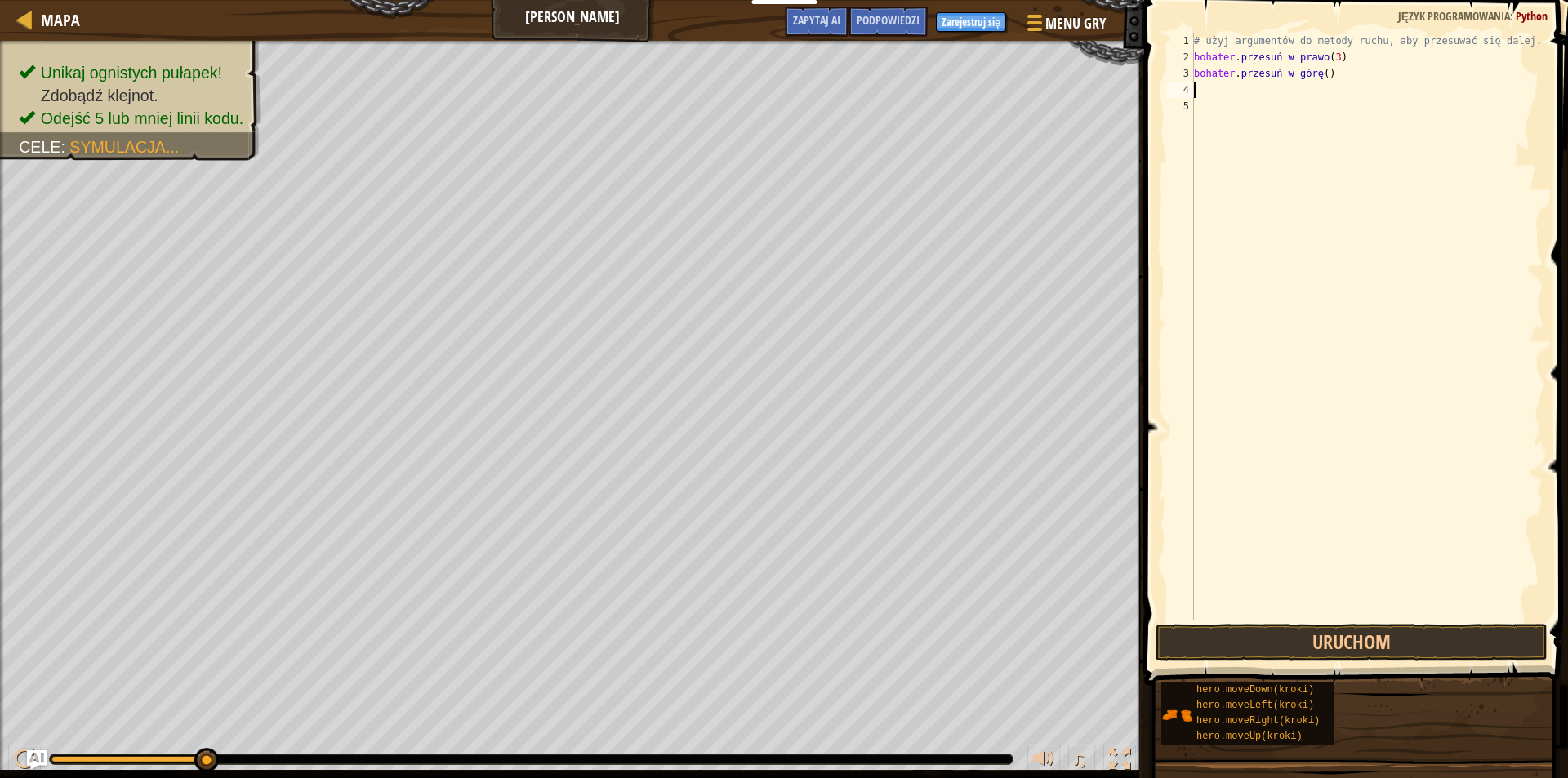
type textarea "h"
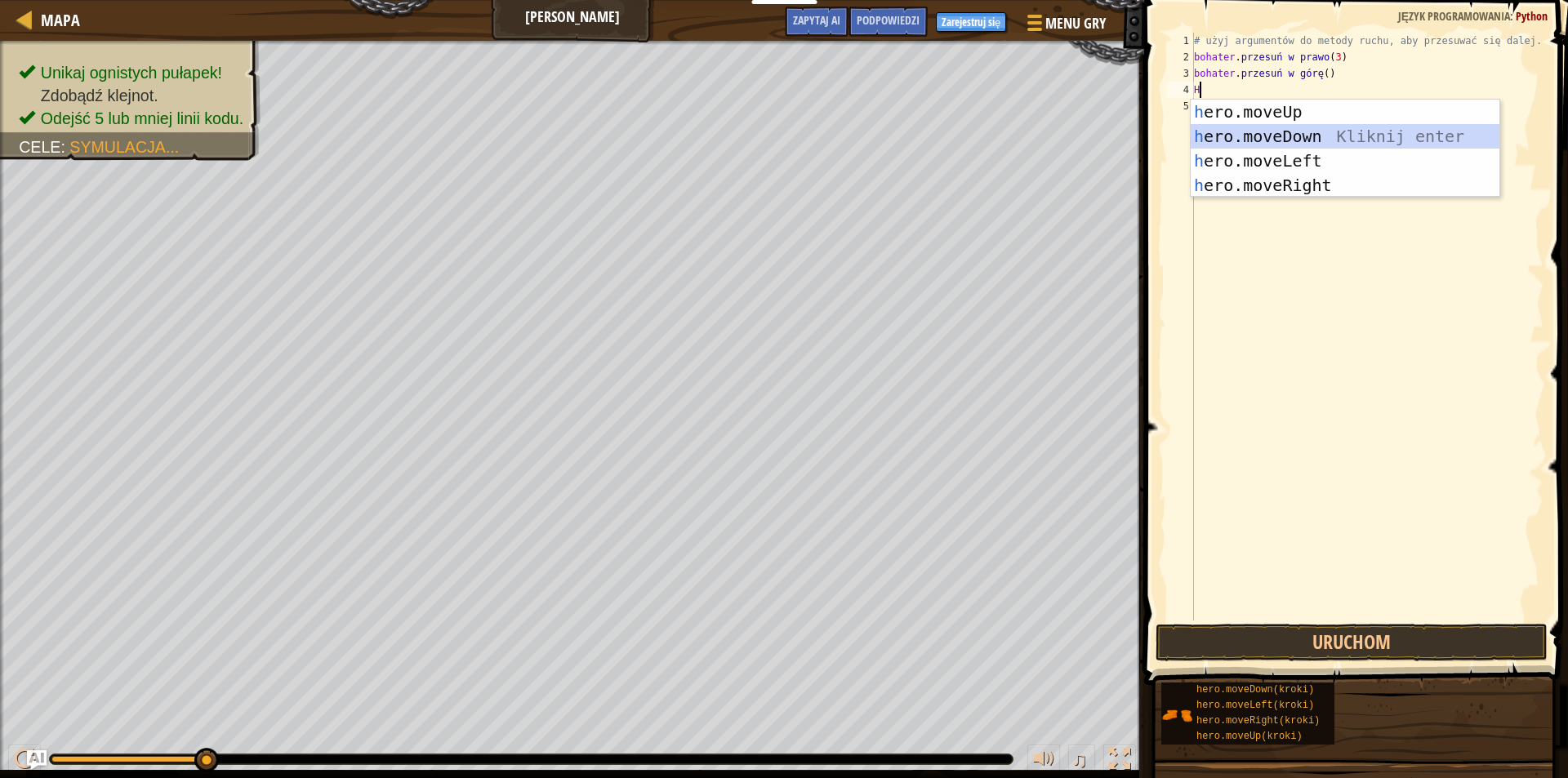
click at [1327, 145] on div "h ero.moveUp naciśnij enter h ero.moveDown Kliknij enter h ero.moveLeft Kliknij…" at bounding box center [1345, 173] width 308 height 147
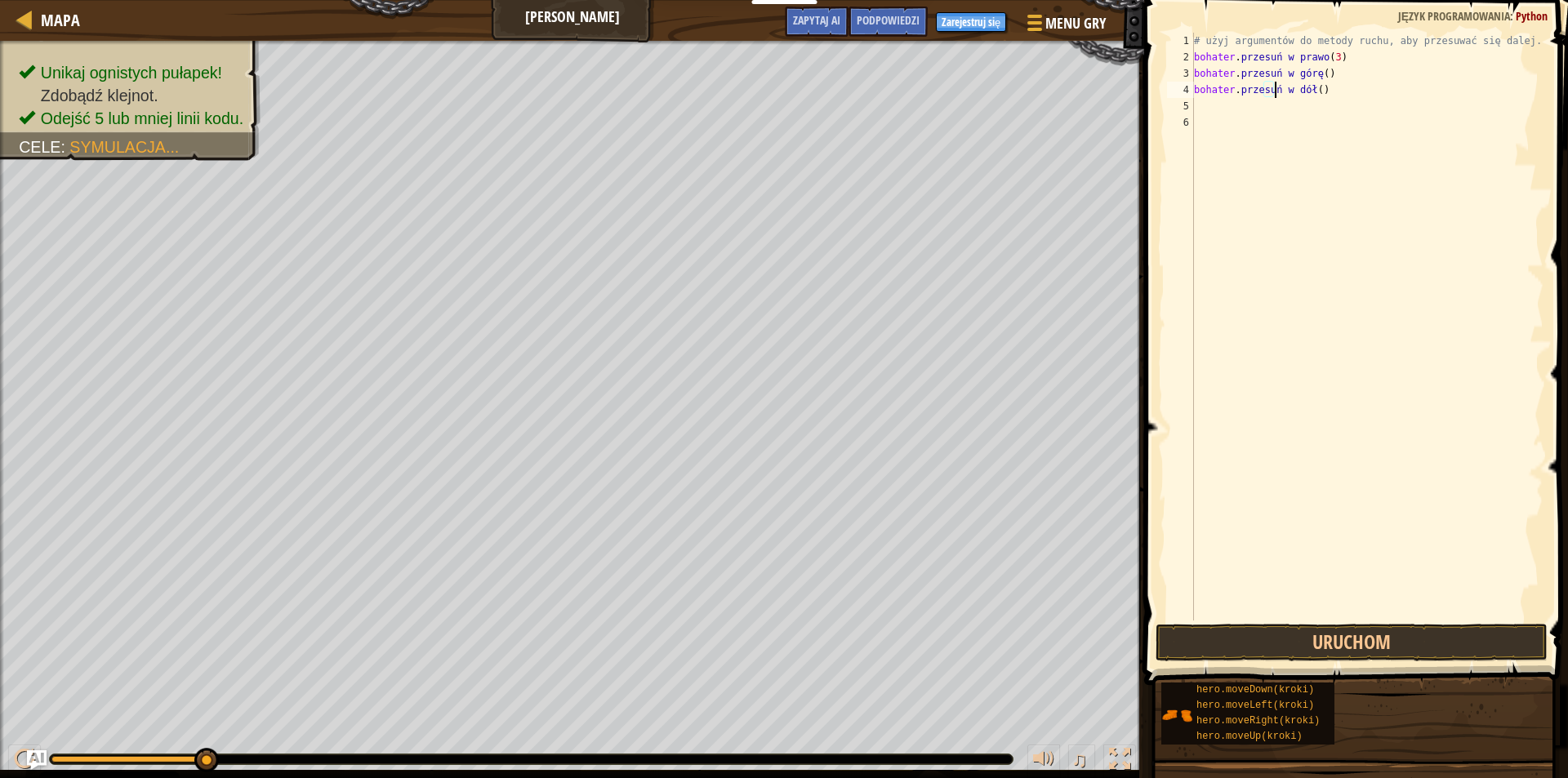
click at [1321, 88] on div "# użyj argumentów do metody ruchu, aby przesuwać się dalej. bohater . przesuń w…" at bounding box center [1367, 343] width 352 height 620
type textarea "hero.moveDown(3)"
click at [1264, 155] on div "# użyj argumentów do metody ruchu, aby przesuwać się dalej. bohater . przesuń w…" at bounding box center [1367, 343] width 352 height 620
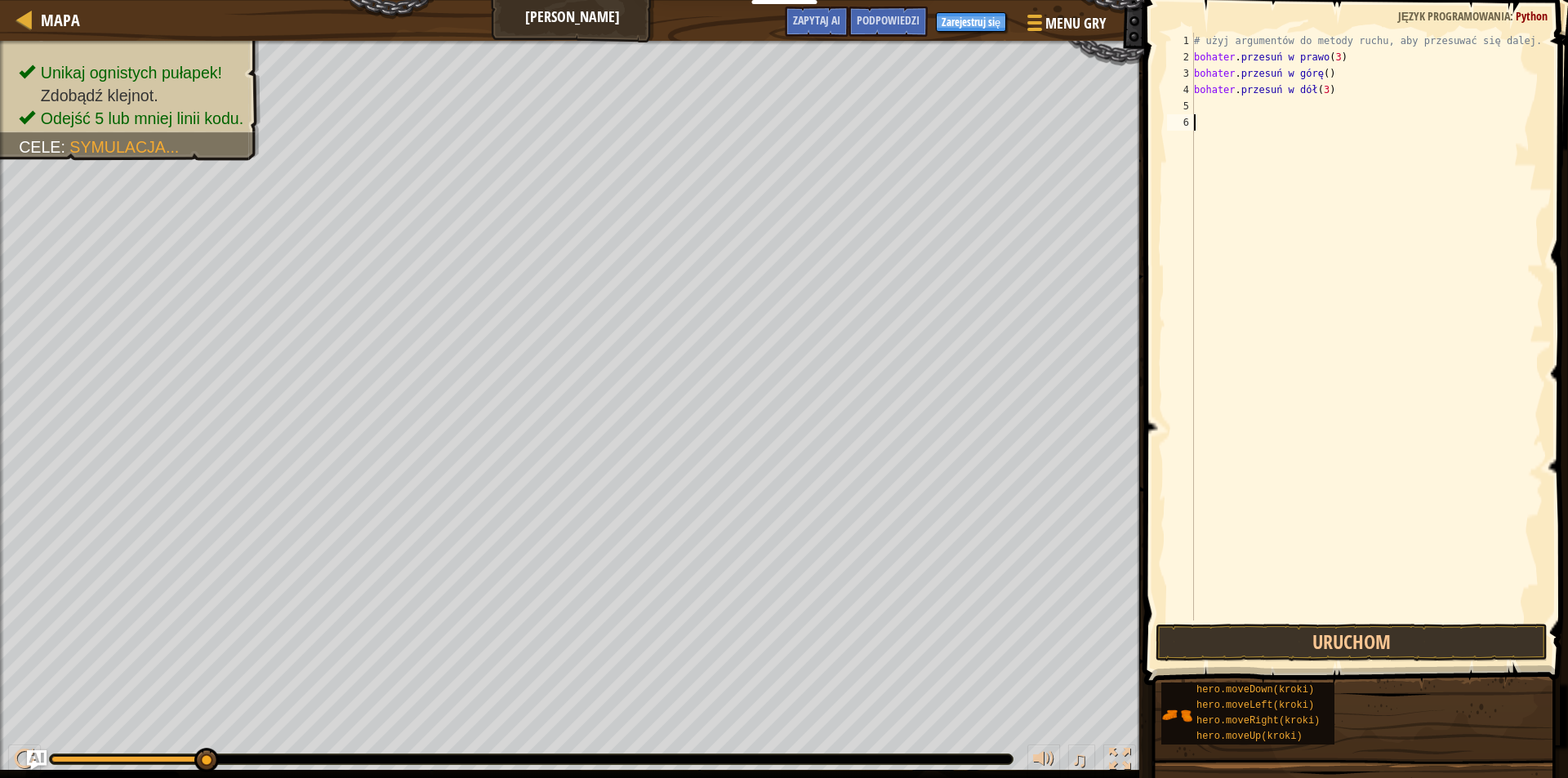
scroll to position [8, 0]
click at [1279, 95] on div "# użyj argumentów do metody ruchu, aby przesuwać się dalej. bohater . przesuń w…" at bounding box center [1367, 343] width 352 height 620
type textarea "hero.moveDown(3)"
click at [1211, 93] on div "# użyj argumentów do metody ruchu, aby przesuwać się dalej. bohater . przesuń w…" at bounding box center [1367, 343] width 352 height 620
click at [1204, 113] on div "# użyj argumentów do metody ruchu, aby przesuwać się dalej. bohater . przesuń w…" at bounding box center [1367, 343] width 352 height 620
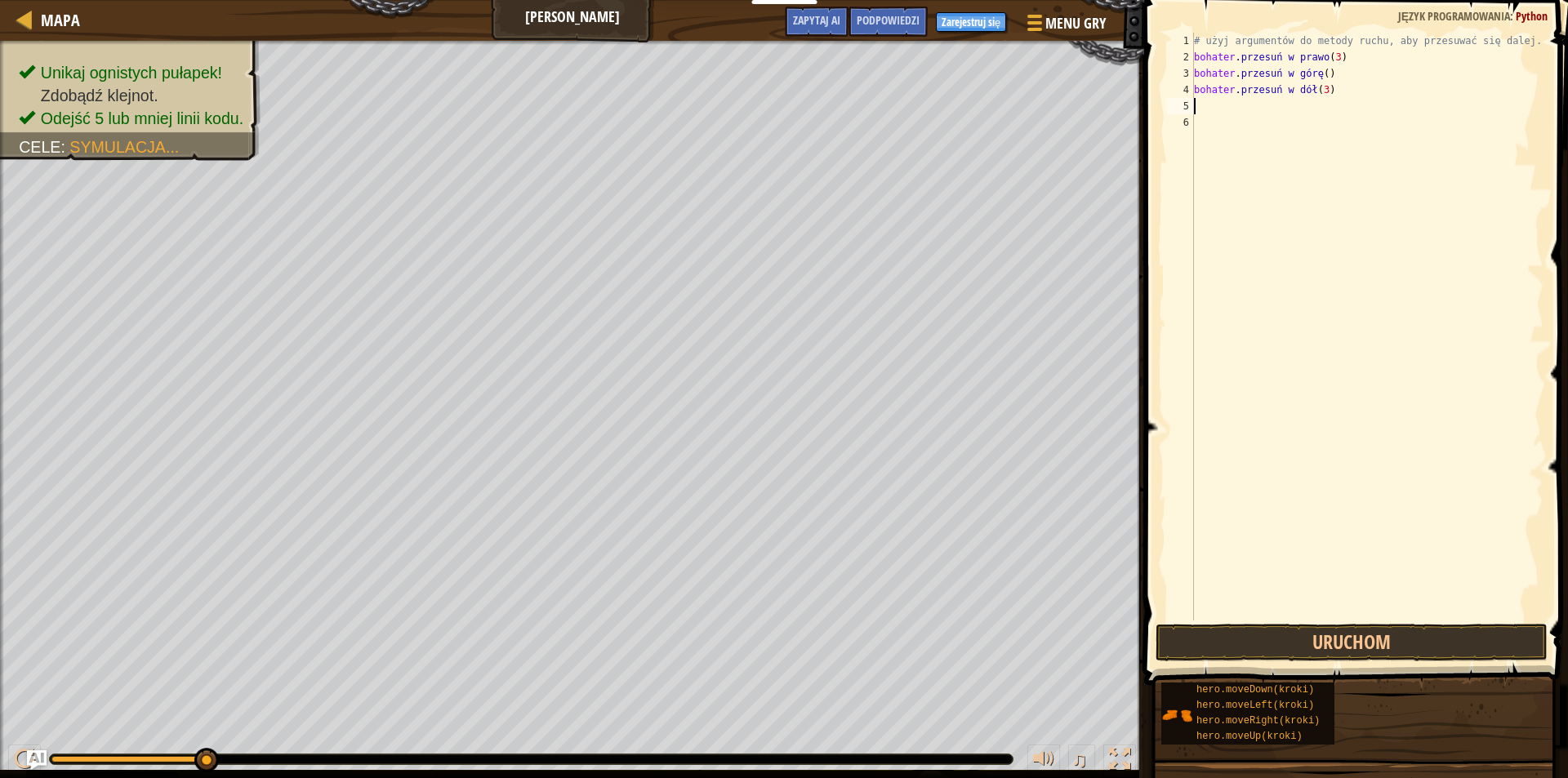
type textarea "h"
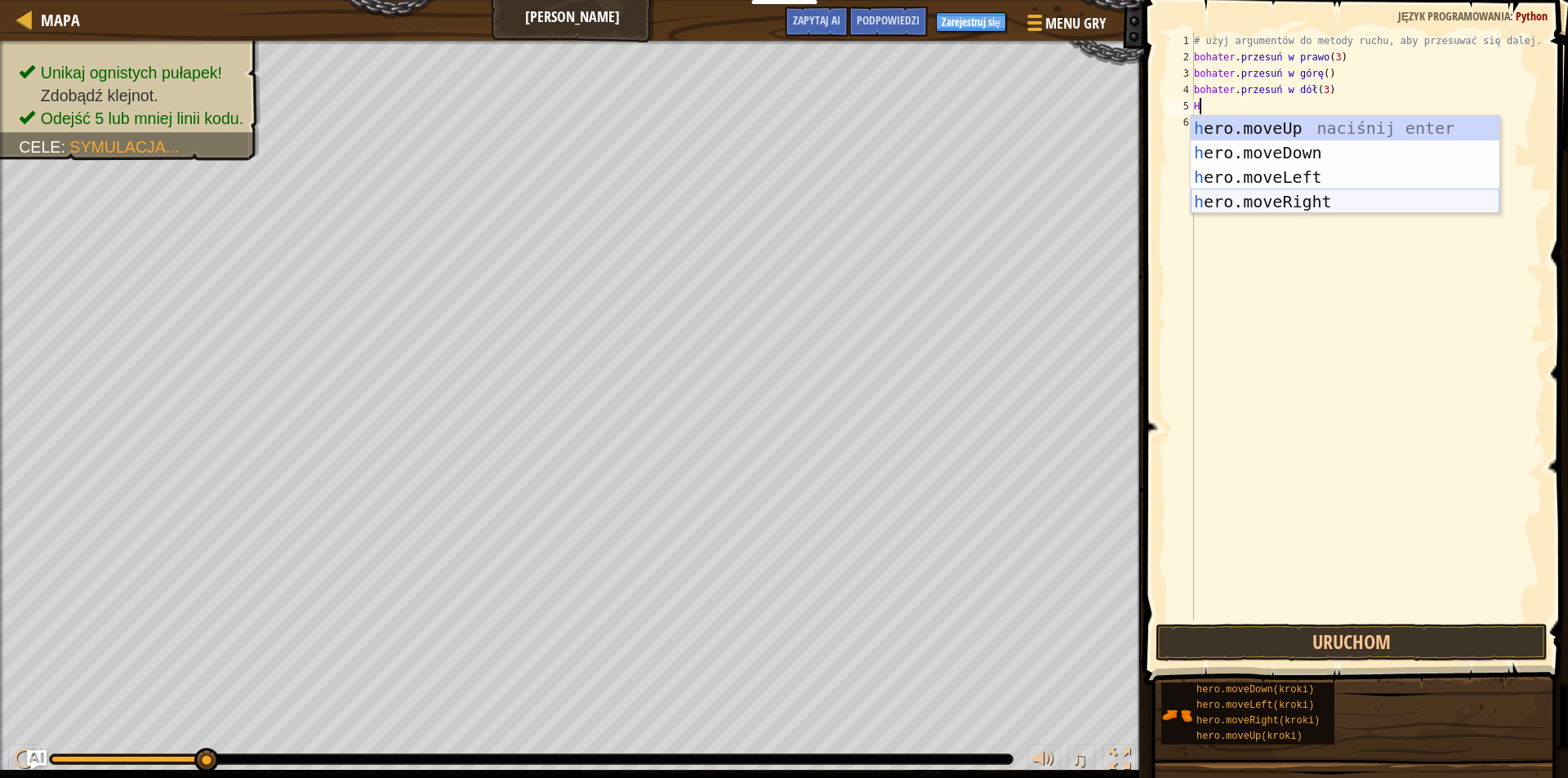
click at [1287, 198] on div "h ero.moveUp naciśnij enter h ero.moveDown Kliknij enter h ero.moveLeft Kliknij…" at bounding box center [1345, 189] width 308 height 147
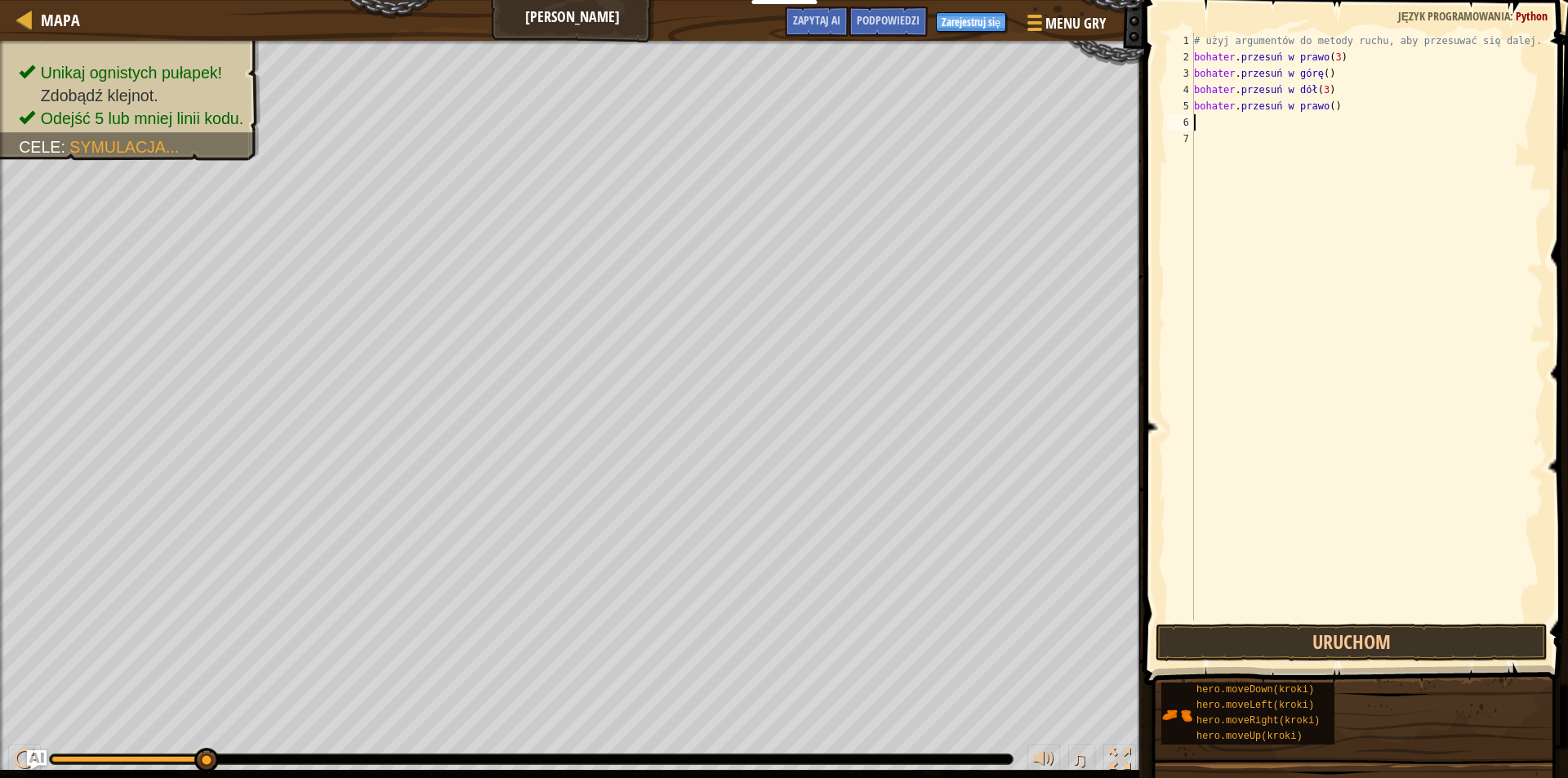
type textarea "h"
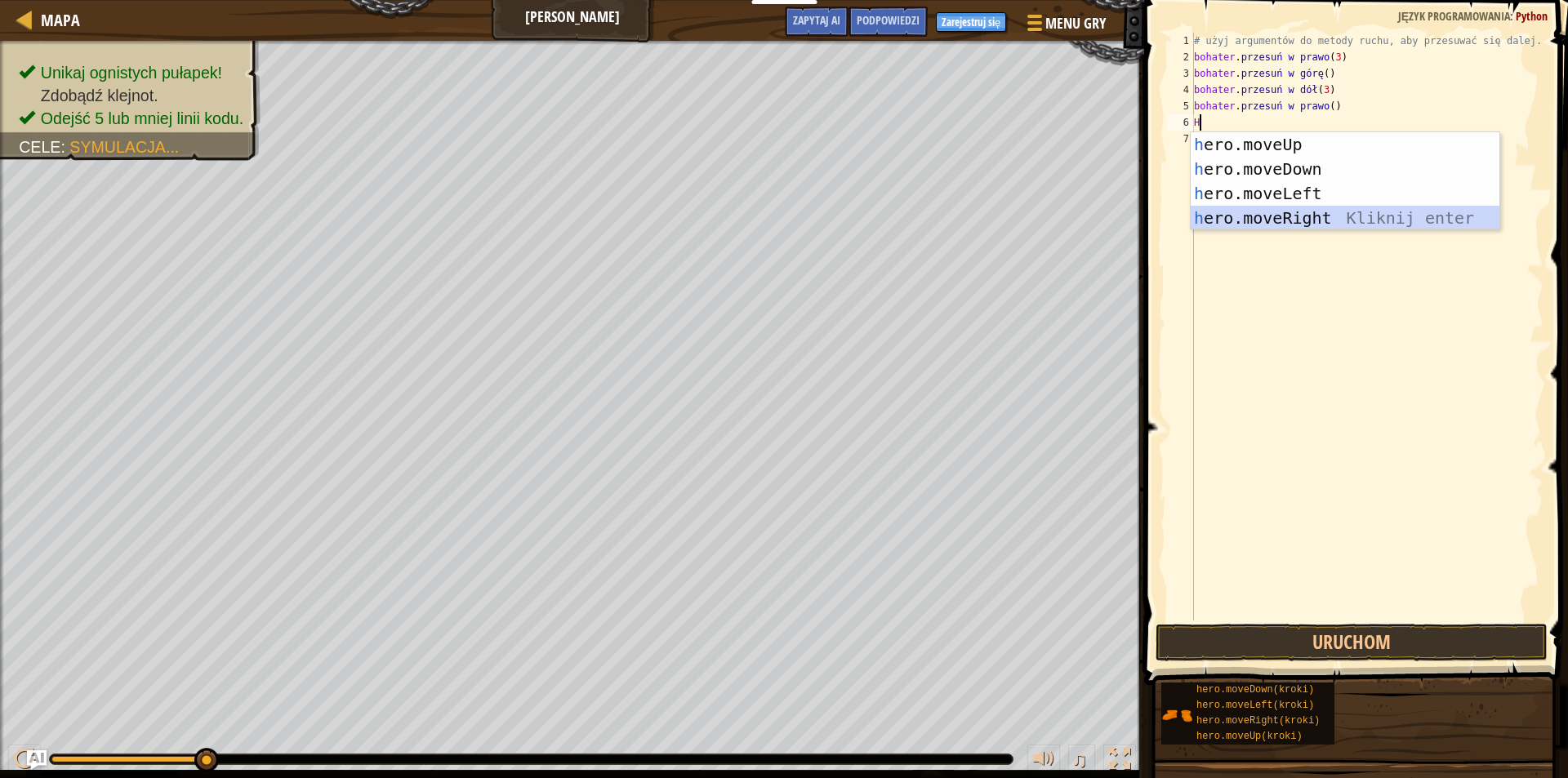
click at [1330, 226] on div "h ero.moveUp naciśnij enter h ero.moveDown Kliknij enter h ero.moveLeft Kliknij…" at bounding box center [1345, 206] width 308 height 147
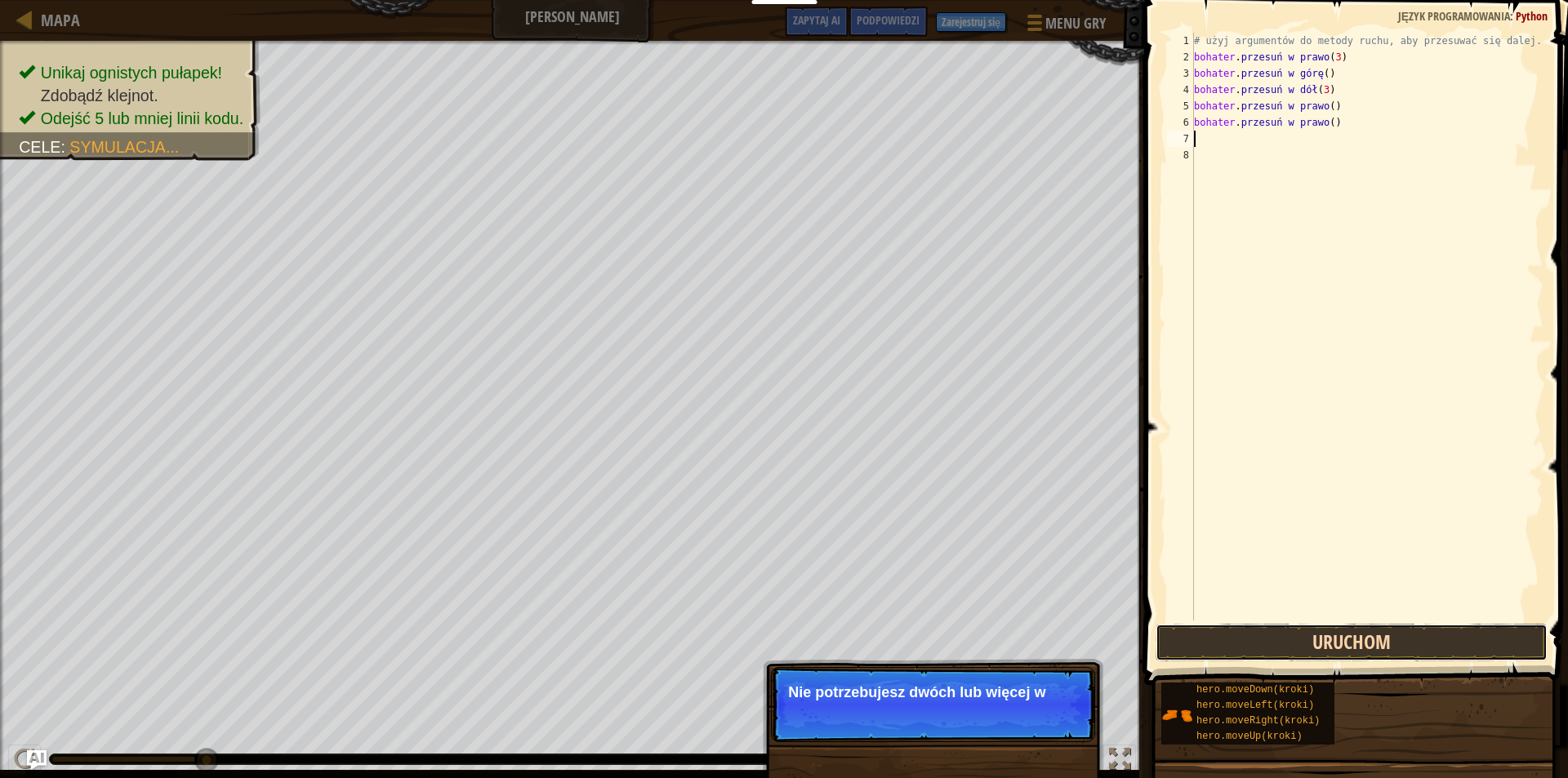
click at [1408, 642] on button "Uruchom" at bounding box center [1351, 641] width 392 height 37
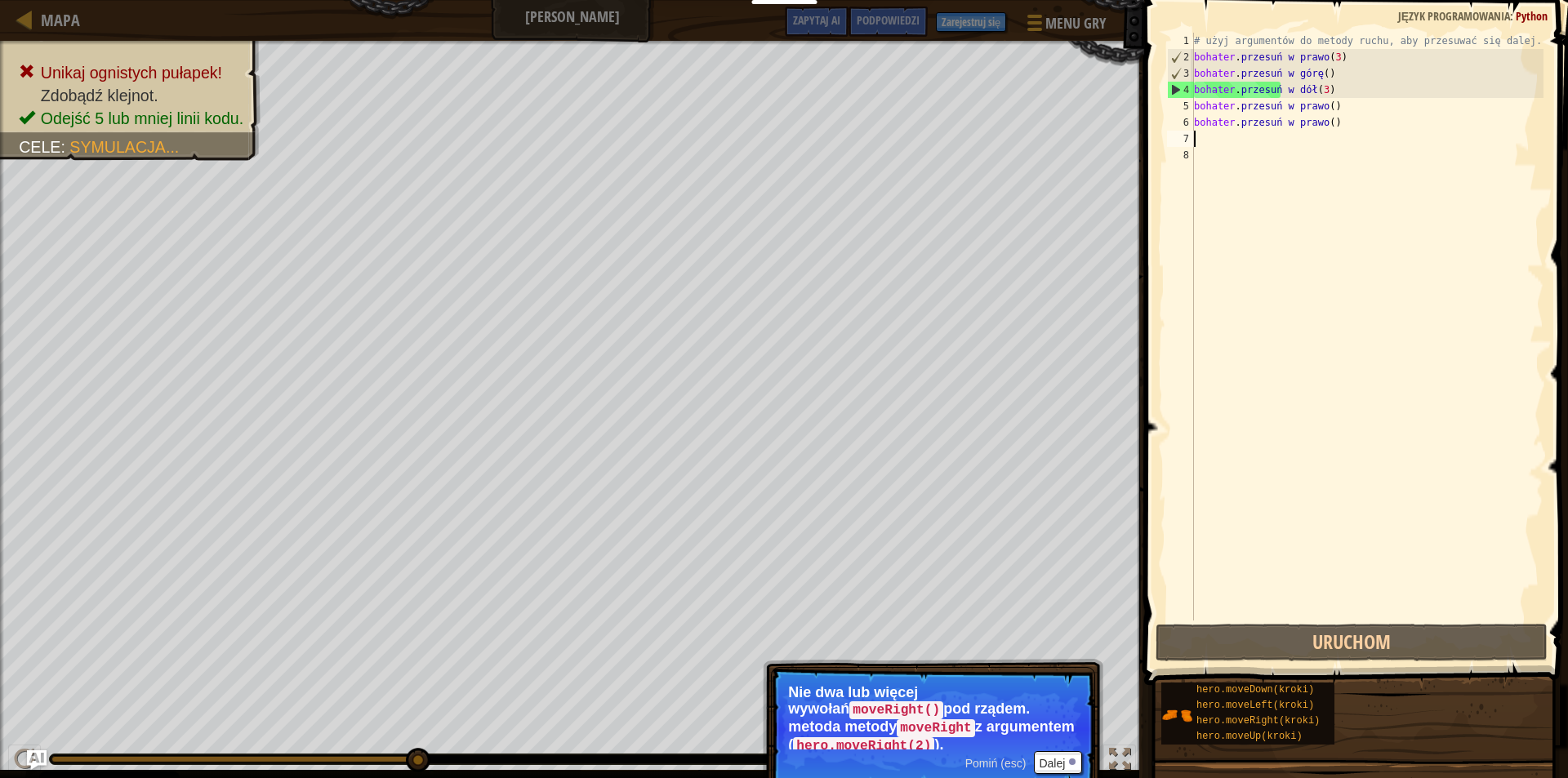
click at [1324, 78] on div "# użyj argumentów do metody ruchu, aby przesuwać się dalej. bohater . przesuń w…" at bounding box center [1367, 343] width 352 height 620
type textarea "hero.moveUp()"
click at [1330, 78] on div "# użyj argumentów do metody ruchu, aby przesuwać się dalej. bohater . przesuń w…" at bounding box center [1367, 343] width 352 height 620
click at [1327, 79] on div "# użyj argumentów do metody ruchu, aby przesuwać się dalej. bohater . przesuń w…" at bounding box center [1367, 343] width 352 height 620
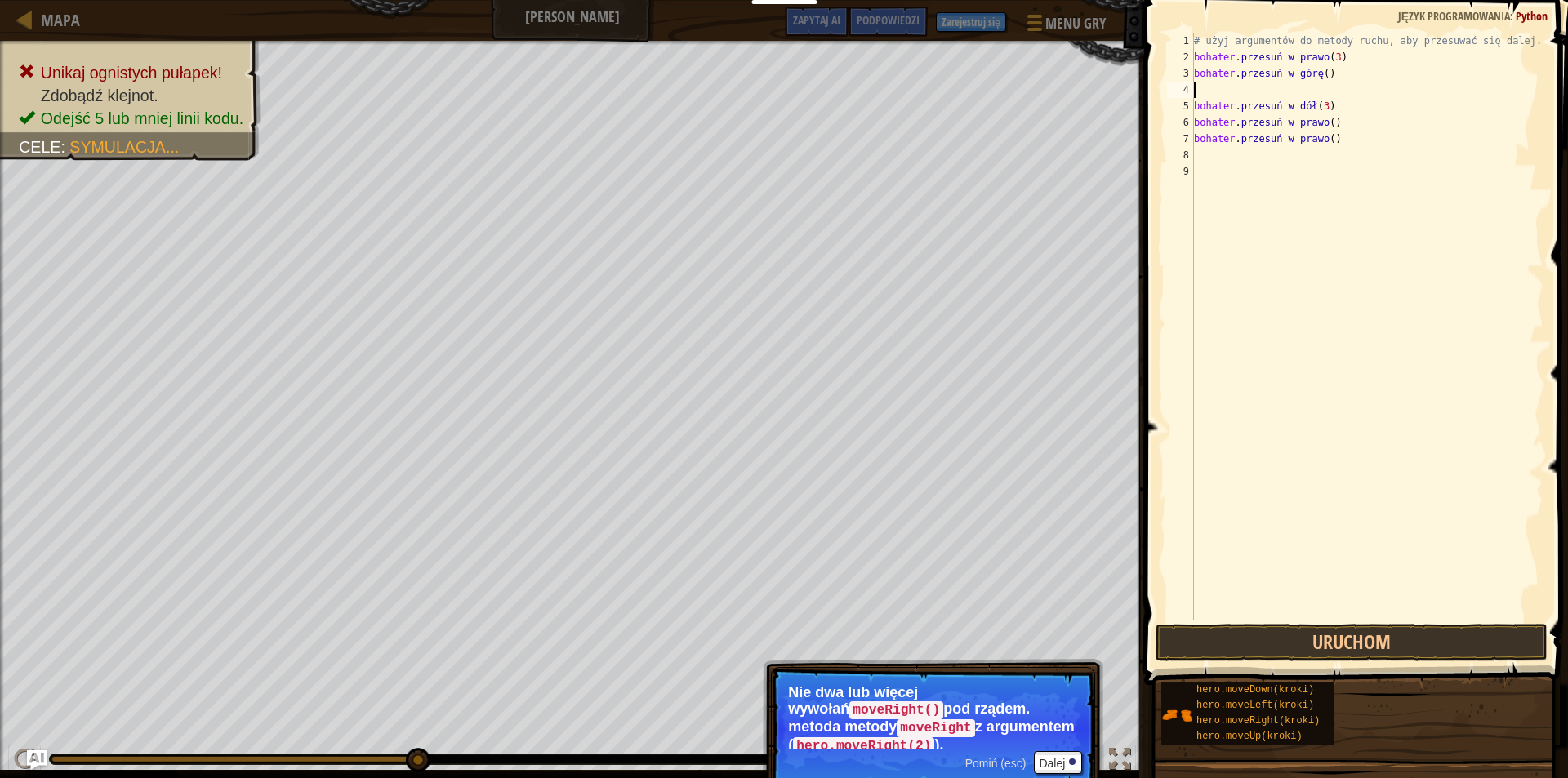
type textarea "h"
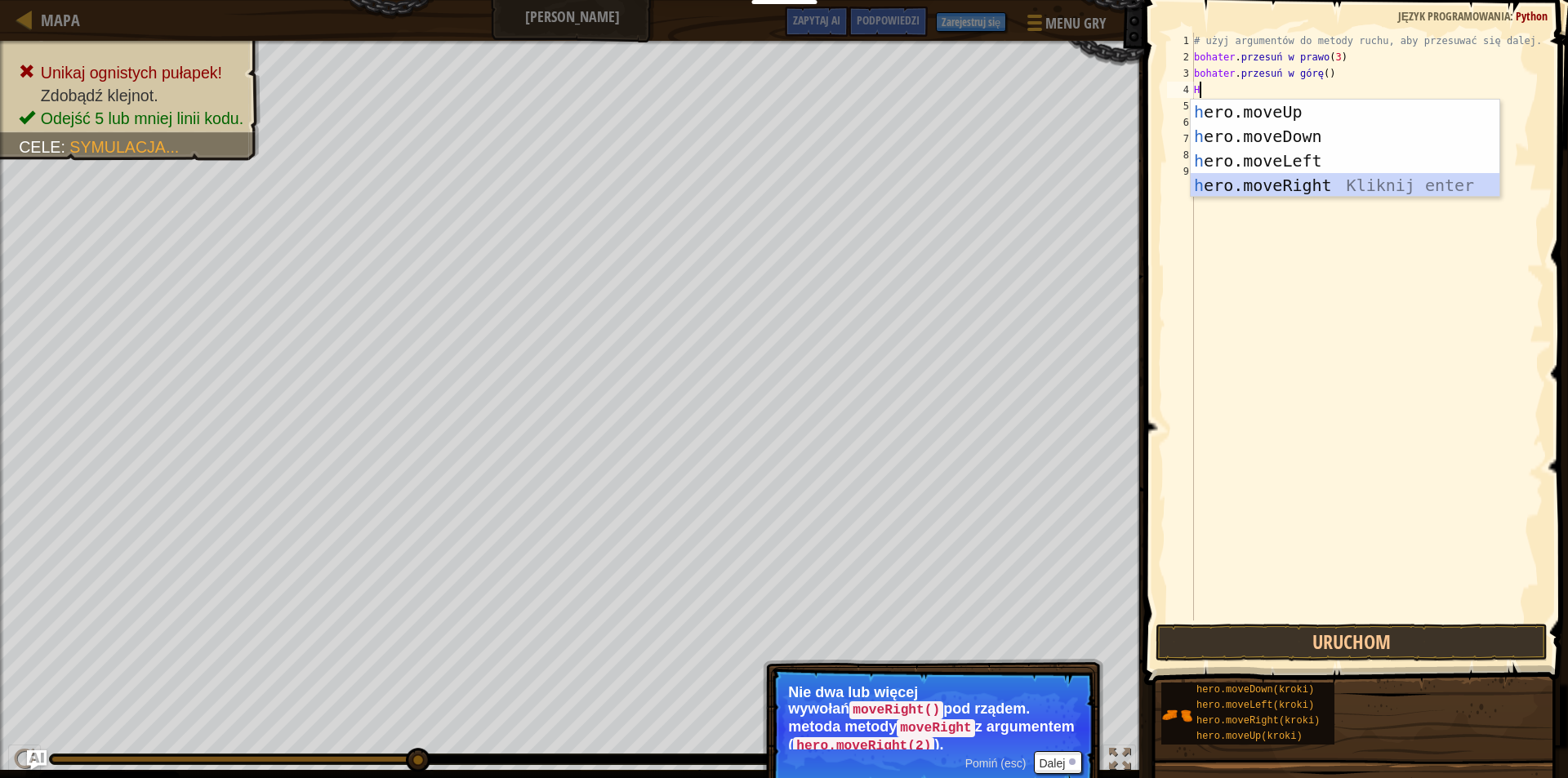
click at [1333, 183] on div "h ero.moveUp naciśnij enter h ero.moveDown Kliknij enter h ero.moveLeft Kliknij…" at bounding box center [1345, 173] width 308 height 147
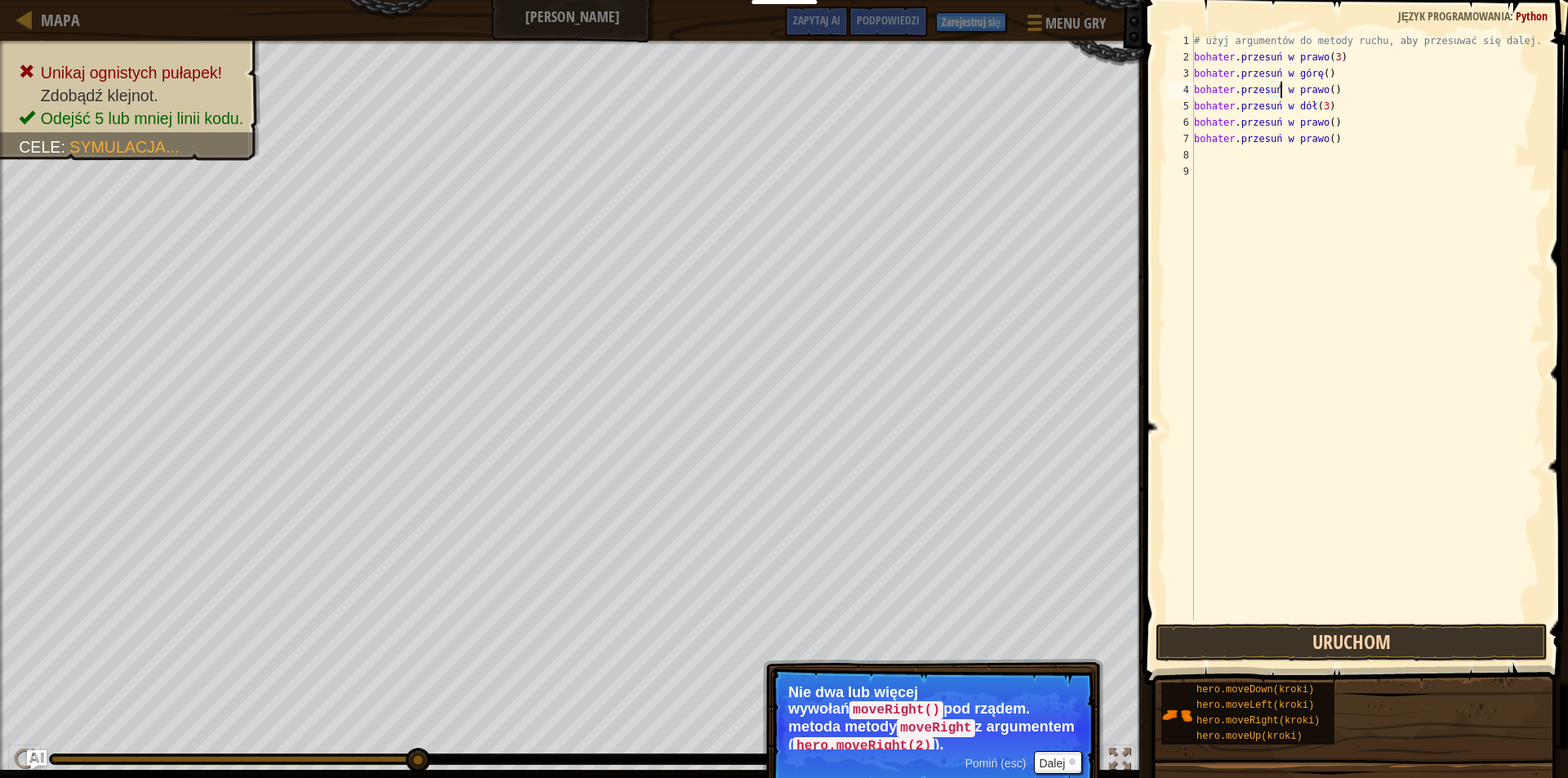
type textarea "hero.moveRight()"
click at [1374, 658] on button "Uruchom" at bounding box center [1351, 641] width 392 height 37
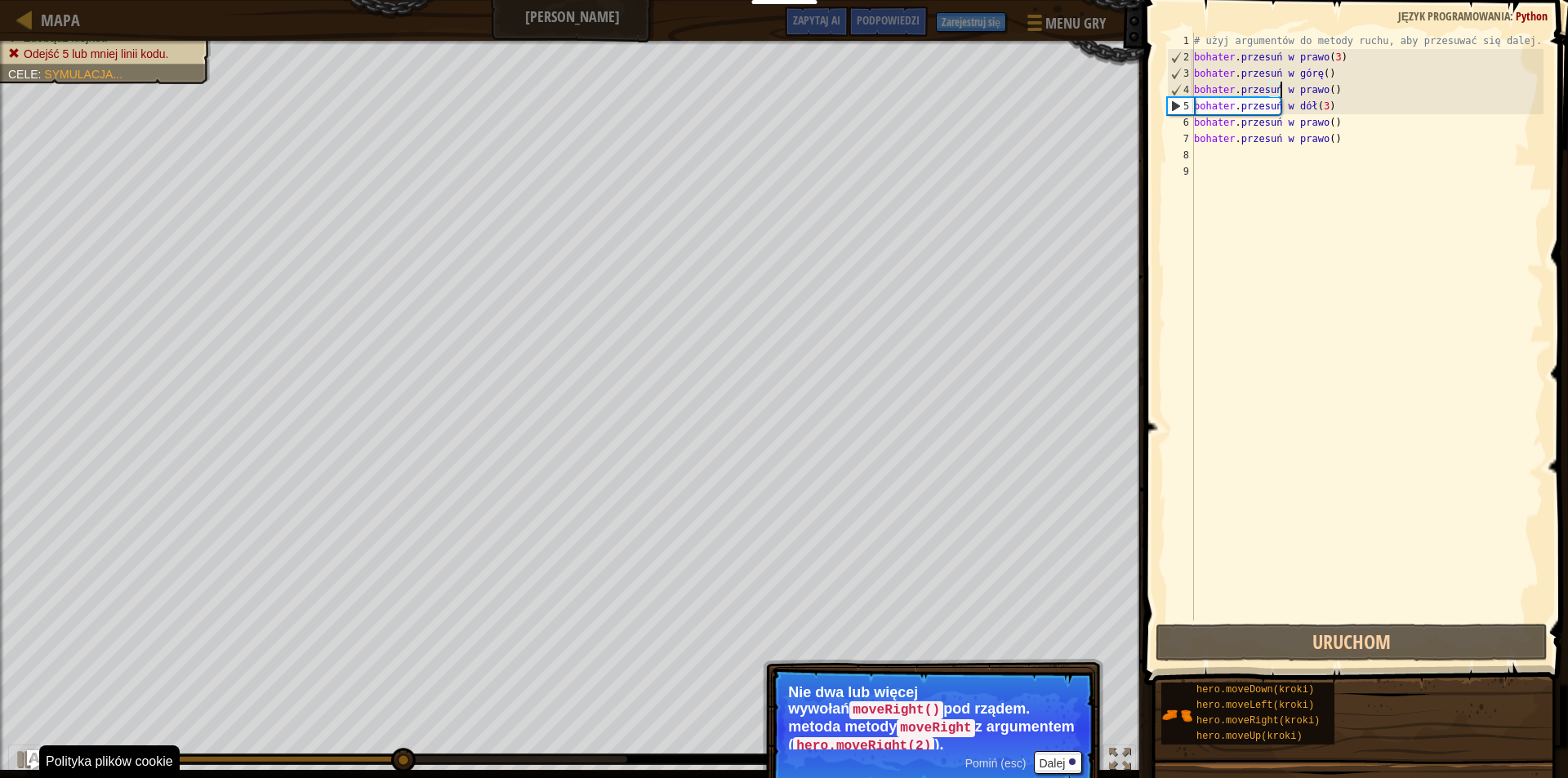
click at [1055, 762] on p "Pomiń (esc) Dalej Nie dwa lub więcej wywołań moveRight() pod rządem. metoda met…" at bounding box center [932, 729] width 324 height 124
click at [1054, 757] on font "Dalej" at bounding box center [1051, 764] width 26 height 13
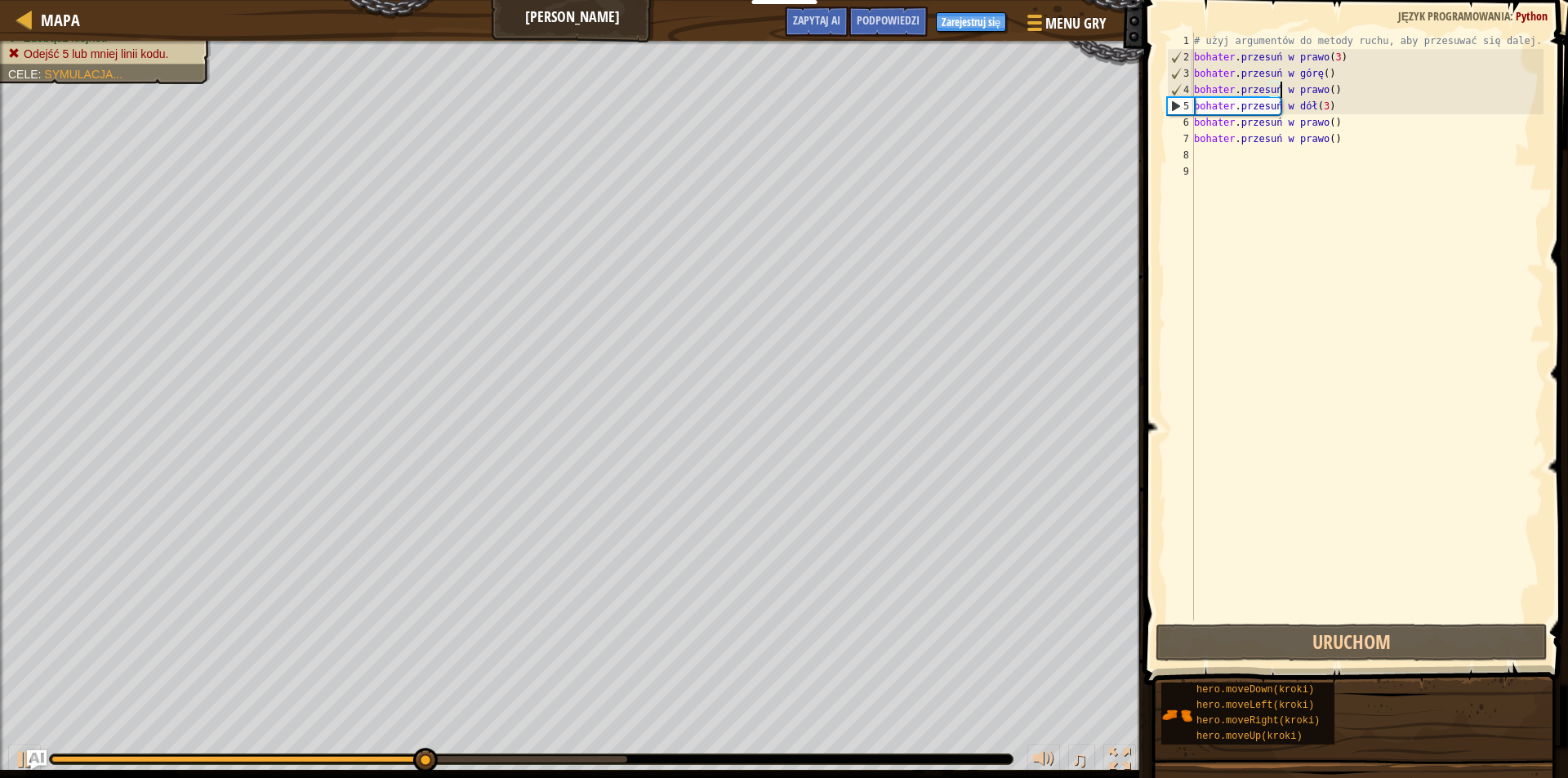
scroll to position [8, 7]
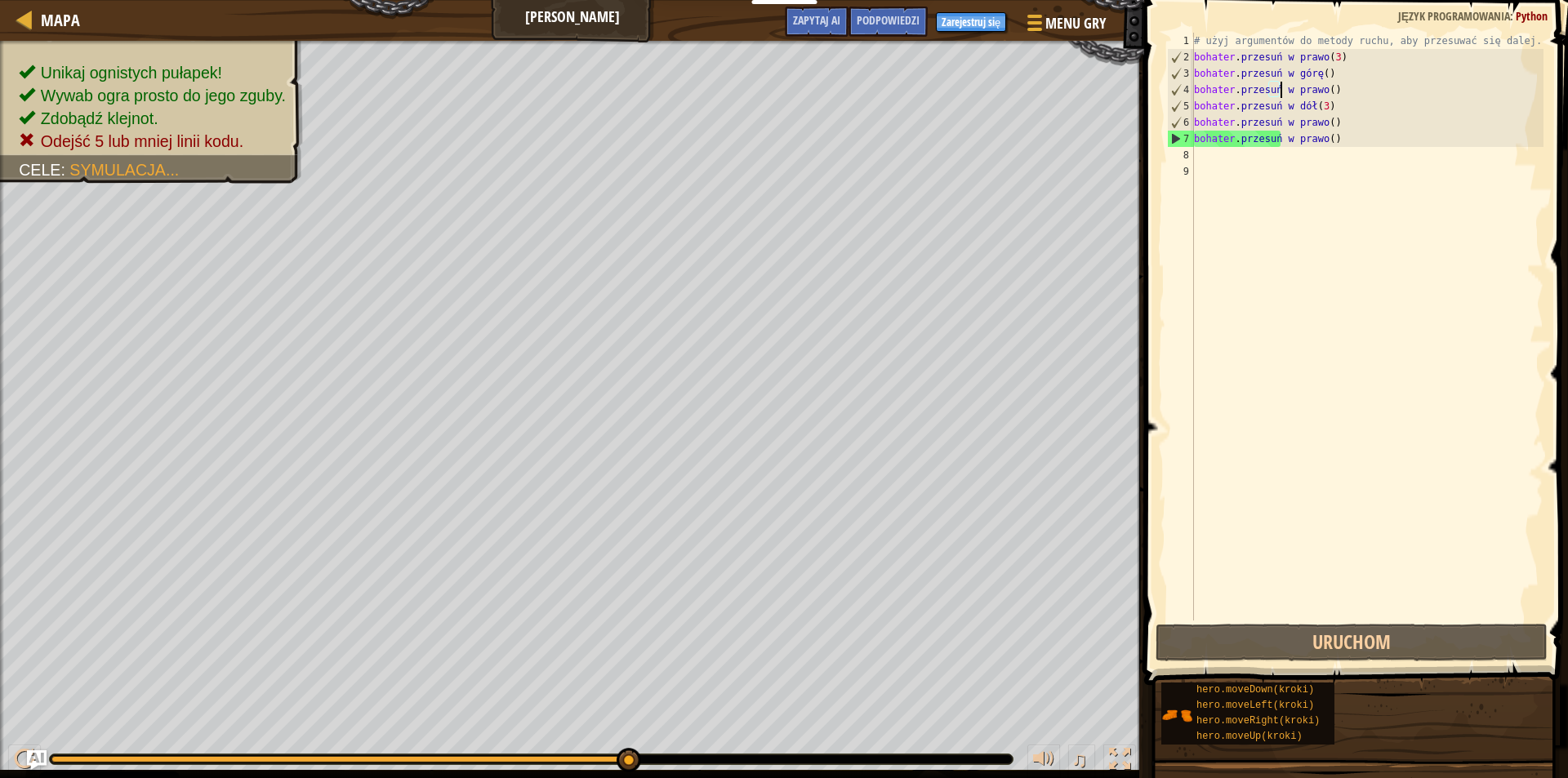
click at [1241, 189] on div "# użyj argumentów do metody ruchu, aby przesuwać się dalej. bohater . przesuń w…" at bounding box center [1367, 343] width 352 height 620
click at [1235, 156] on div "# użyj argumentów do metody ruchu, aby przesuwać się dalej. bohater . przesuń w…" at bounding box center [1367, 343] width 352 height 620
type textarea "h"
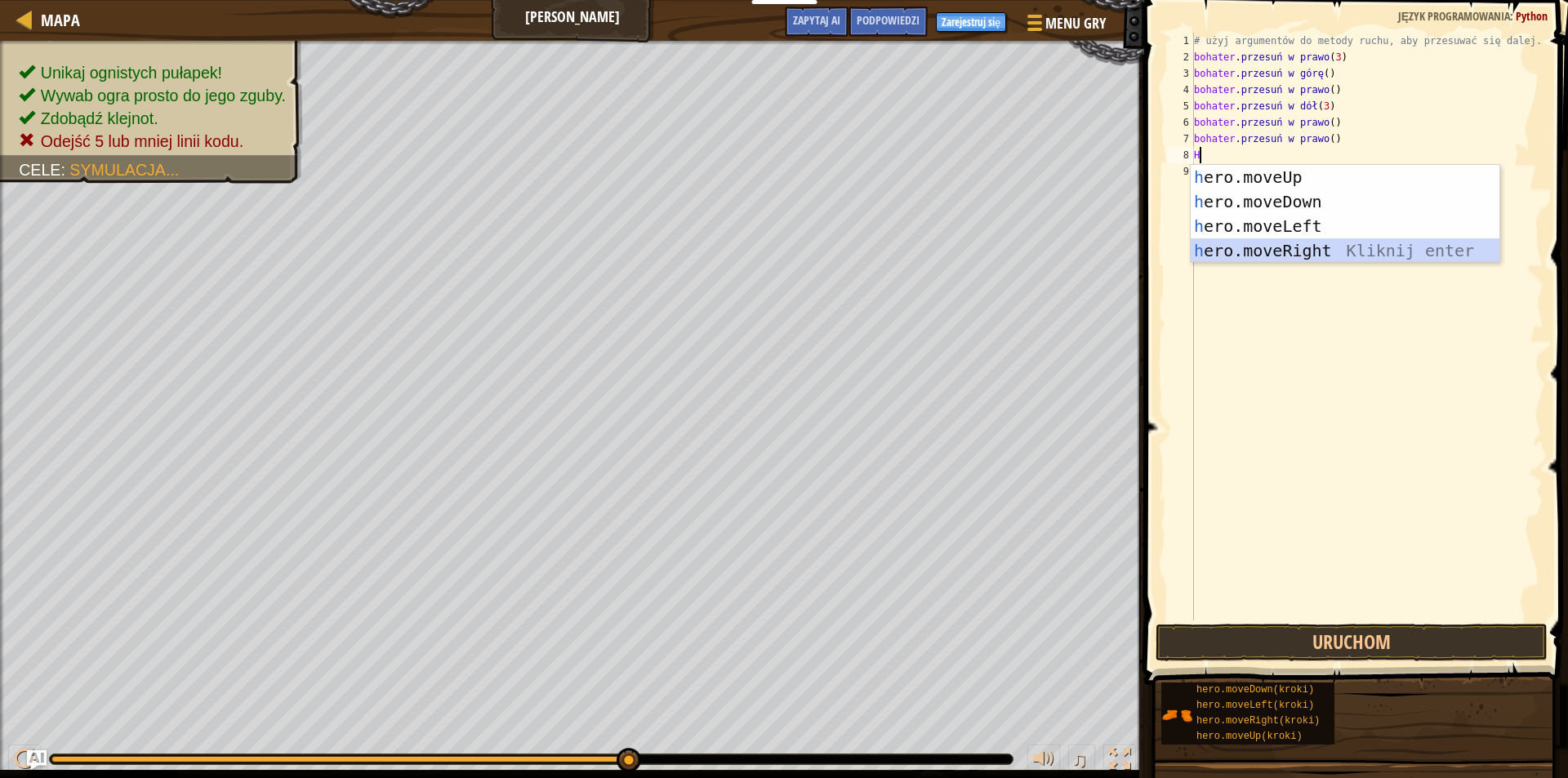
click at [1299, 245] on div "h ero.moveUp naciśnij enter h ero.moveDown Kliknij enter h ero.moveLeft Kliknij…" at bounding box center [1345, 239] width 308 height 147
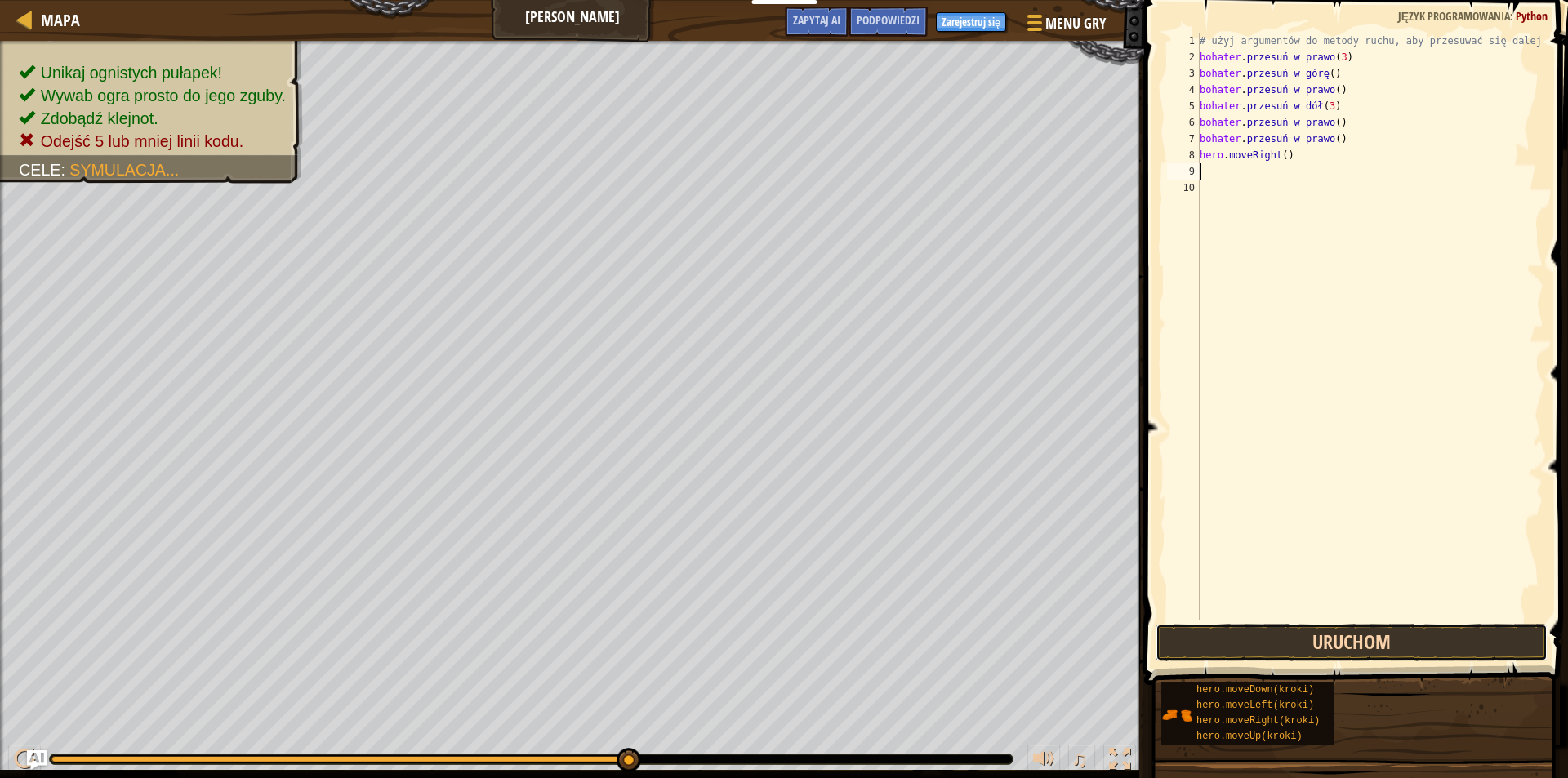
click at [1365, 635] on button "Uruchom" at bounding box center [1351, 641] width 392 height 37
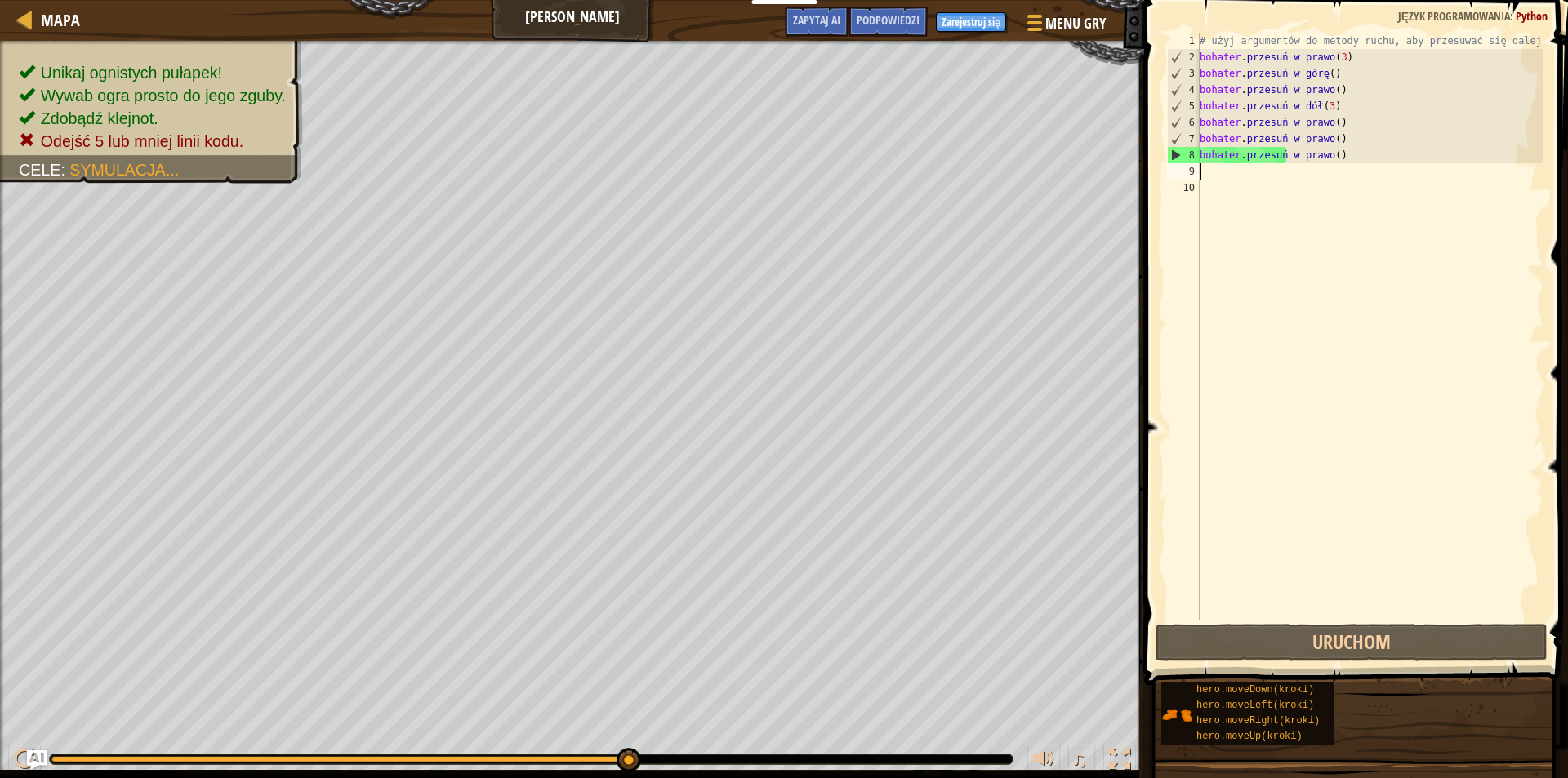
click at [1344, 120] on div "# użyj argumentów do metody ruchu, aby przesuwać się dalej. bohater . przesuń w…" at bounding box center [1370, 343] width 348 height 620
click at [1355, 143] on div "# użyj argumentów do metody ruchu, aby przesuwać się dalej. bohater . przesuń w…" at bounding box center [1370, 343] width 348 height 620
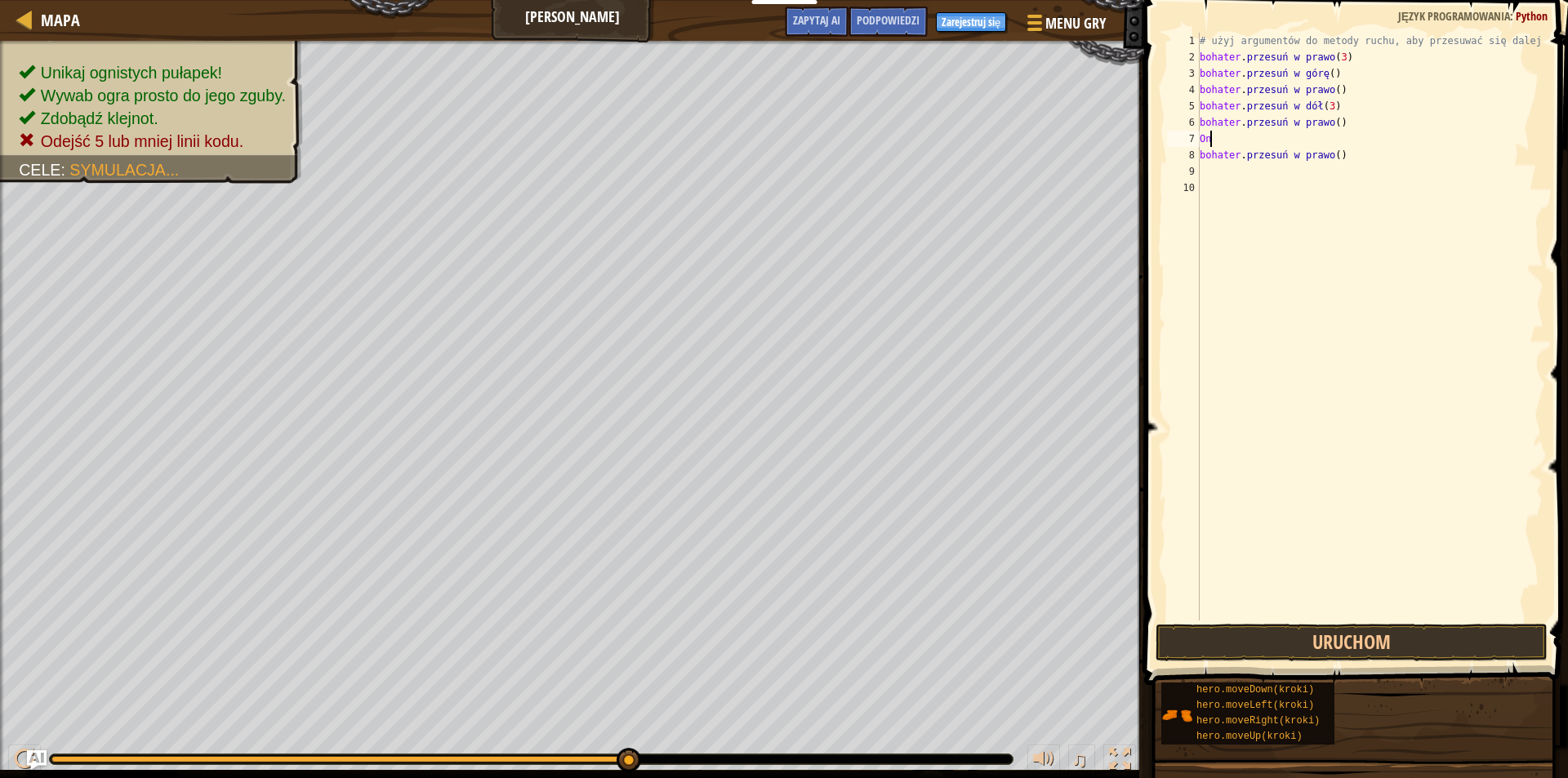
type textarea "h"
click at [1355, 143] on div "# użyj argumentów do metody ruchu, aby przesuwać się dalej. bohater . przesuń w…" at bounding box center [1370, 343] width 348 height 620
click at [1293, 140] on div "# użyj argumentów do metody ruchu, aby przesuwać się dalej. bohater . przesuń w…" at bounding box center [1367, 343] width 352 height 620
type textarea "h"
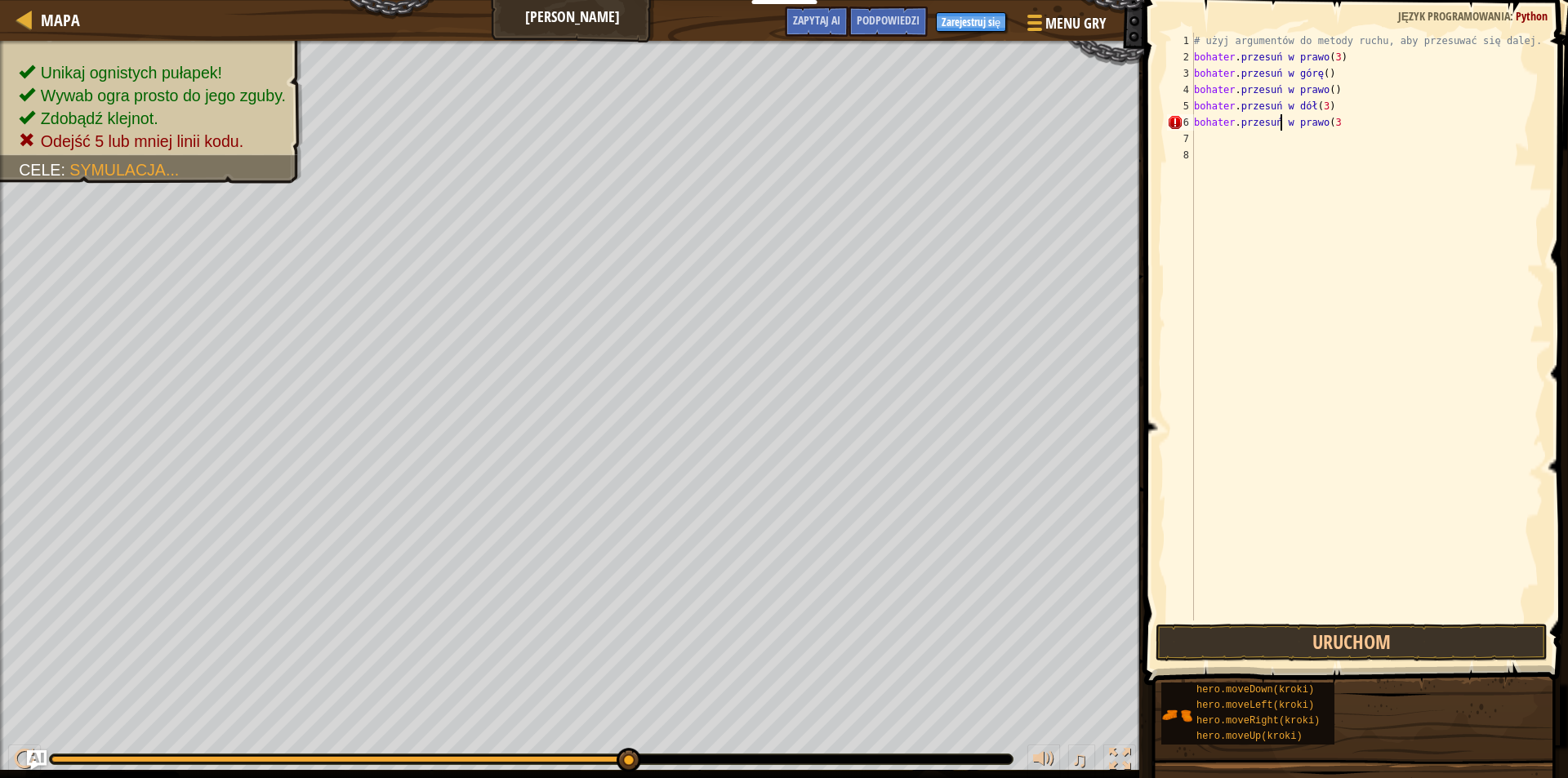
type textarea "hero.moveRight(3)"
click at [1333, 627] on button "Uruchom" at bounding box center [1351, 641] width 392 height 37
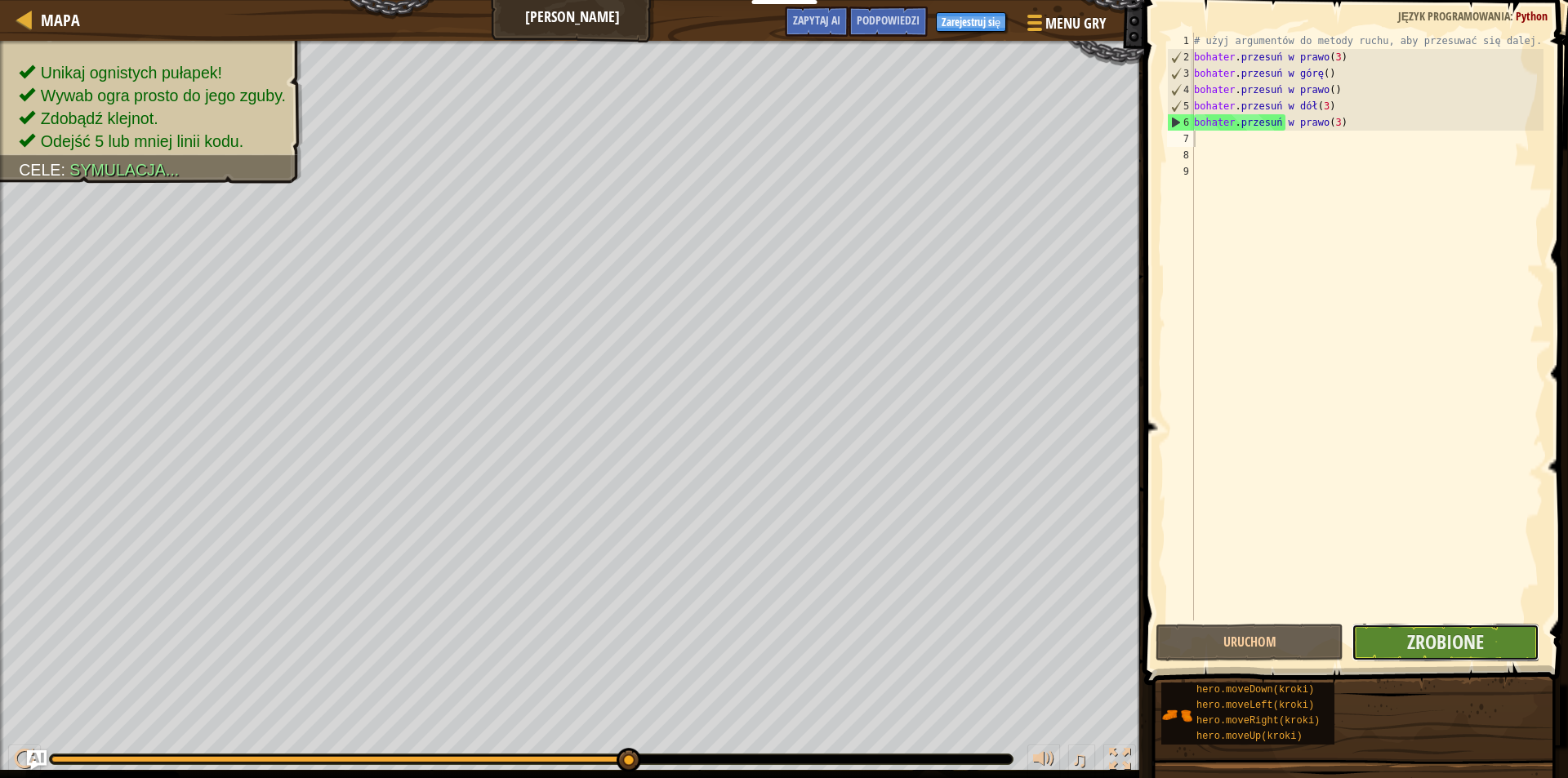
click at [1489, 632] on button "Zrobione" at bounding box center [1445, 641] width 188 height 37
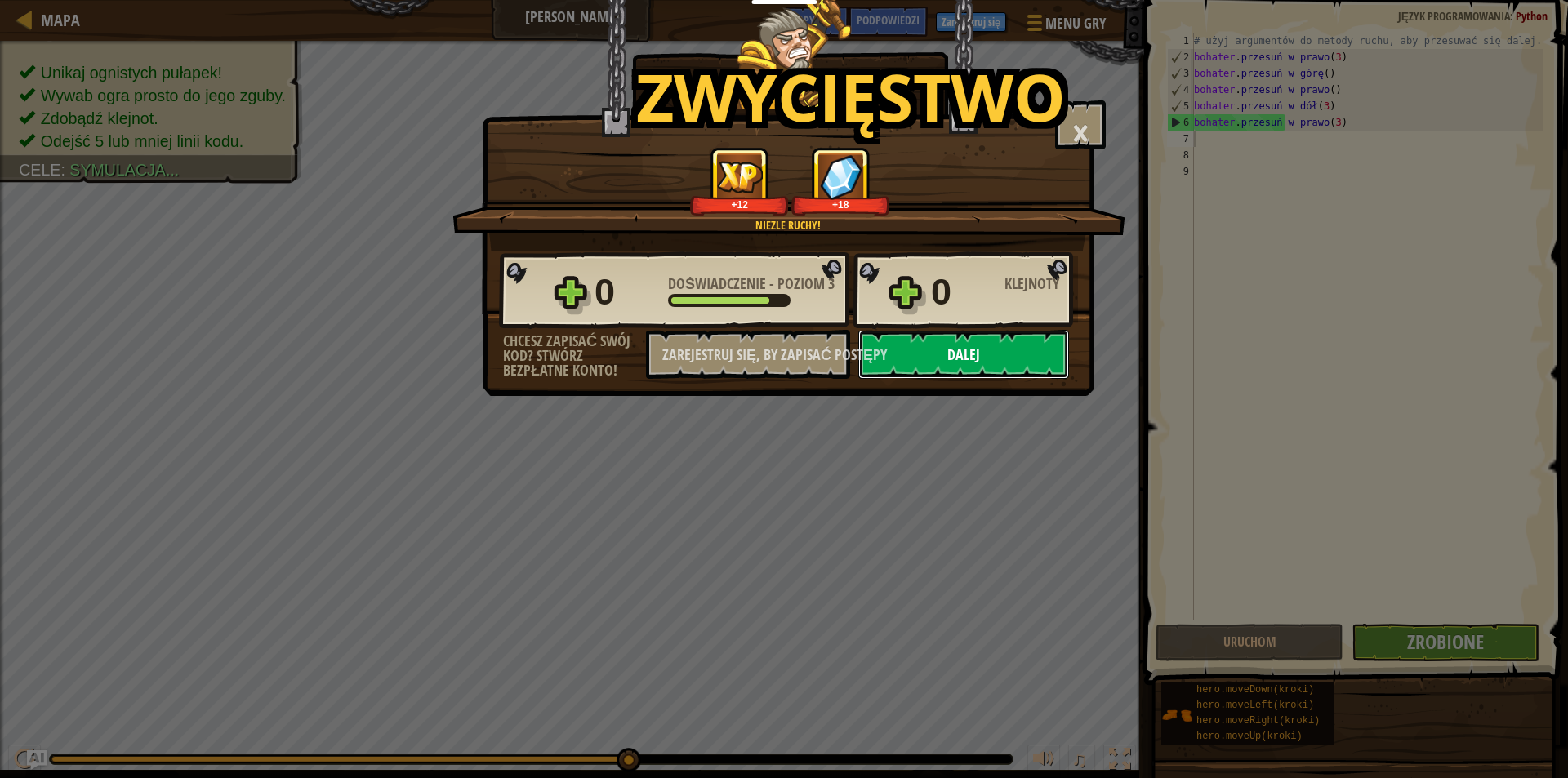
click at [894, 369] on button "Dalej" at bounding box center [964, 353] width 211 height 49
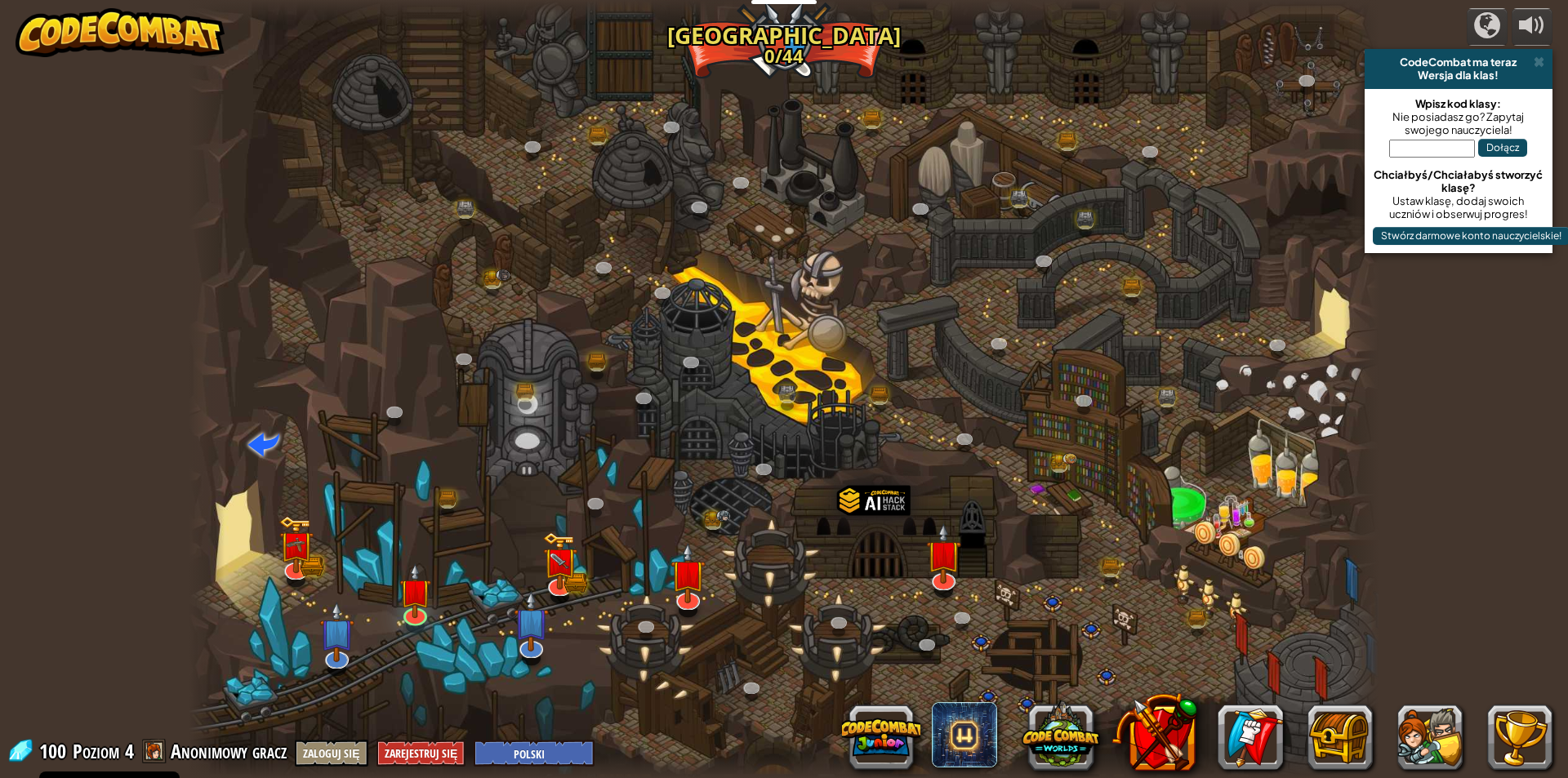
select select "pl"
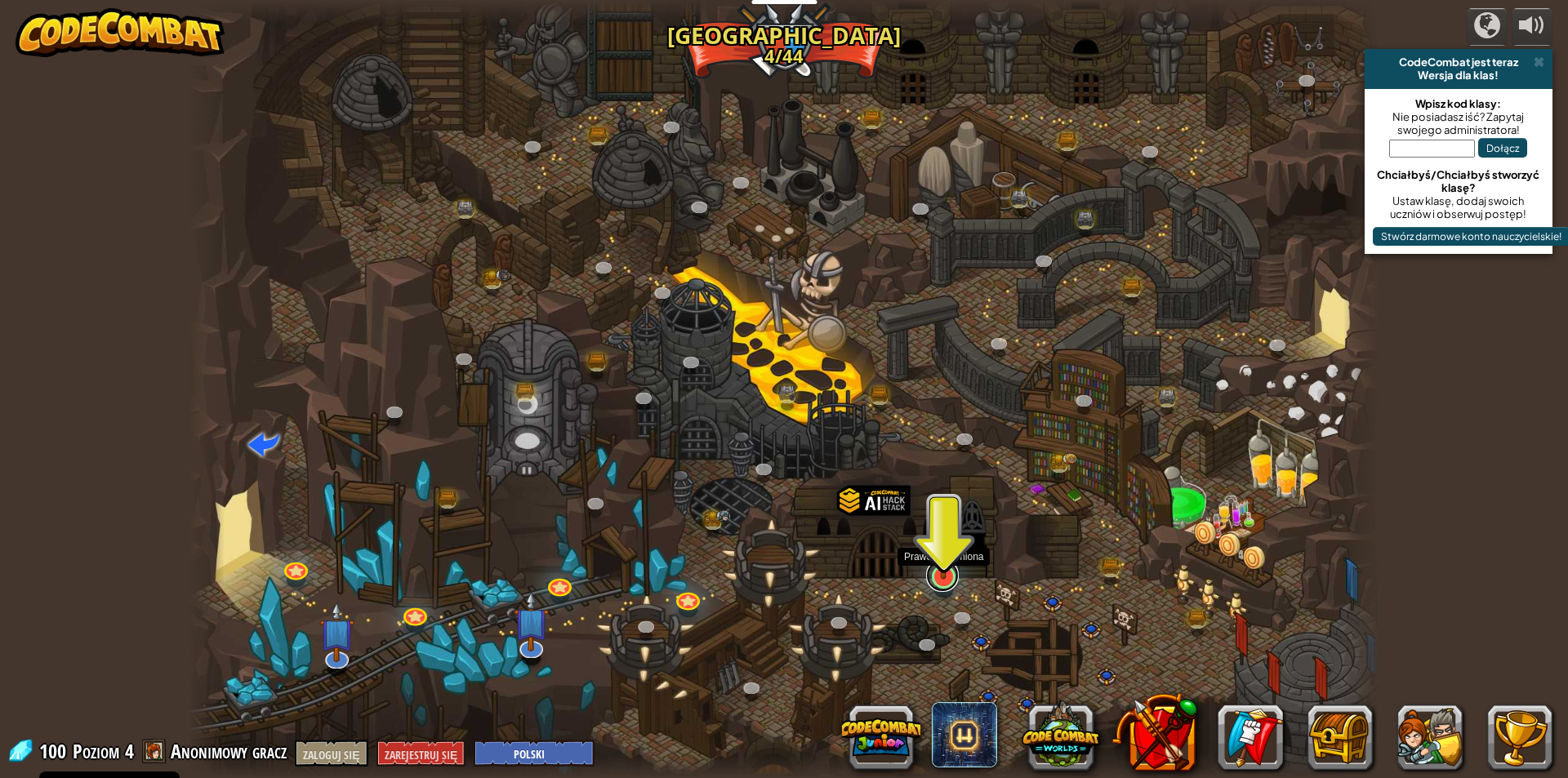
click at [933, 579] on link at bounding box center [943, 576] width 32 height 32
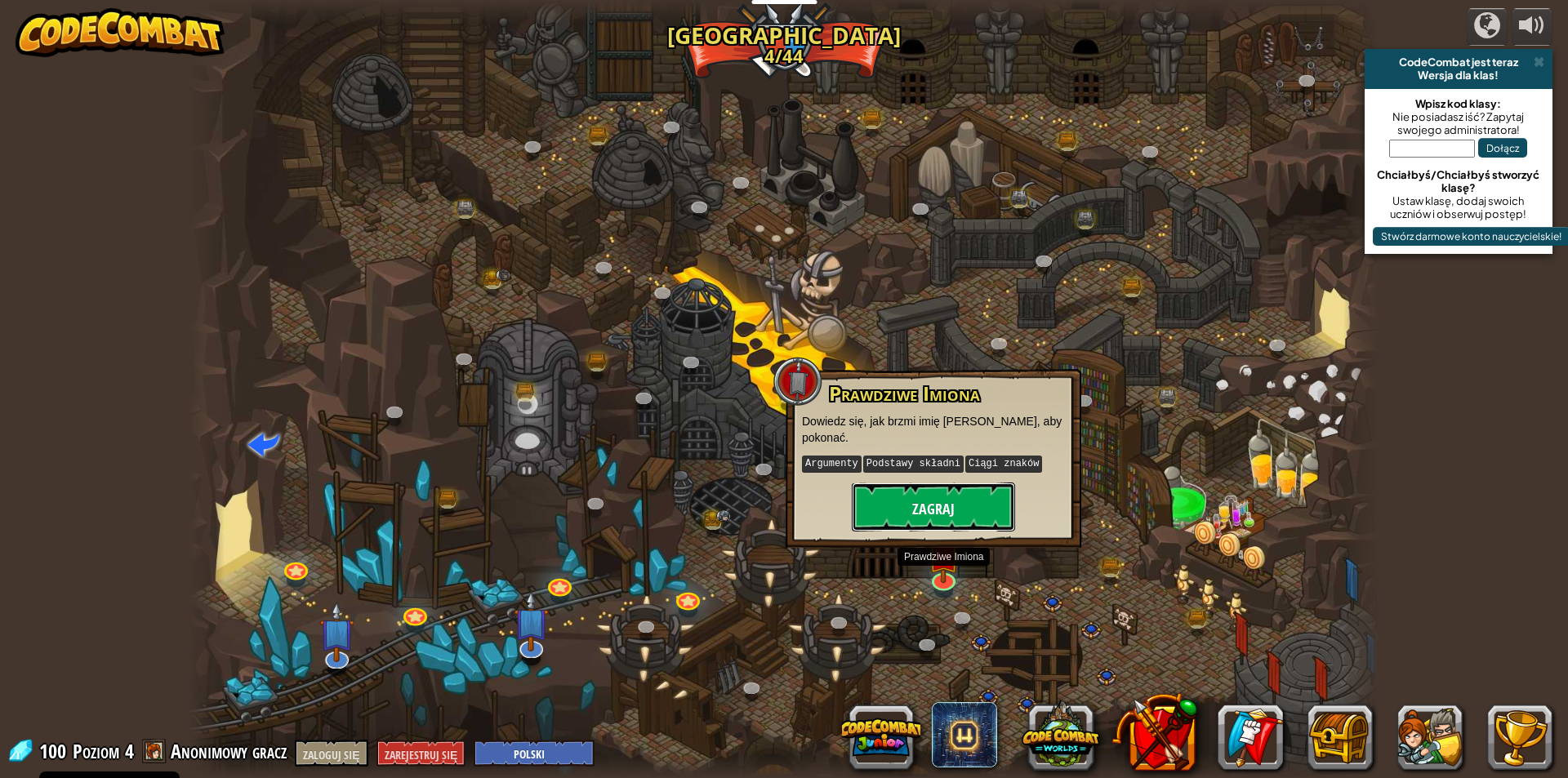
click at [943, 498] on font "Zagraj" at bounding box center [933, 508] width 42 height 20
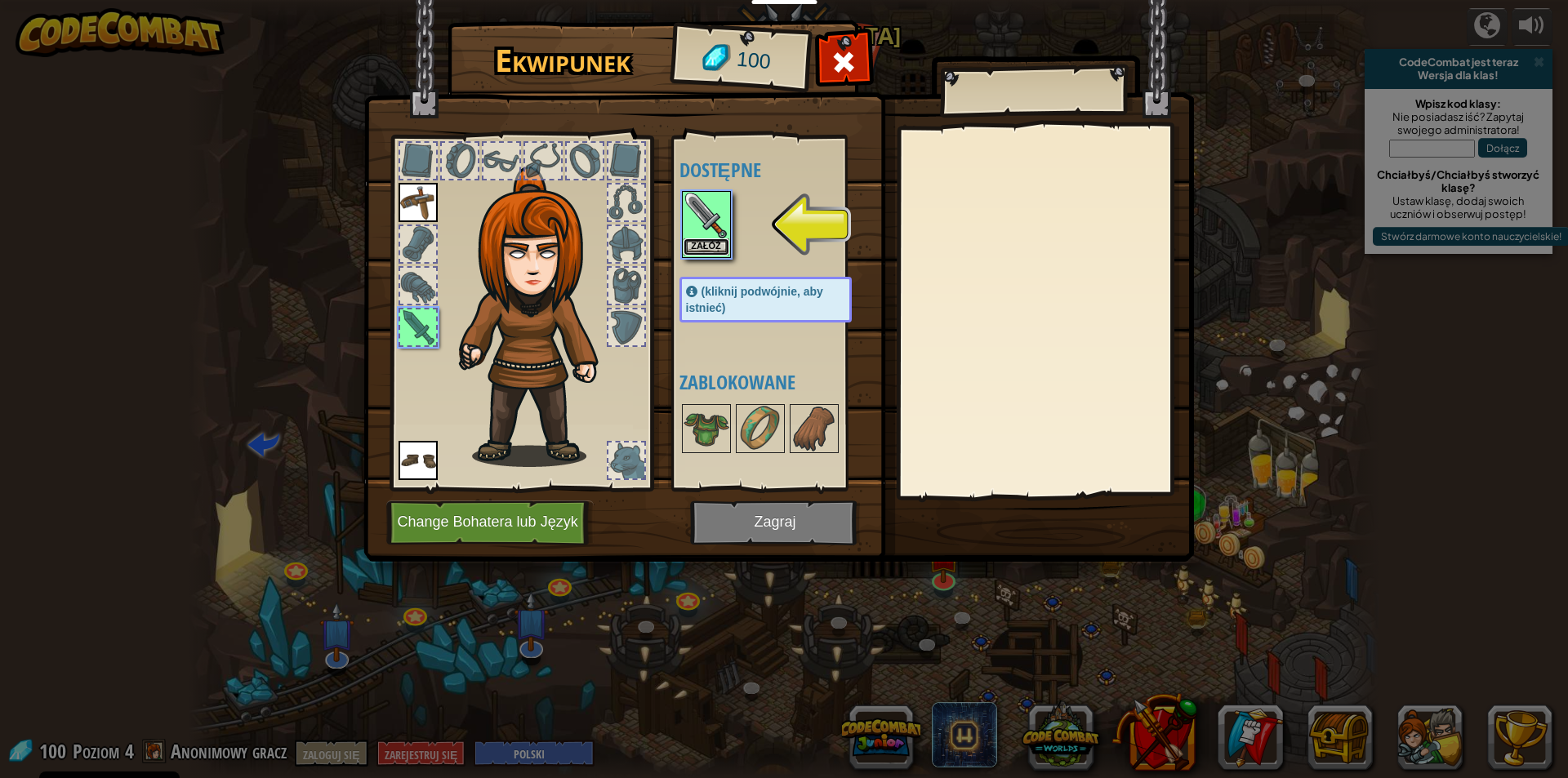
click at [689, 247] on button "Załóż" at bounding box center [707, 247] width 46 height 17
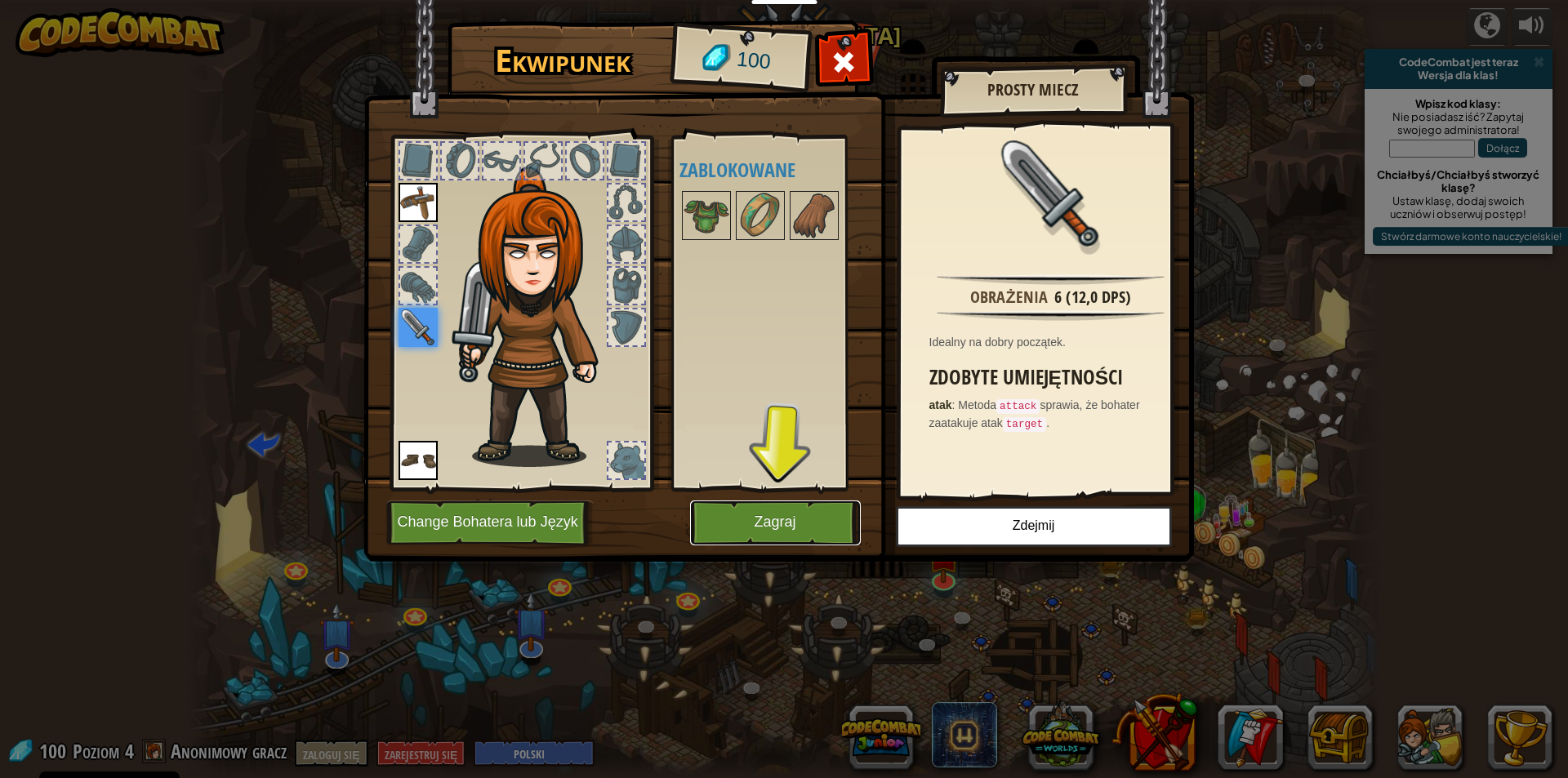
click at [734, 514] on button "Zagraj" at bounding box center [774, 522] width 171 height 45
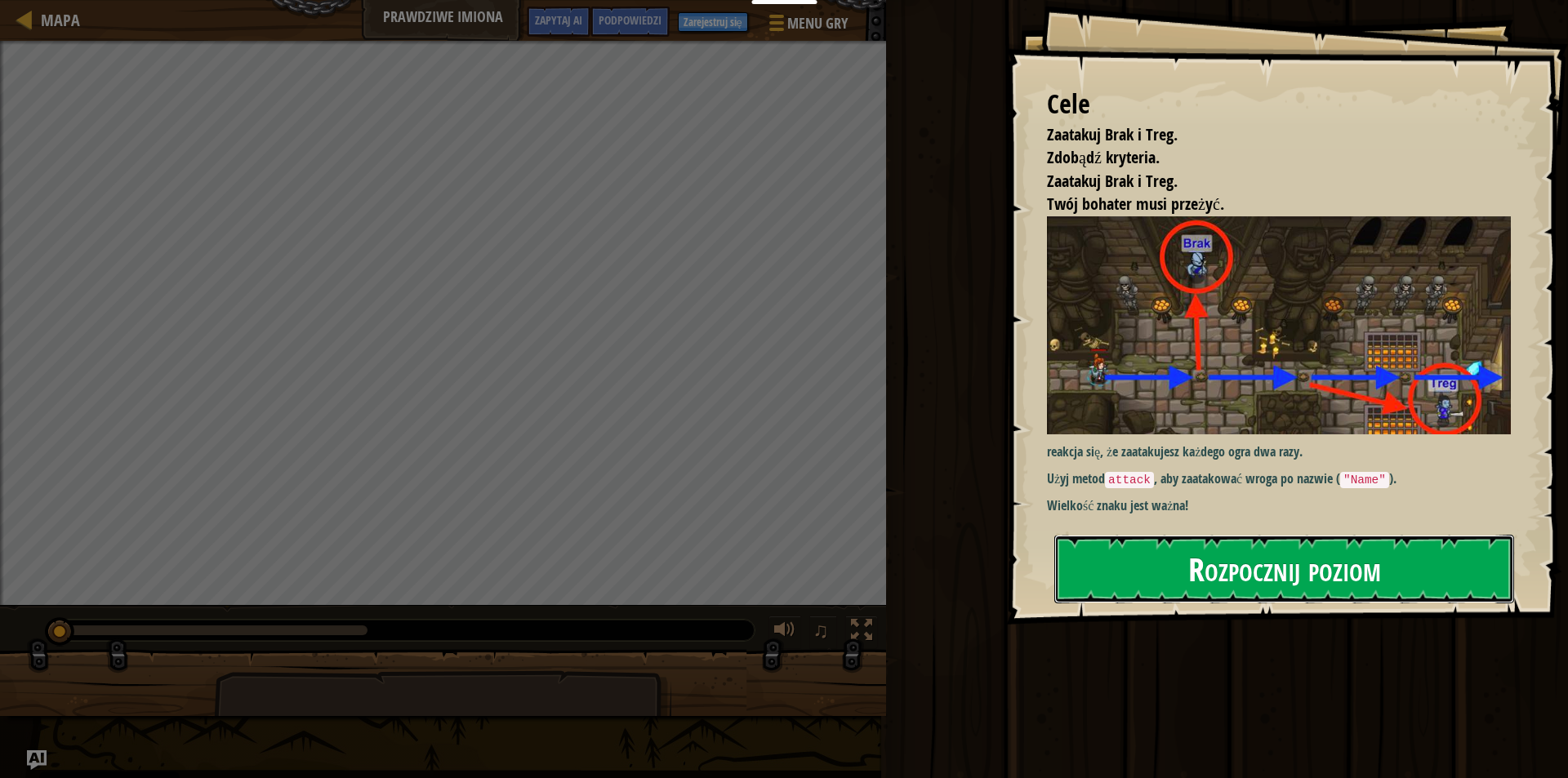
drag, startPoint x: 1361, startPoint y: 553, endPoint x: 1378, endPoint y: 566, distance: 21.4
click at [1363, 555] on font "Rozpocznij poziom" at bounding box center [1284, 568] width 193 height 44
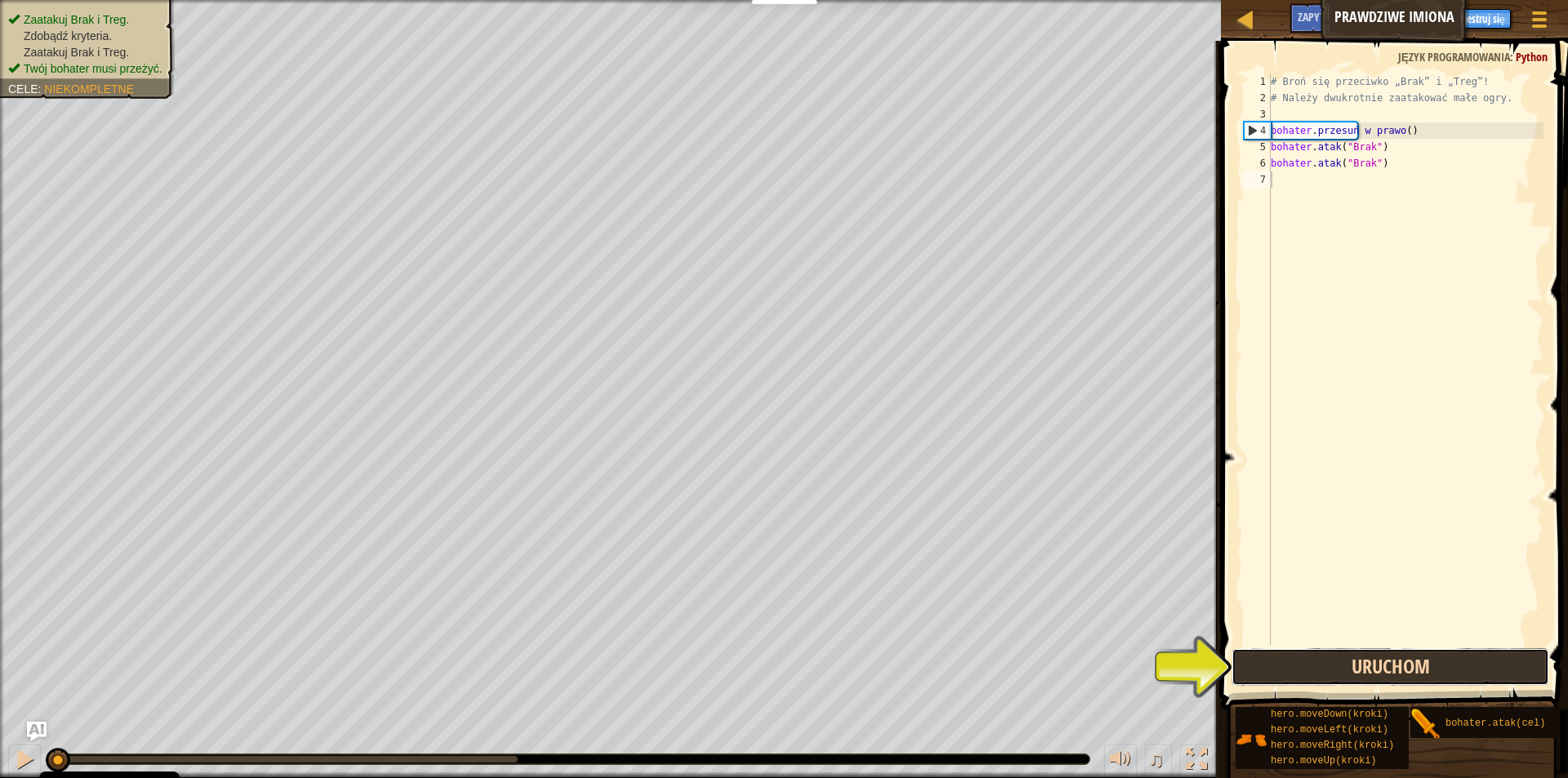
click at [1386, 675] on button "Uruchom" at bounding box center [1389, 666] width 318 height 37
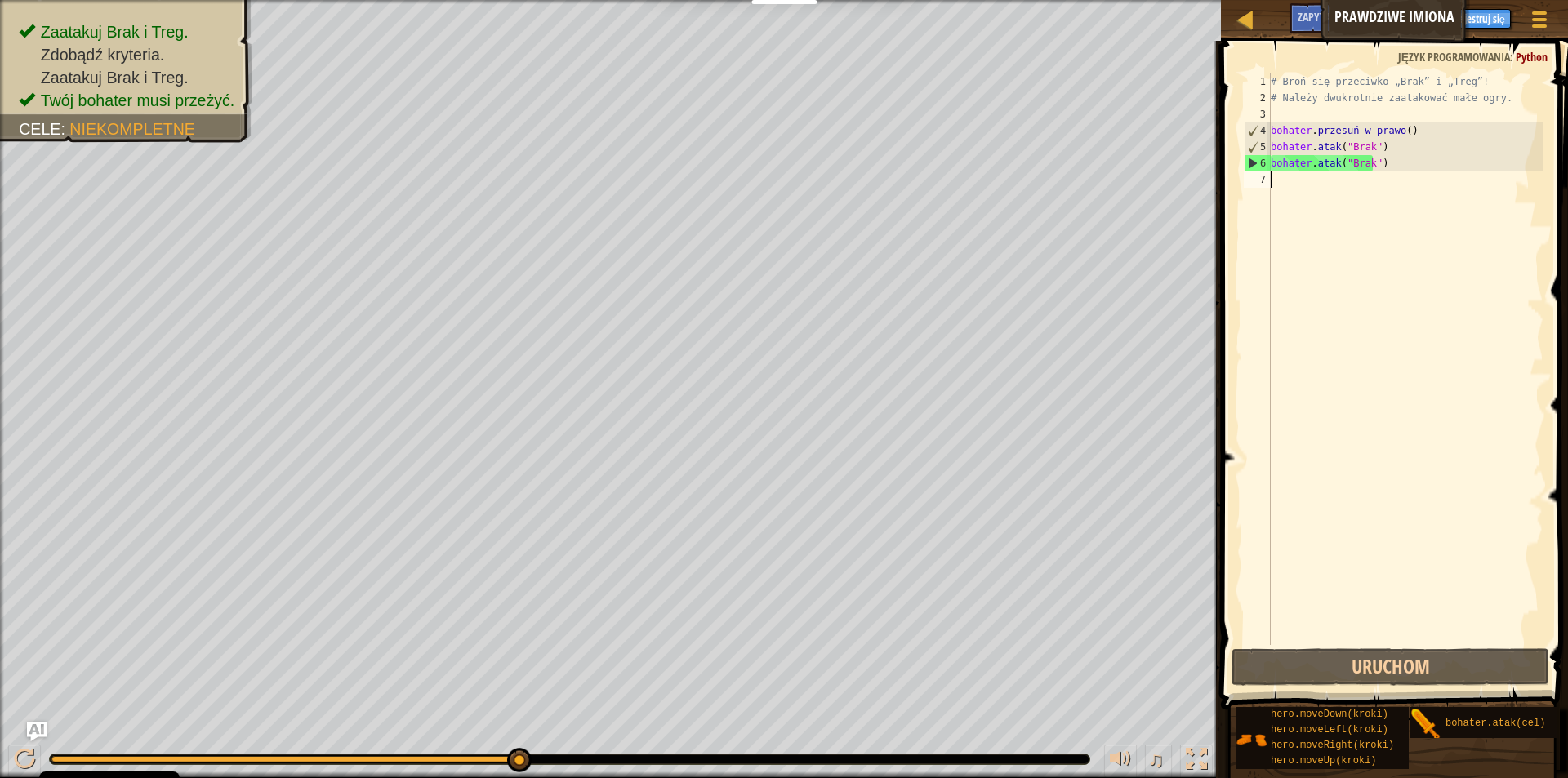
type textarea "h"
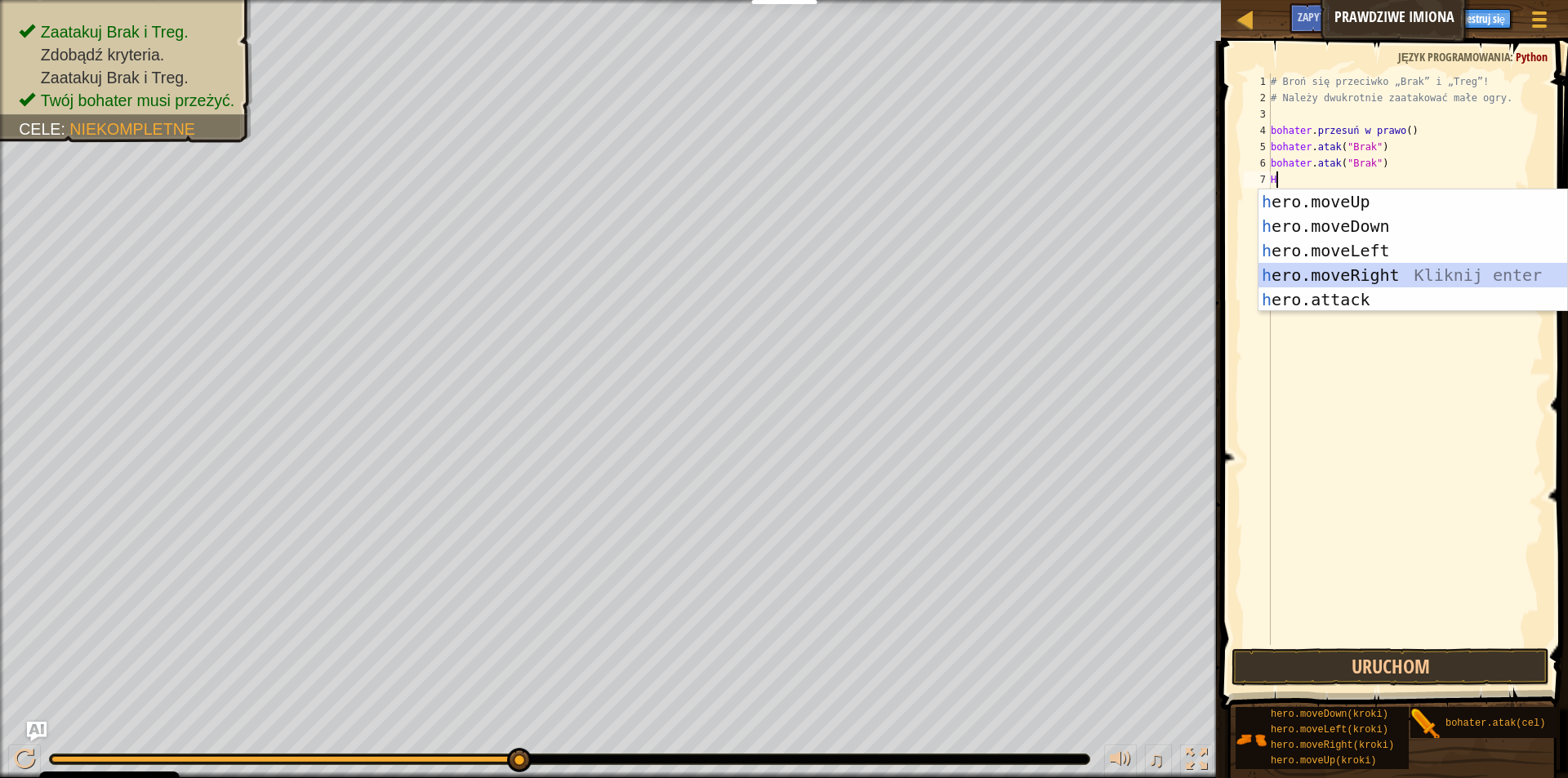
click at [1430, 282] on div "h ero.moveUp naciśnij enter h ero.moveDown Kliknij enter h ero.moveLeft Kliknij…" at bounding box center [1412, 275] width 308 height 172
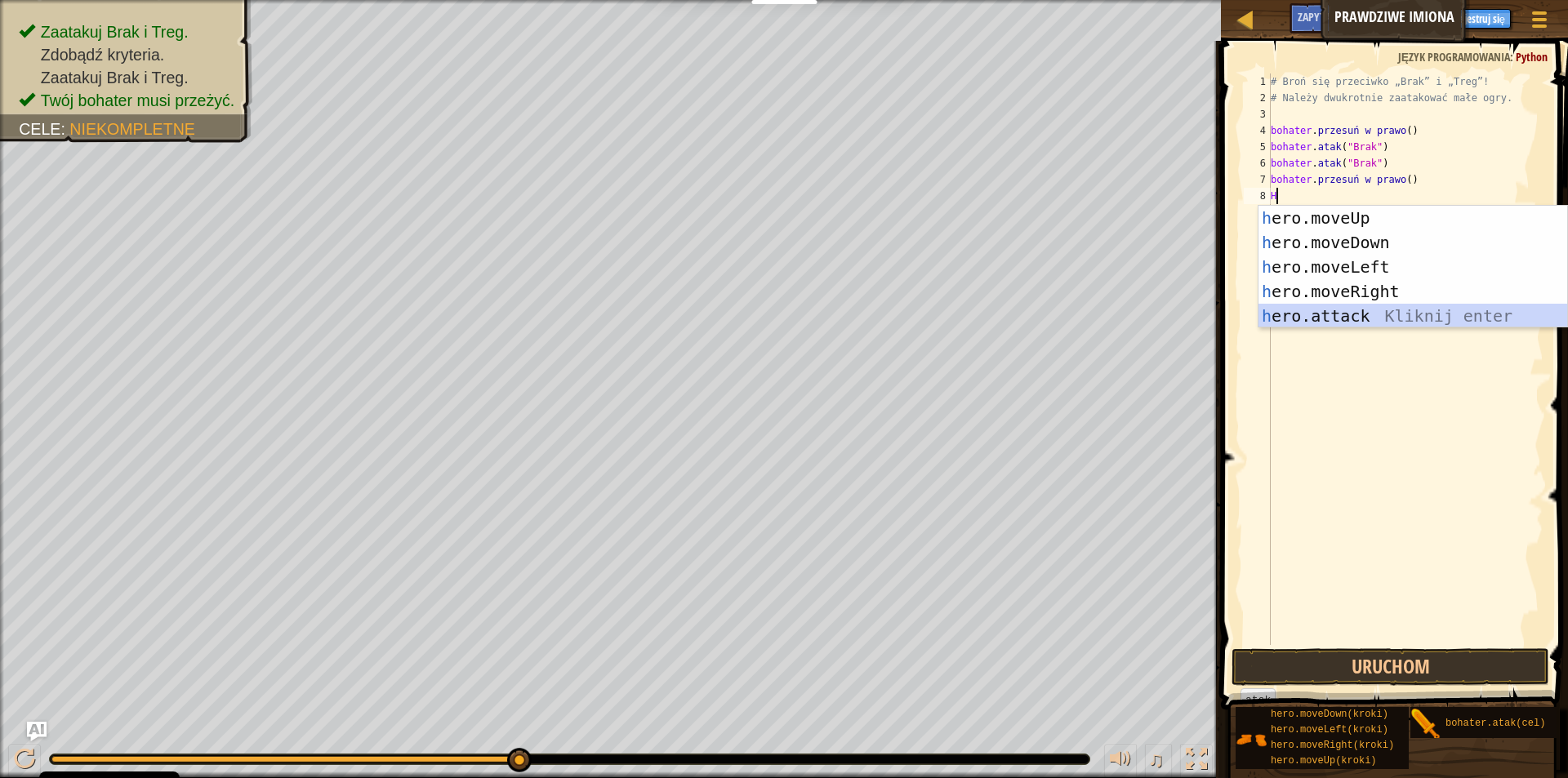
click at [1405, 312] on div "h ero.moveUp naciśnij enter h ero.moveDown Kliknij enter h ero.moveLeft Kliknij…" at bounding box center [1412, 291] width 308 height 172
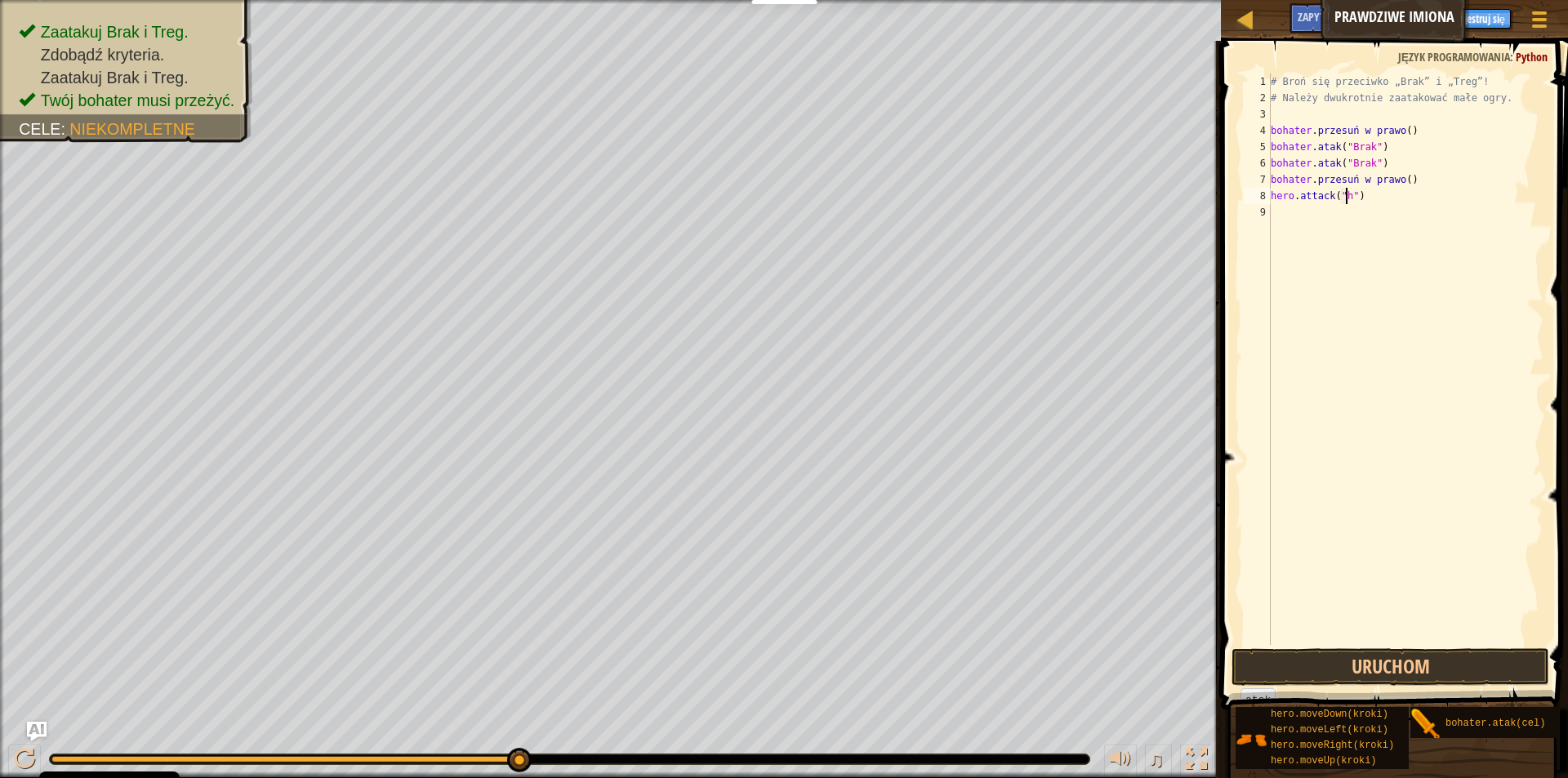
scroll to position [8, 7]
type textarea "hero.attack("")"
click at [1303, 250] on div "# Broń się przeciwko „Brak” i „Treg”! # Należy dwukrotnie zaatakować małe ogry.…" at bounding box center [1405, 375] width 276 height 604
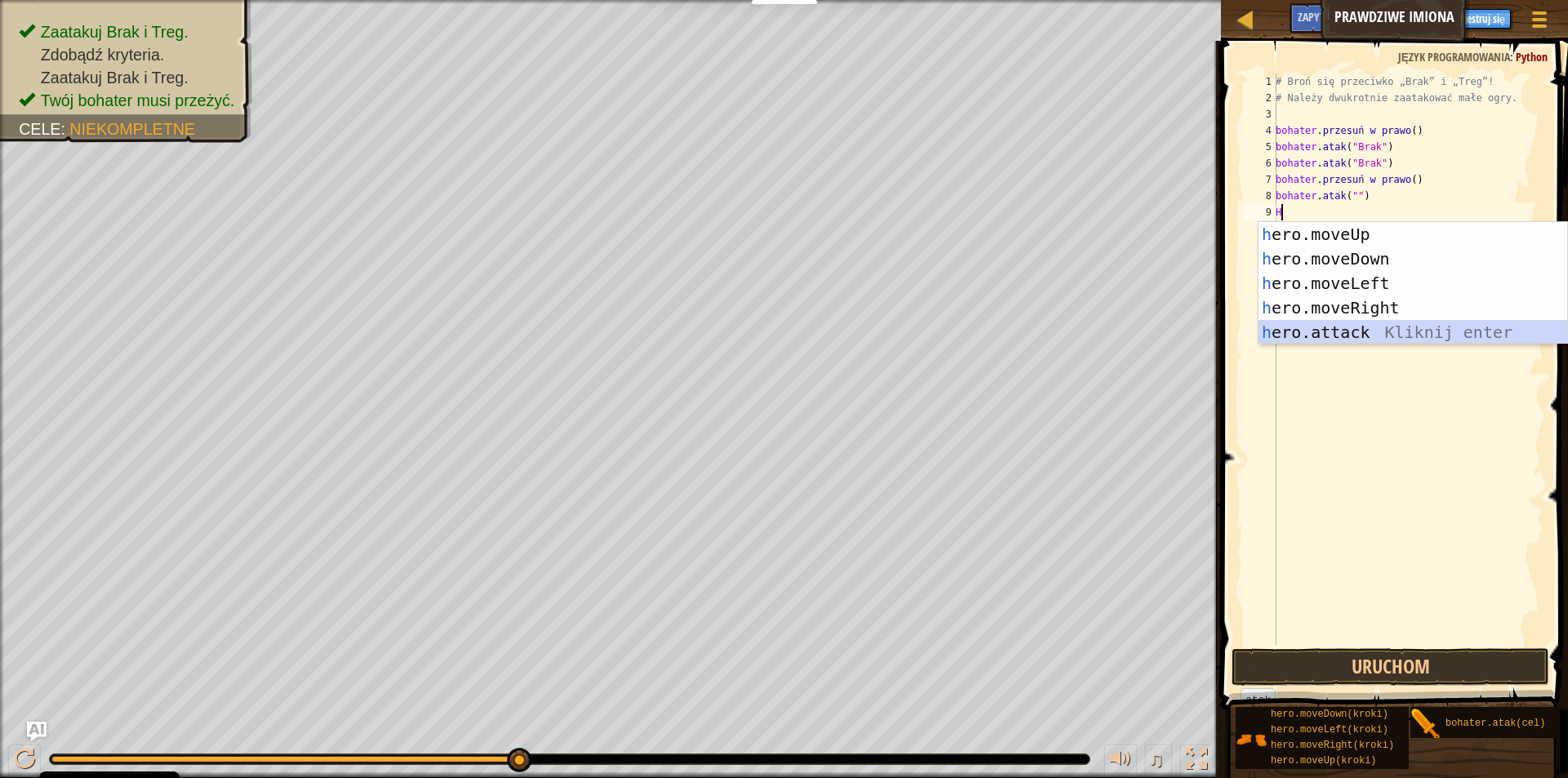
click at [1357, 330] on div "h ero.moveUp naciśnij enter h ero.moveDown Kliknij enter h ero.moveLeft Kliknij…" at bounding box center [1412, 308] width 308 height 172
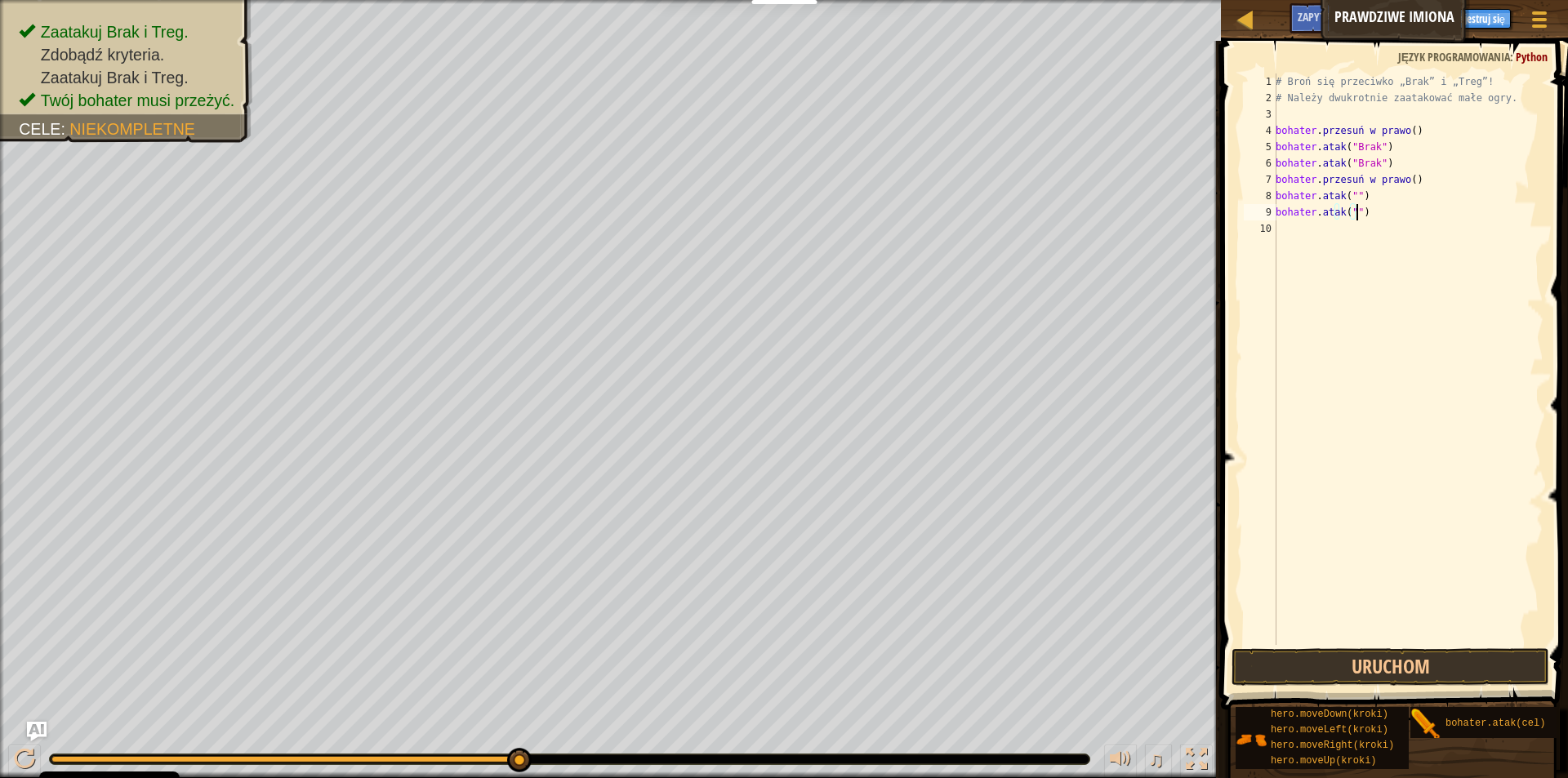
click at [1377, 217] on div "# Broń się przeciwko „Brak” i „Treg”! # Należy dwukrotnie zaatakować małe ogry.…" at bounding box center [1408, 375] width 271 height 604
click at [1377, 217] on div "# Broń się przeciwko „Brak” i „Treg”! # Należy dwukrotnie zaatakować małe ogry.…" at bounding box center [1408, 359] width 271 height 571
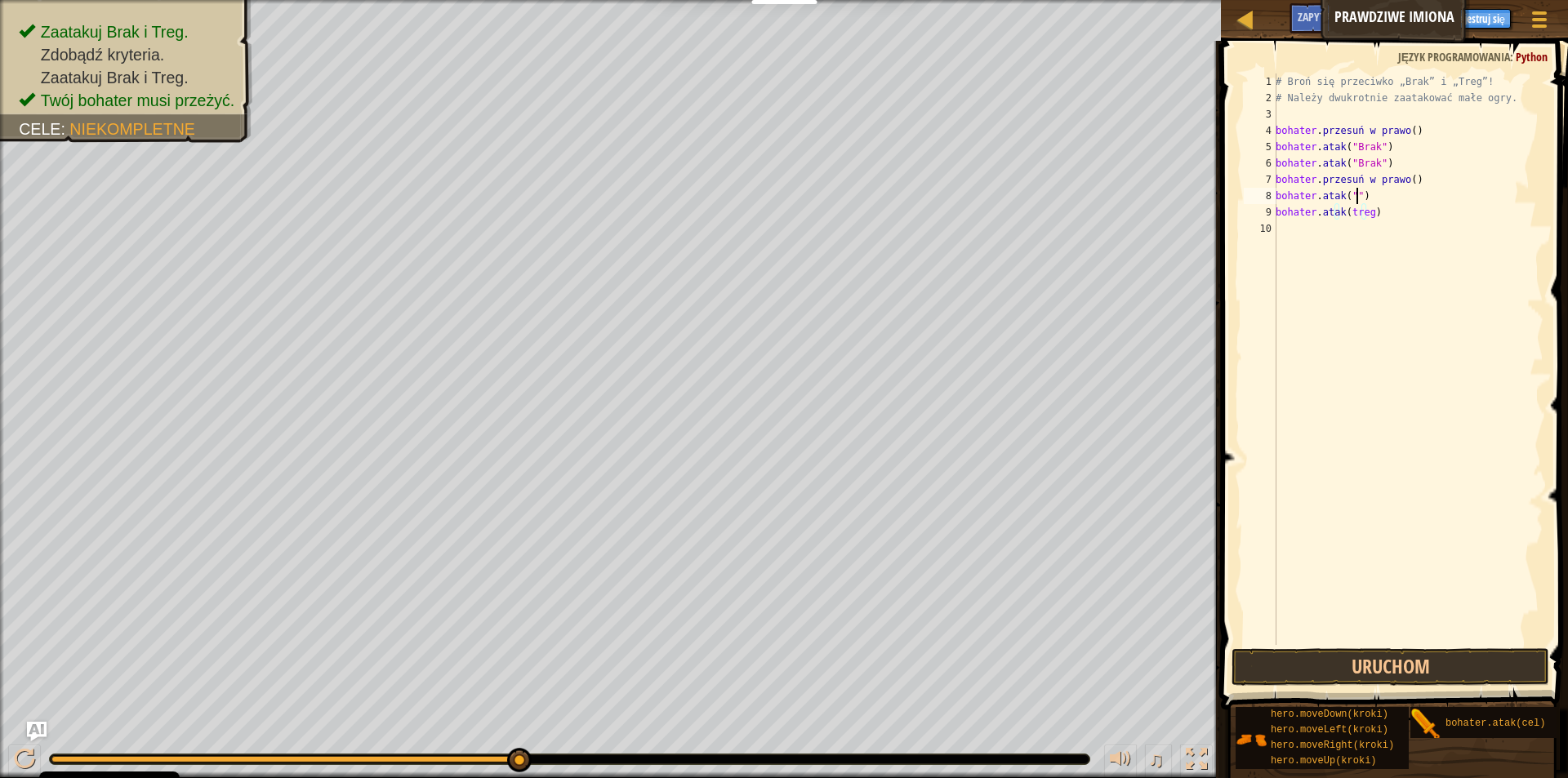
click at [1375, 192] on div "# Broń się przeciwko „Brak” i „Treg”! # Należy dwukrotnie zaatakować małe ogry.…" at bounding box center [1408, 375] width 271 height 604
click at [1385, 199] on div "# Broń się przeciwko „Brak” i „Treg”! # Należy dwukrotnie zaatakować małe ogry.…" at bounding box center [1408, 375] width 271 height 604
click at [1386, 205] on div "# Broń się przeciwko „Brak” i „Treg”! # Należy dwukrotnie zaatakować małe ogry.…" at bounding box center [1408, 375] width 271 height 604
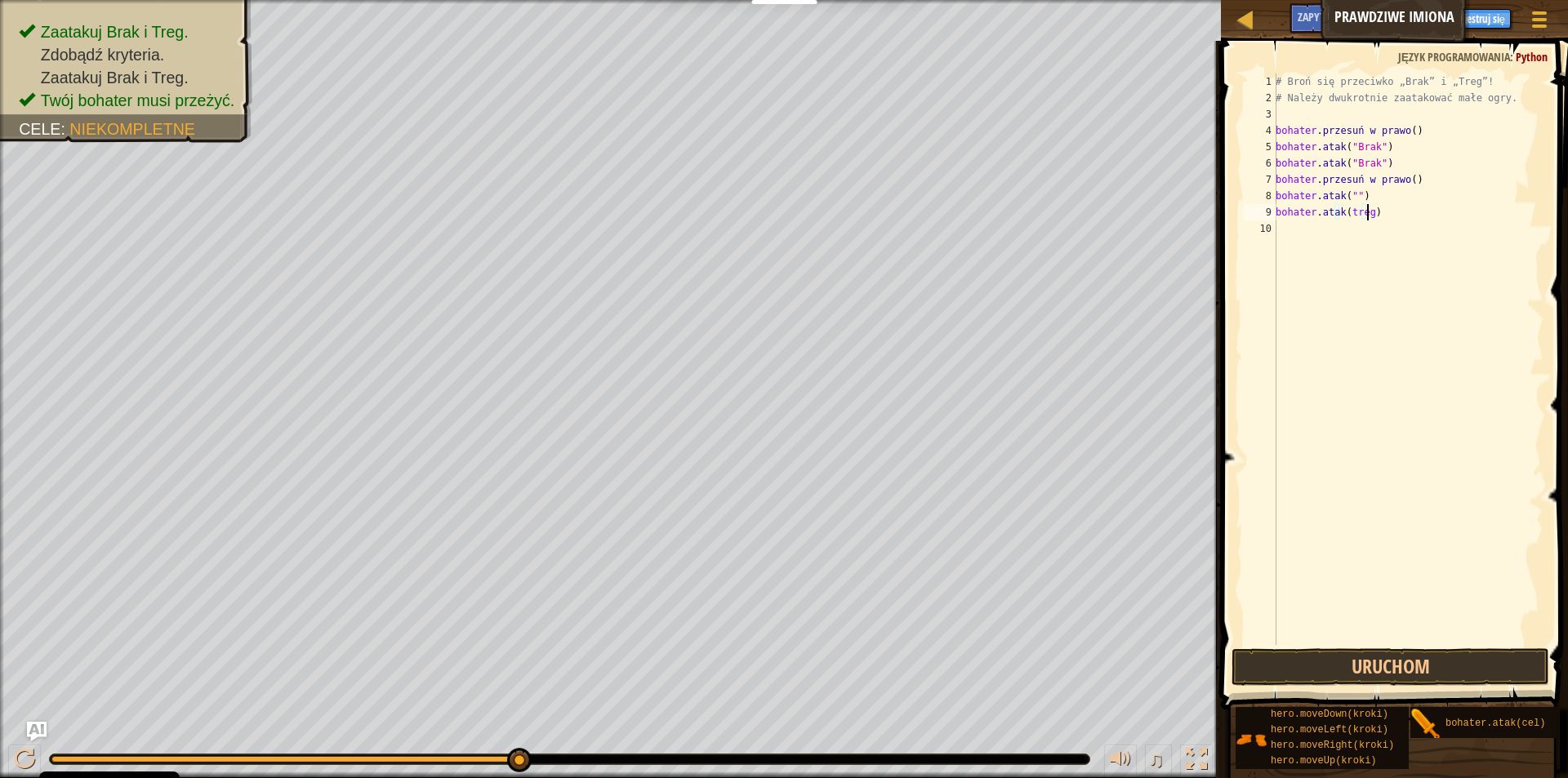
click at [1391, 209] on div "# Broń się przeciwko „Brak” i „Treg”! # Należy dwukrotnie zaatakować małe ogry.…" at bounding box center [1408, 375] width 271 height 604
type textarea "h"
type textarea "hero.attack(""
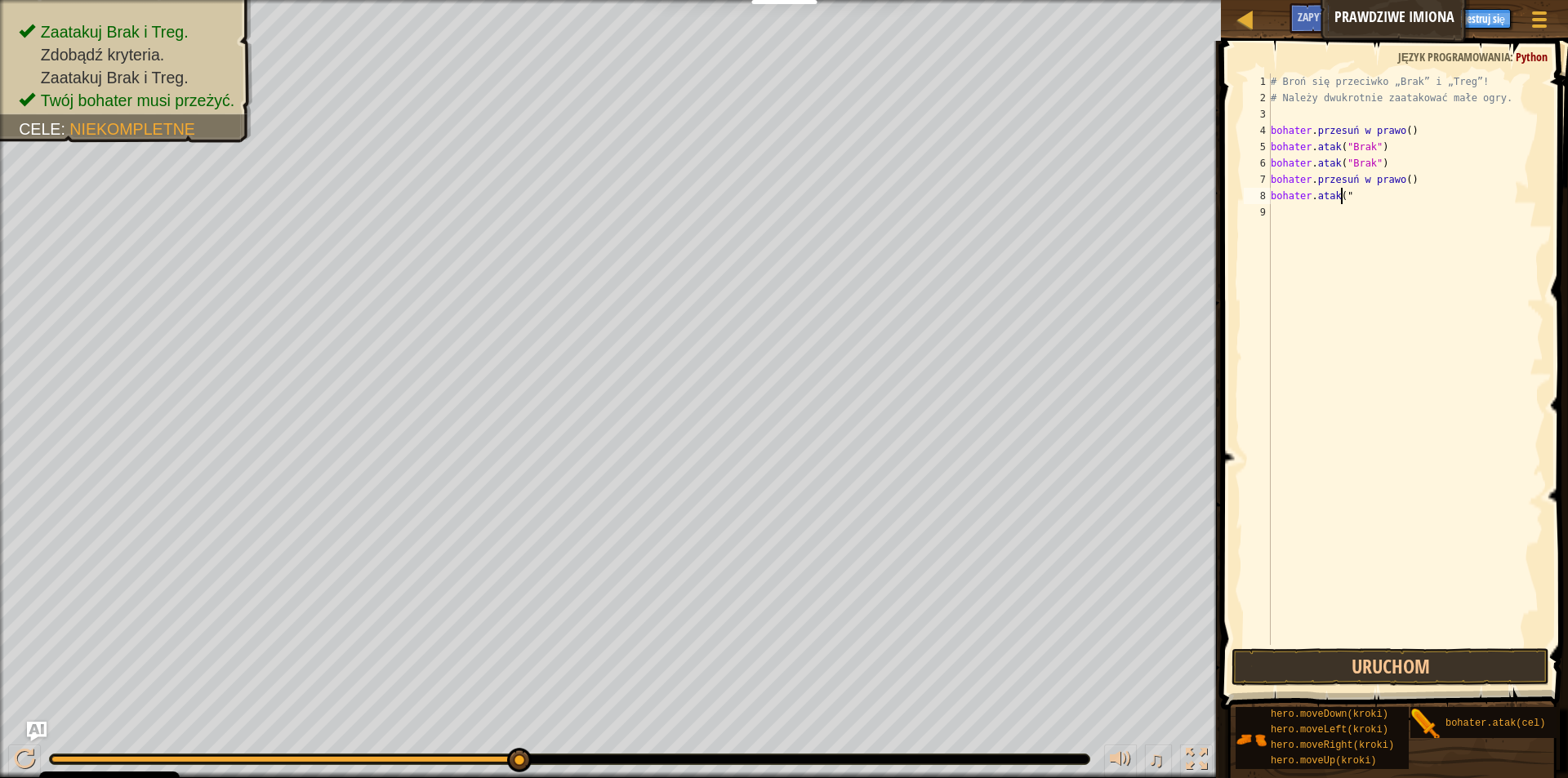
click at [1391, 209] on div "# Broń się przeciwko „Brak” i „Treg”! # Należy dwukrotnie zaatakować małe ogry.…" at bounding box center [1405, 375] width 276 height 604
click at [1388, 203] on div "# Broń się przeciwko „Brak” i „Treg”! # Należy dwukrotnie zaatakować małe ogry.…" at bounding box center [1405, 375] width 276 height 604
type textarea "h"
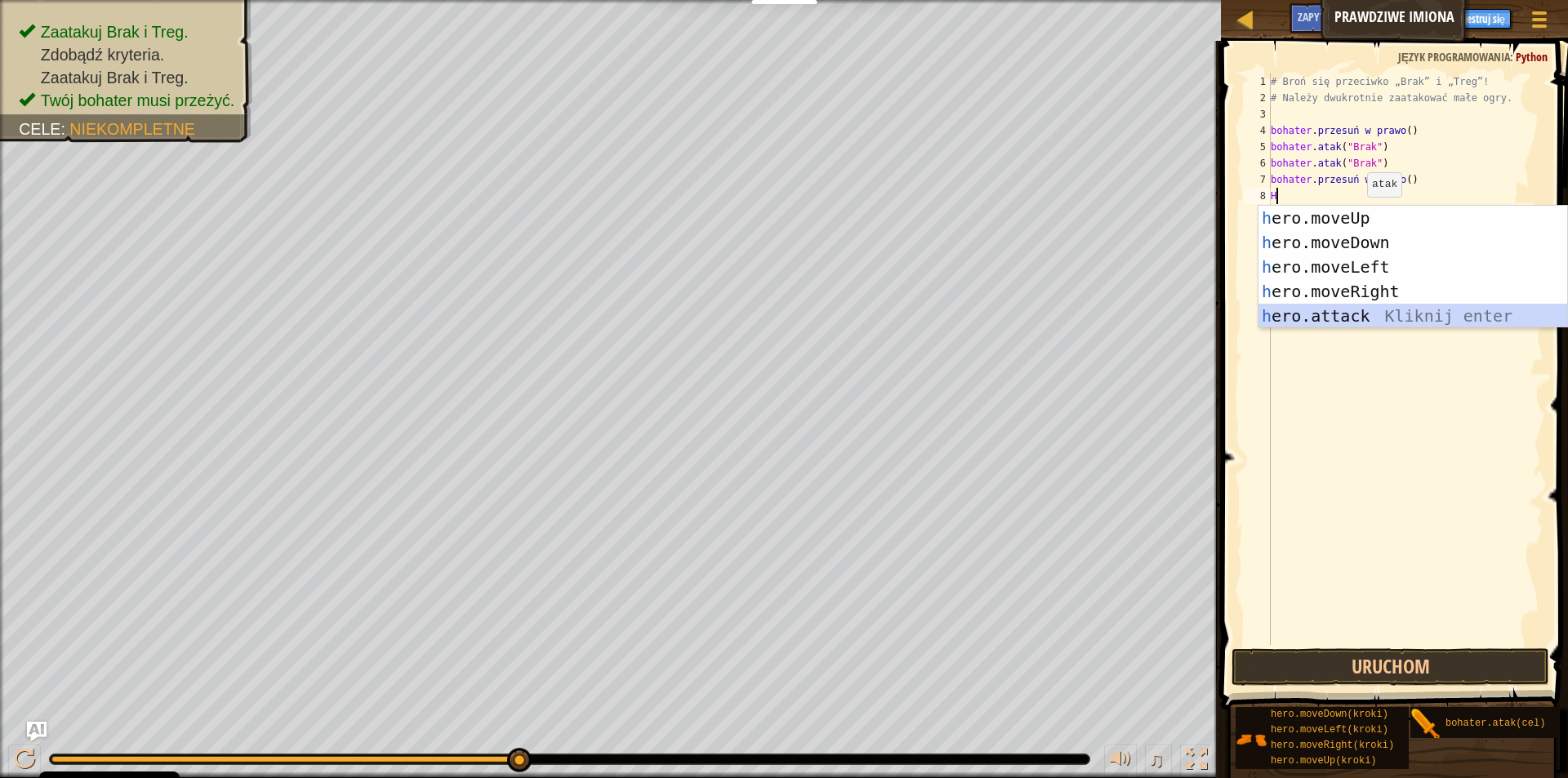
click at [1414, 320] on div "h ero.moveUp naciśnij enter h ero.moveDown Kliknij enter h ero.moveLeft Kliknij…" at bounding box center [1412, 291] width 308 height 172
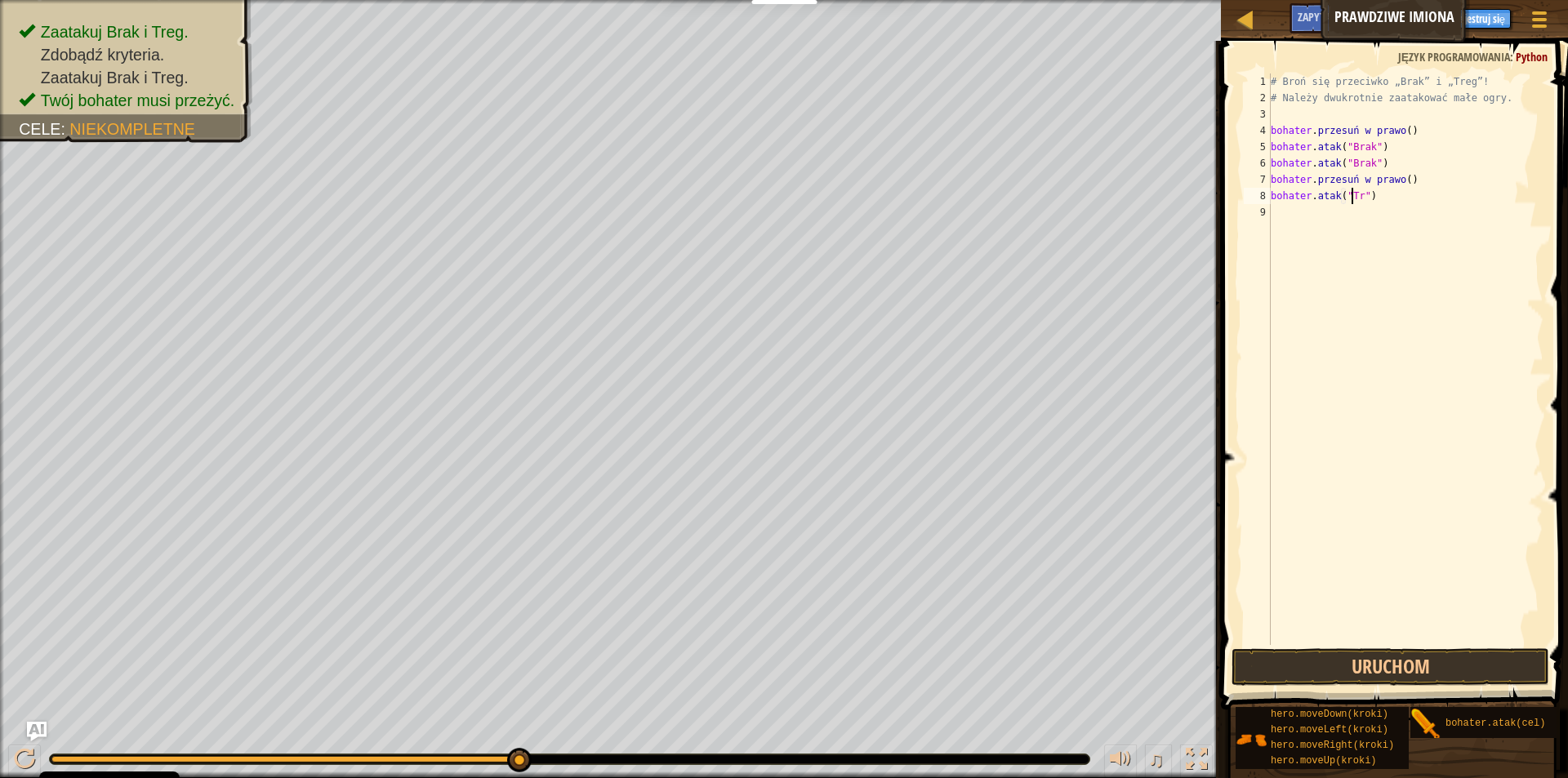
scroll to position [8, 8]
type textarea "hero.attack("Treg")"
click at [1431, 190] on div "# Broń się przeciwko „Brak” i „Treg”! # Należy dwukrotnie zaatakować małe ogry.…" at bounding box center [1405, 375] width 276 height 604
click at [1452, 202] on div "# Broń się przeciwko „Brak” i „Treg”! # Należy dwukrotnie zaatakować małe ogry.…" at bounding box center [1405, 375] width 276 height 604
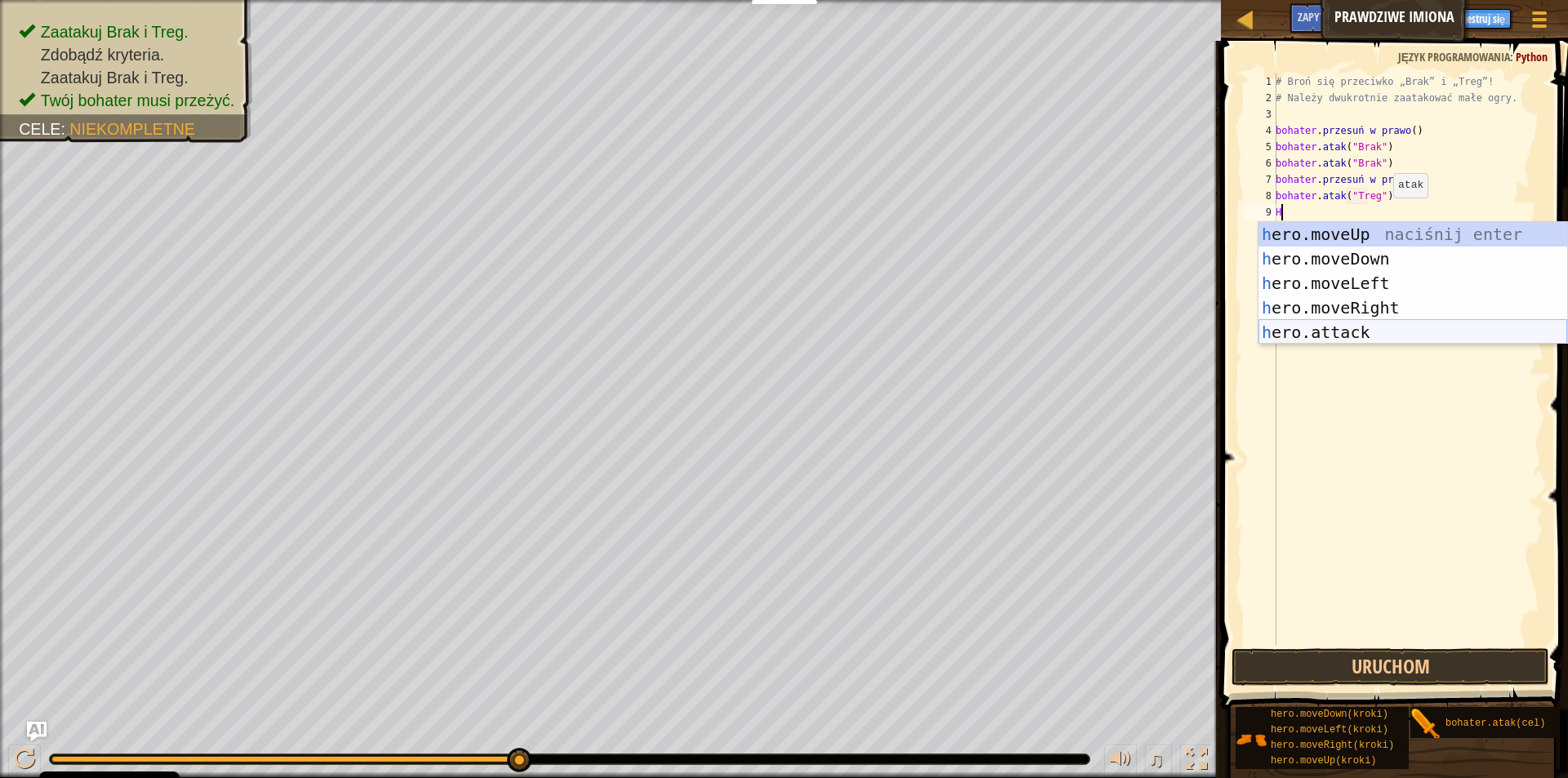
click at [1366, 329] on div "h ero.moveUp naciśnij enter h ero.moveDown Kliknij enter h ero.moveLeft Kliknij…" at bounding box center [1412, 308] width 308 height 172
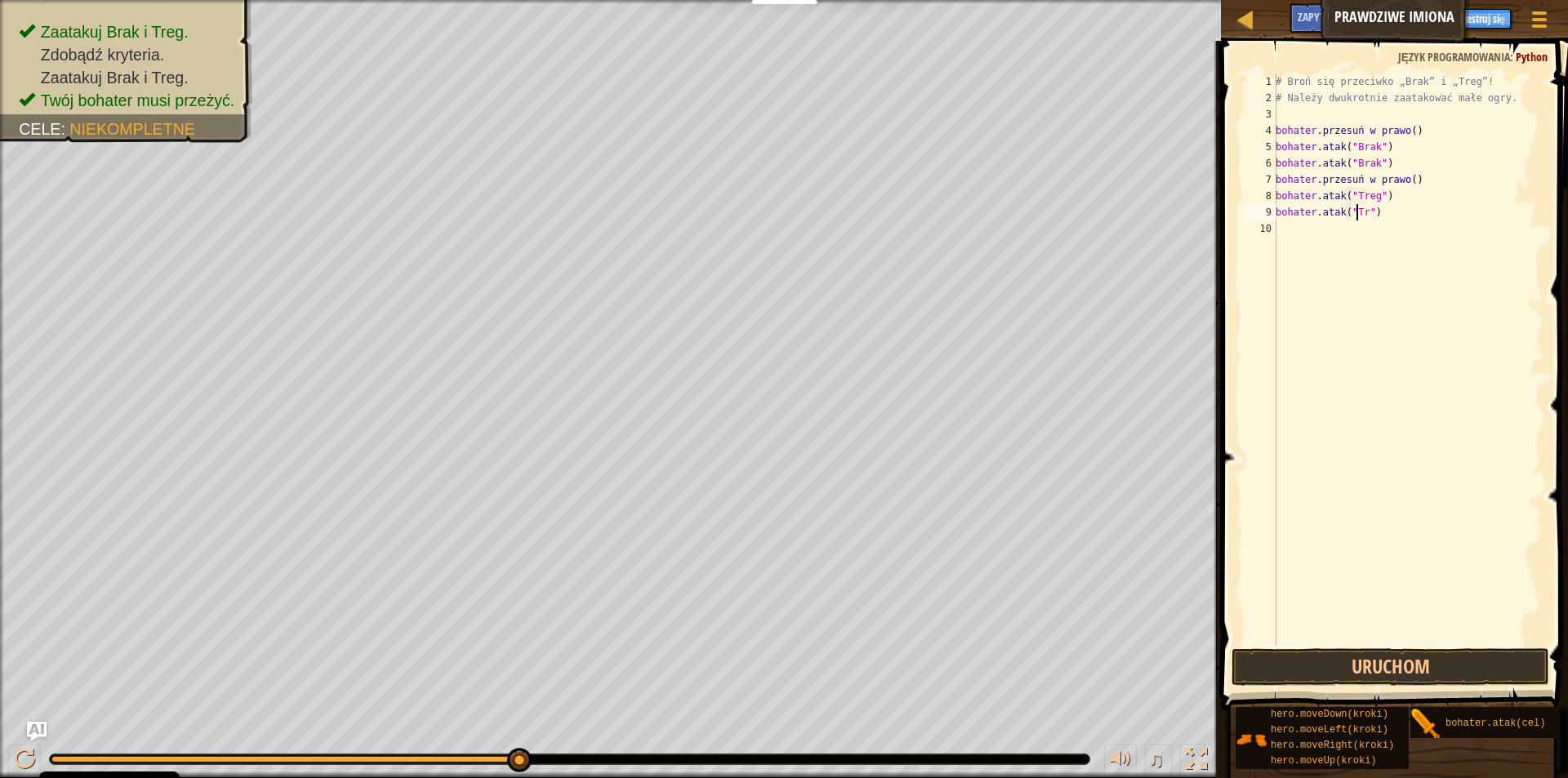
scroll to position [8, 8]
type textarea "hero.attack("Treg")"
click at [1490, 657] on button "Uruchom" at bounding box center [1389, 666] width 318 height 37
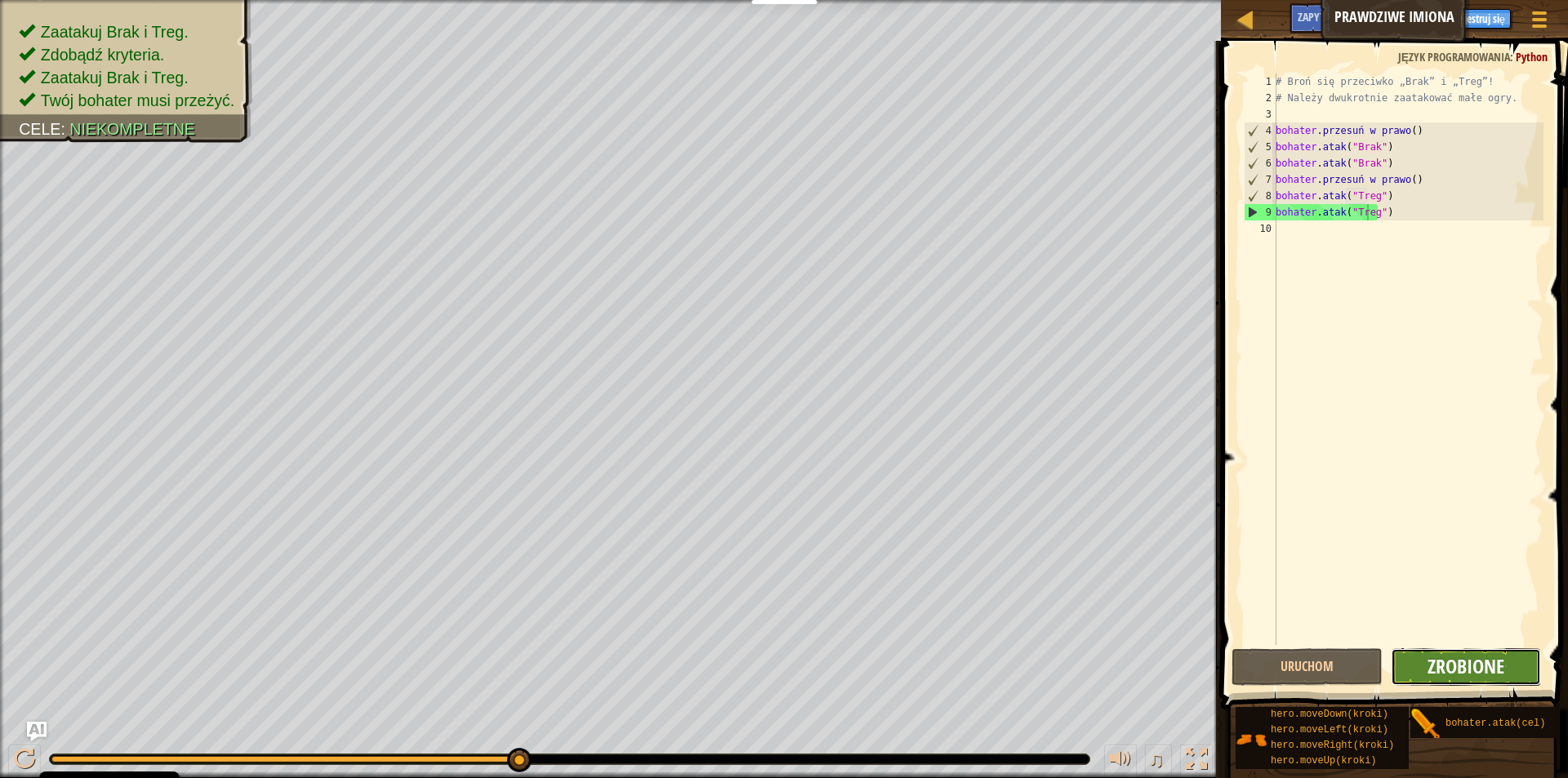
click at [1479, 652] on button "Zrobione" at bounding box center [1465, 666] width 150 height 37
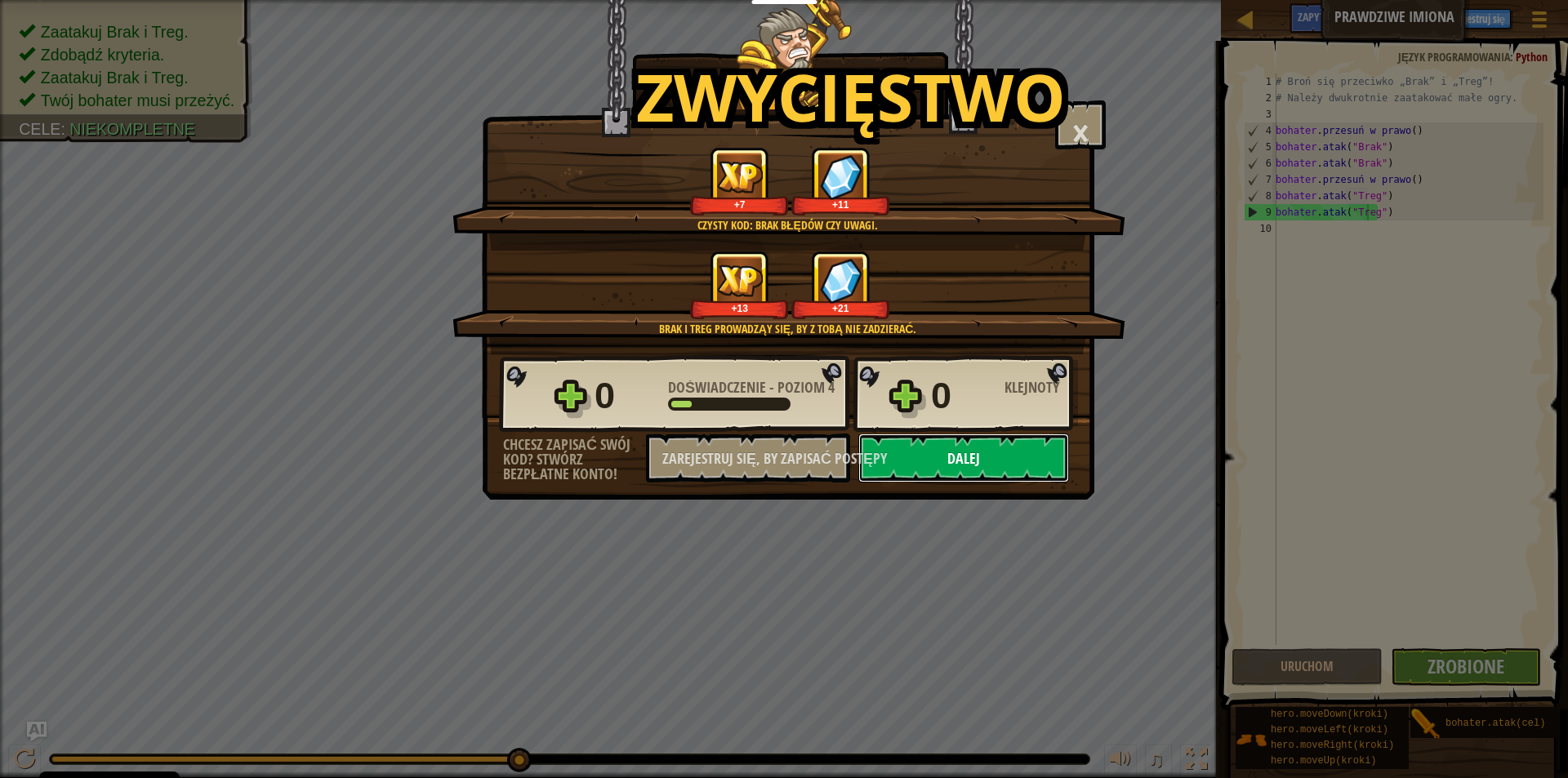
click at [1027, 452] on button "Dalej" at bounding box center [964, 457] width 211 height 49
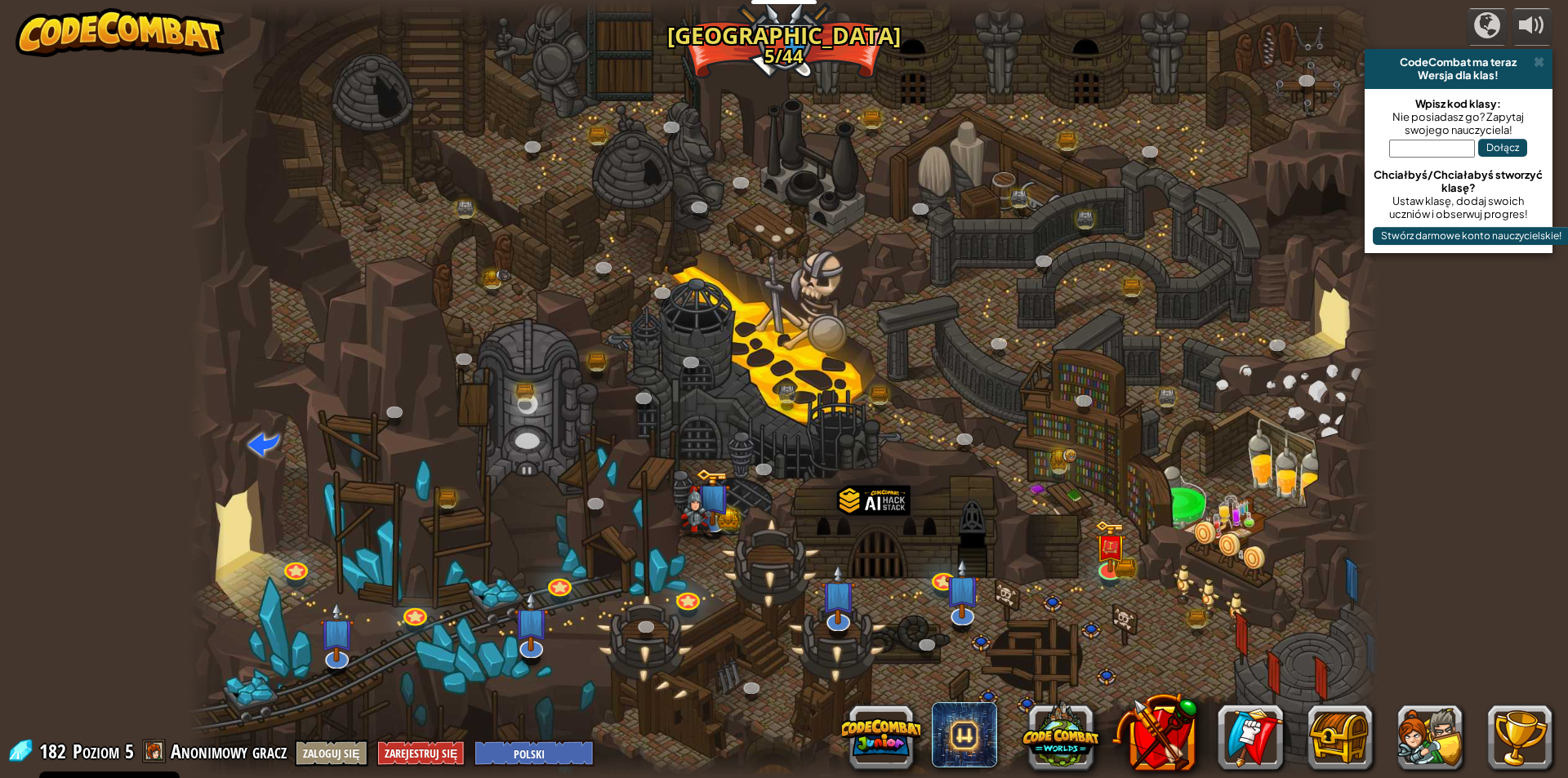
select select "pl"
click at [1104, 560] on img at bounding box center [1110, 534] width 32 height 71
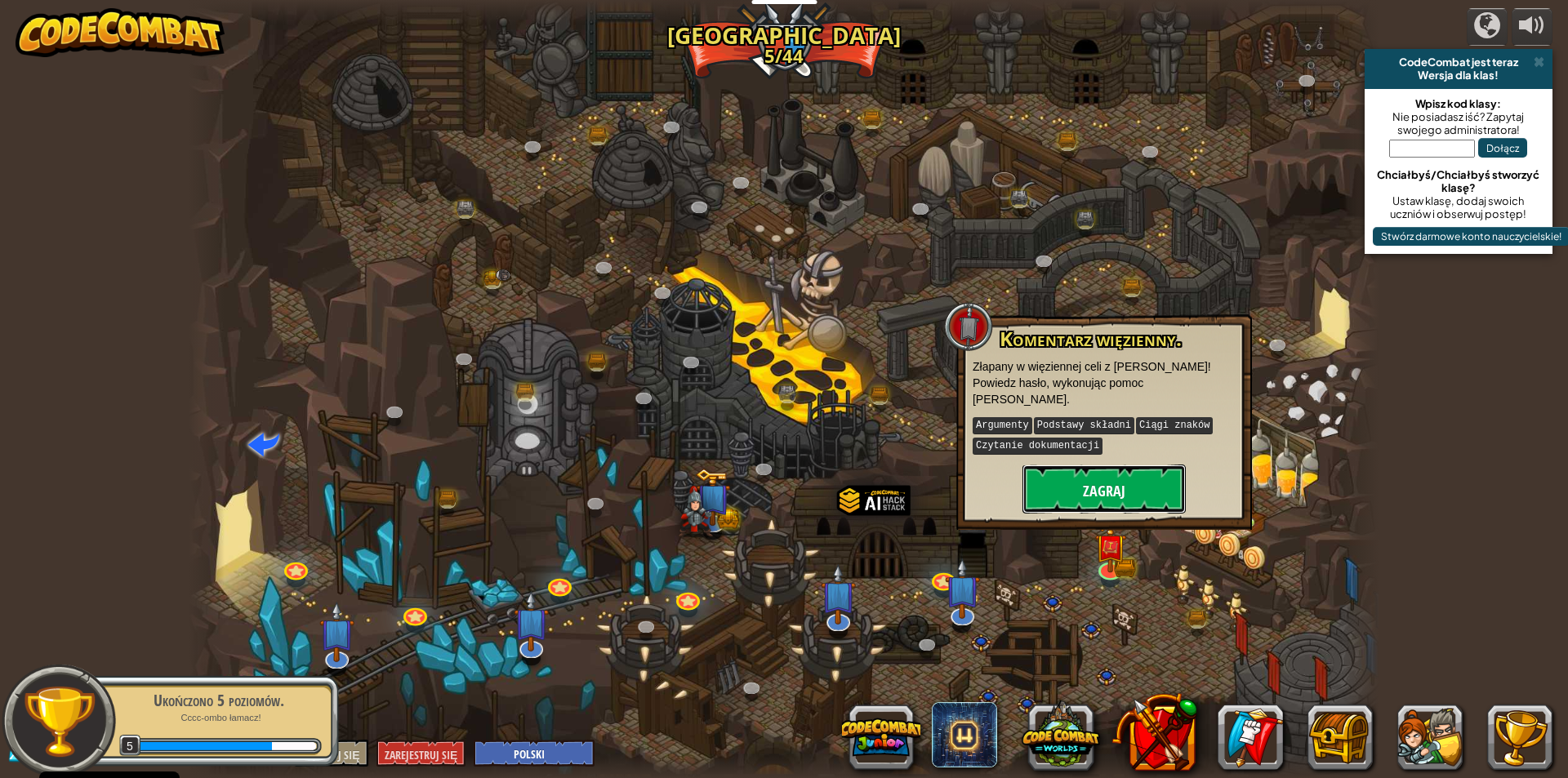
click at [1140, 473] on button "Zagraj" at bounding box center [1103, 488] width 163 height 49
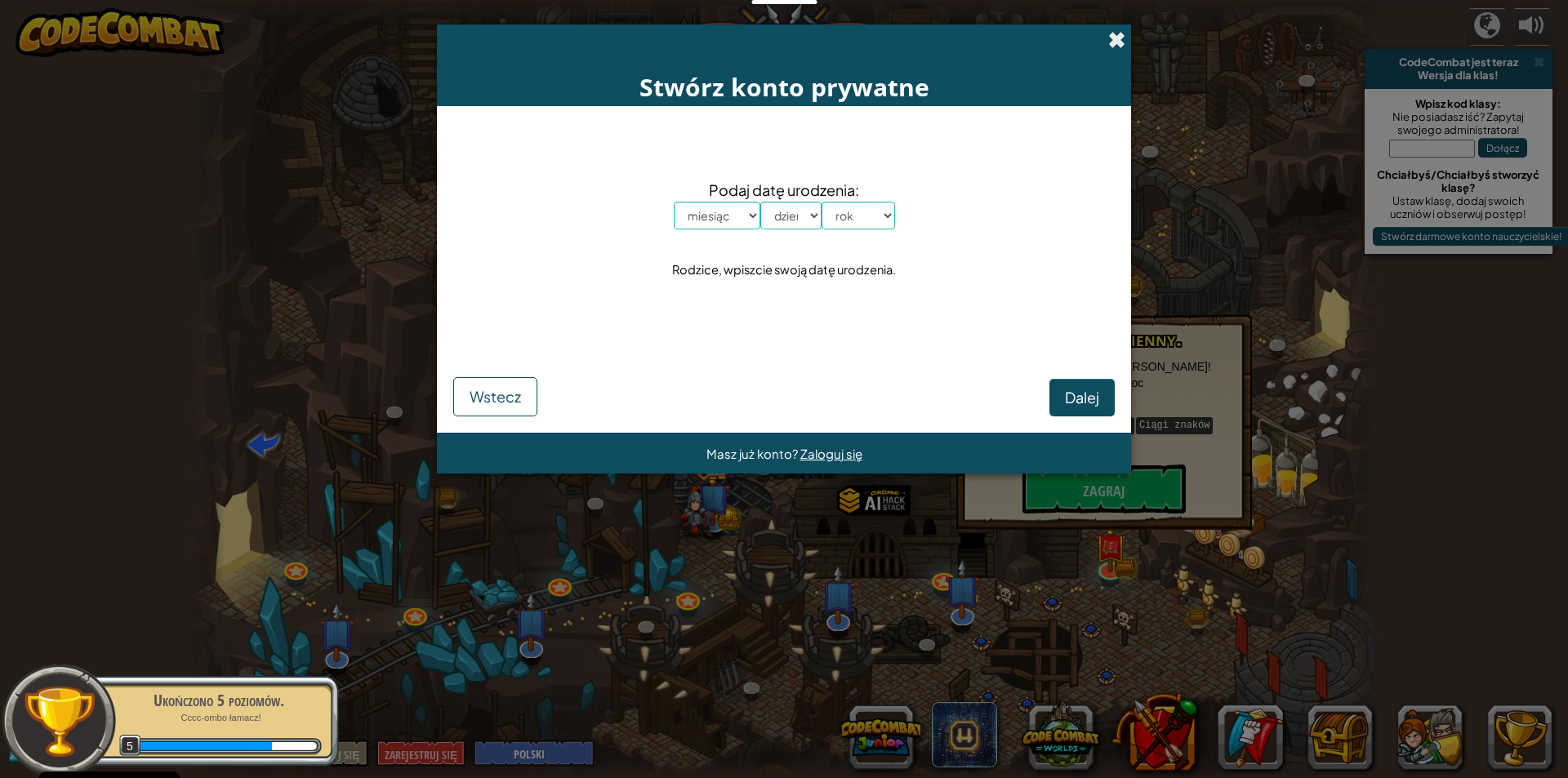
click at [1115, 46] on span at bounding box center [1116, 39] width 17 height 17
